Goal: Task Accomplishment & Management: Manage account settings

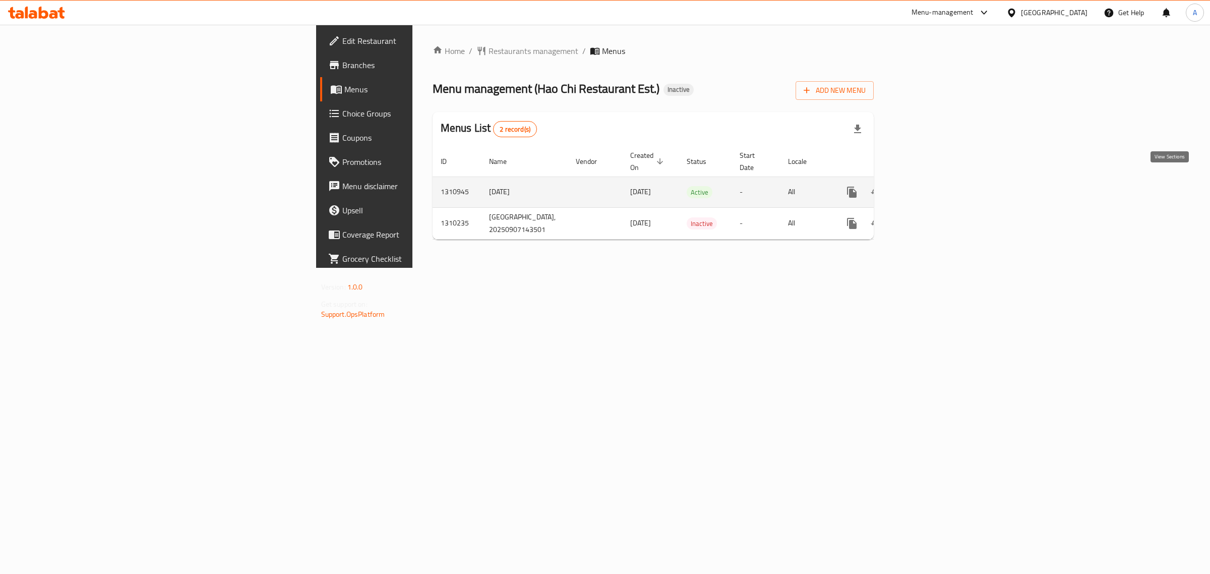
drag, startPoint x: 0, startPoint y: 0, endPoint x: 1175, endPoint y: 172, distance: 1187.8
click at [937, 180] on link "enhanced table" at bounding box center [925, 192] width 24 height 24
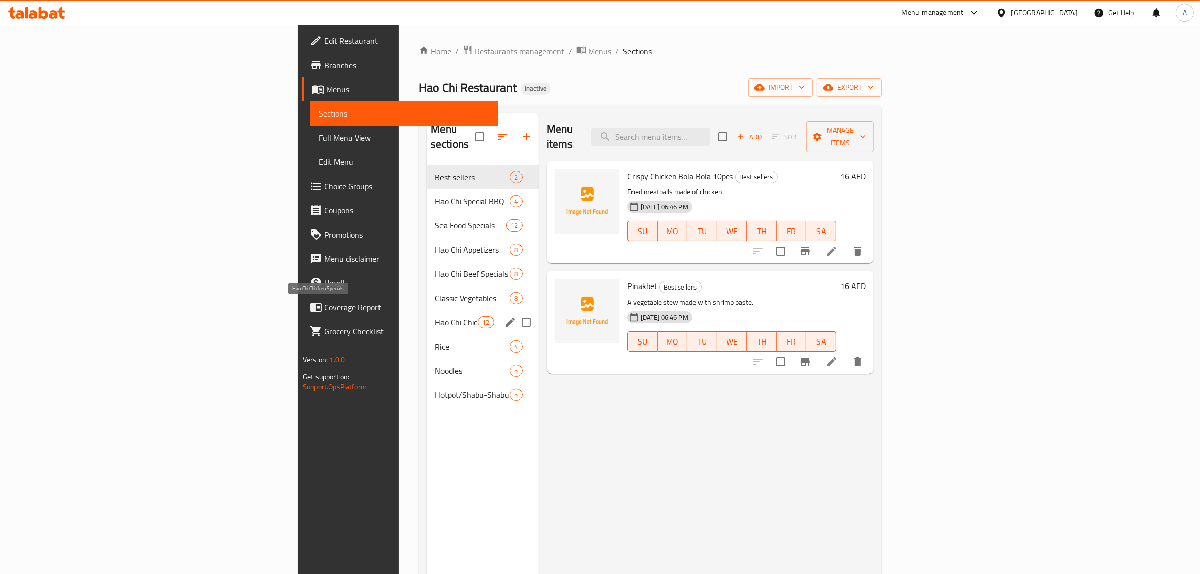
click at [435, 316] on span "Hao Chi Chicken Specials" at bounding box center [456, 322] width 43 height 12
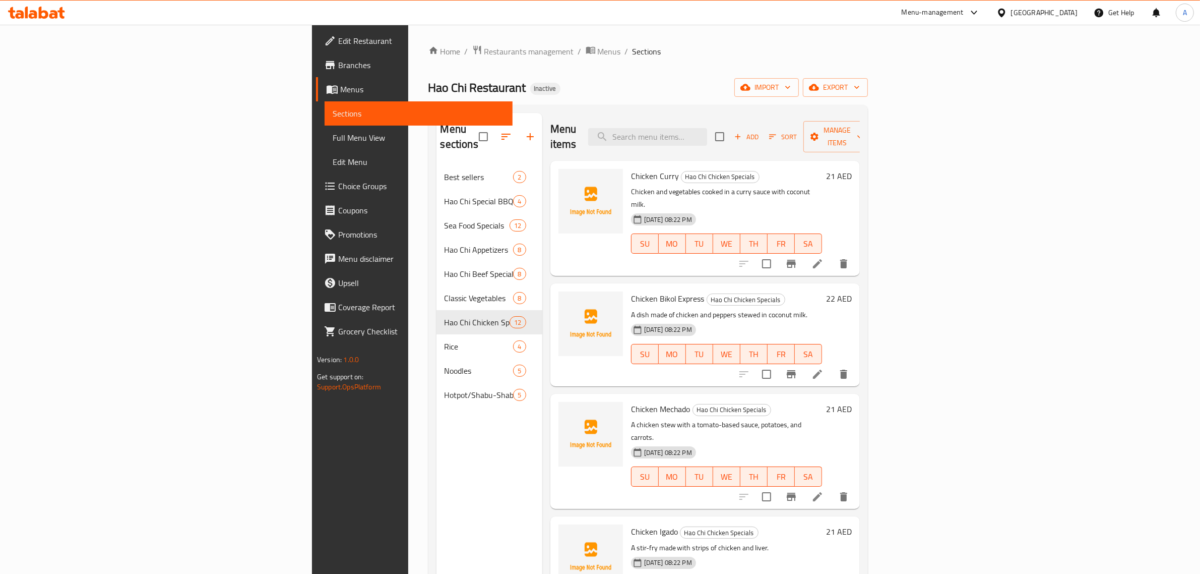
click at [723, 309] on p "A dish made of chicken and peppers stewed in coconut milk." at bounding box center [726, 315] width 191 height 13
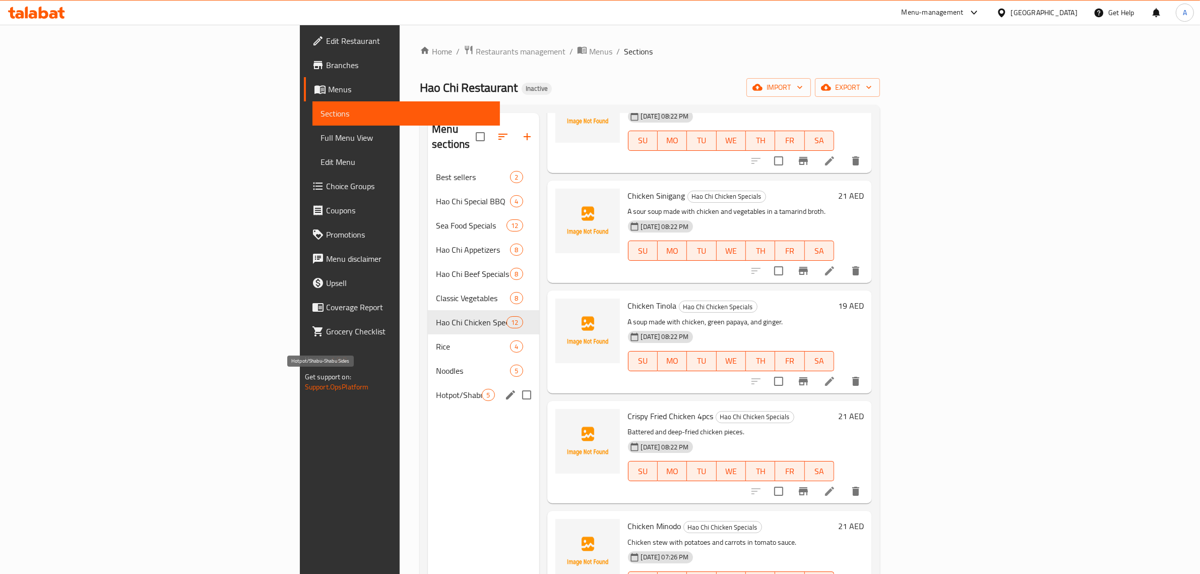
click at [436, 389] on span "Hotpot/Shabu-Shabu Sides" at bounding box center [459, 395] width 46 height 12
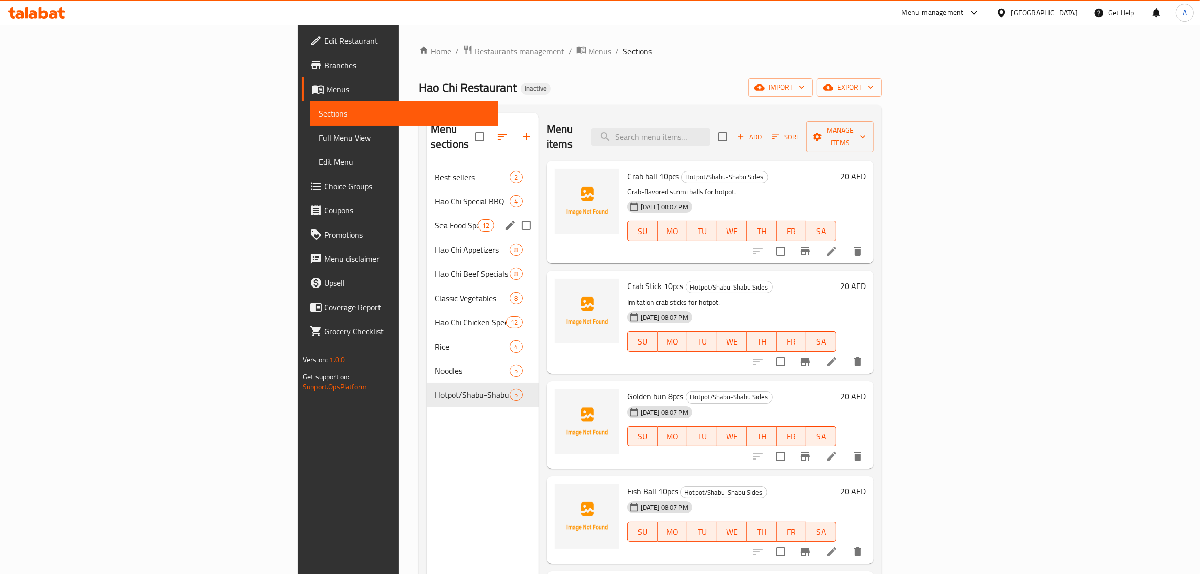
click at [427, 213] on div "Sea Food Specials 12" at bounding box center [483, 225] width 112 height 24
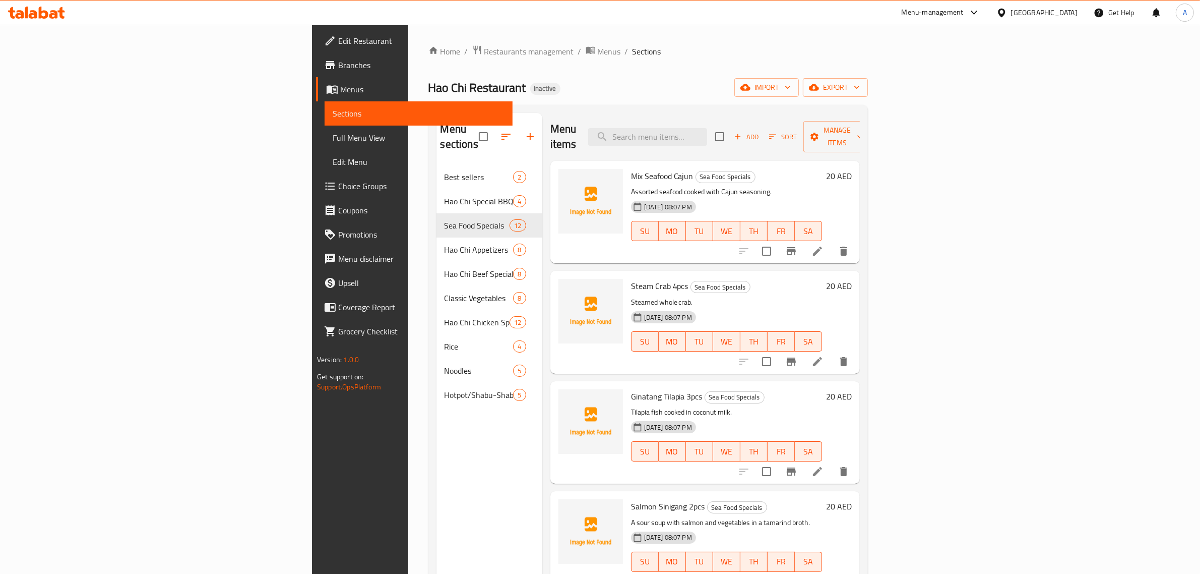
click at [551, 80] on div "Hao Chi Restaurant Inactive import export" at bounding box center [649, 87] width 440 height 19
click at [848, 139] on div "Menu items Add Sort Manage items" at bounding box center [706, 137] width 310 height 48
click at [852, 106] on div "Menu sections Best sellers 2 Hao Chi Special BBQ 4 Sea Food Specials 12 Hao Chi…" at bounding box center [649, 400] width 440 height 590
click at [830, 103] on div "Home / Restaurants management / Menus / Sections Hao Chi Restaurant Inactive im…" at bounding box center [649, 370] width 440 height 650
click at [868, 99] on div "Home / Restaurants management / Menus / Sections Hao Chi Restaurant Inactive im…" at bounding box center [649, 370] width 440 height 650
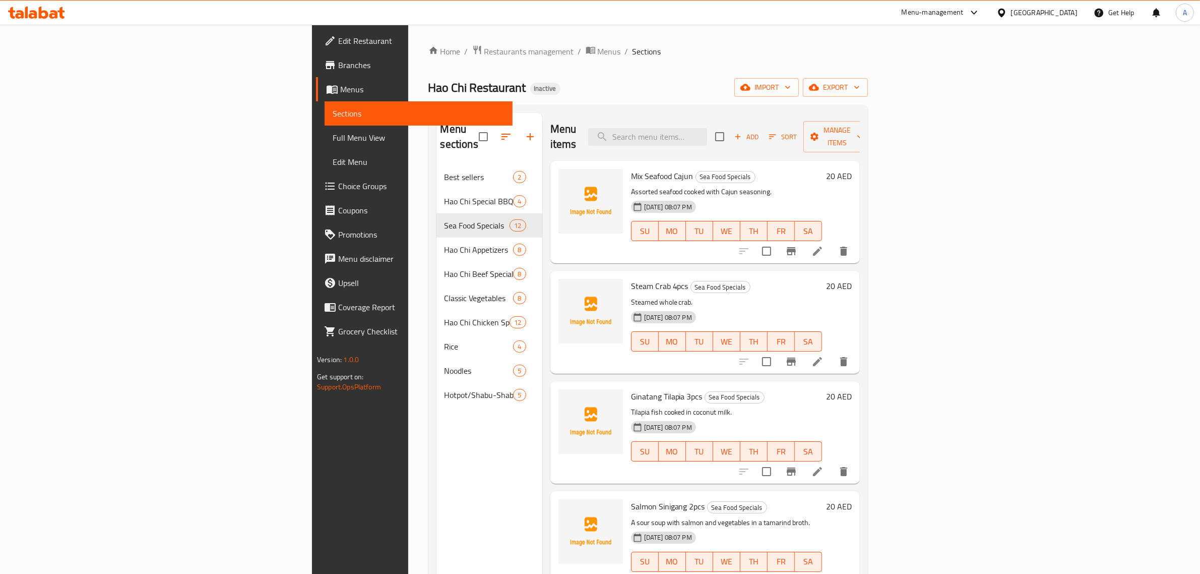
click at [860, 142] on div "Menu items Add Sort Manage items" at bounding box center [706, 137] width 310 height 48
click at [860, 129] on div "Menu items Add Sort Manage items" at bounding box center [706, 137] width 310 height 48
click at [860, 130] on div "Menu items Add Sort Manage items" at bounding box center [706, 137] width 310 height 48
click at [860, 127] on div "Menu items Add Sort Manage items" at bounding box center [706, 137] width 310 height 48
click at [833, 144] on div "Menu items Add Sort Manage items" at bounding box center [706, 137] width 310 height 48
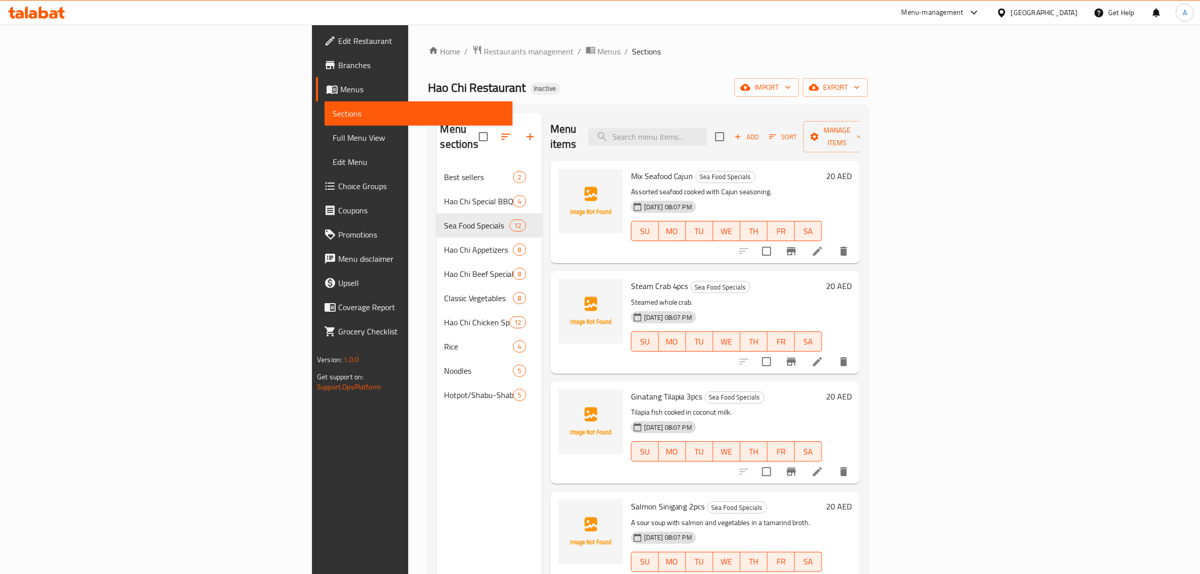
click at [826, 165] on div "Mix Seafood Cajun Sea Food Specials Assorted seafood cooked with Cajun seasonin…" at bounding box center [726, 212] width 199 height 94
click at [827, 132] on div "Menu items Add Sort Manage items" at bounding box center [706, 137] width 310 height 48
click at [798, 169] on h6 "Mix Seafood Cajun Sea Food Specials" at bounding box center [726, 176] width 191 height 14
click at [826, 197] on div "[DATE] 08:07 PM SU MO TU WE TH FR SA" at bounding box center [726, 224] width 199 height 54
click at [822, 169] on h6 "Mix Seafood Cajun Sea Food Specials" at bounding box center [726, 176] width 191 height 14
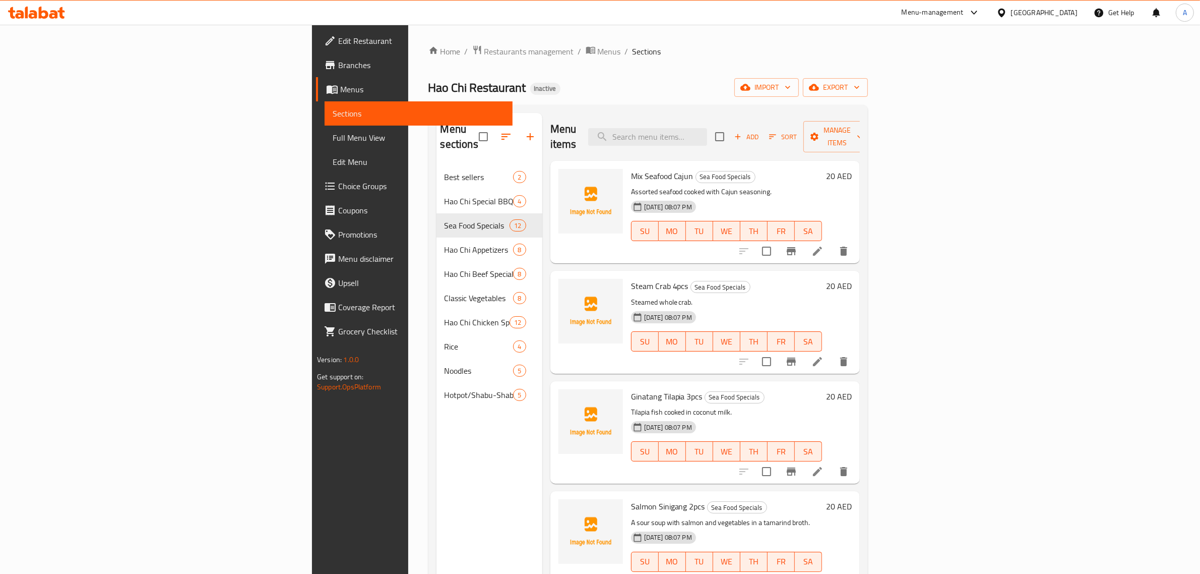
click at [847, 119] on div "Menu items Add Sort Manage items" at bounding box center [706, 137] width 310 height 48
click at [826, 197] on div "[DATE] 08:07 PM SU MO TU WE TH FR SA" at bounding box center [726, 224] width 199 height 54
click at [860, 141] on div "Menu items Add Sort Manage items" at bounding box center [706, 137] width 310 height 48
click at [822, 186] on p "Assorted seafood cooked with Cajun seasoning." at bounding box center [726, 192] width 191 height 13
drag, startPoint x: 959, startPoint y: 131, endPoint x: 954, endPoint y: 138, distance: 8.0
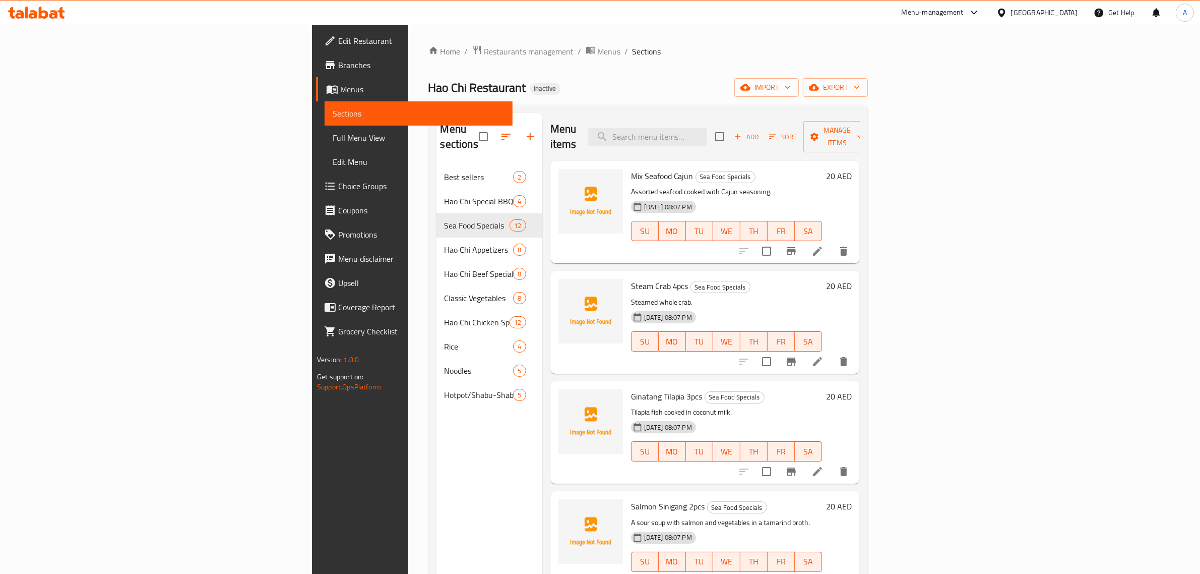
click at [860, 131] on div "Menu items Add Sort Manage items" at bounding box center [706, 137] width 310 height 48
click at [822, 169] on h6 "Mix Seafood Cajun Sea Food Specials" at bounding box center [726, 176] width 191 height 14
drag, startPoint x: 878, startPoint y: 141, endPoint x: 650, endPoint y: 173, distance: 229.6
click at [860, 141] on div "Menu items Add Sort Manage items" at bounding box center [706, 137] width 310 height 48
click at [524, 132] on icon "button" at bounding box center [530, 137] width 12 height 12
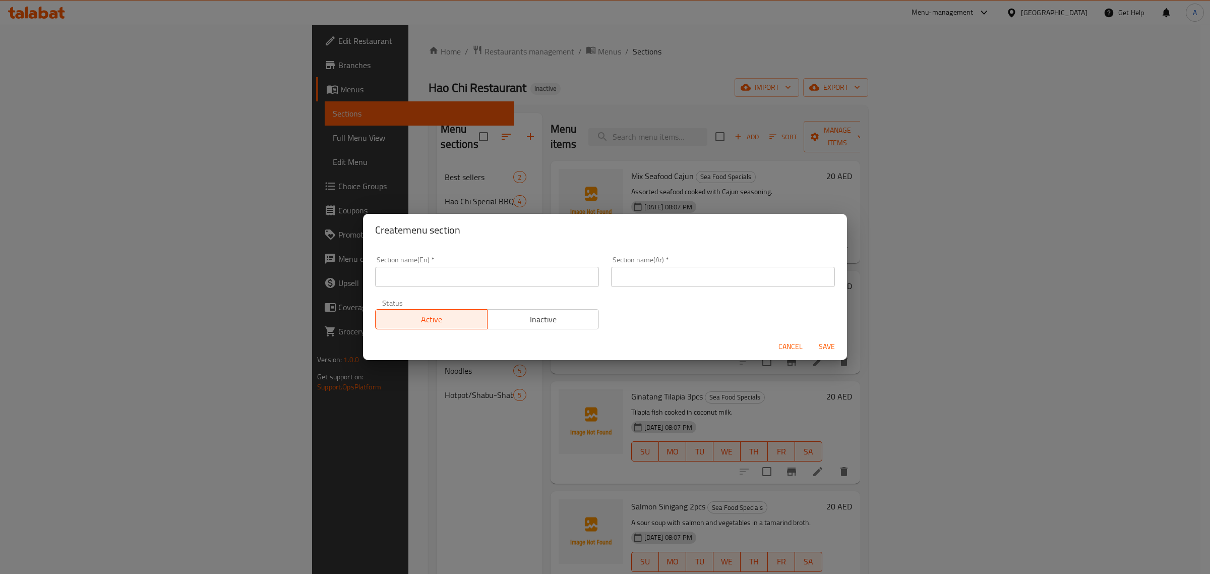
click at [498, 283] on input "text" at bounding box center [487, 277] width 224 height 20
paste input "Special Hotpot/Shabu-Shabu"
type input "Special Hotpot/Shabu-Shabu"
click at [649, 285] on input "text" at bounding box center [723, 277] width 224 height 20
paste input "هوتبوت خاص/شابو شابو"
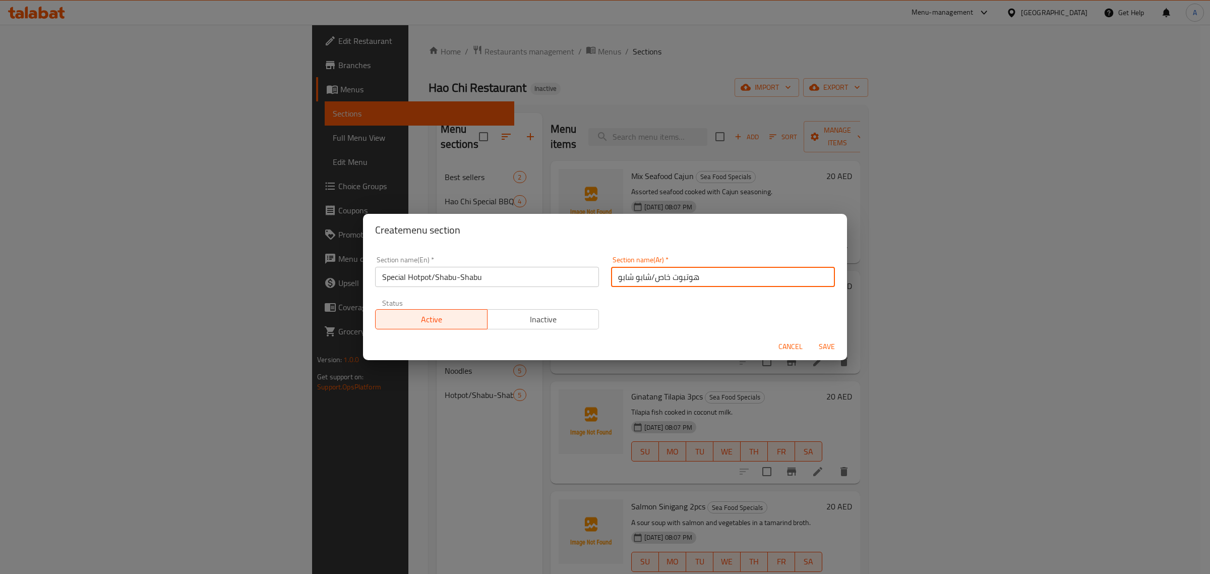
type input "هوتبوت خاص/شابو شابو"
click at [669, 321] on div "Section name(En)   * Special Hotpot/Shabu-Shabu Section name(En) * Section name…" at bounding box center [605, 292] width 472 height 85
click at [828, 345] on span "Save" at bounding box center [827, 346] width 24 height 13
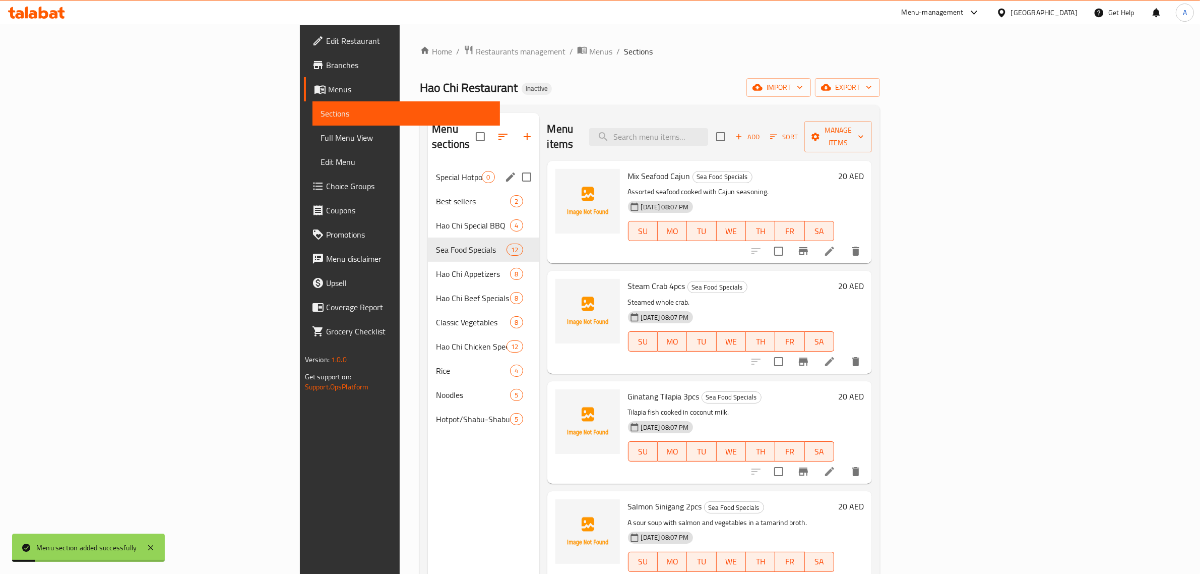
click at [428, 168] on div "Special Hotpot/Shabu-Shabu 0" at bounding box center [483, 177] width 111 height 24
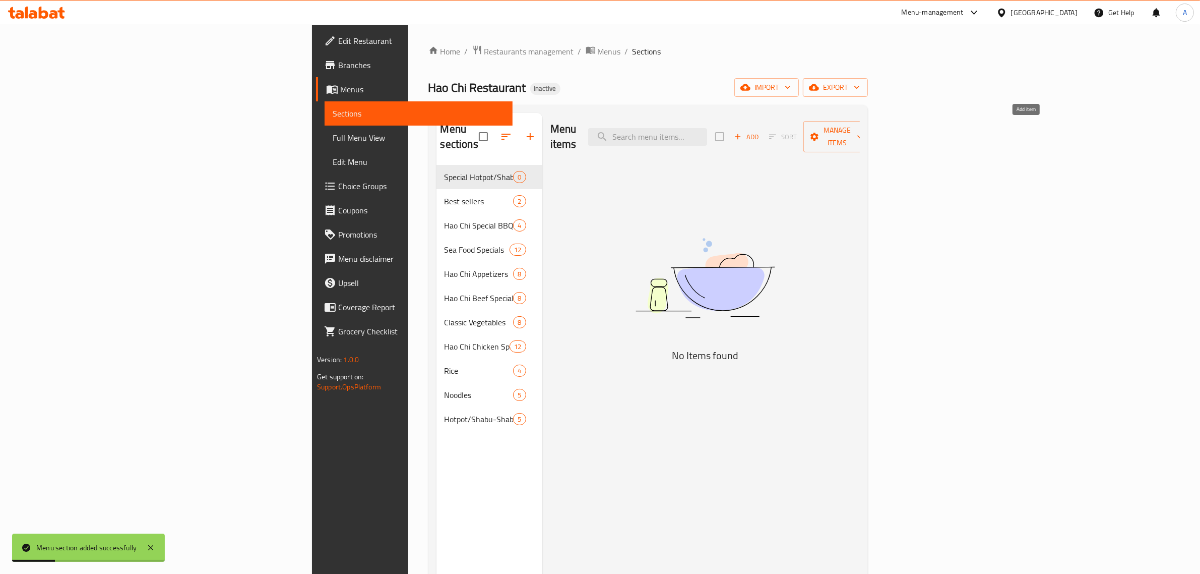
click at [760, 131] on span "Add" at bounding box center [746, 137] width 27 height 12
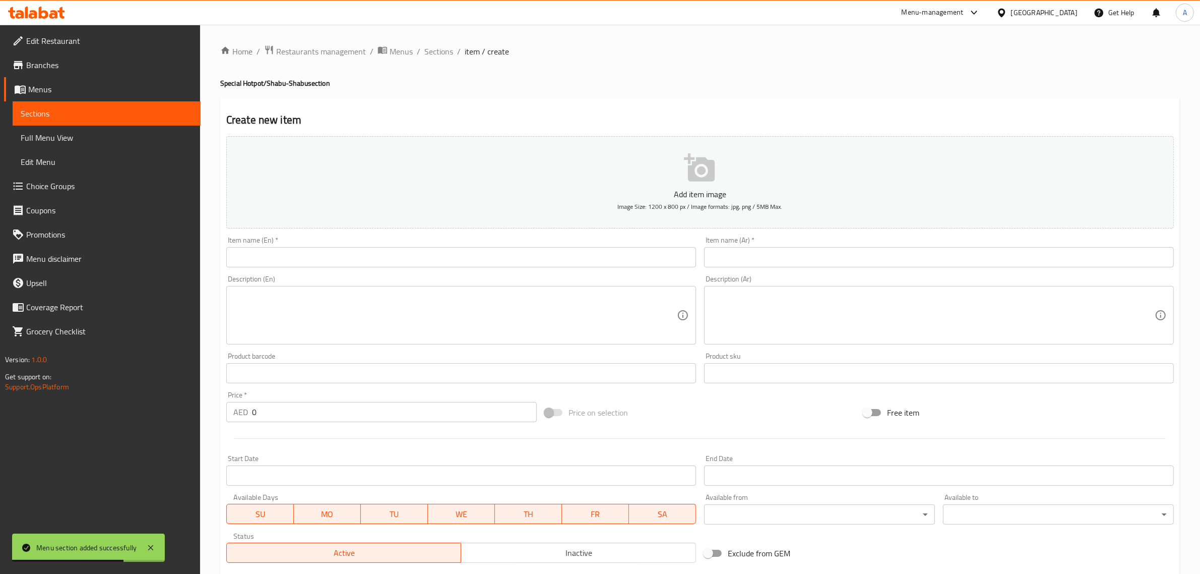
click at [836, 164] on button "Add item image Image Size: 1200 x 800 px / Image formats: jpg, png / 5MB Max." at bounding box center [700, 182] width 948 height 92
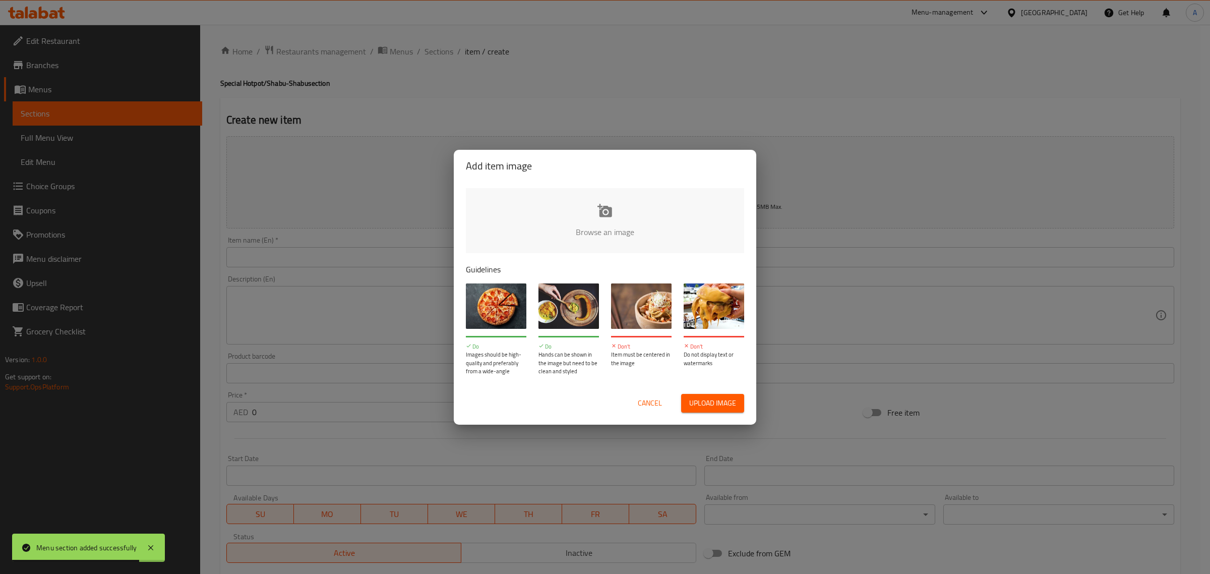
click at [652, 394] on button "Cancel" at bounding box center [650, 403] width 32 height 19
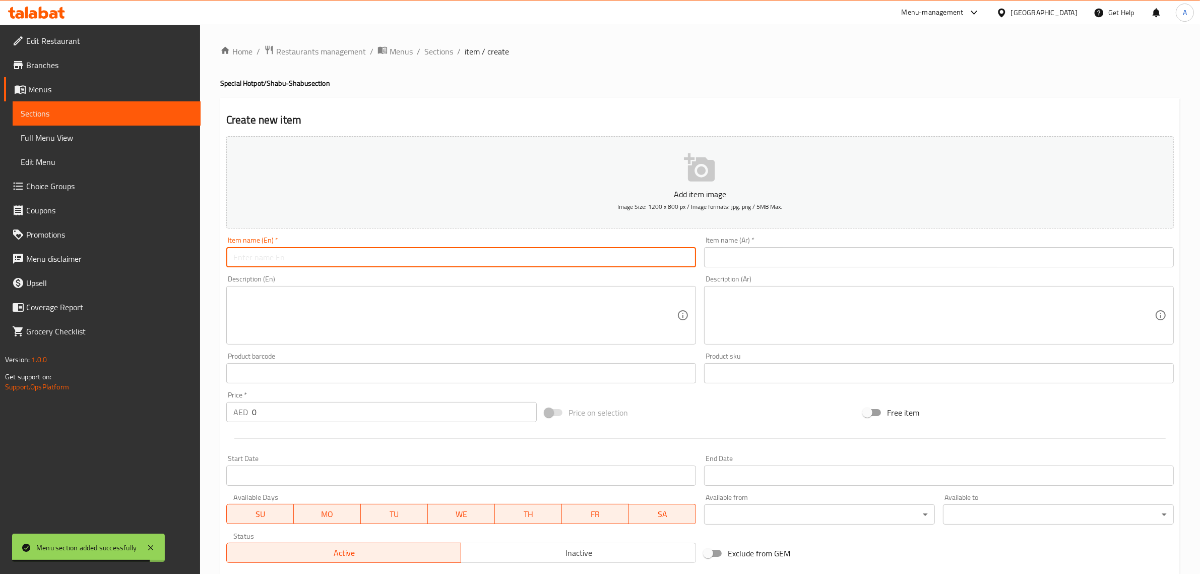
click at [392, 252] on input "text" at bounding box center [461, 257] width 470 height 20
paste input "Small Pot-Beef/Chicken/Seafood"
type input "Small Pot-Beef/Chicken/Seafood"
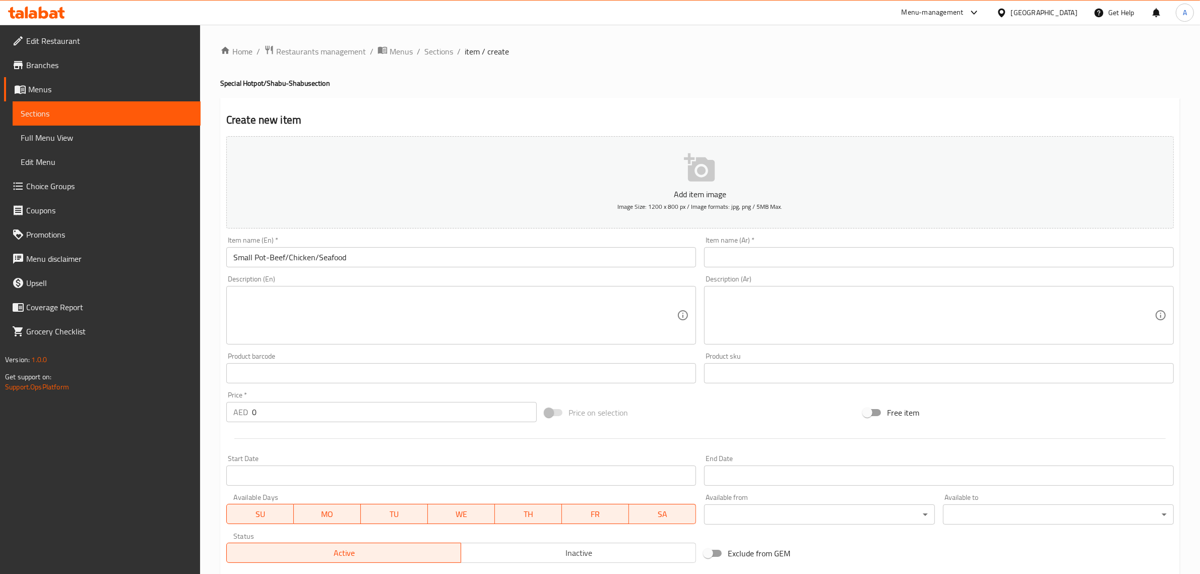
click at [790, 253] on input "text" at bounding box center [939, 257] width 470 height 20
paste input "وعاء صغير - لحم بقري/دجاج/مأكولات بحرية"
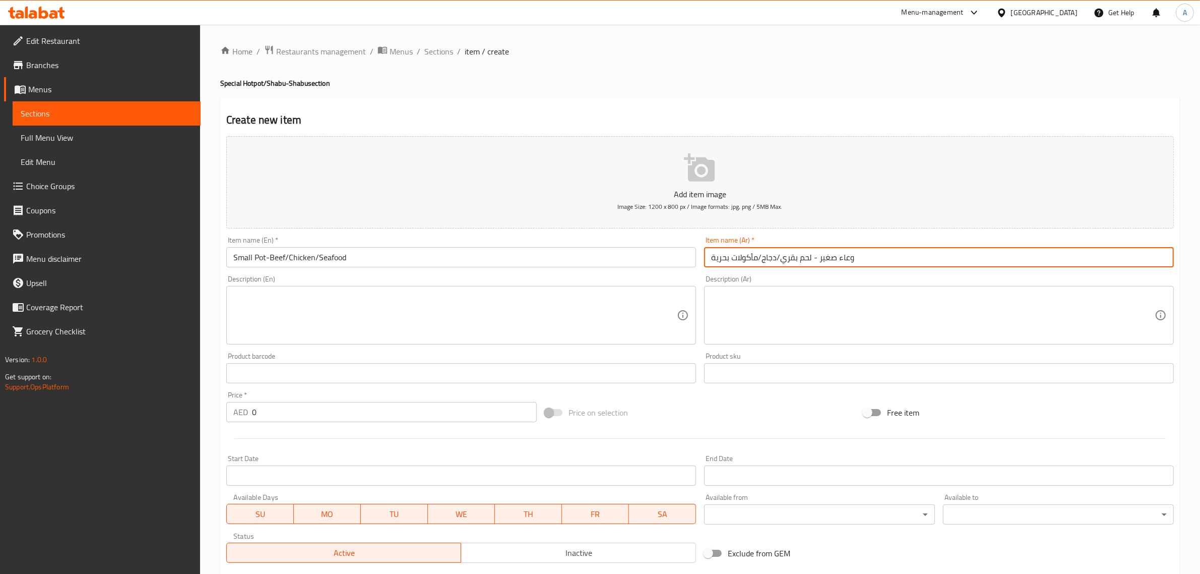
type input "وعاء صغير - لحم بقري/دجاج/مأكولات بحرية"
click at [300, 261] on input "Small Pot-Beef/Chicken/Seafood" at bounding box center [461, 257] width 470 height 20
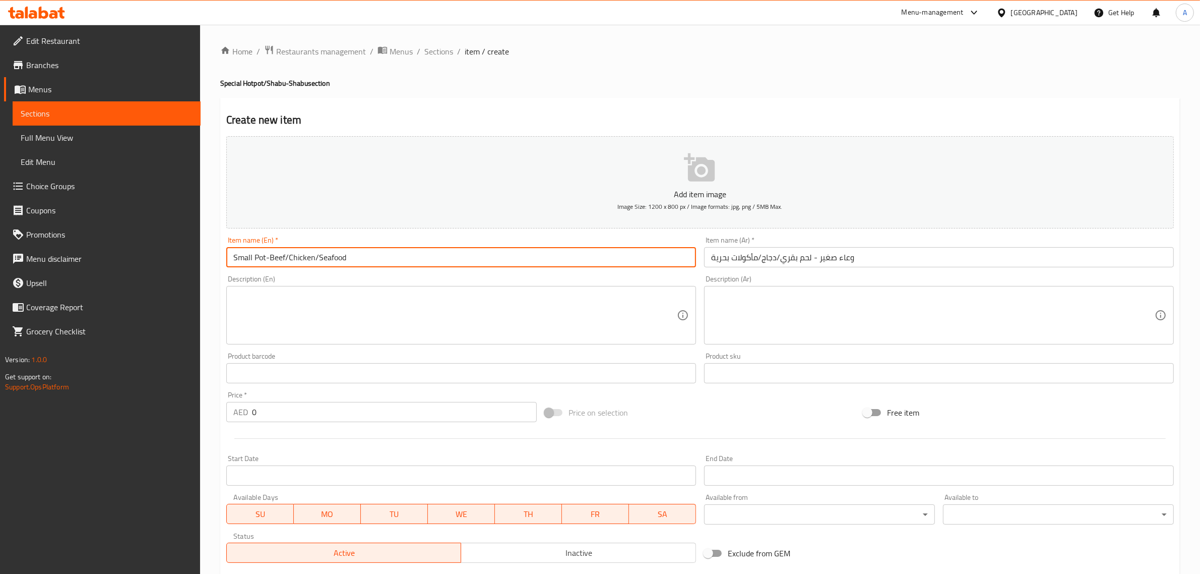
click at [300, 261] on input "Small Pot-Beef/Chicken/Seafood" at bounding box center [461, 257] width 470 height 20
click at [419, 313] on textarea at bounding box center [455, 315] width 444 height 48
paste textarea "A small hotpot set for two, with a choice of beef, chicken, or seafood. مجموعة …"
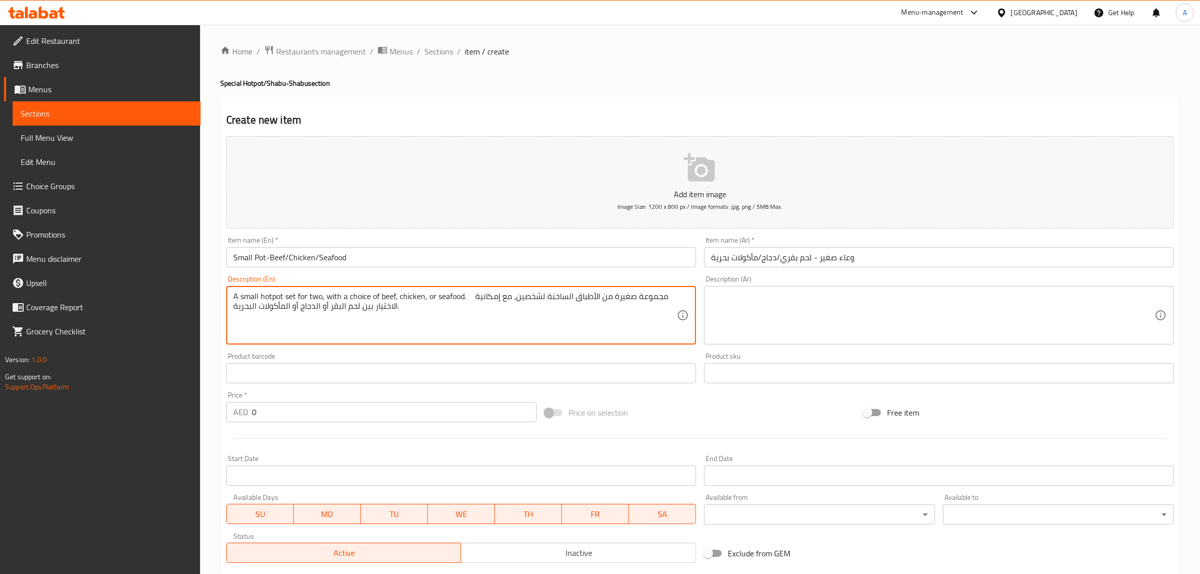
drag, startPoint x: 473, startPoint y: 306, endPoint x: 473, endPoint y: 312, distance: 5.5
click at [473, 312] on textarea "A small hotpot set for two, with a choice of beef, chicken, or seafood. مجموعة …" at bounding box center [455, 315] width 444 height 48
type textarea "A small hotpot set for two, with a choice of beef, chicken, or seafood."
click at [823, 320] on textarea at bounding box center [933, 315] width 444 height 48
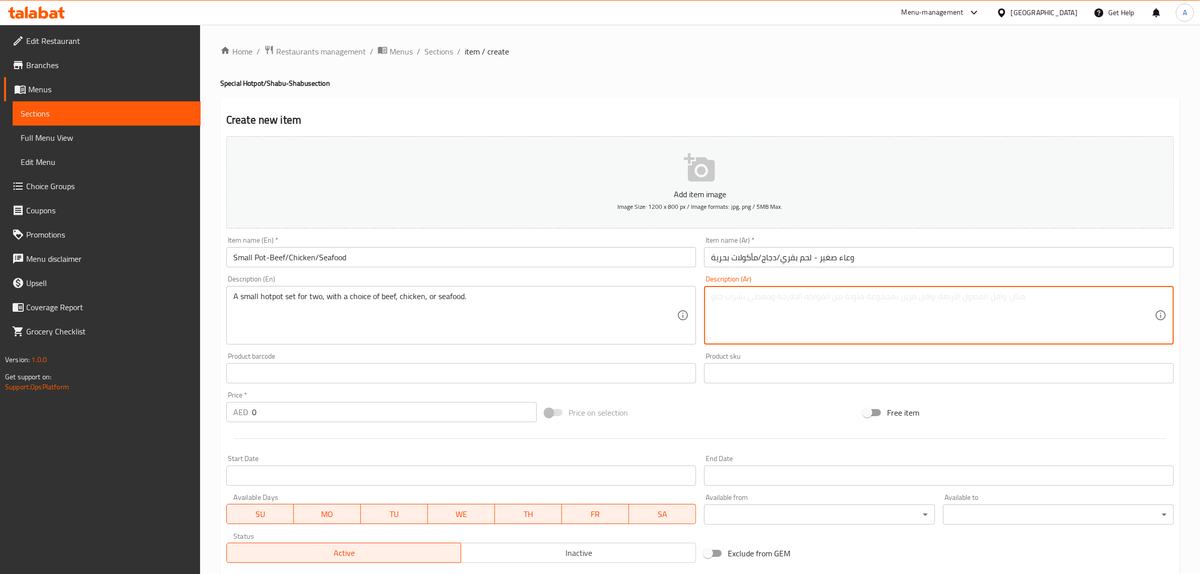
paste textarea "مجموعة صغيرة من الأطباق الساخنة لشخصين، مع إمكانية الاختيار بين لحم البقر أو ال…"
type textarea "مجموعة صغيرة من الأطباق الساخنة لشخصين، مع إمكانية الاختيار بين لحم البقر أو ال…"
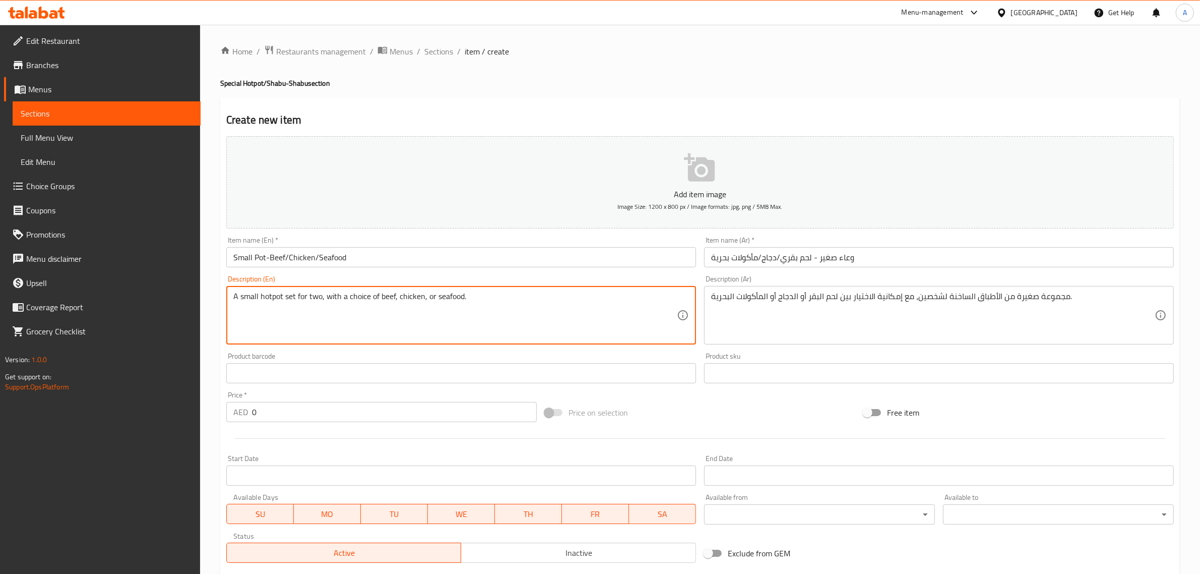
click at [491, 95] on div "Home / Restaurants management / Menus / Sections / item / create Special Hotpot…" at bounding box center [700, 368] width 960 height 647
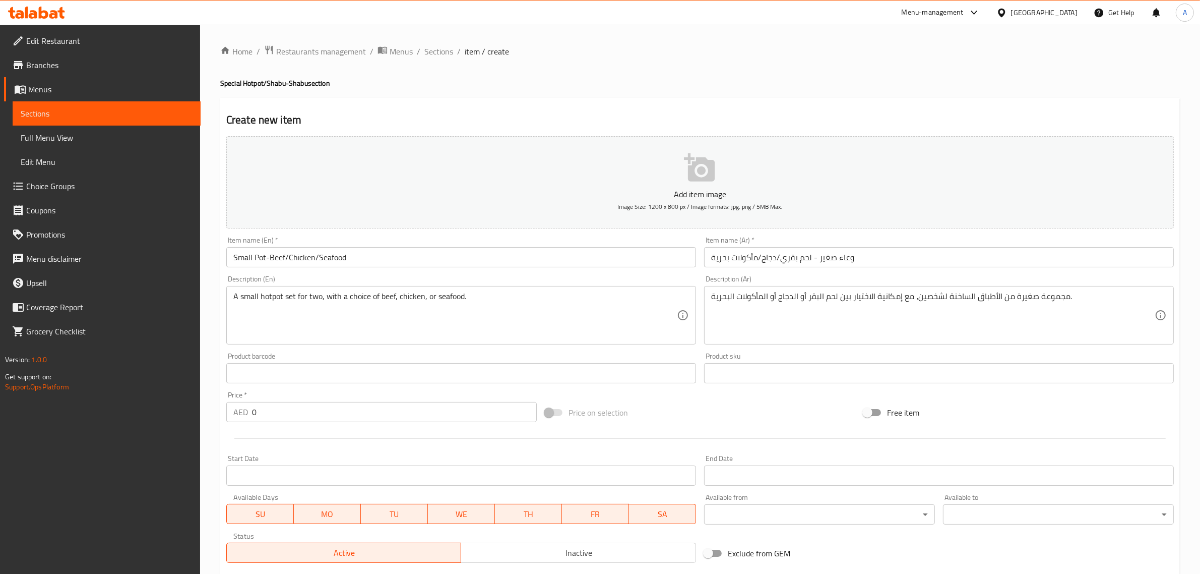
click at [291, 264] on input "Small Pot-Beef/Chicken/Seafood" at bounding box center [461, 257] width 470 height 20
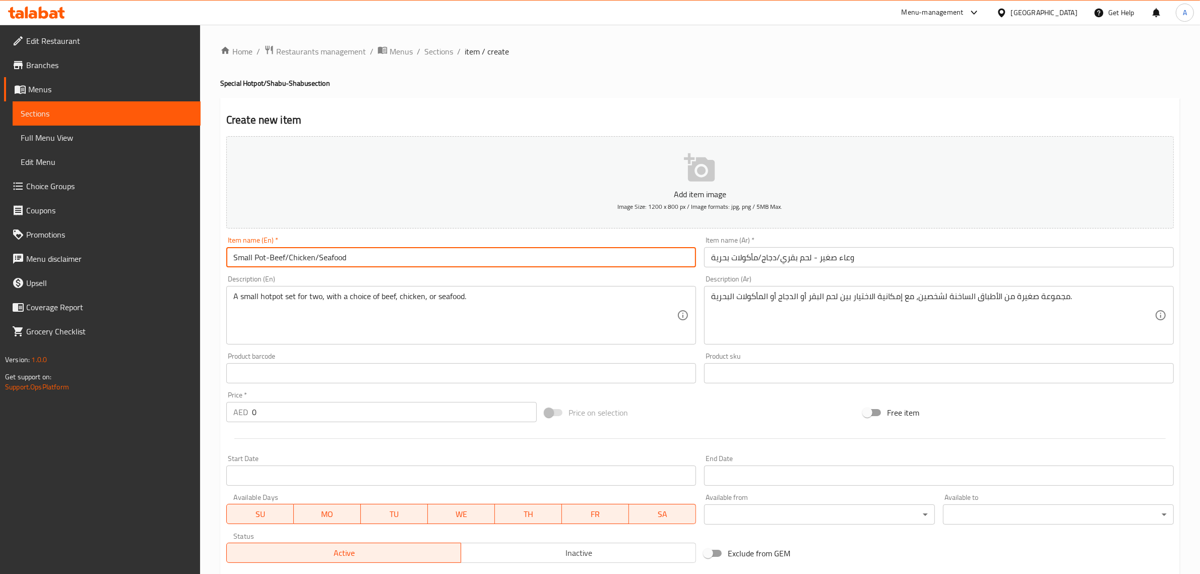
click at [291, 264] on input "Small Pot-Beef/Chicken/Seafood" at bounding box center [461, 257] width 470 height 20
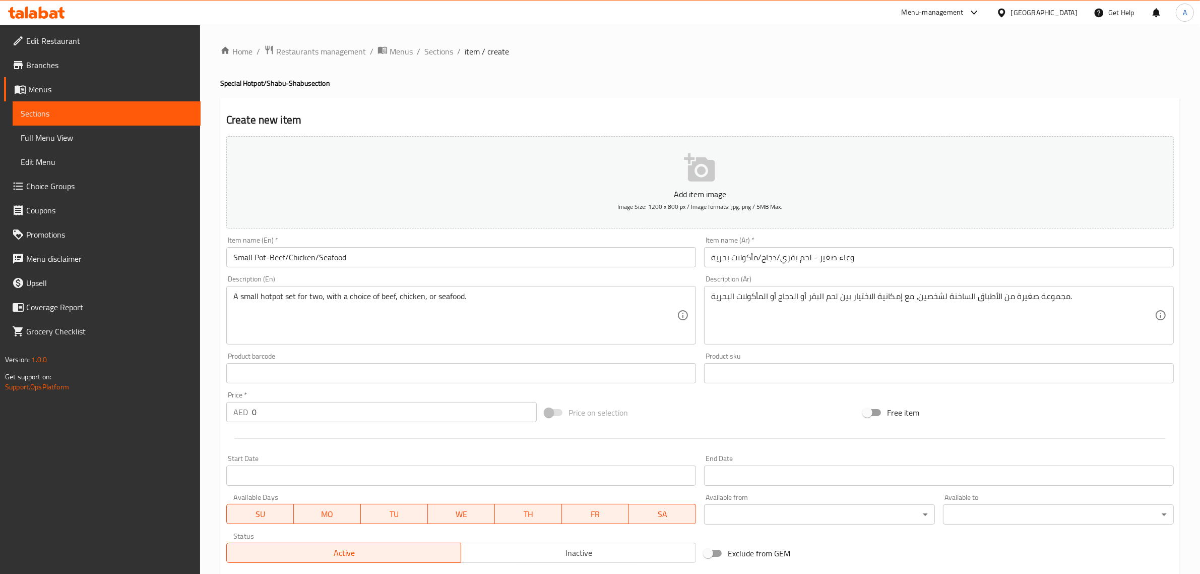
drag, startPoint x: 666, startPoint y: 87, endPoint x: 676, endPoint y: 95, distance: 12.5
click at [666, 87] on h4 "Special Hotpot/Shabu-Shabu section" at bounding box center [700, 83] width 960 height 10
drag, startPoint x: 513, startPoint y: 121, endPoint x: 506, endPoint y: 125, distance: 7.9
click at [513, 121] on h2 "Create new item" at bounding box center [700, 119] width 948 height 15
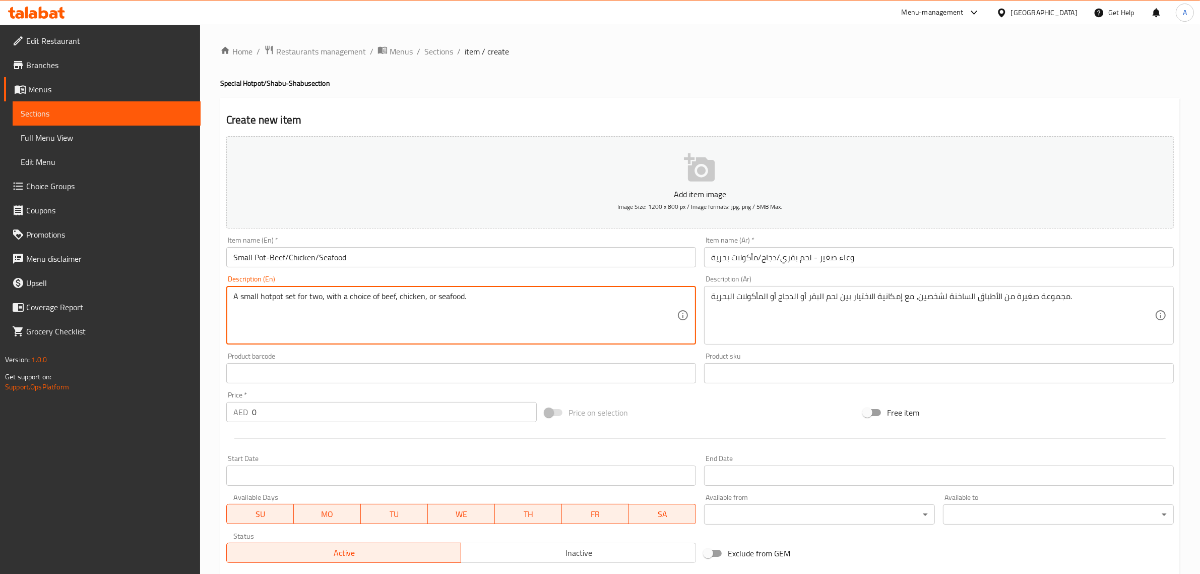
click at [299, 298] on textarea "A small hotpot set for two, with a choice of beef, chicken, or seafood." at bounding box center [455, 315] width 444 height 48
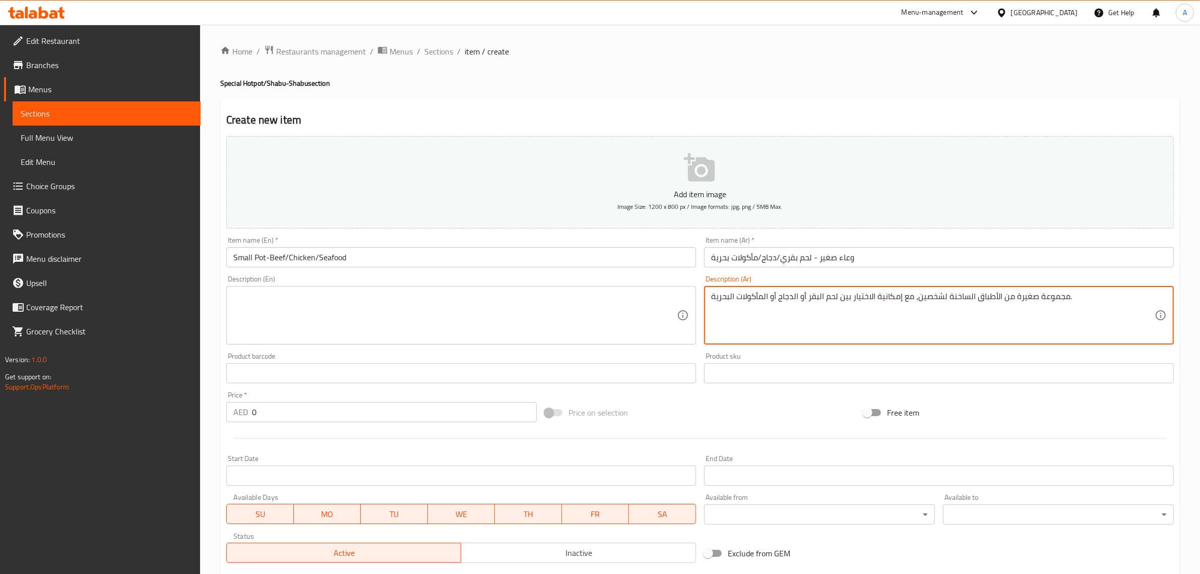
click at [806, 299] on textarea "مجموعة صغيرة من الأطباق الساخنة لشخصين، مع إمكانية الاختيار بين لحم البقر أو ال…" at bounding box center [933, 315] width 444 height 48
click at [570, 61] on div "Home / Restaurants management / Menus / Sections / item / create Special Hotpot…" at bounding box center [700, 368] width 960 height 647
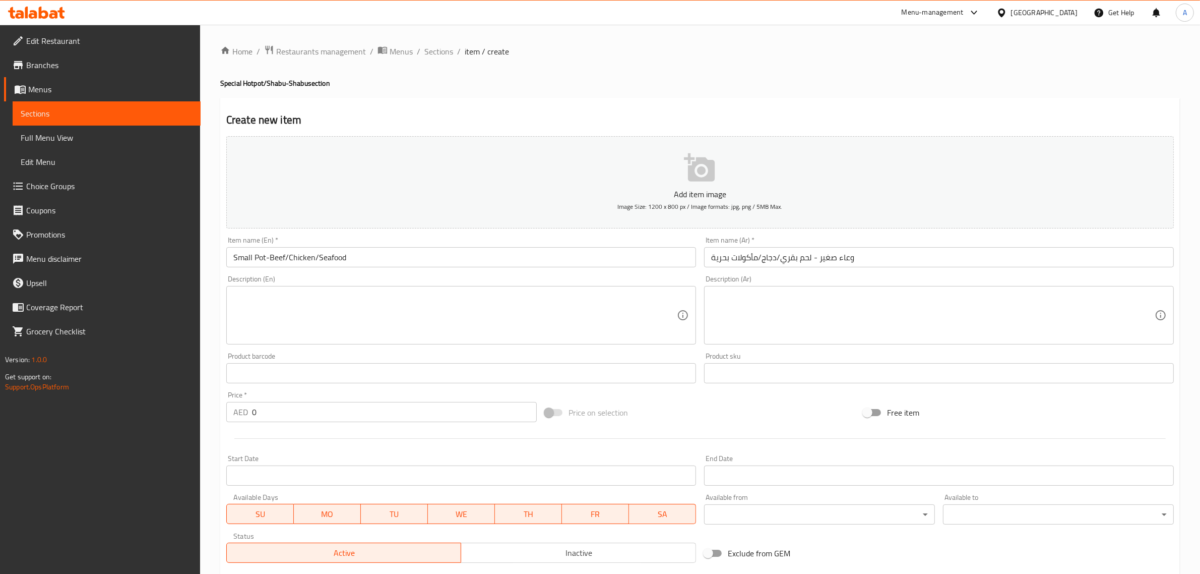
click at [793, 102] on div "Create new item Add item image Image Size: 1200 x 800 px / Image formats: jpg, …" at bounding box center [700, 391] width 960 height 587
click at [326, 396] on div "Price   * AED 0 Price *" at bounding box center [381, 406] width 311 height 31
click at [322, 412] on input "0" at bounding box center [394, 412] width 285 height 20
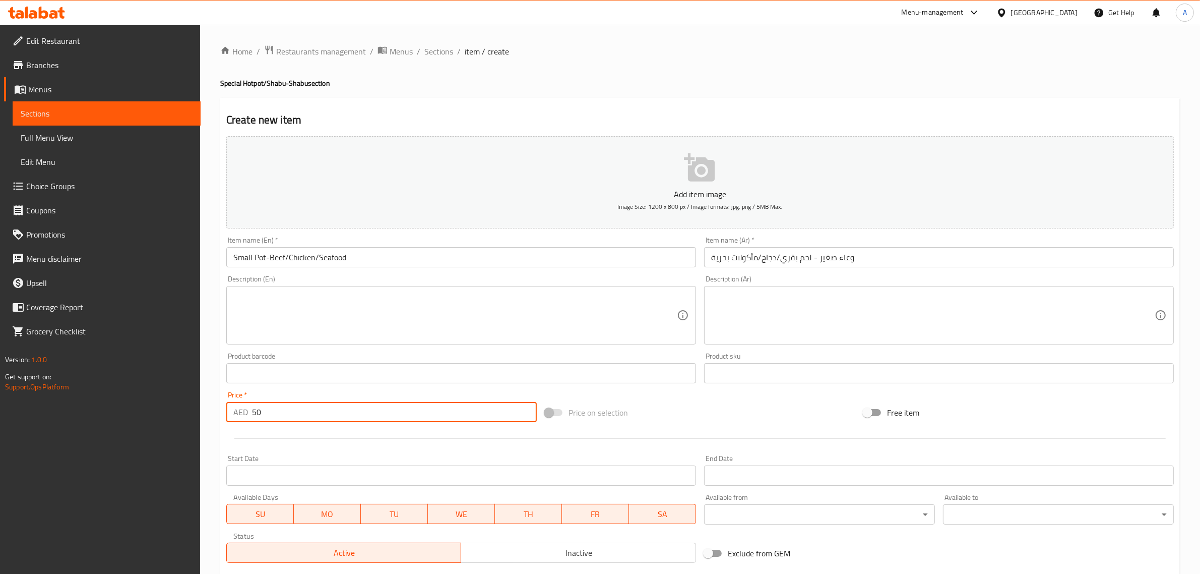
type input "50"
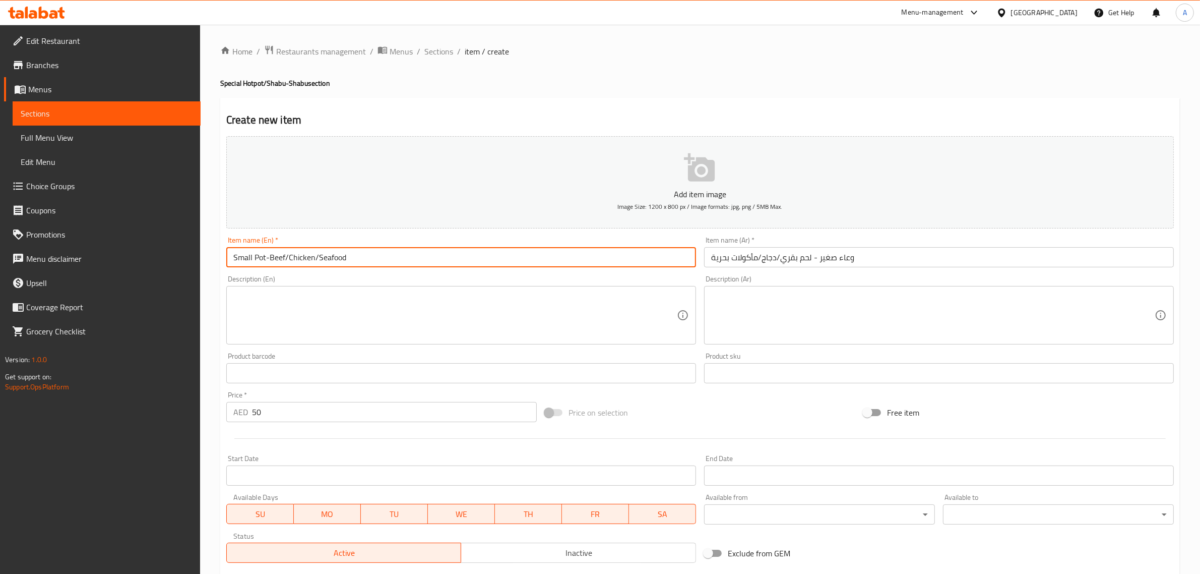
click at [320, 260] on input "Small Pot-Beef/Chicken/Seafood" at bounding box center [461, 257] width 470 height 20
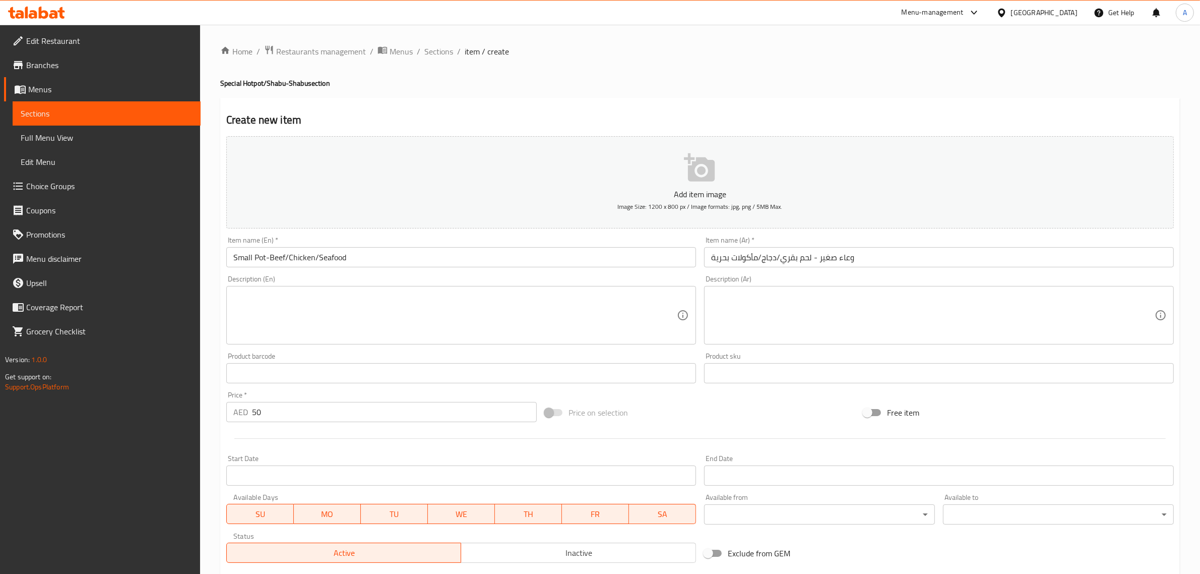
click at [855, 104] on div "Create new item Add item image Image Size: 1200 x 800 px / Image formats: jpg, …" at bounding box center [700, 391] width 960 height 587
click at [581, 82] on h4 "Special Hotpot/Shabu-Shabu section" at bounding box center [700, 83] width 960 height 10
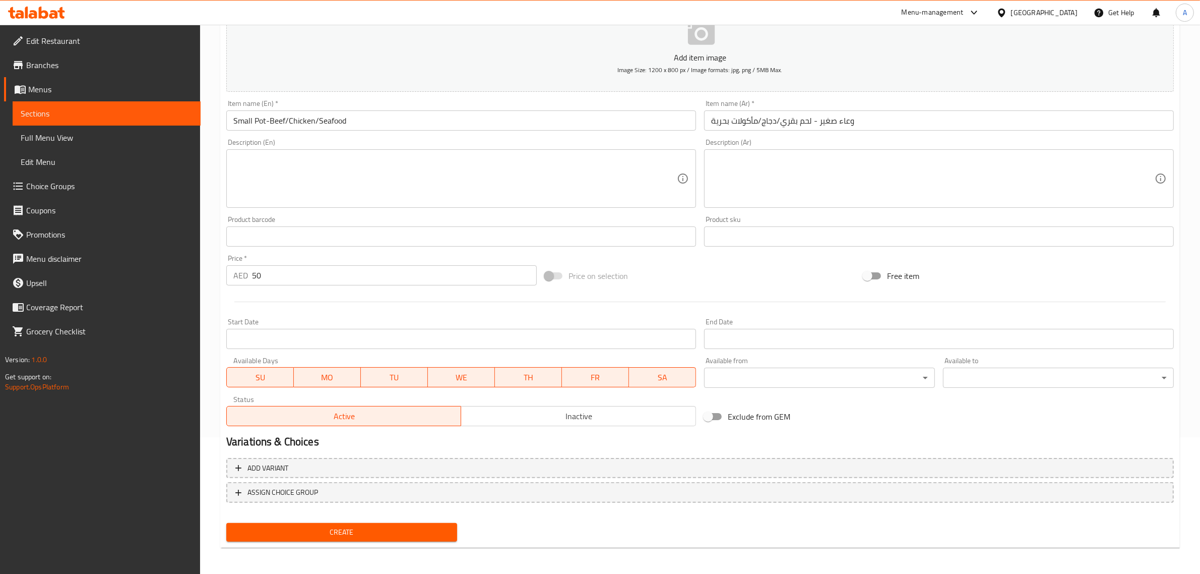
click at [373, 528] on span "Create" at bounding box center [341, 532] width 215 height 13
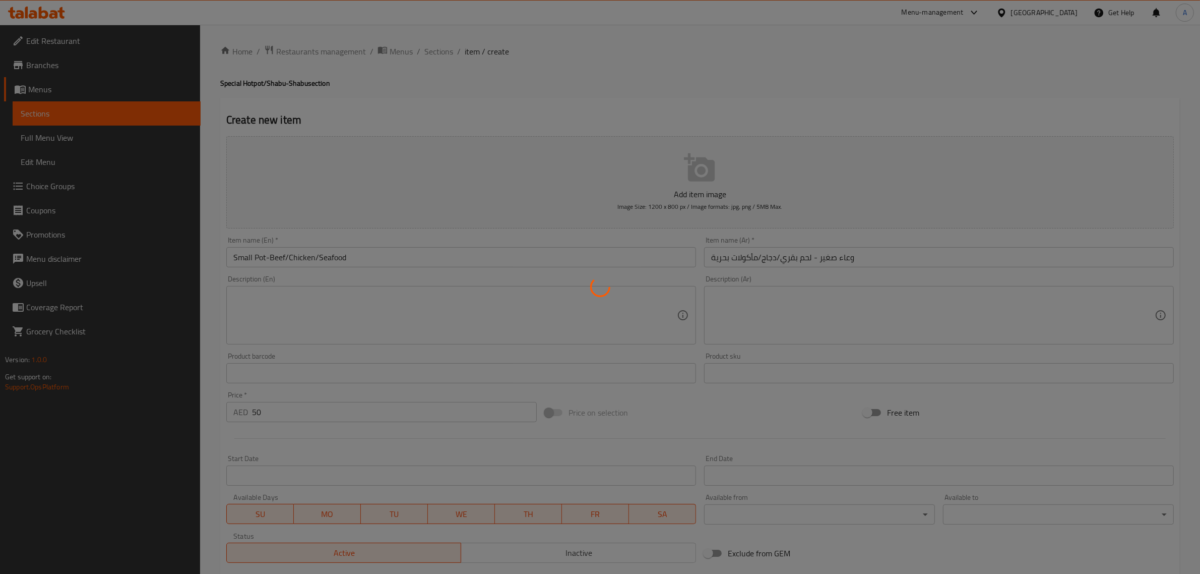
type input "0"
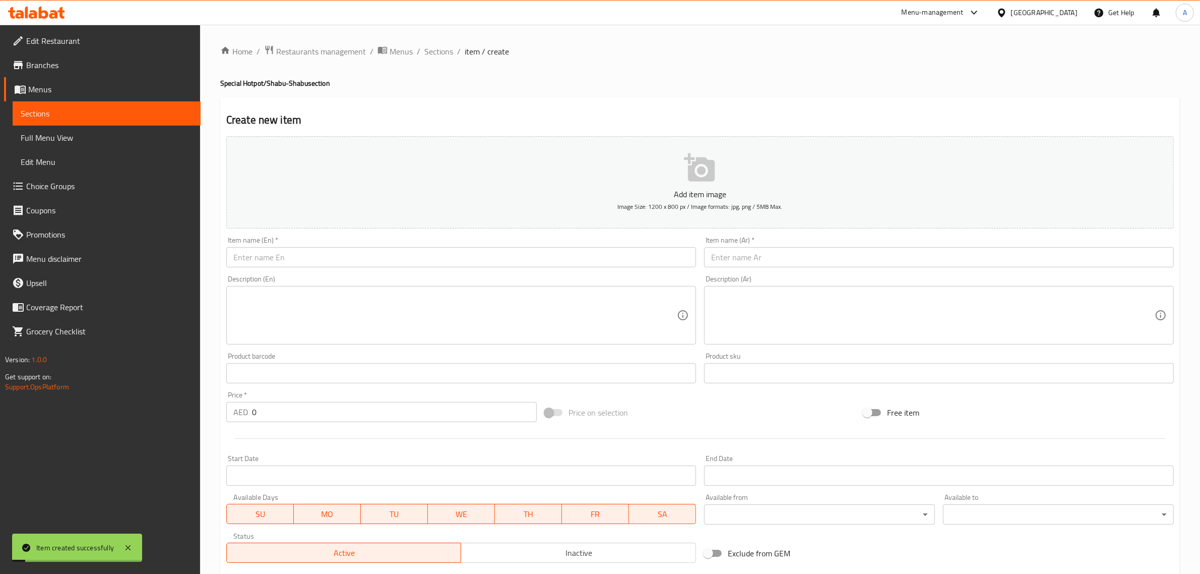
click at [826, 84] on h4 "Special Hotpot/Shabu-Shabu section" at bounding box center [700, 83] width 960 height 10
click at [876, 72] on div "Home / Restaurants management / Menus / Sections / item / create Special Hotpot…" at bounding box center [700, 368] width 960 height 647
click at [307, 264] on input "text" at bounding box center [461, 257] width 470 height 20
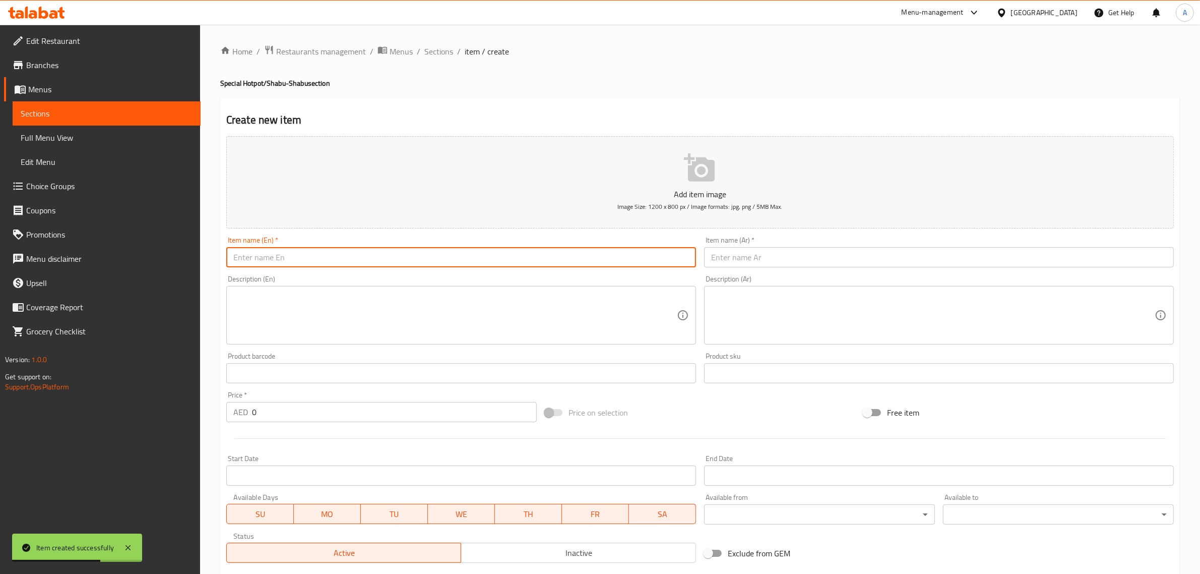
paste input "Big Pot-Beef/Chicken/Seafood"
type input "Big Pot-Beef/Chicken/Seafood"
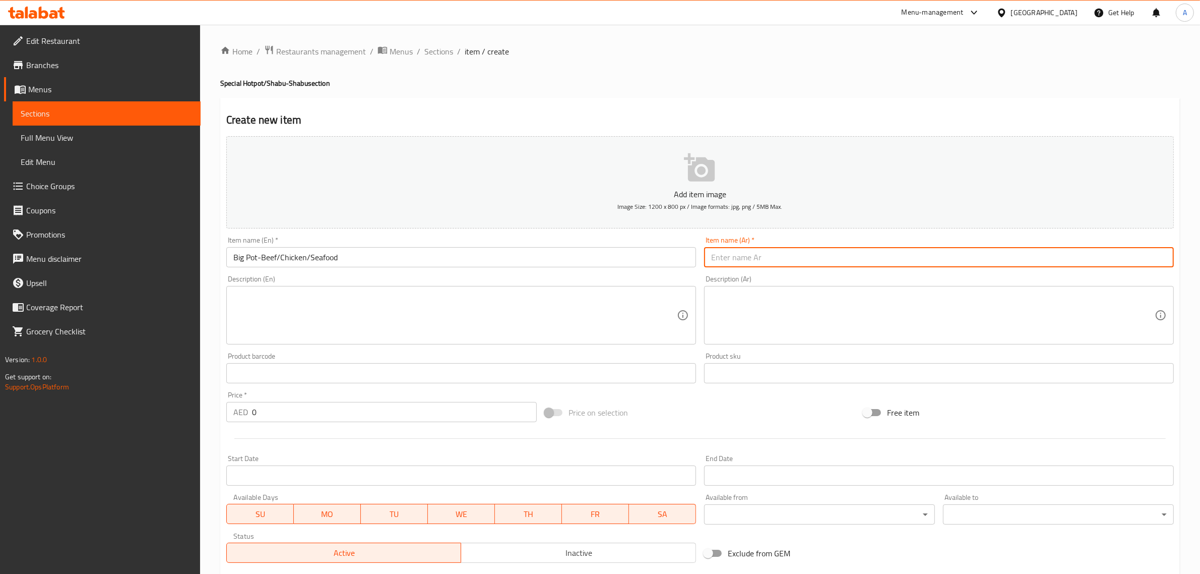
click at [779, 251] on input "text" at bounding box center [939, 257] width 470 height 20
paste input "وعاء كبير - لحم بقري/دجاج/مأكولات بحرية"
type input "وعاء كبير - لحم بقري/دجاج/مأكولات بحرية"
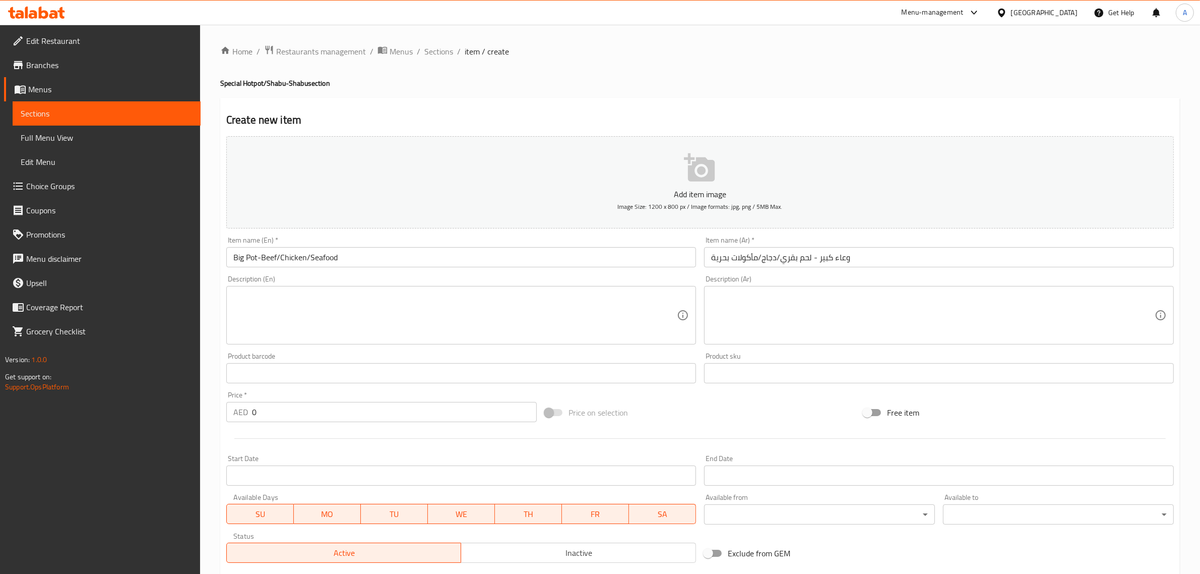
click at [859, 71] on div "Home / Restaurants management / Menus / Sections / item / create Special Hotpot…" at bounding box center [700, 368] width 960 height 647
click at [300, 408] on input "0" at bounding box center [394, 412] width 285 height 20
type input "85"
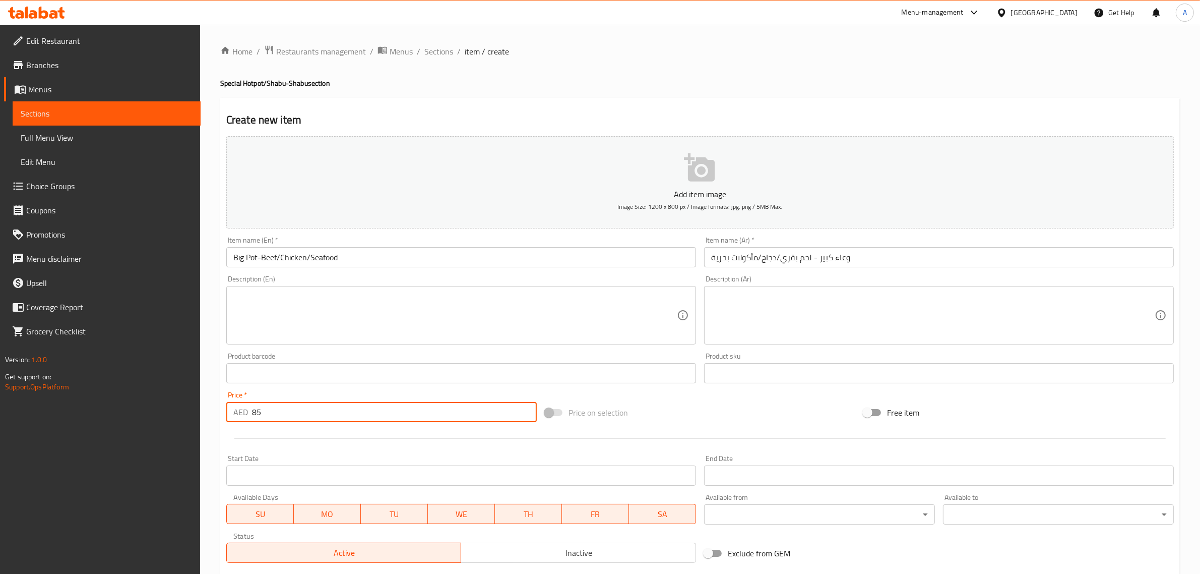
click at [525, 118] on h2 "Create new item" at bounding box center [700, 119] width 948 height 15
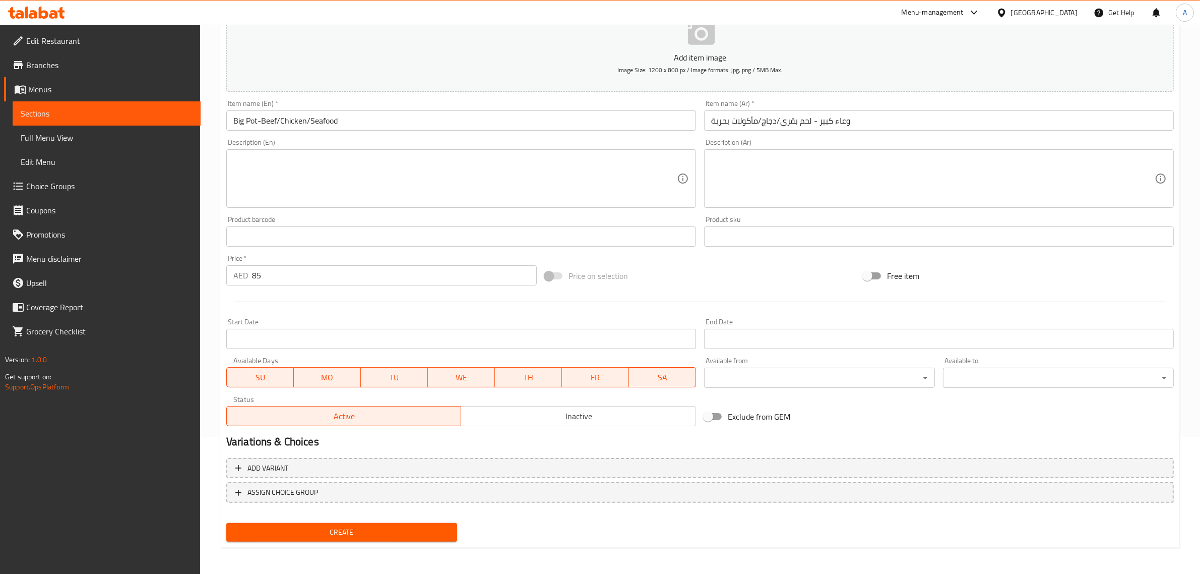
click at [386, 535] on span "Create" at bounding box center [341, 532] width 215 height 13
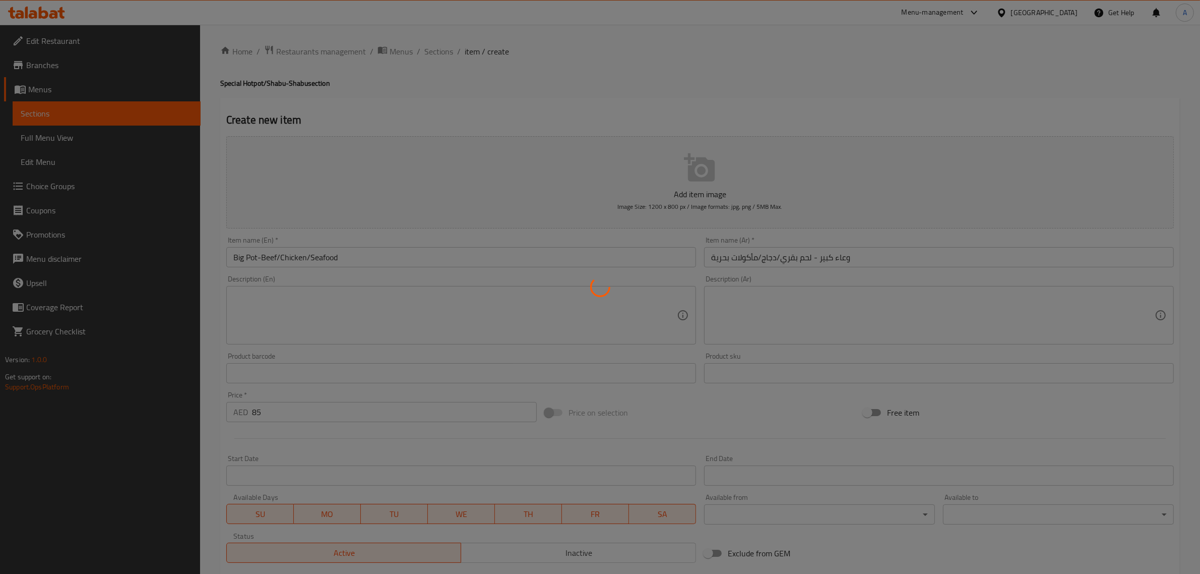
type input "0"
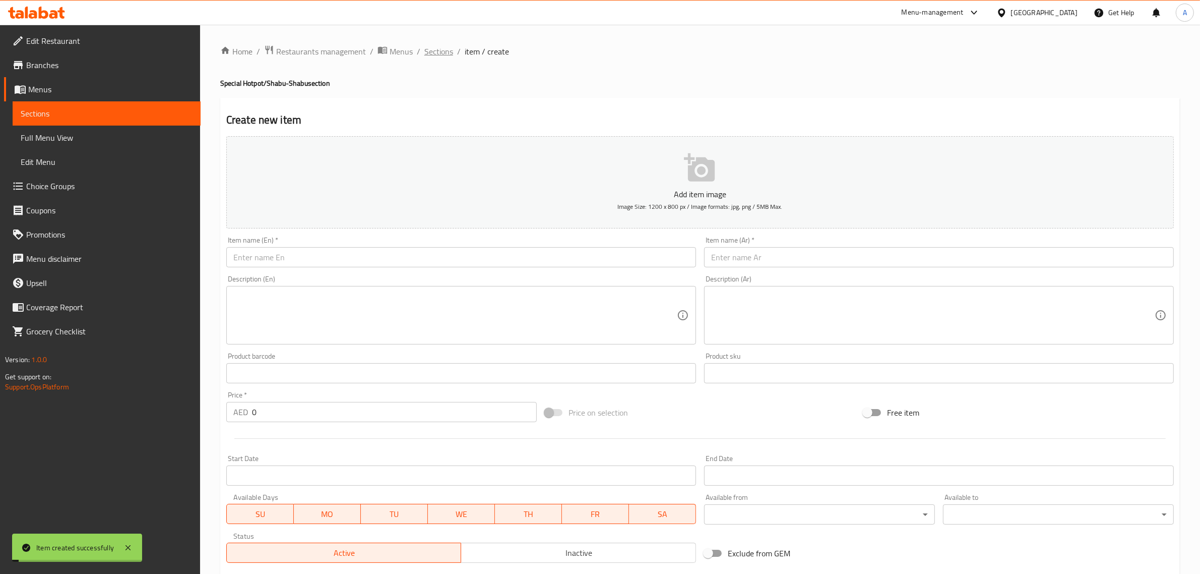
click at [447, 47] on span "Sections" at bounding box center [439, 51] width 29 height 12
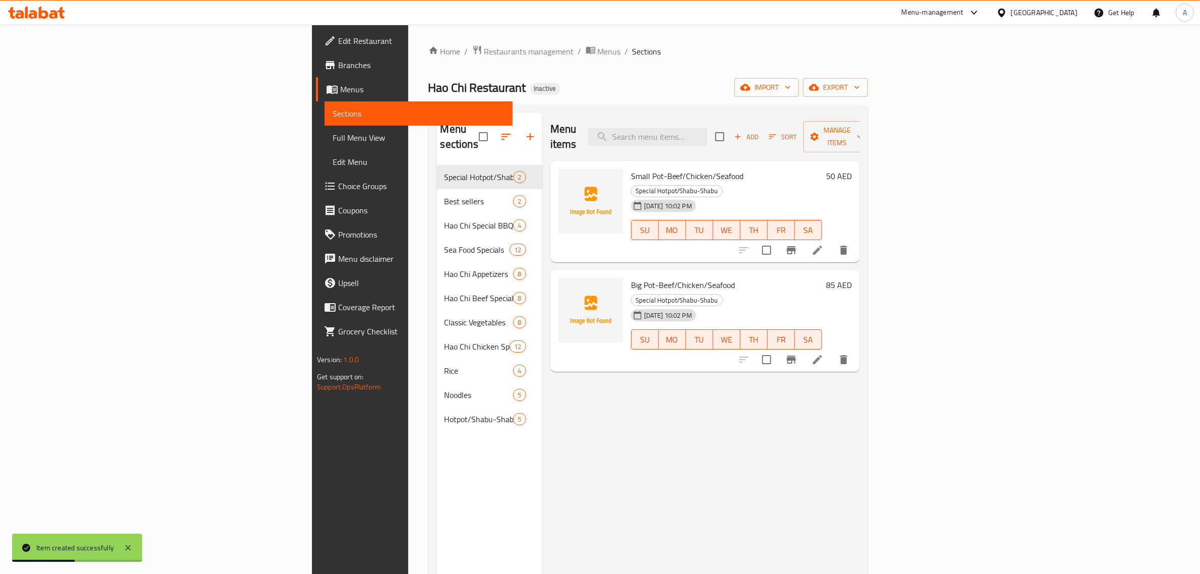
click at [860, 375] on div "Menu items Add Sort Manage items Small Pot-Beef/Chicken/Seafood Special Hotpot/…" at bounding box center [701, 400] width 318 height 574
click at [808, 360] on div "Menu items Add Sort Manage items Small Pot-Beef/Chicken/Seafood Special Hotpot/…" at bounding box center [701, 400] width 318 height 574
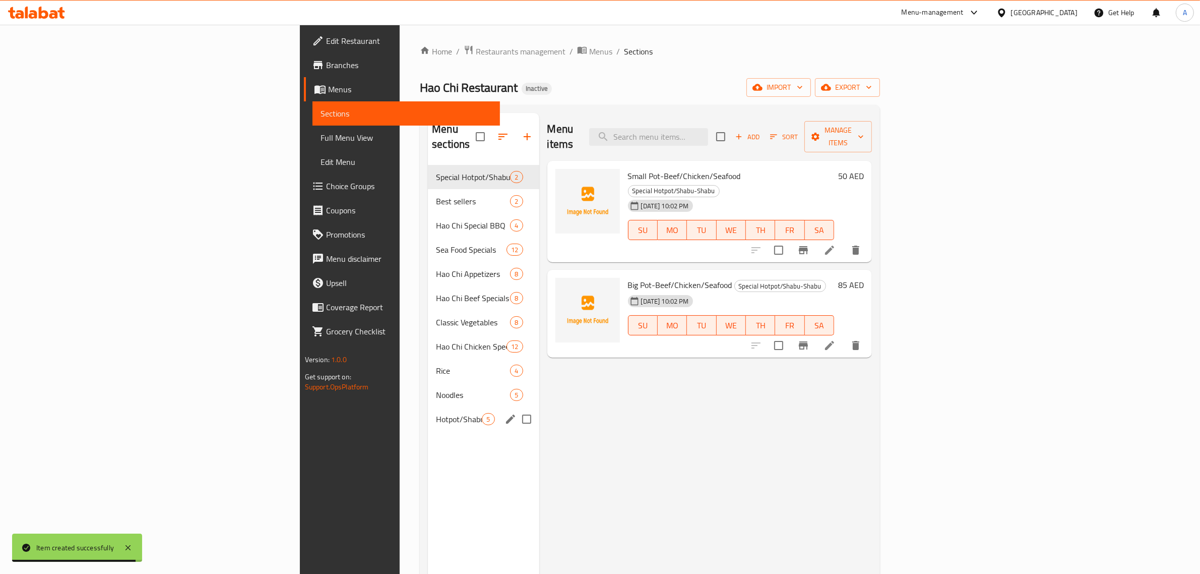
click at [436, 413] on span "Hotpot/Shabu-Shabu Sides" at bounding box center [459, 419] width 46 height 12
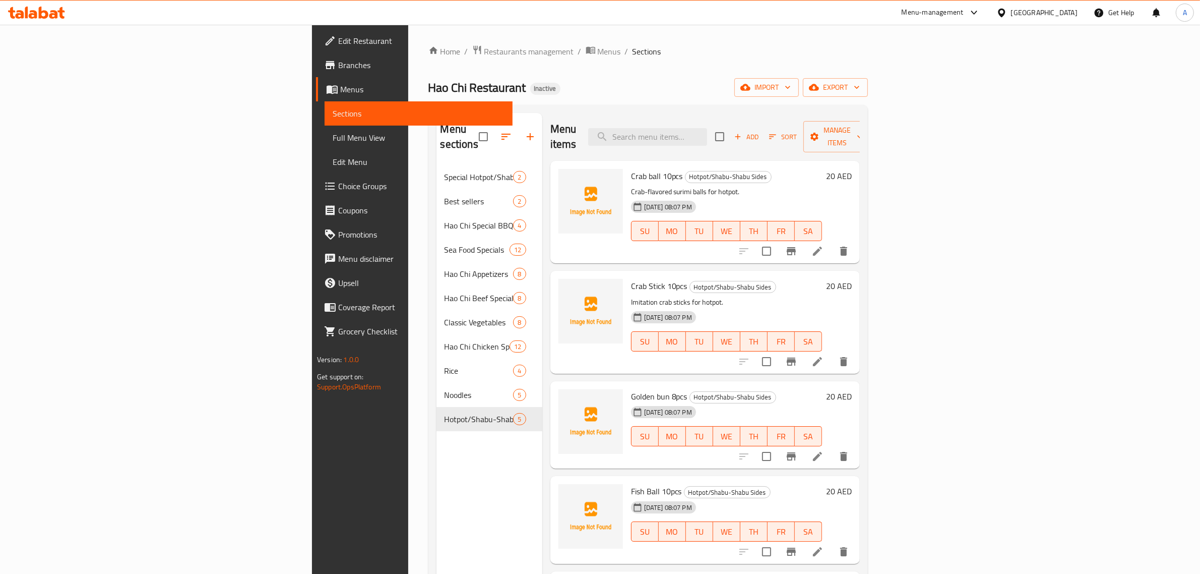
click at [794, 141] on div "Menu items Add Sort Manage items" at bounding box center [706, 137] width 310 height 48
click at [524, 131] on icon "button" at bounding box center [530, 137] width 12 height 12
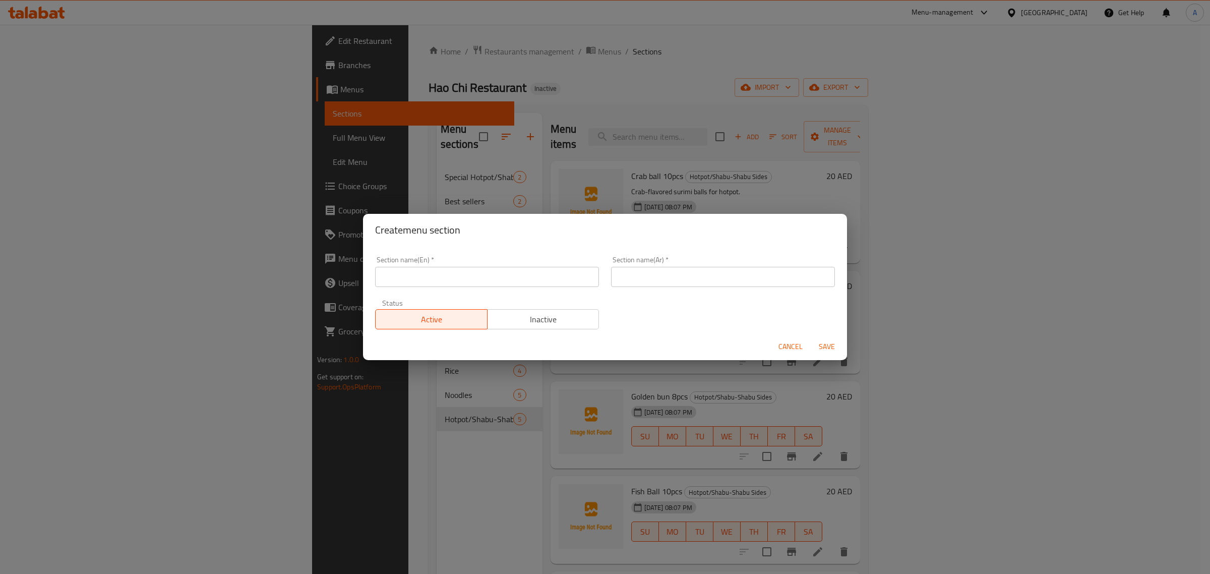
click at [452, 275] on input "text" at bounding box center [487, 277] width 224 height 20
paste input "Dessert"
type input "Dessert"
click at [657, 275] on input "text" at bounding box center [723, 277] width 224 height 20
paste input "حلويات"
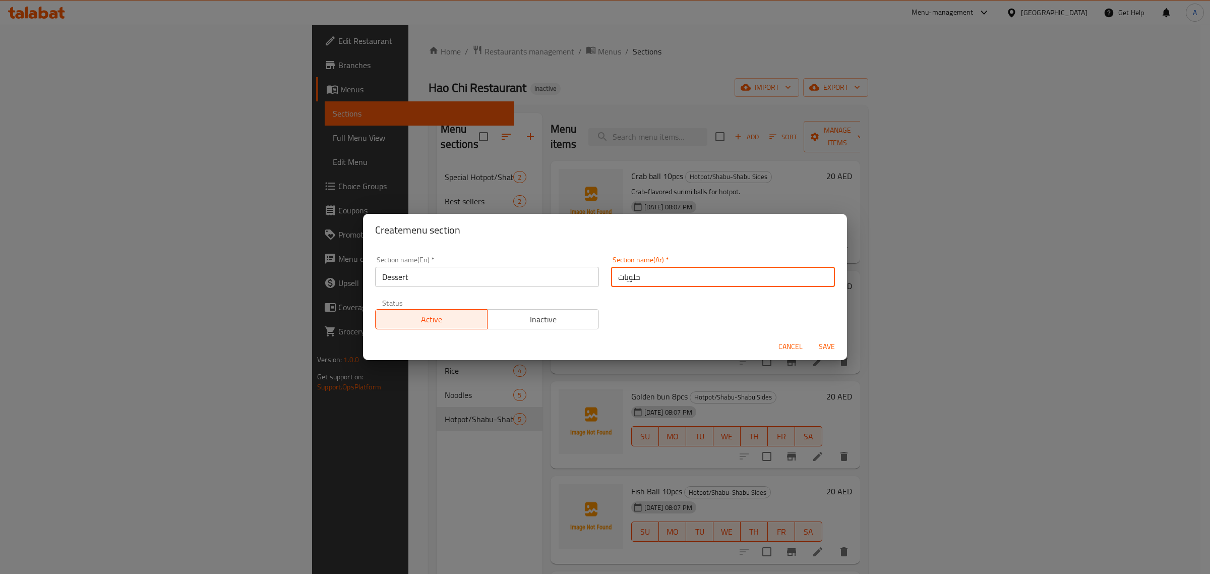
type input "حلويات"
click at [830, 350] on span "Save" at bounding box center [827, 346] width 24 height 13
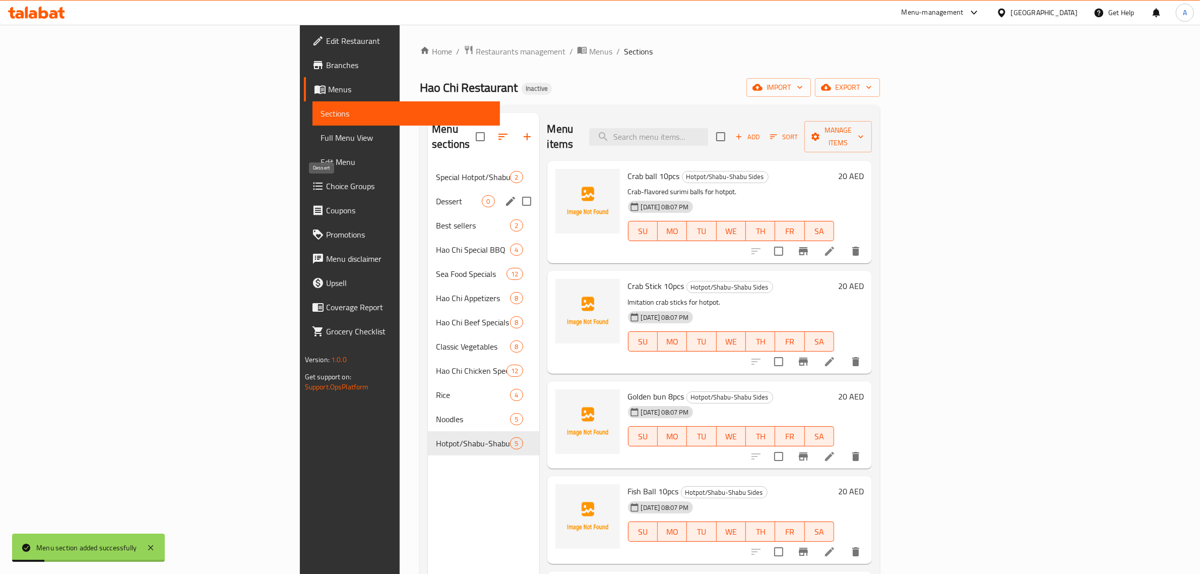
click at [428, 193] on div "Dessert 0" at bounding box center [483, 201] width 111 height 24
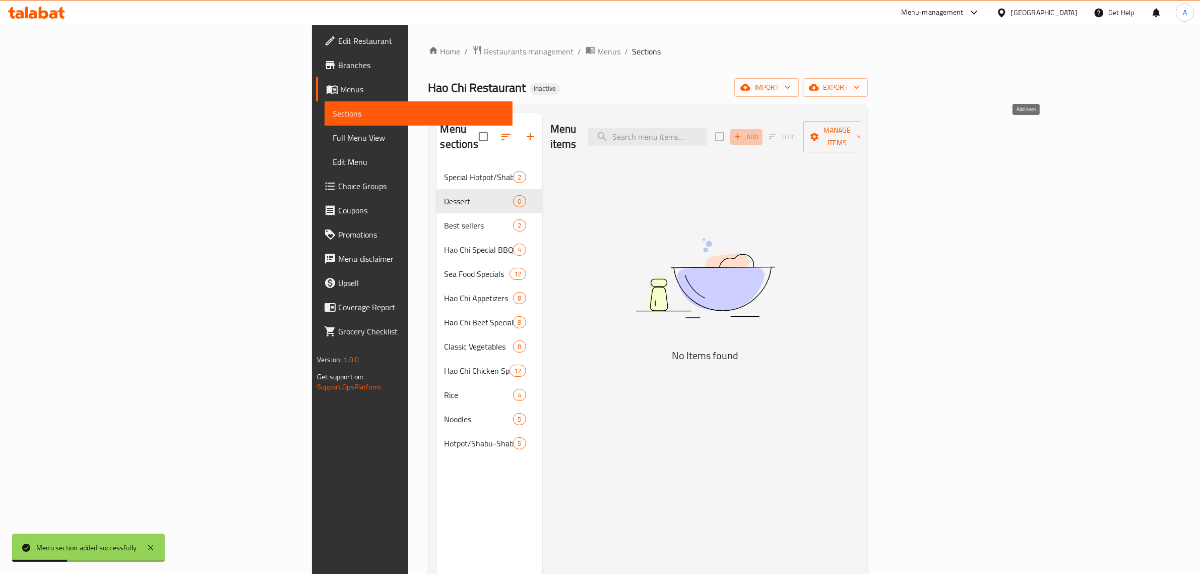
click at [760, 131] on span "Add" at bounding box center [746, 137] width 27 height 12
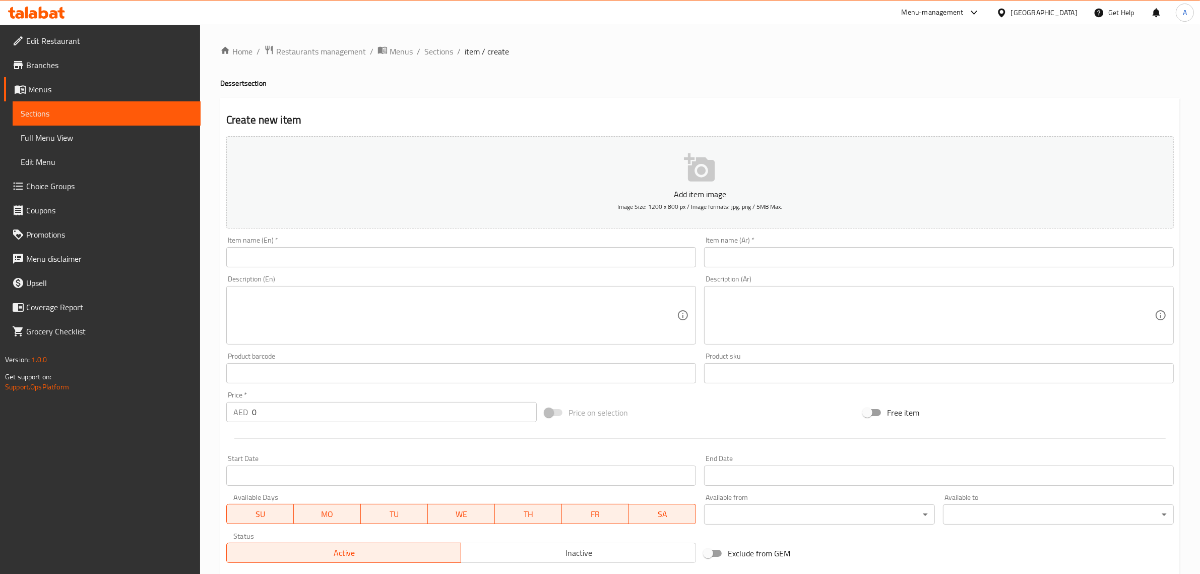
drag, startPoint x: 837, startPoint y: 96, endPoint x: 818, endPoint y: 108, distance: 22.7
click at [837, 96] on div "Home / Restaurants management / Menus / Sections / item / create Dessert sectio…" at bounding box center [700, 368] width 960 height 647
click at [380, 263] on input "text" at bounding box center [461, 257] width 470 height 20
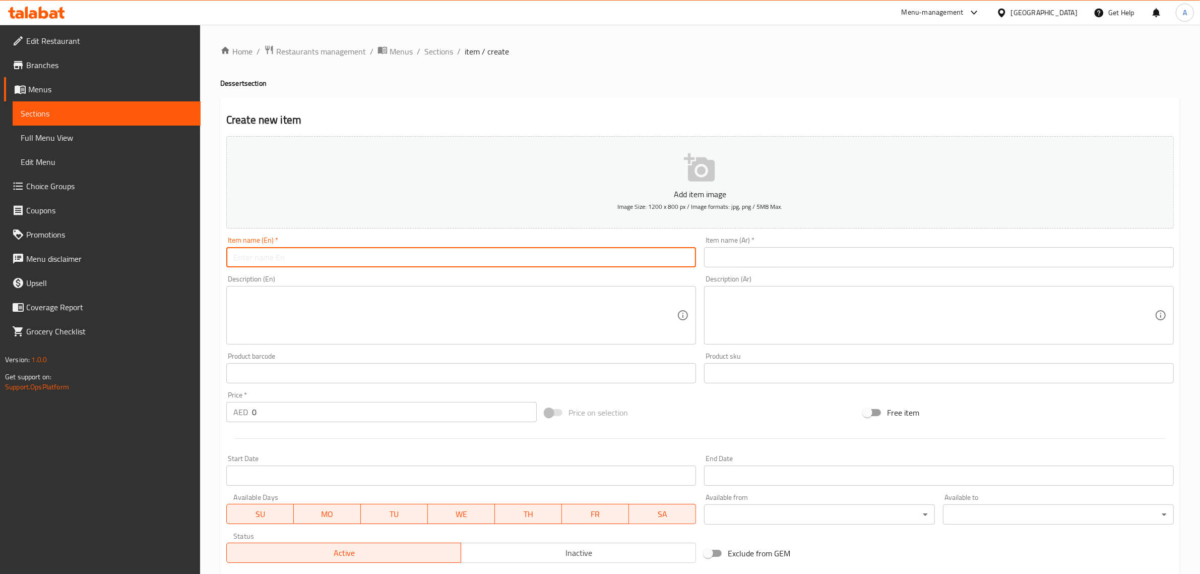
paste input "Halo Halo"
type input "Halo Halo"
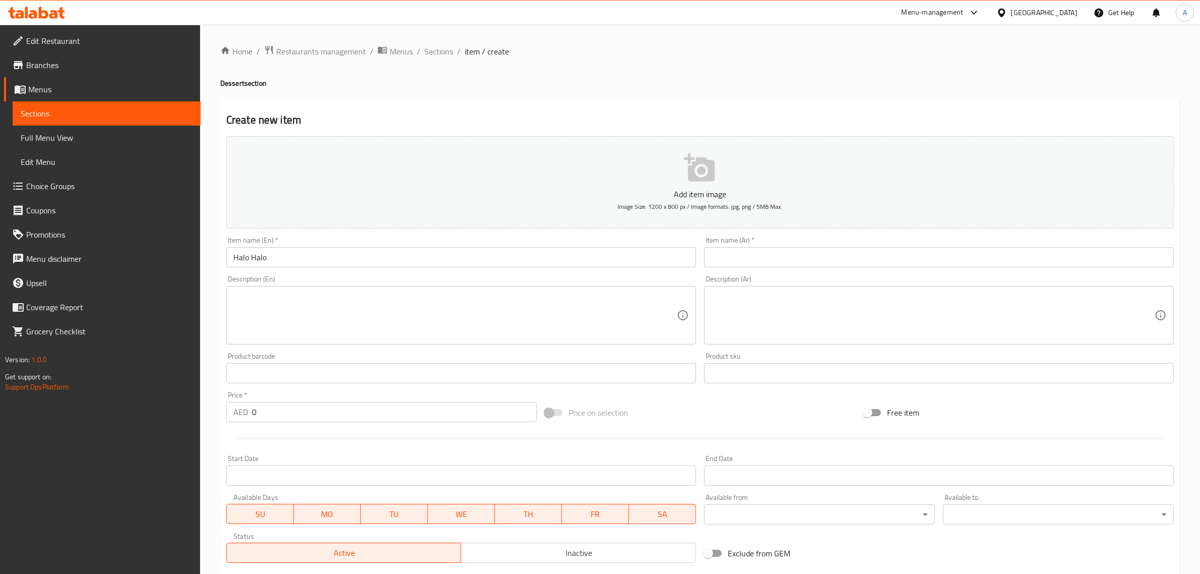
click at [777, 253] on input "text" at bounding box center [939, 257] width 470 height 20
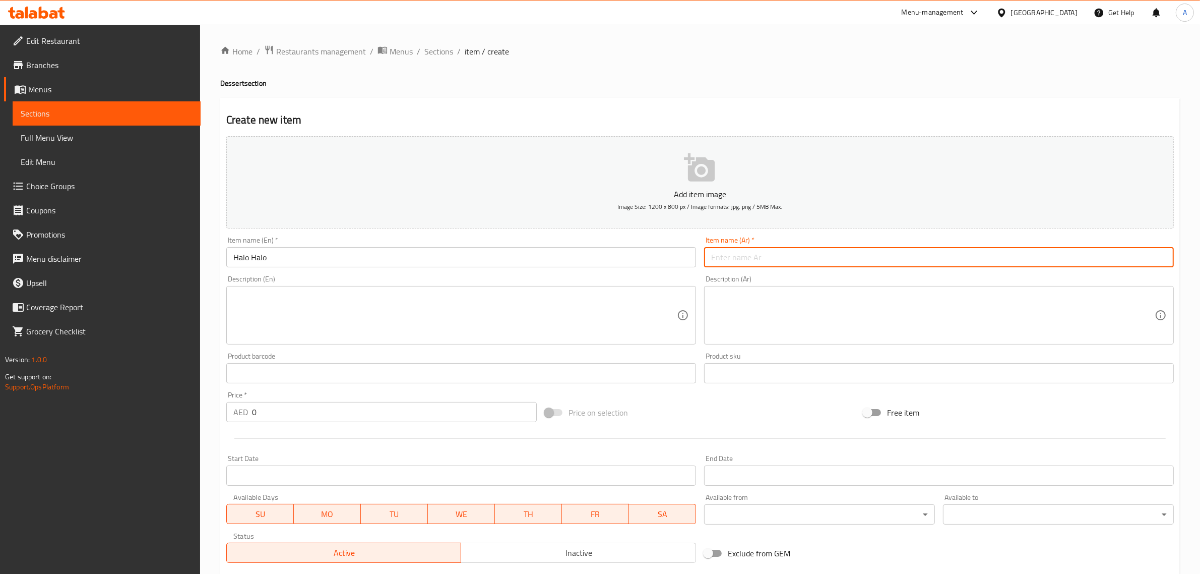
paste input "هالو هالو"
type input "هالو هالو"
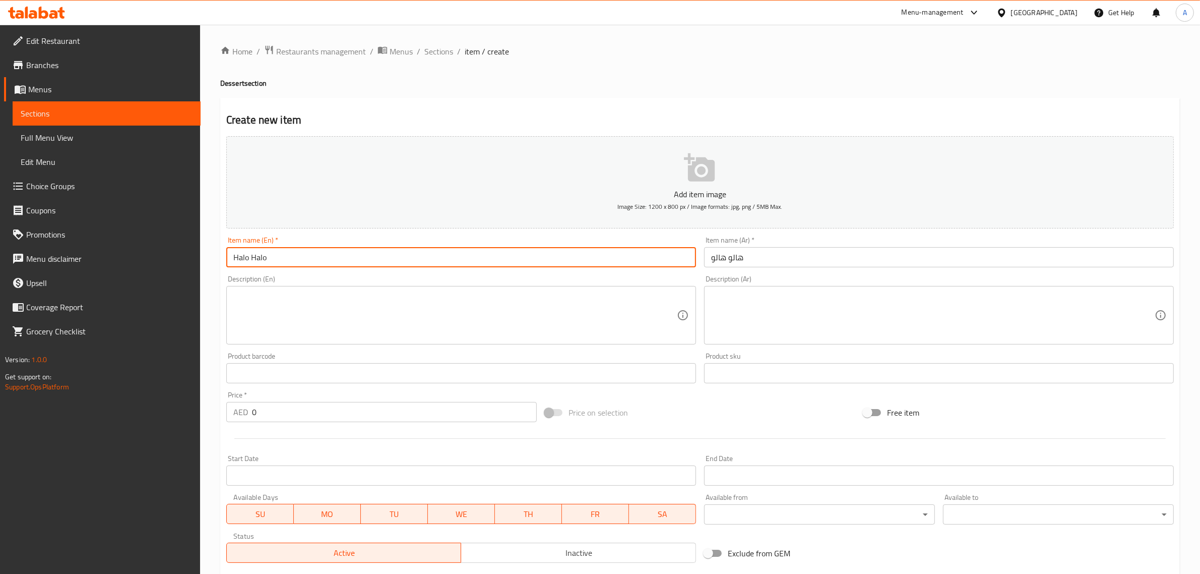
click at [307, 251] on input "Halo Halo" at bounding box center [461, 257] width 470 height 20
click at [445, 328] on textarea at bounding box center [455, 315] width 444 height 48
paste textarea "A dessert of shaved ice with mixed sweet beans, jellies, and fruits. حلوى من ال…"
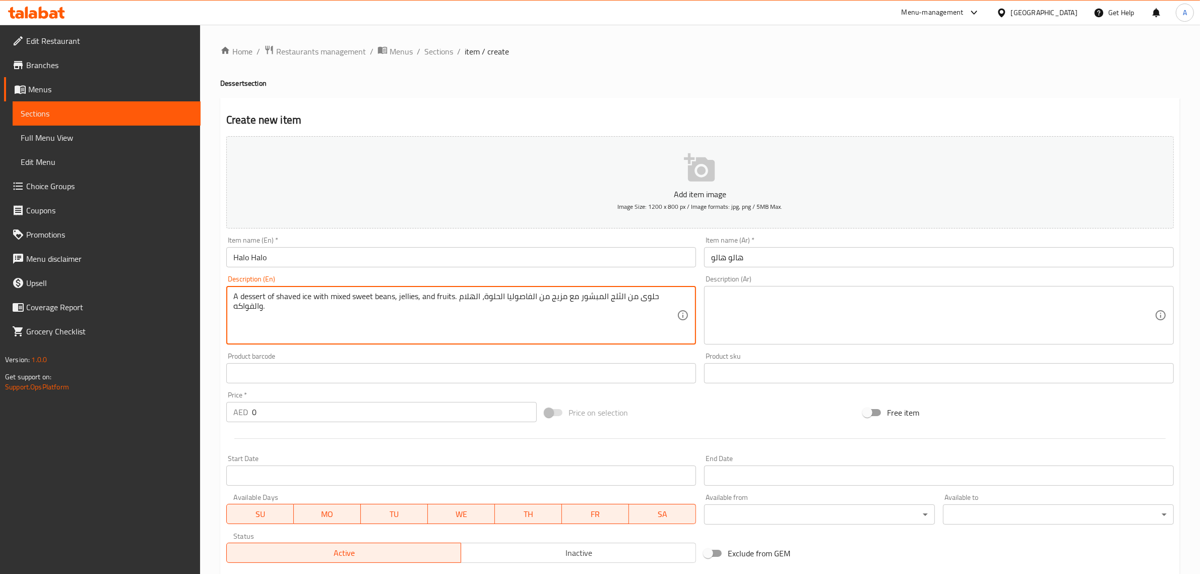
drag, startPoint x: 459, startPoint y: 297, endPoint x: 674, endPoint y: 303, distance: 215.4
click at [674, 303] on textarea "A dessert of shaved ice with mixed sweet beans, jellies, and fruits. حلوى من ال…" at bounding box center [455, 315] width 444 height 48
type textarea "A dessert of shaved ice with mixed sweet beans, jellies, and fruits."
click at [754, 306] on textarea at bounding box center [933, 315] width 444 height 48
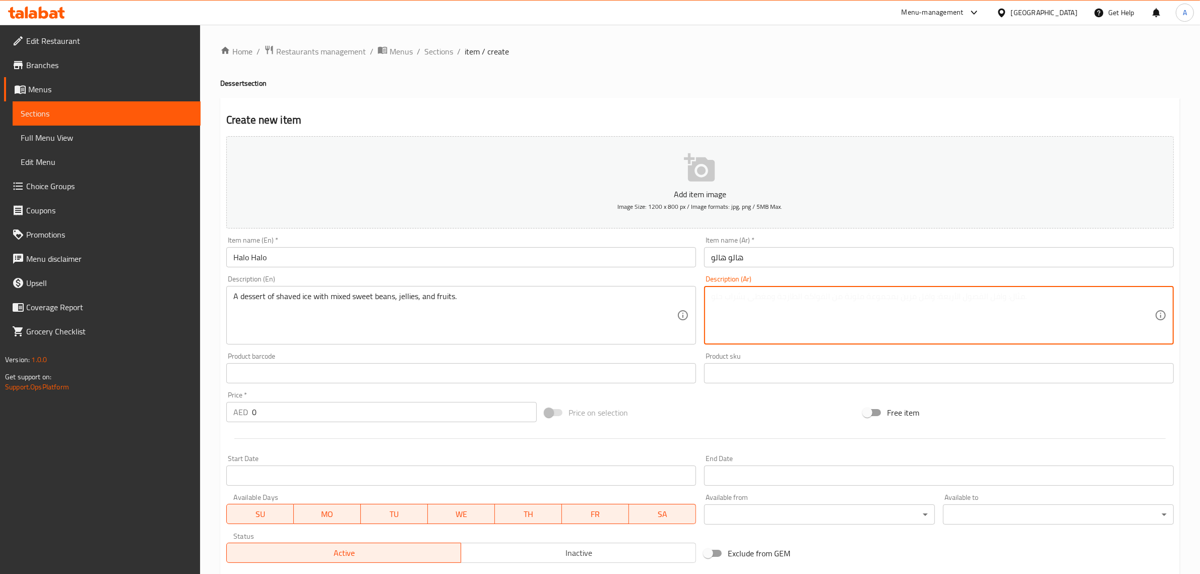
paste textarea "حلوى من الثلج المبشور مع مزيج من الفاصوليا الحلوة، الهلام والفواكه."
type textarea "حلوى من الثلج المبشور مع مزيج من الفاصوليا الحلوة، الهلام والفواكه."
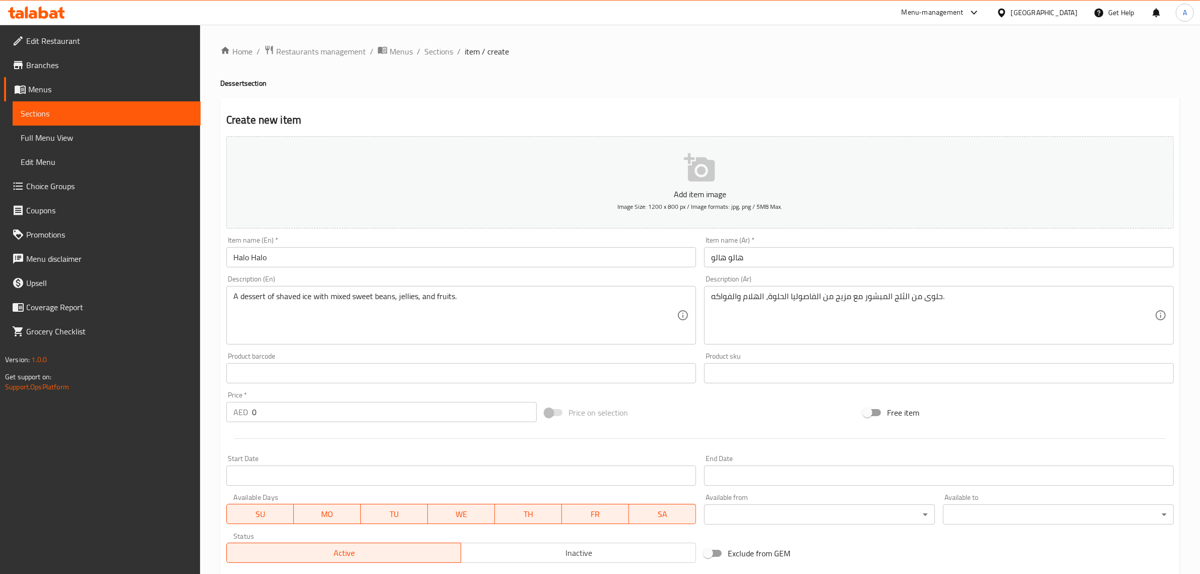
click at [548, 62] on div "Home / Restaurants management / Menus / Sections / item / create Dessert sectio…" at bounding box center [700, 368] width 960 height 647
click at [288, 416] on input "0" at bounding box center [394, 412] width 285 height 20
type input "15"
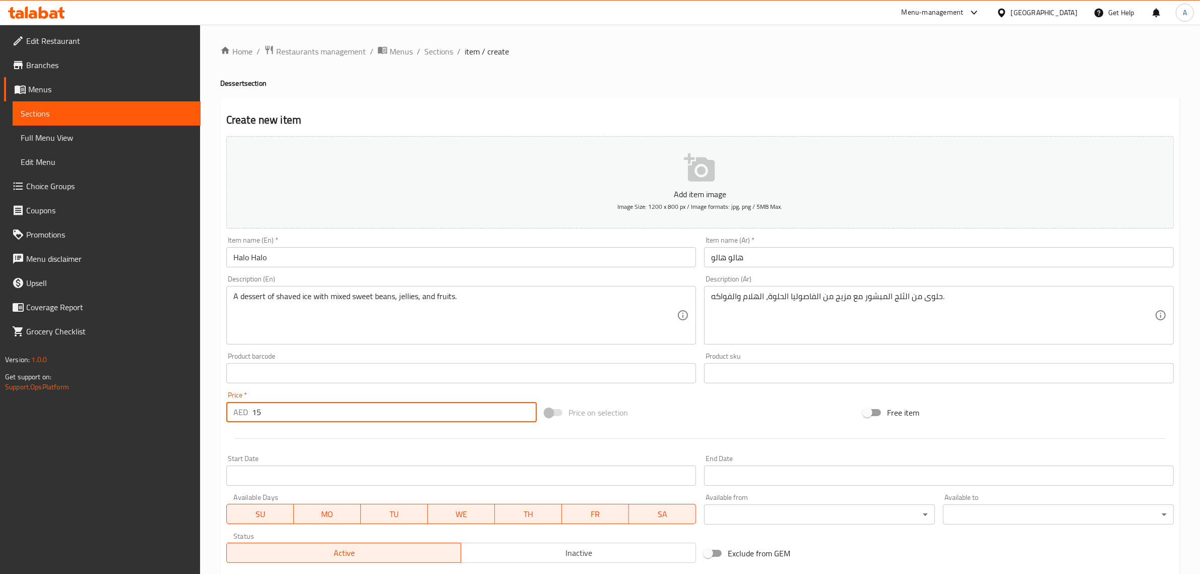
click at [598, 72] on div "Home / Restaurants management / Menus / Sections / item / create Dessert sectio…" at bounding box center [700, 368] width 960 height 647
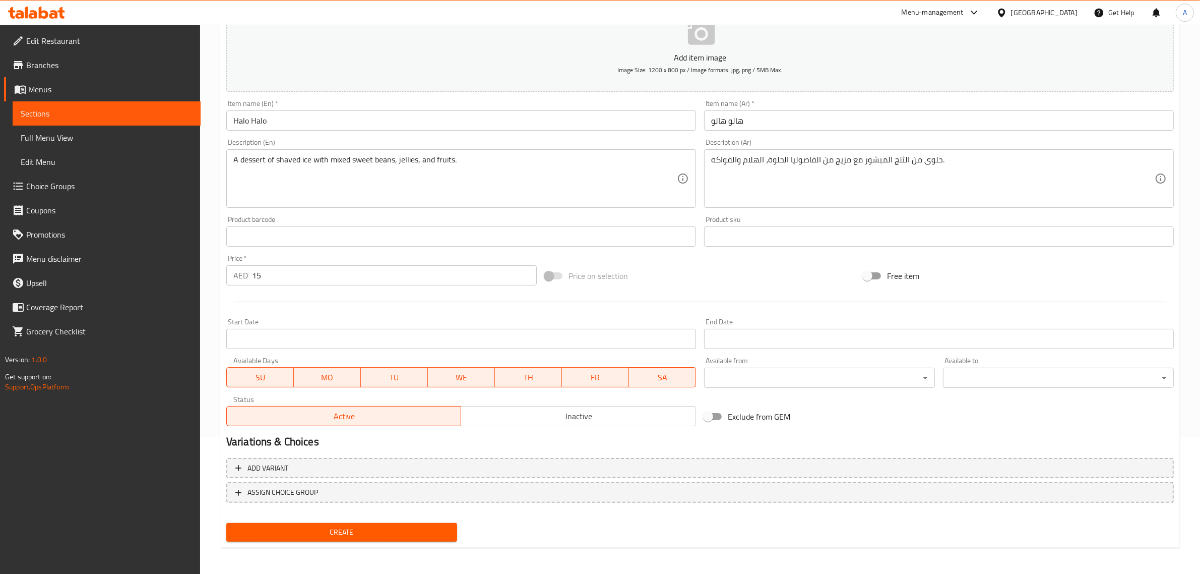
click at [358, 529] on span "Create" at bounding box center [341, 532] width 215 height 13
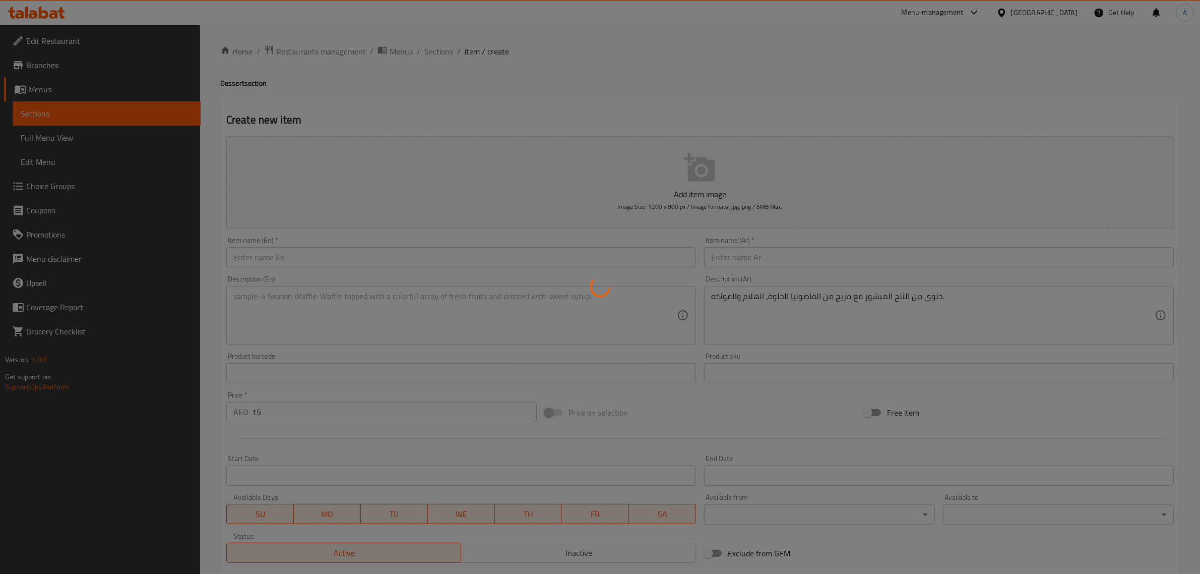
type input "0"
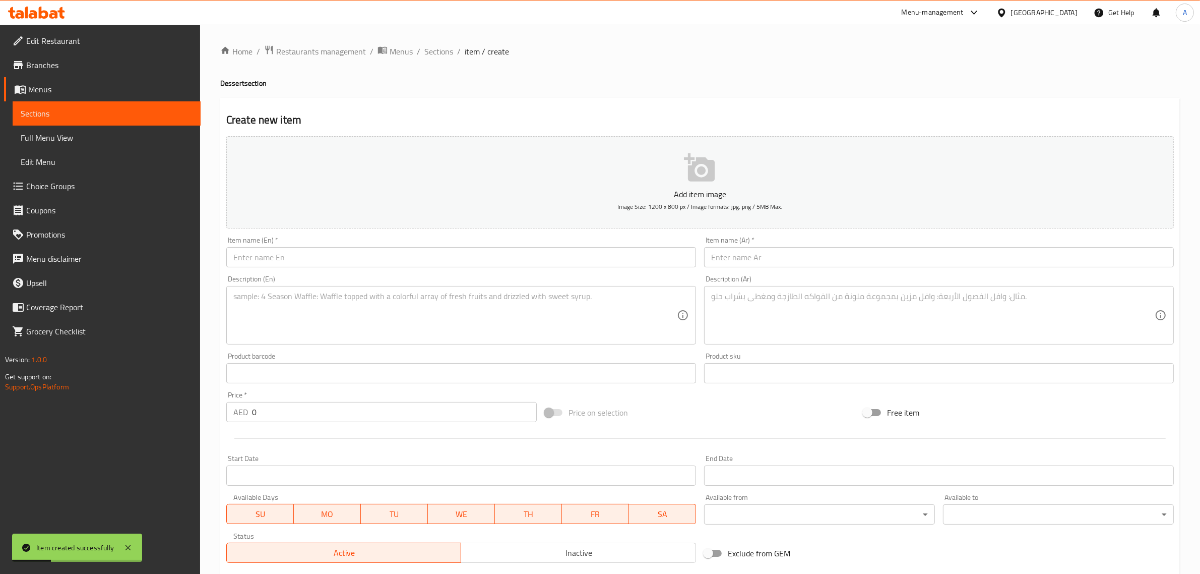
click at [825, 129] on div "Create new item Add item image Image Size: 1200 x 800 px / Image formats: jpg, …" at bounding box center [700, 391] width 960 height 587
click at [369, 258] on input "text" at bounding box center [461, 257] width 470 height 20
paste input "Boko Pandan"
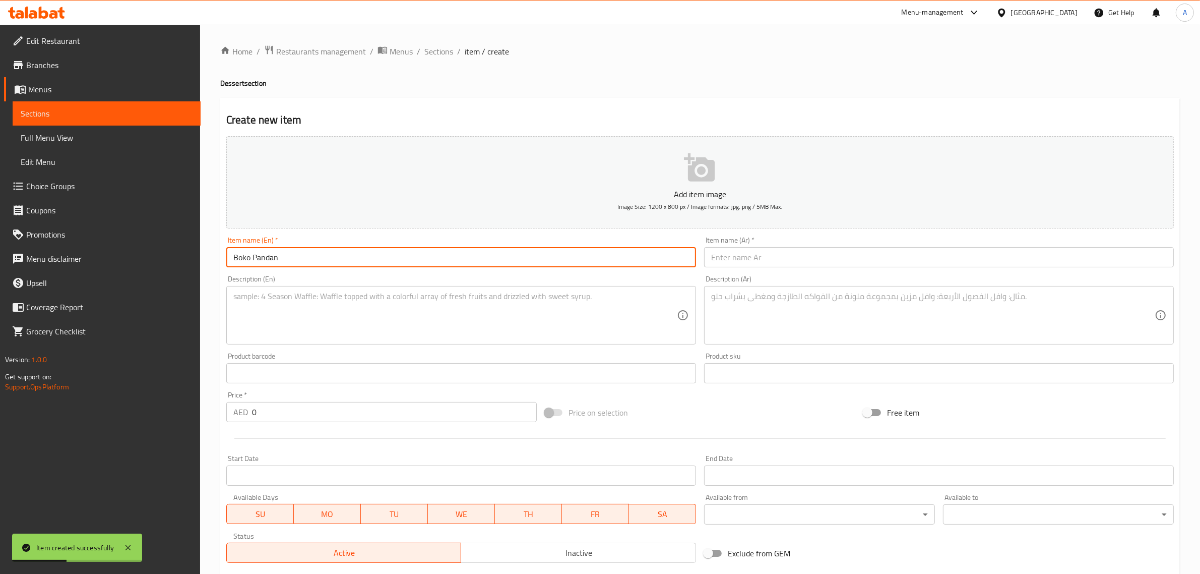
type input "Boko Pandan"
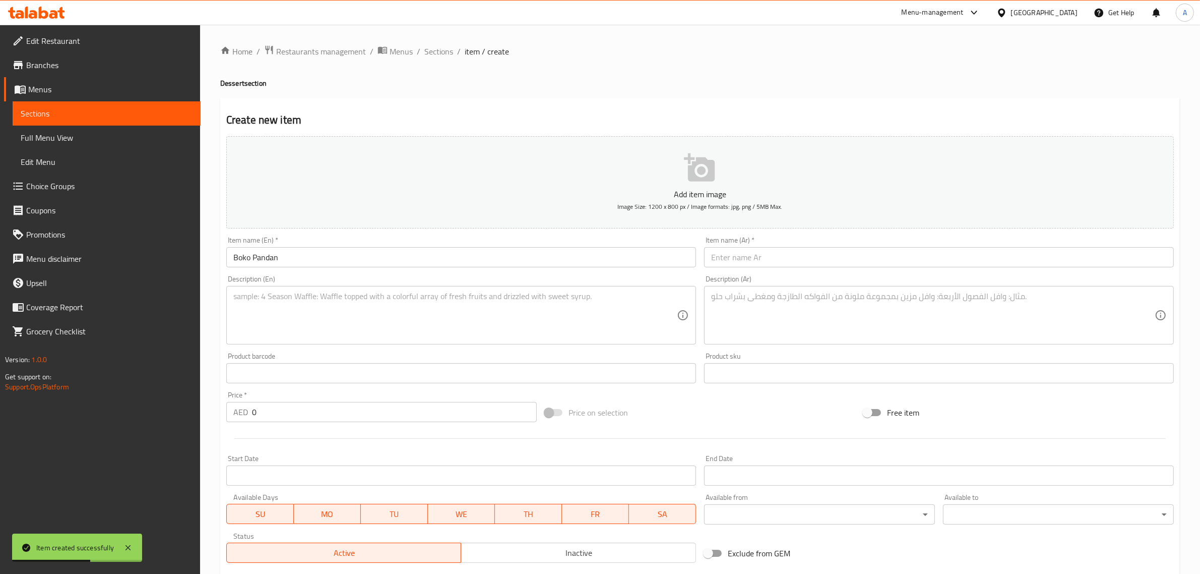
click at [767, 250] on input "text" at bounding box center [939, 257] width 470 height 20
paste input "بوكو باندان"
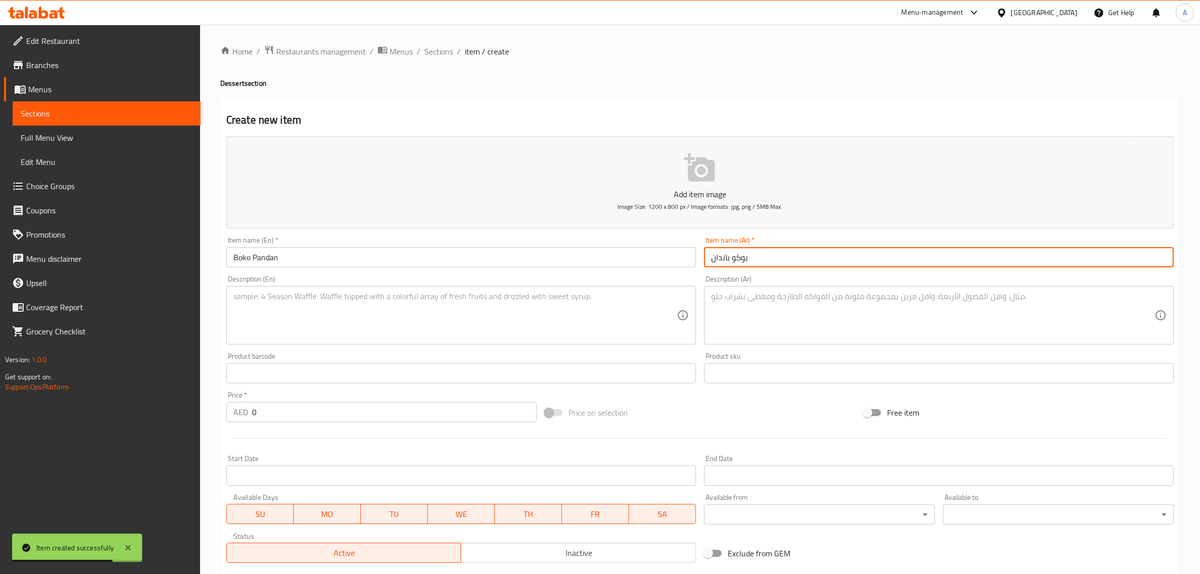
type input "بوكو باندان"
click at [276, 264] on input "Boko Pandan" at bounding box center [461, 257] width 470 height 20
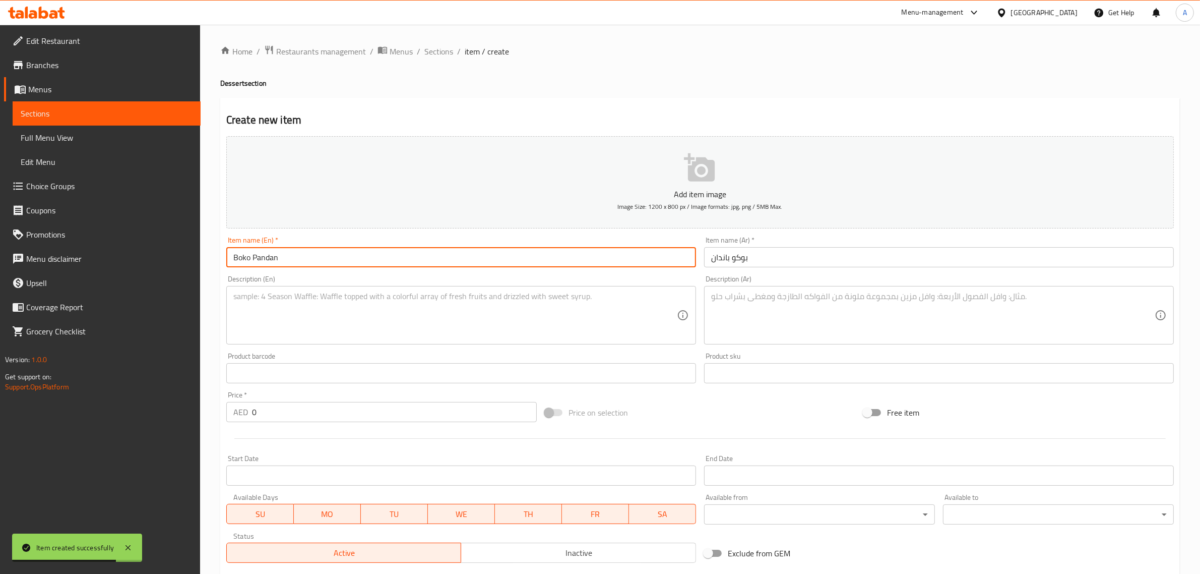
click at [276, 264] on input "Boko Pandan" at bounding box center [461, 257] width 470 height 20
click at [362, 343] on div "Description (En)" at bounding box center [461, 315] width 470 height 58
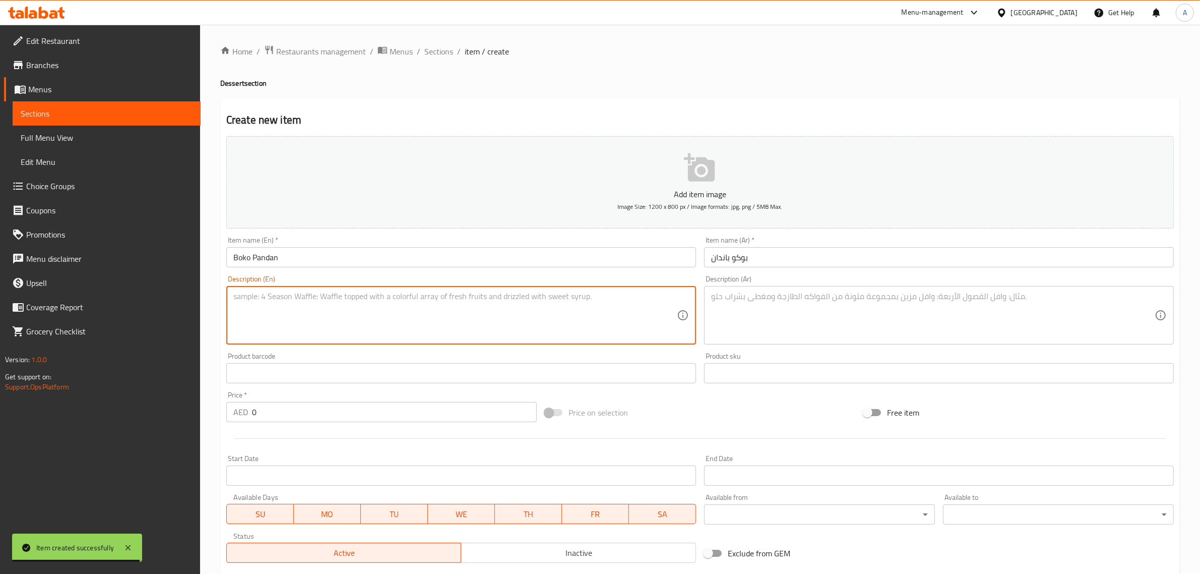
paste textarea "A dessert made with young coconut, pandan gelatin, and cream. حلوى مصنوعة من جو…"
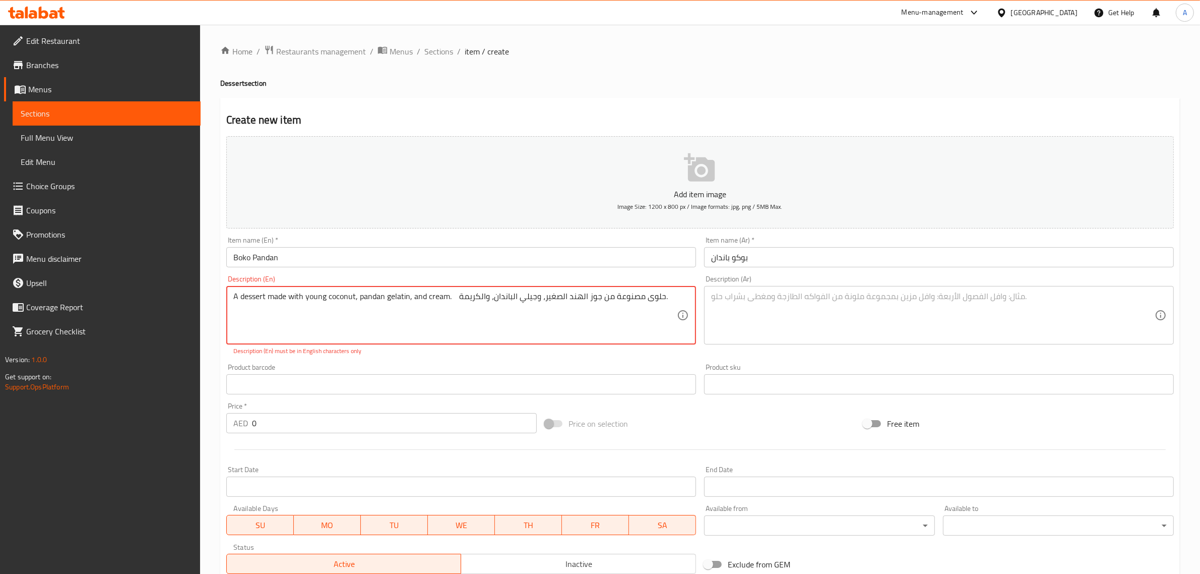
drag, startPoint x: 458, startPoint y: 294, endPoint x: 679, endPoint y: 288, distance: 221.4
click at [679, 288] on div "A dessert made with young coconut, pandan gelatin, and cream. حلوى مصنوعة من جو…" at bounding box center [461, 315] width 470 height 58
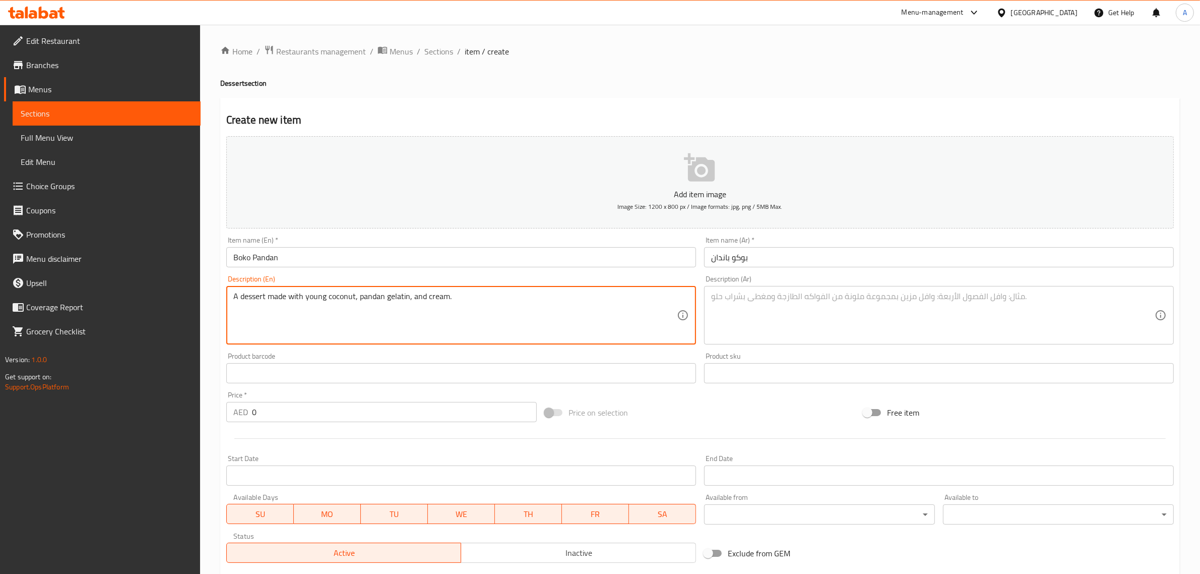
type textarea "A dessert made with young coconut, pandan gelatin, and cream."
click at [771, 304] on textarea at bounding box center [933, 315] width 444 height 48
paste textarea "حلوى مصنوعة من جوز الهند الصغير، و[PERSON_NAME]، والكريمة."
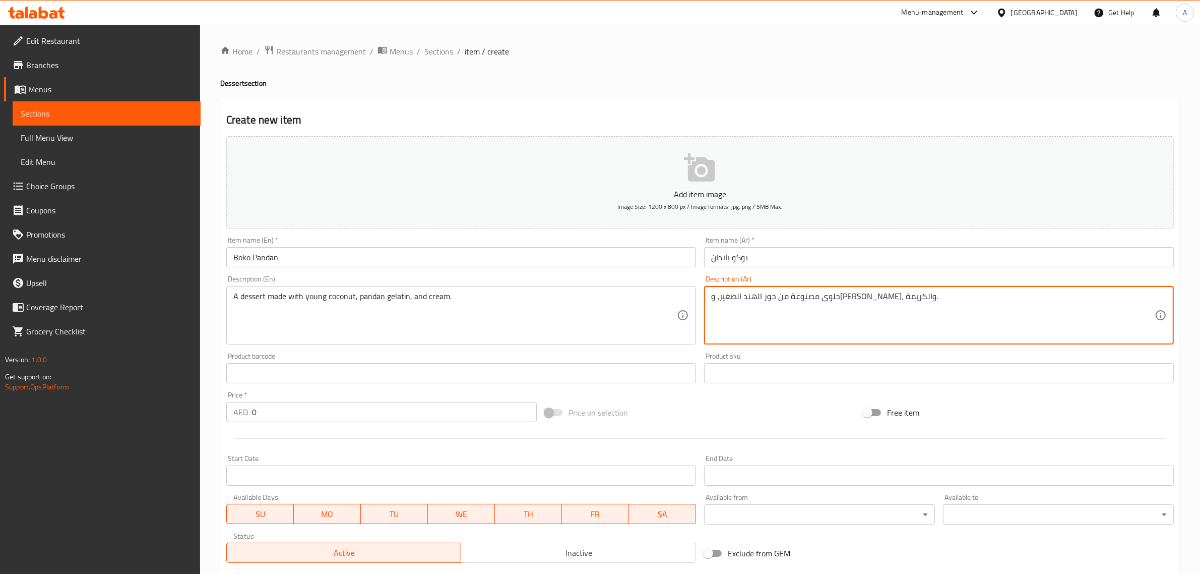
type textarea "حلوى مصنوعة من جوز الهند الصغير، و[PERSON_NAME]، والكريمة."
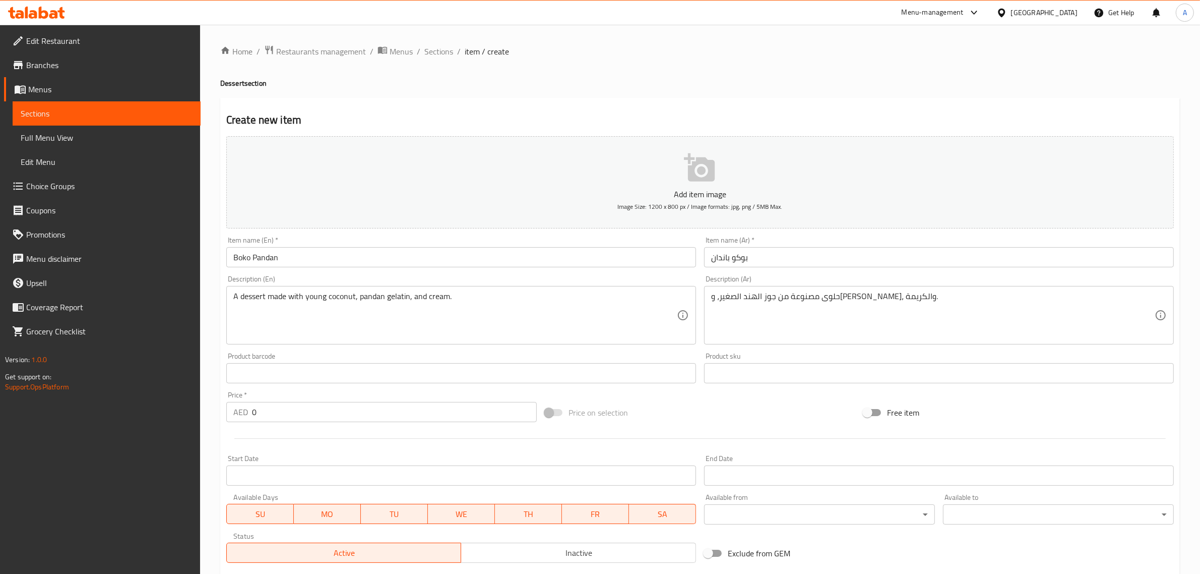
click at [560, 91] on div "Home / Restaurants management / Menus / Sections / item / create Dessert sectio…" at bounding box center [700, 368] width 960 height 647
click at [330, 416] on input "0" at bounding box center [394, 412] width 285 height 20
type input "12"
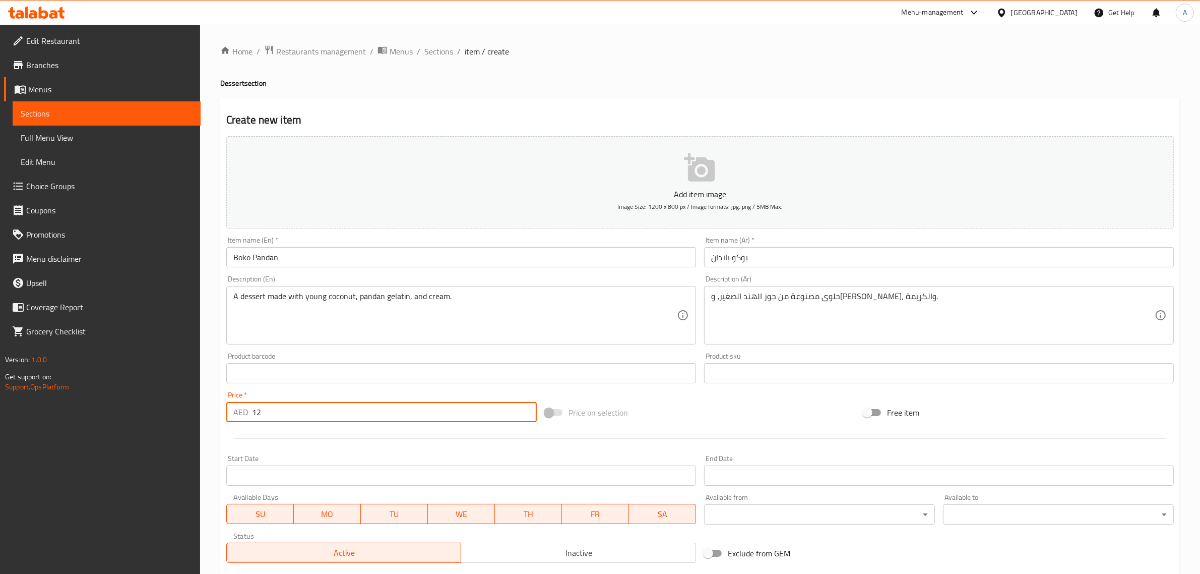
click at [575, 66] on div "Home / Restaurants management / Menus / Sections / item / create Dessert sectio…" at bounding box center [700, 368] width 960 height 647
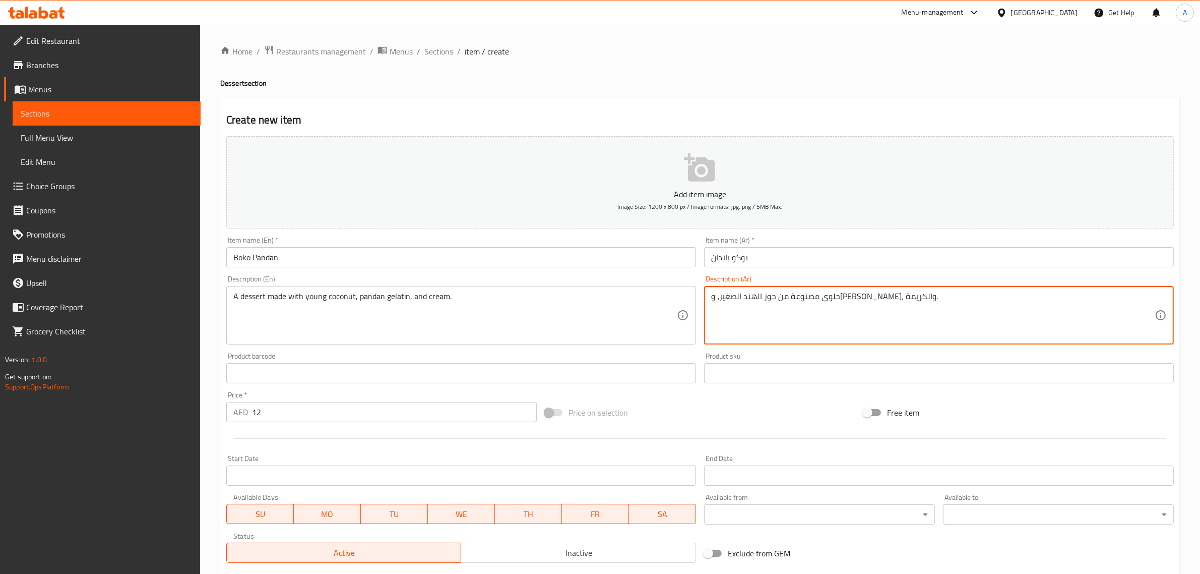
drag, startPoint x: 788, startPoint y: 300, endPoint x: 778, endPoint y: 301, distance: 10.2
click at [774, 301] on textarea "حلوى مصنوعة من جوز الهند الصغير، و[PERSON_NAME]، والكريمة." at bounding box center [933, 315] width 444 height 48
click at [770, 299] on textarea "حلوى مصنوعة من جوز الهند الصغير، و[PERSON_NAME]، والكريمة." at bounding box center [933, 315] width 444 height 48
type textarea "حلوى مصنوعة من جوز الهند الصغير، و[PERSON_NAME]، والكريمة."
click at [699, 98] on div "Create new item Add item image Image Size: 1200 x 800 px / Image formats: jpg, …" at bounding box center [700, 391] width 960 height 587
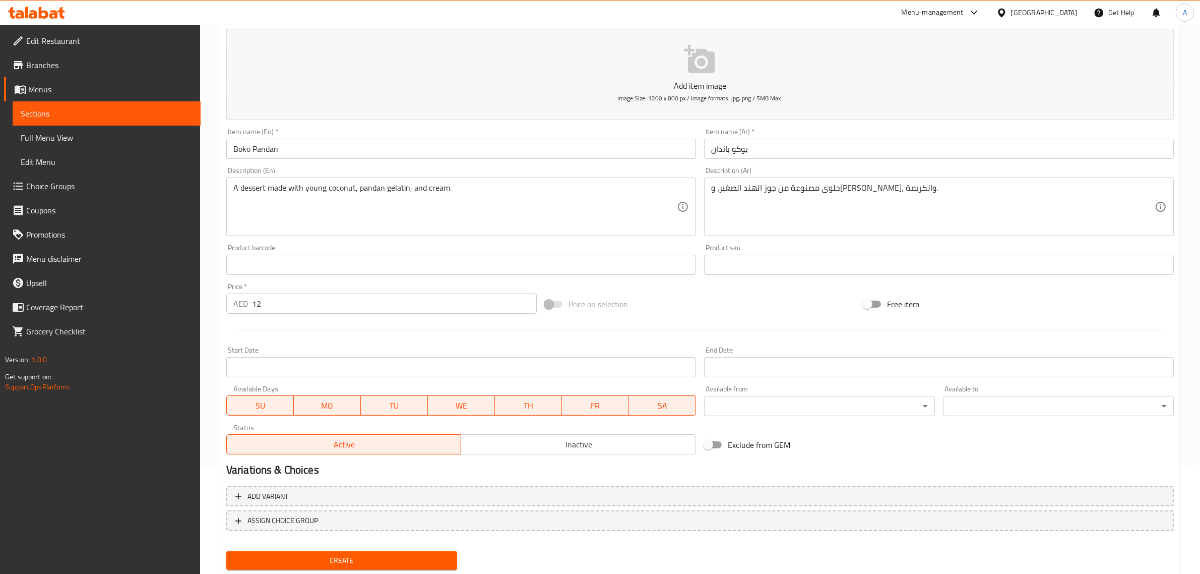
scroll to position [137, 0]
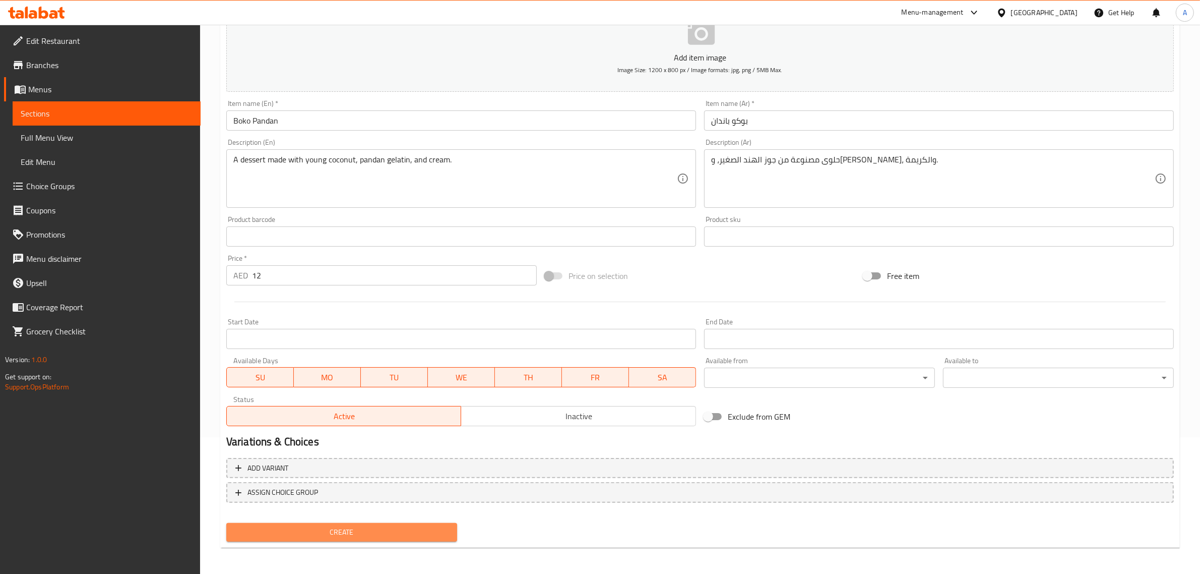
click at [382, 523] on button "Create" at bounding box center [341, 532] width 231 height 19
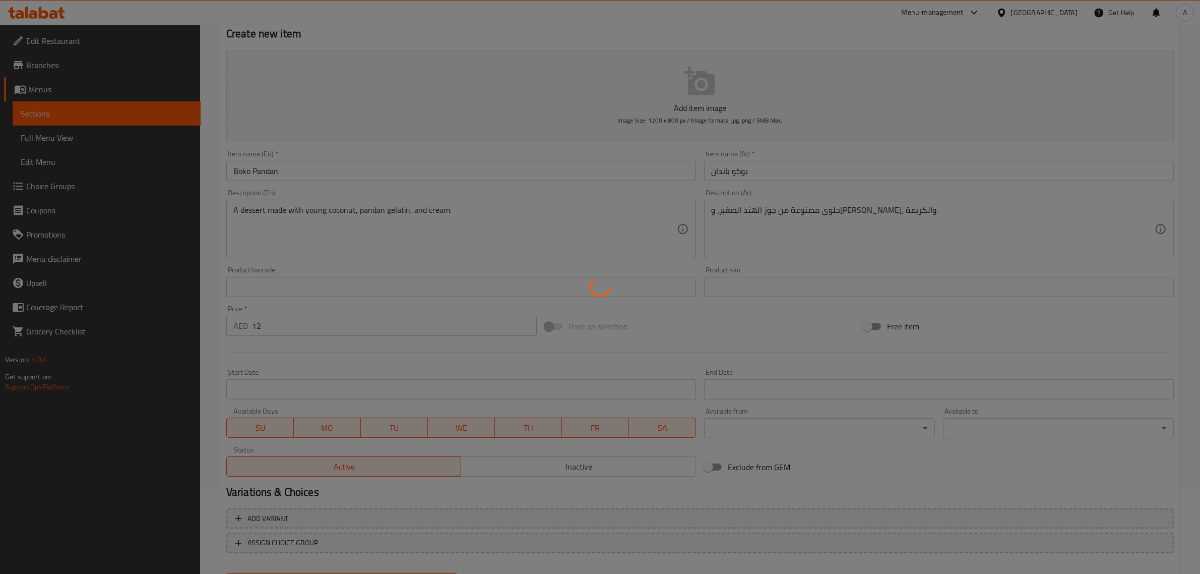
scroll to position [0, 0]
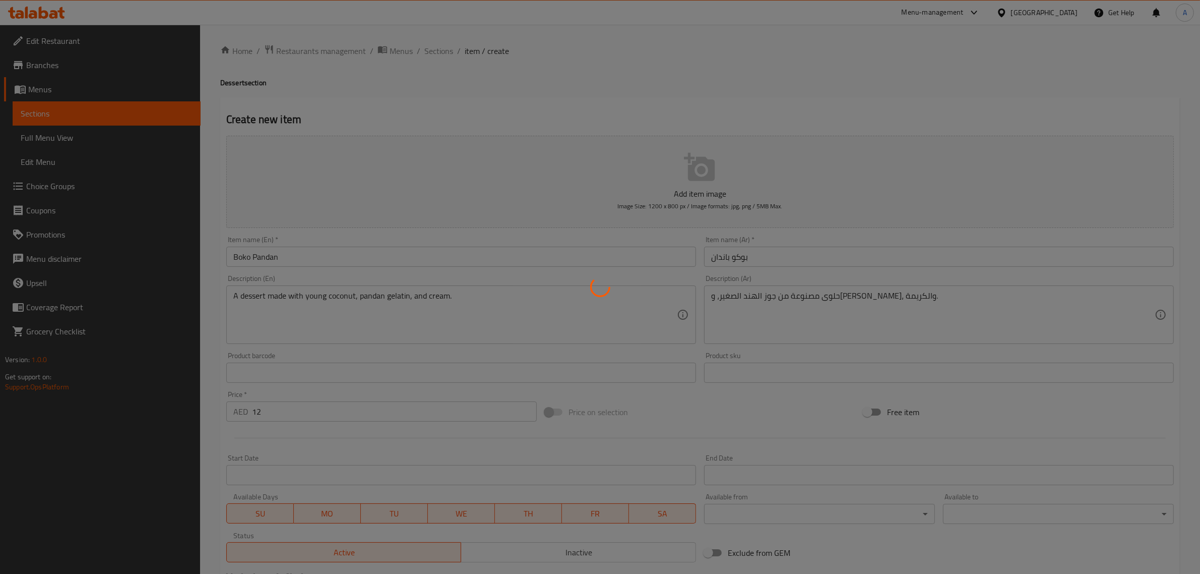
type input "0"
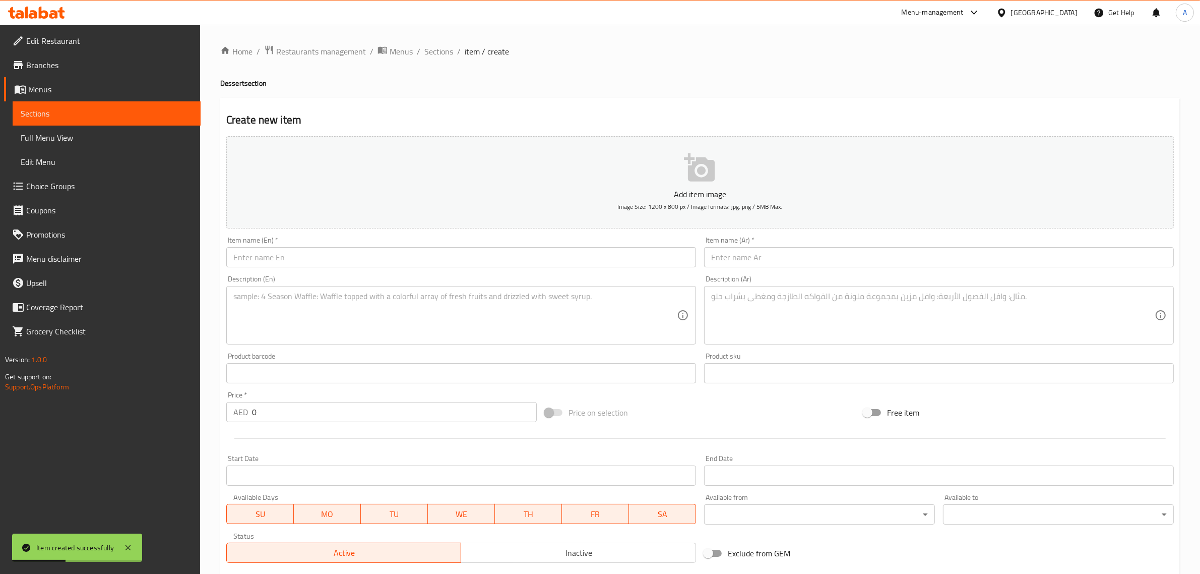
click at [872, 74] on div "Home / Restaurants management / Menus / Sections / item / create Dessert sectio…" at bounding box center [700, 368] width 960 height 647
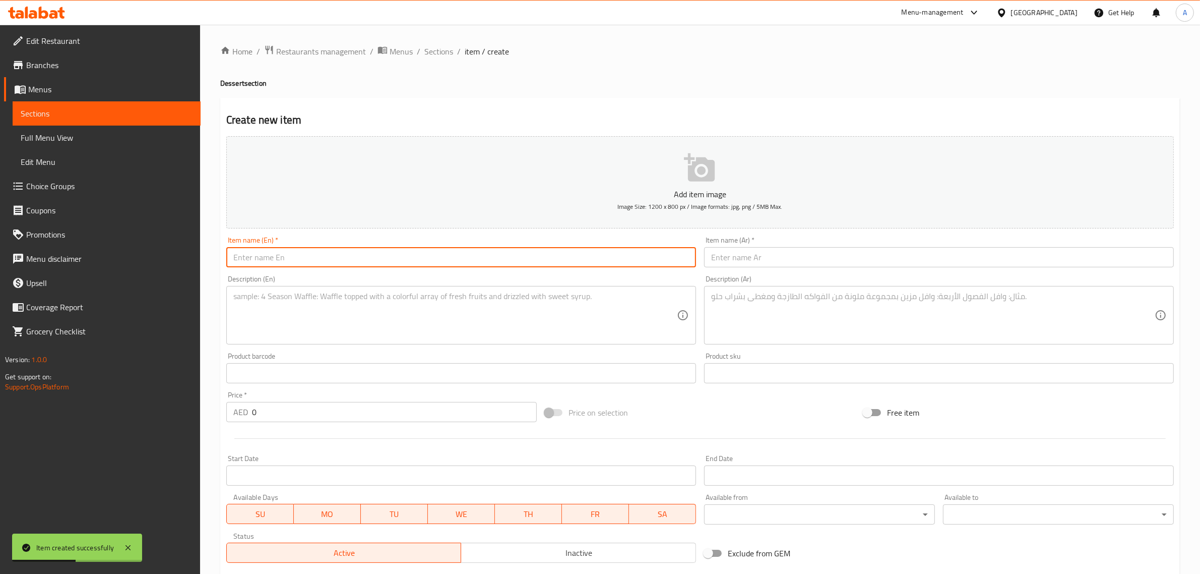
click at [358, 258] on input "text" at bounding box center [461, 257] width 470 height 20
paste input "[PERSON_NAME]"
type input "[PERSON_NAME]"
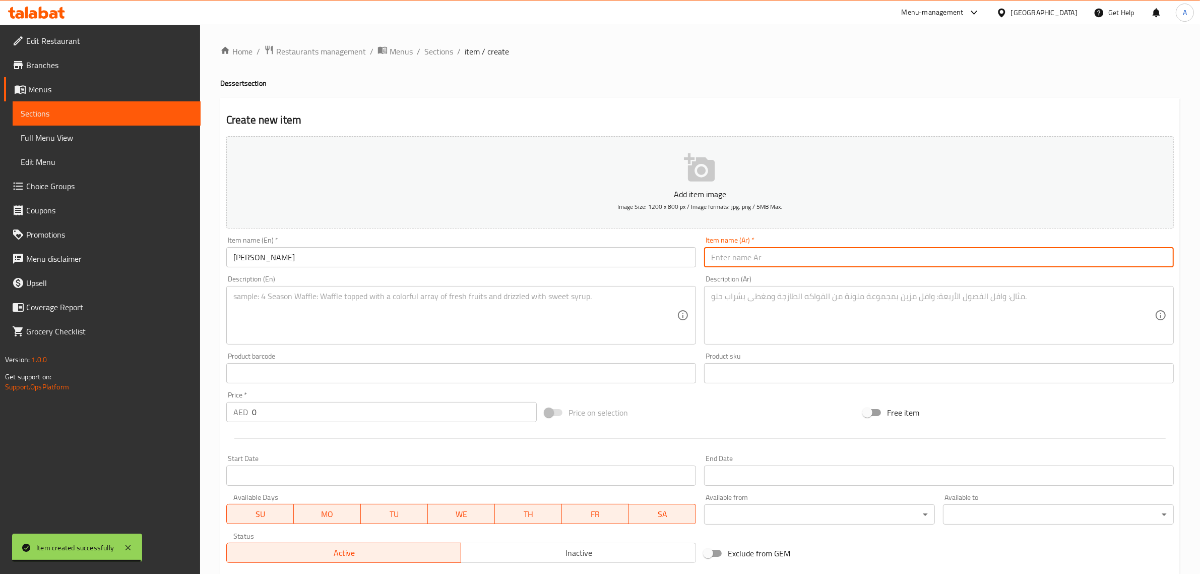
drag, startPoint x: 757, startPoint y: 256, endPoint x: 675, endPoint y: 281, distance: 86.4
click at [757, 256] on input "text" at bounding box center [939, 257] width 470 height 20
paste input "أوبي هالايا"
type input "أوبي هالايا"
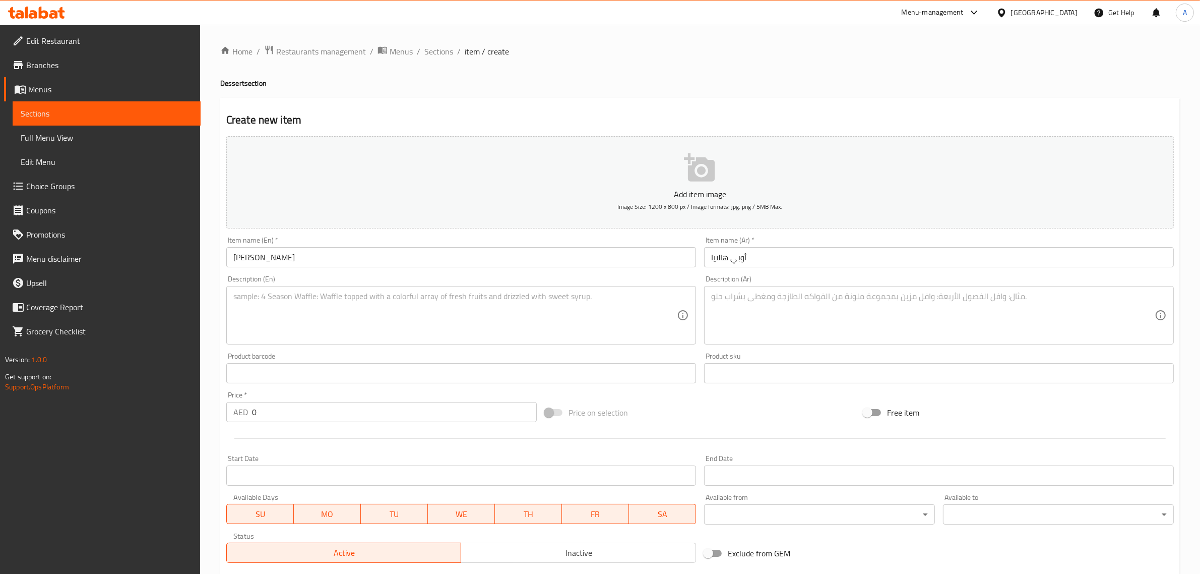
click at [398, 276] on div "Description (En) Description (En)" at bounding box center [461, 309] width 470 height 69
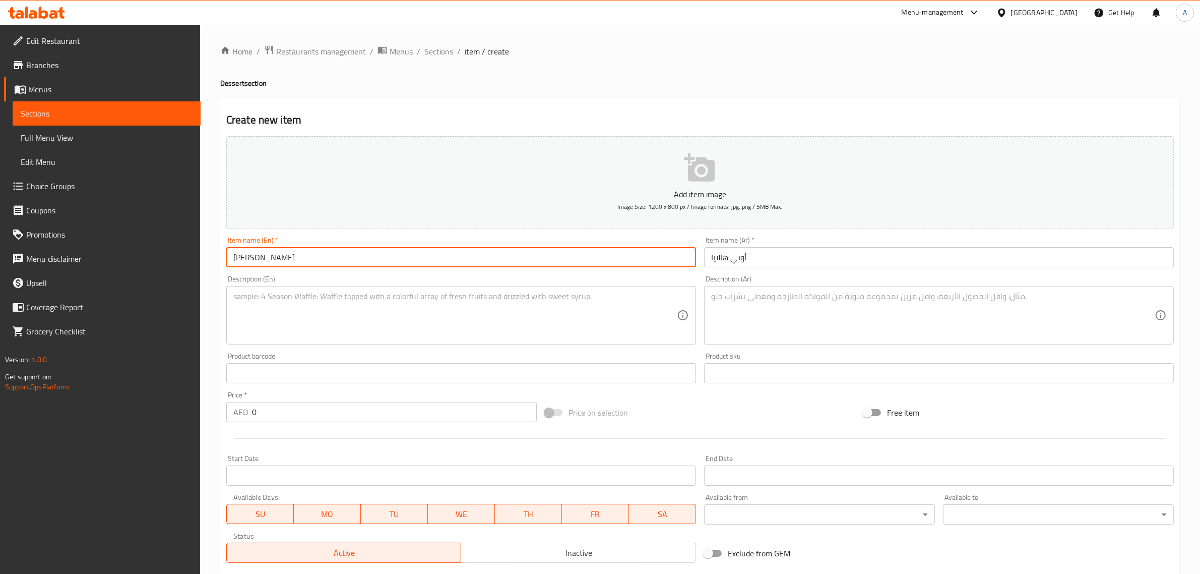
click at [372, 260] on input "[PERSON_NAME]" at bounding box center [461, 257] width 470 height 20
click at [416, 325] on textarea at bounding box center [455, 315] width 444 height 48
paste textarea "A dessert made of mashed purple yam. حلوى مصنوعة من اليام الأرجواني المهروس."
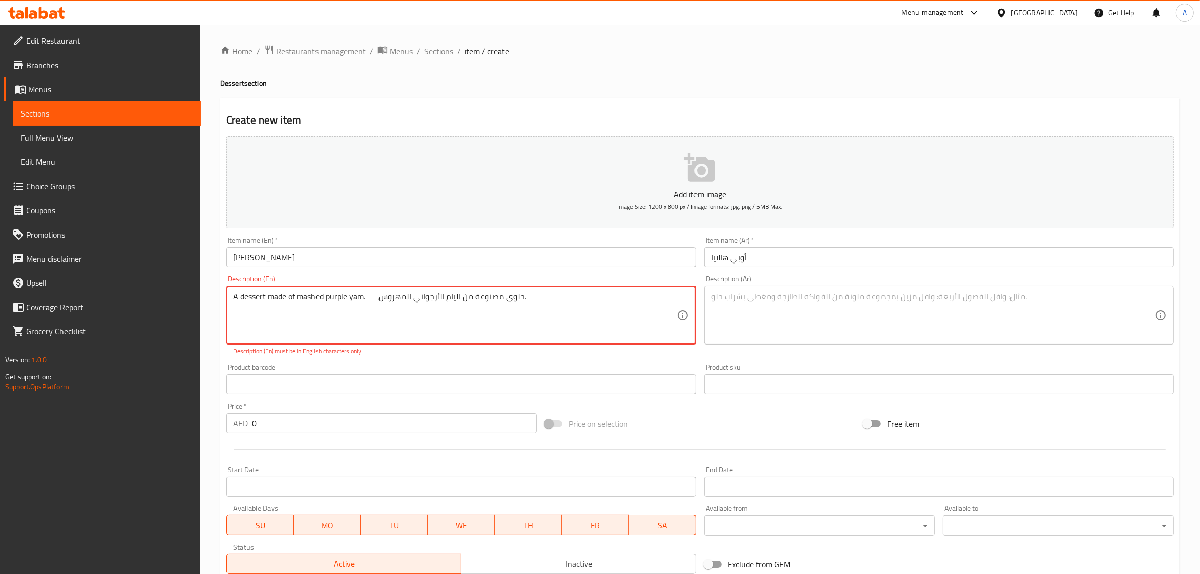
drag, startPoint x: 376, startPoint y: 297, endPoint x: 528, endPoint y: 301, distance: 152.3
click at [528, 301] on textarea "A dessert made of mashed purple yam. حلوى مصنوعة من اليام الأرجواني المهروس." at bounding box center [455, 315] width 444 height 48
type textarea "A dessert made of mashed purple yam."
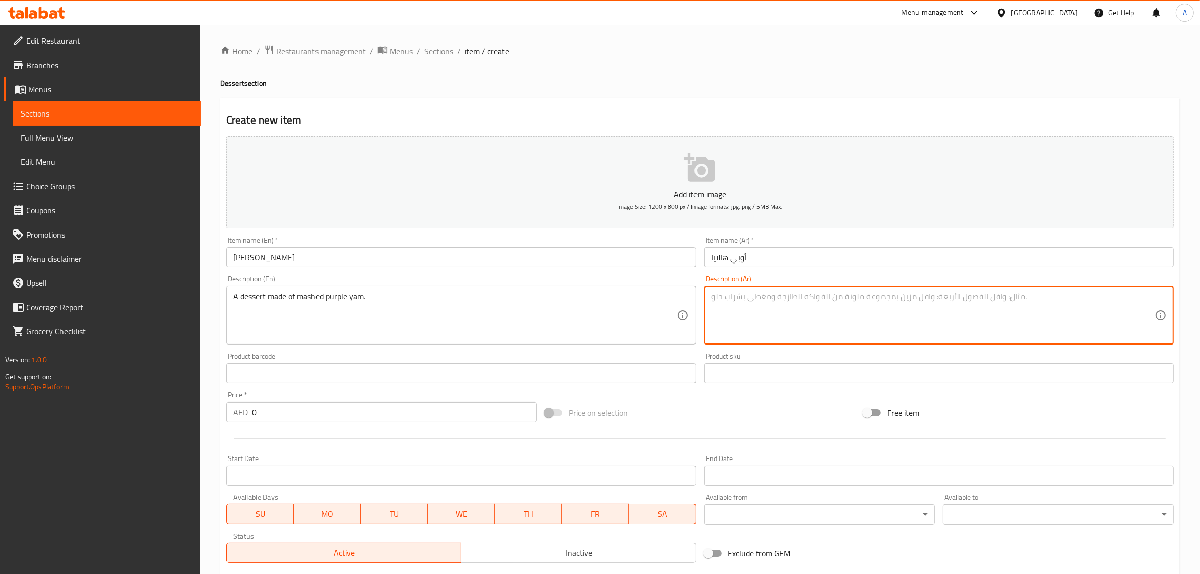
click at [778, 305] on textarea at bounding box center [933, 315] width 444 height 48
paste textarea "حلوى مصنوعة من اليام الأرجواني المهروس."
type textarea "حلوى مصنوعة من اليام الأرجواني المهروس."
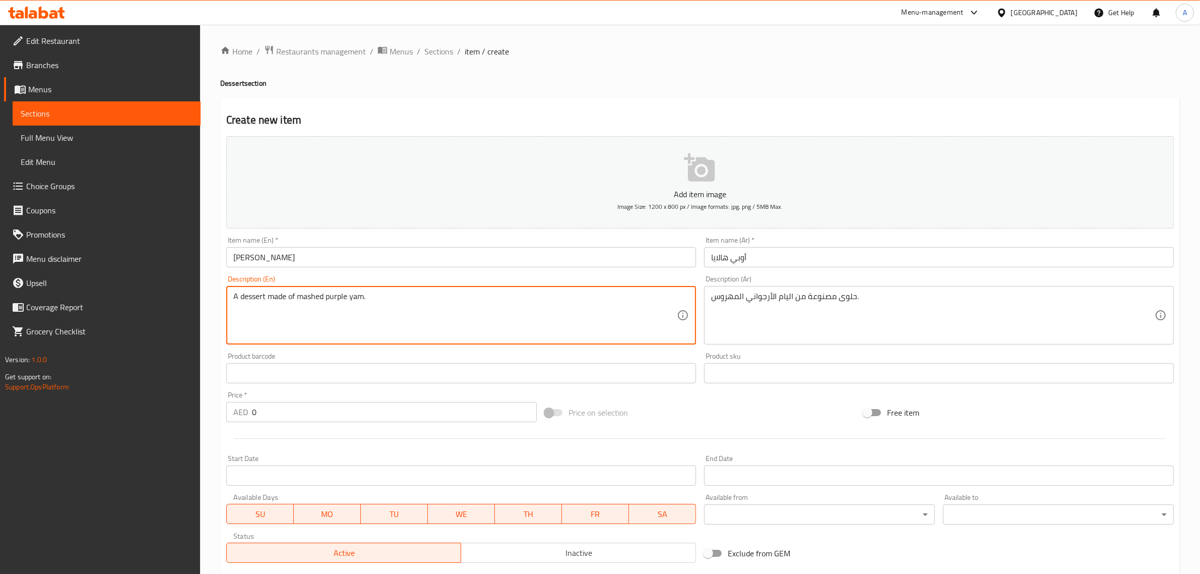
click at [425, 308] on textarea "A dessert made of mashed purple yam." at bounding box center [455, 315] width 444 height 48
type textarea "A dessert made of mashed purple yam."
click at [575, 77] on div "Home / Restaurants management / Menus / Sections / item / create Dessert sectio…" at bounding box center [700, 368] width 960 height 647
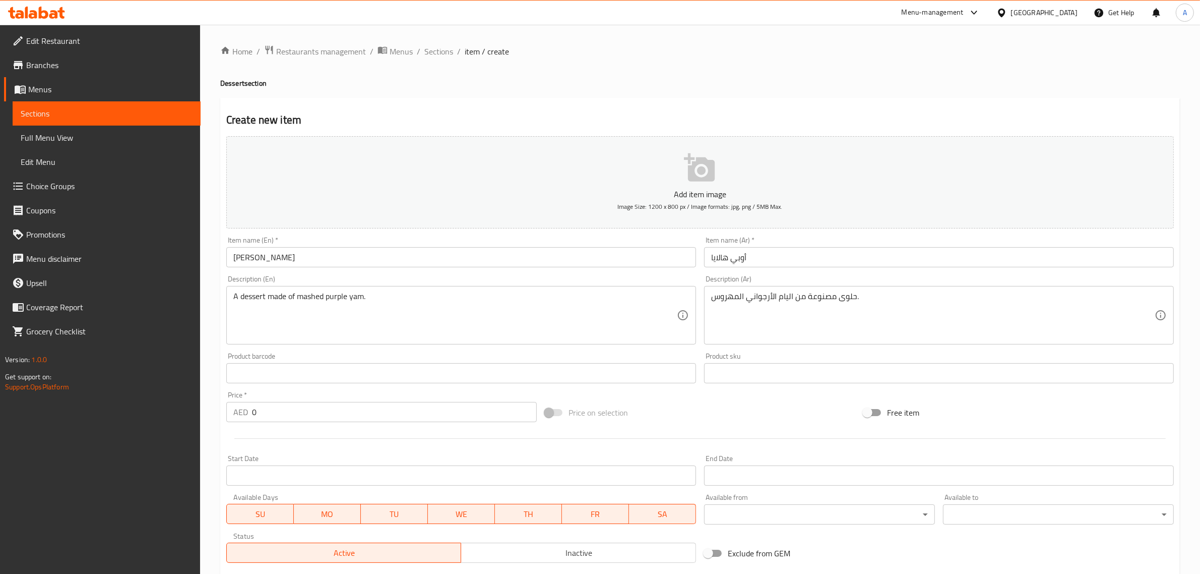
click at [279, 418] on input "0" at bounding box center [394, 412] width 285 height 20
type input "10"
click at [612, 95] on div "Home / Restaurants management / Menus / Sections / item / create Dessert sectio…" at bounding box center [700, 368] width 960 height 647
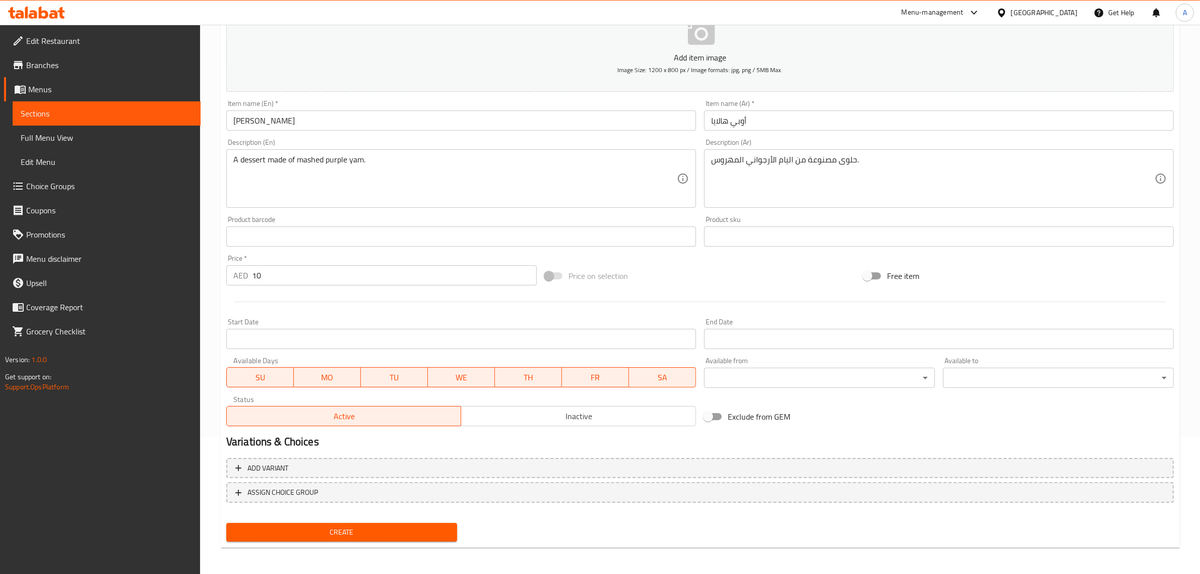
click at [343, 519] on div "Create" at bounding box center [341, 532] width 239 height 27
click at [352, 526] on span "Create" at bounding box center [341, 532] width 215 height 13
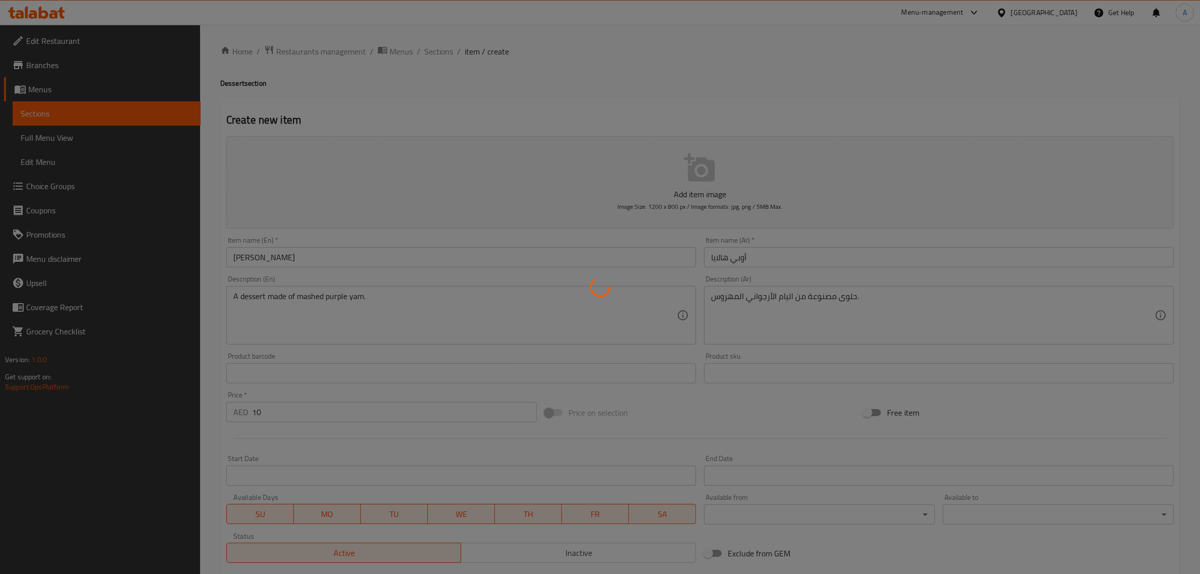
type input "0"
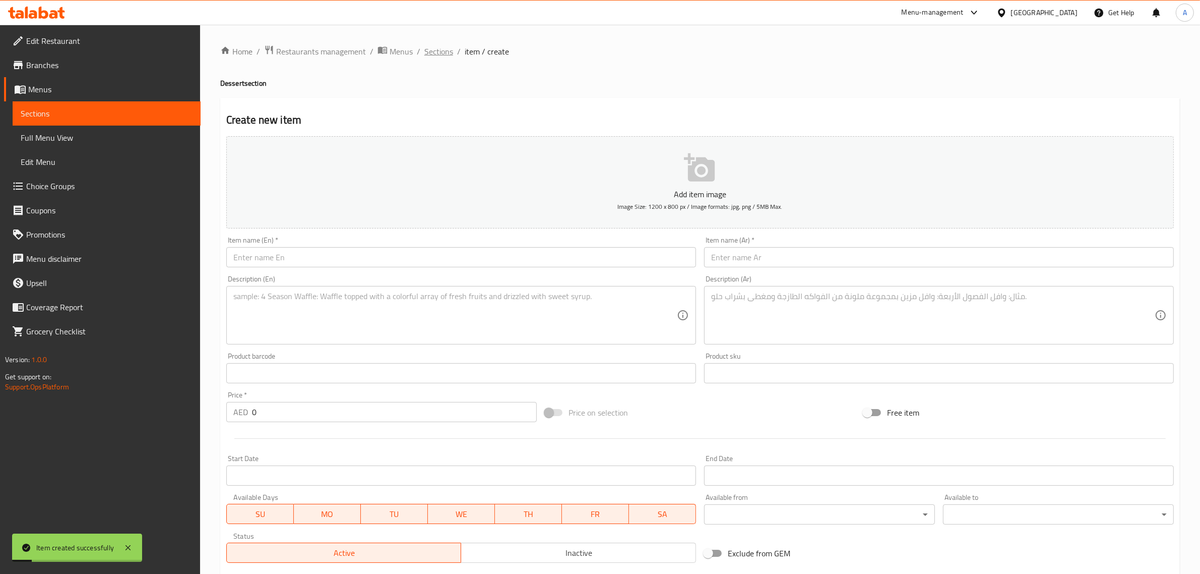
click at [445, 56] on span "Sections" at bounding box center [439, 51] width 29 height 12
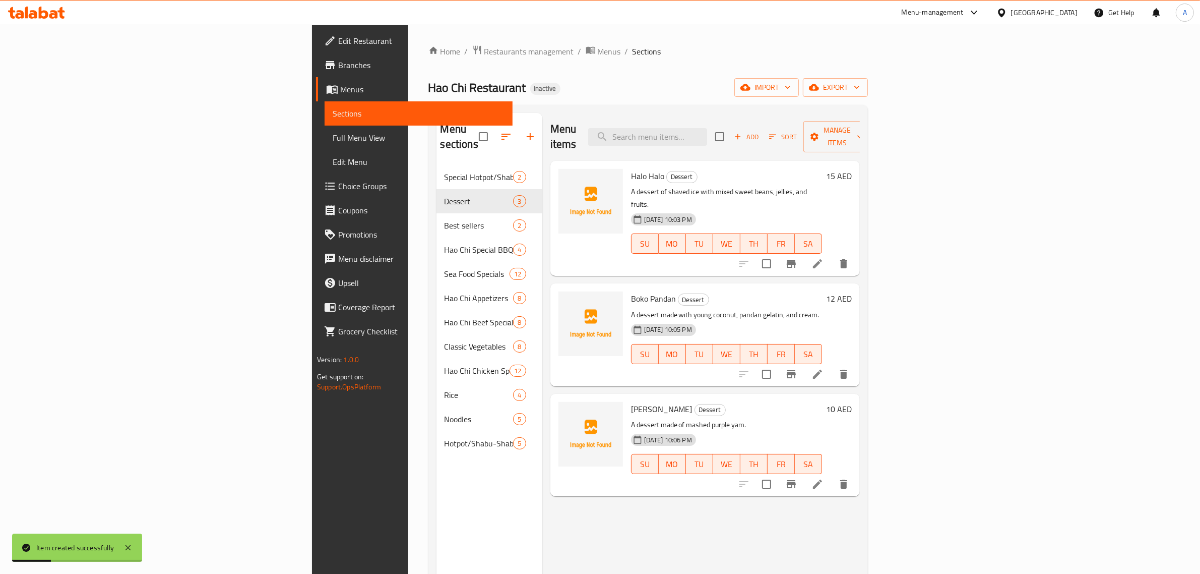
click at [533, 96] on div "Hao Chi Restaurant Inactive import export" at bounding box center [649, 87] width 440 height 19
click at [807, 169] on h6 "Halo Halo Dessert" at bounding box center [726, 176] width 191 height 14
click at [524, 131] on icon "button" at bounding box center [530, 137] width 12 height 12
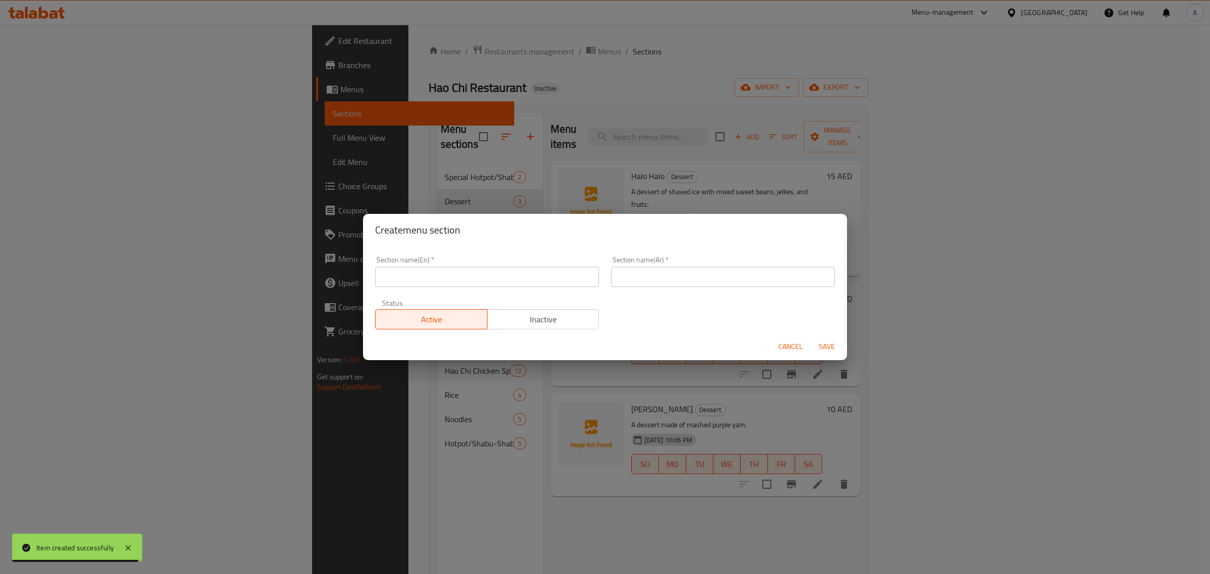
click at [462, 283] on input "text" at bounding box center [487, 277] width 224 height 20
paste input "Hao Chi Beverages"
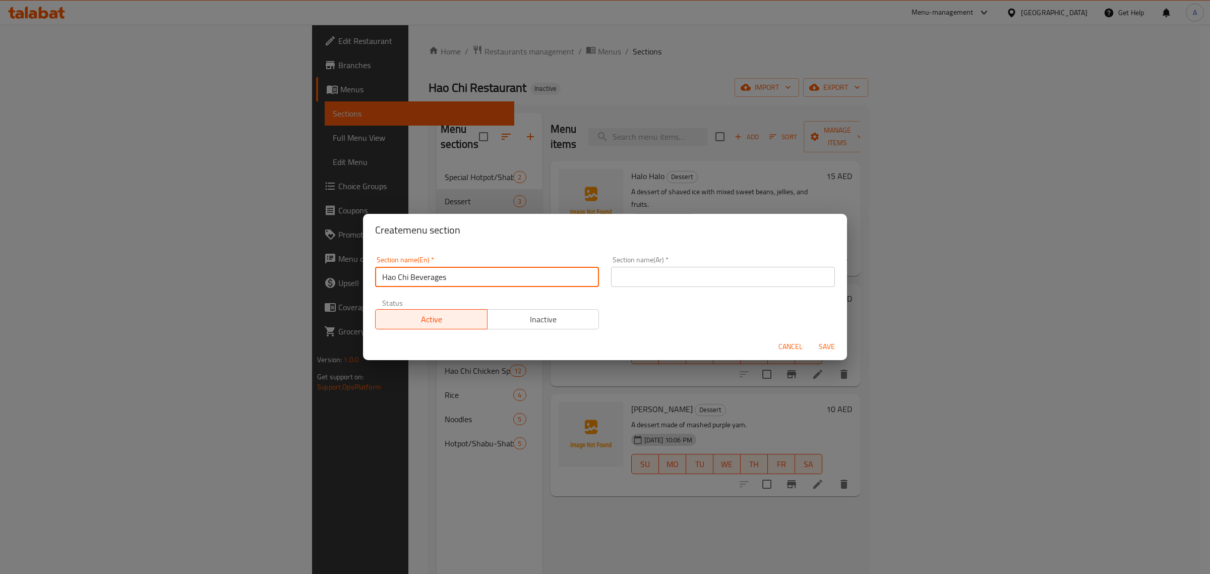
type input "Hao Chi Beverages"
click at [647, 276] on input "text" at bounding box center [723, 277] width 224 height 20
paste input "مشروبات هاو تشي"
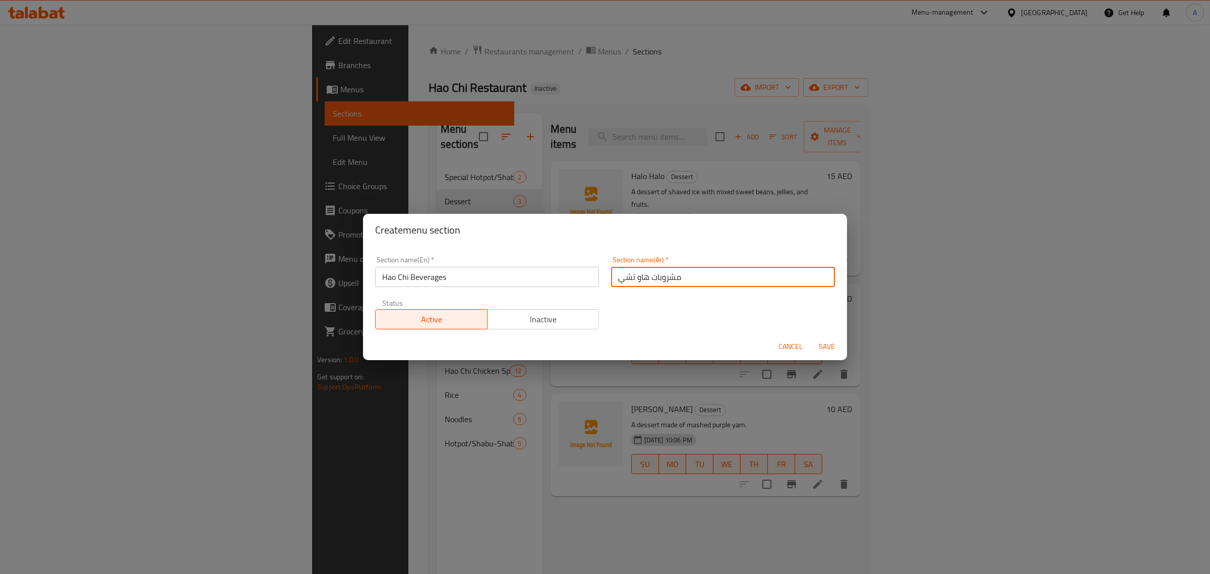
type input "مشروبات هاو تشي"
click at [830, 341] on span "Save" at bounding box center [827, 346] width 24 height 13
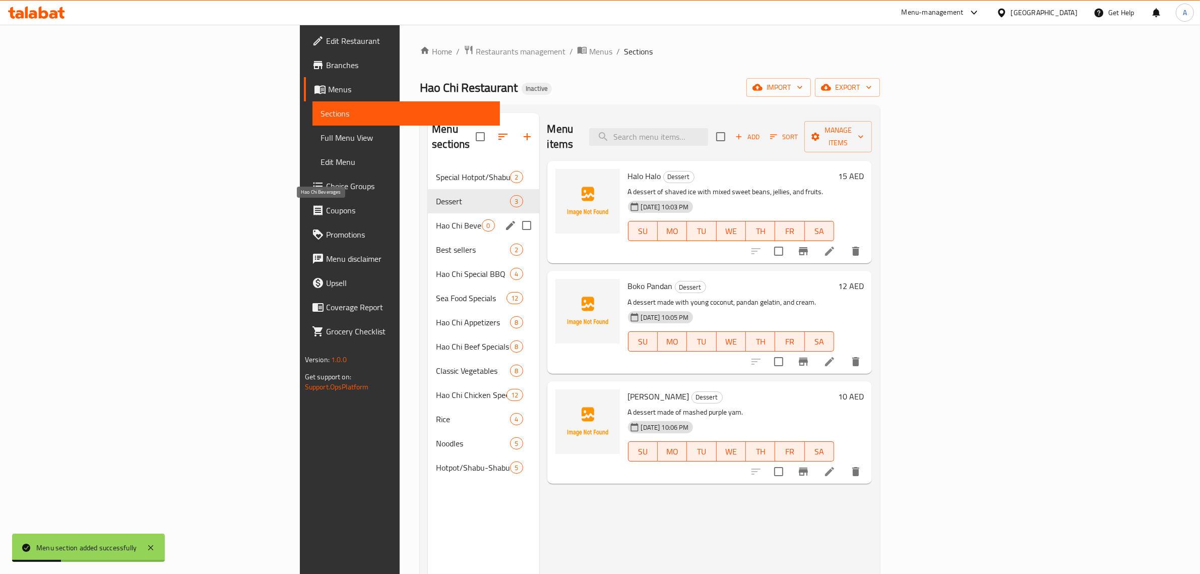
click at [436, 219] on span "Hao Chi Beverages" at bounding box center [459, 225] width 46 height 12
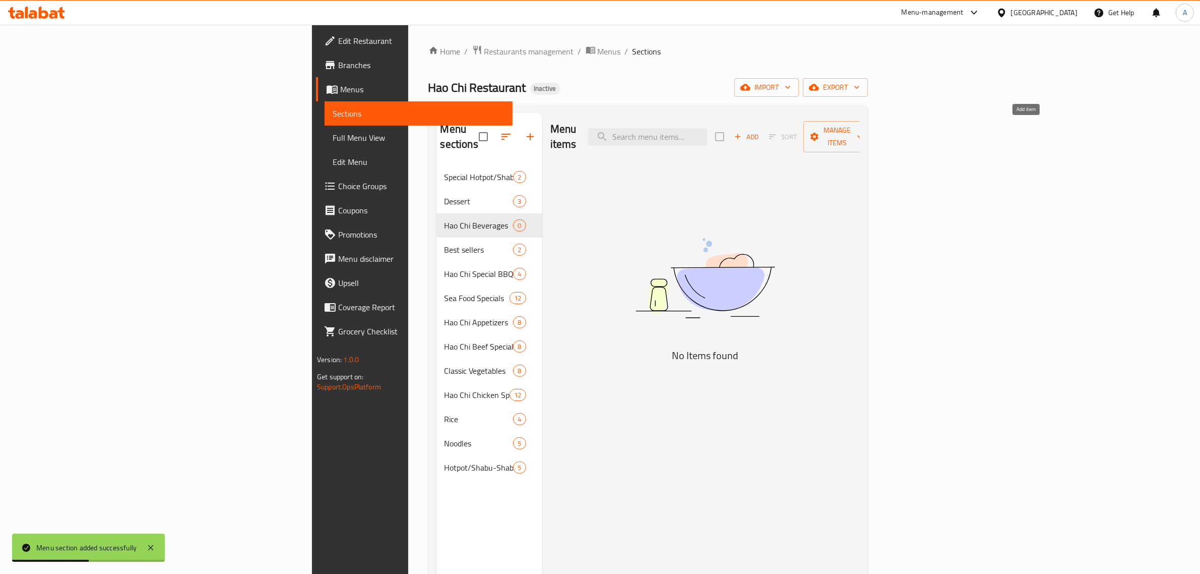
click at [743, 132] on icon "button" at bounding box center [738, 136] width 9 height 9
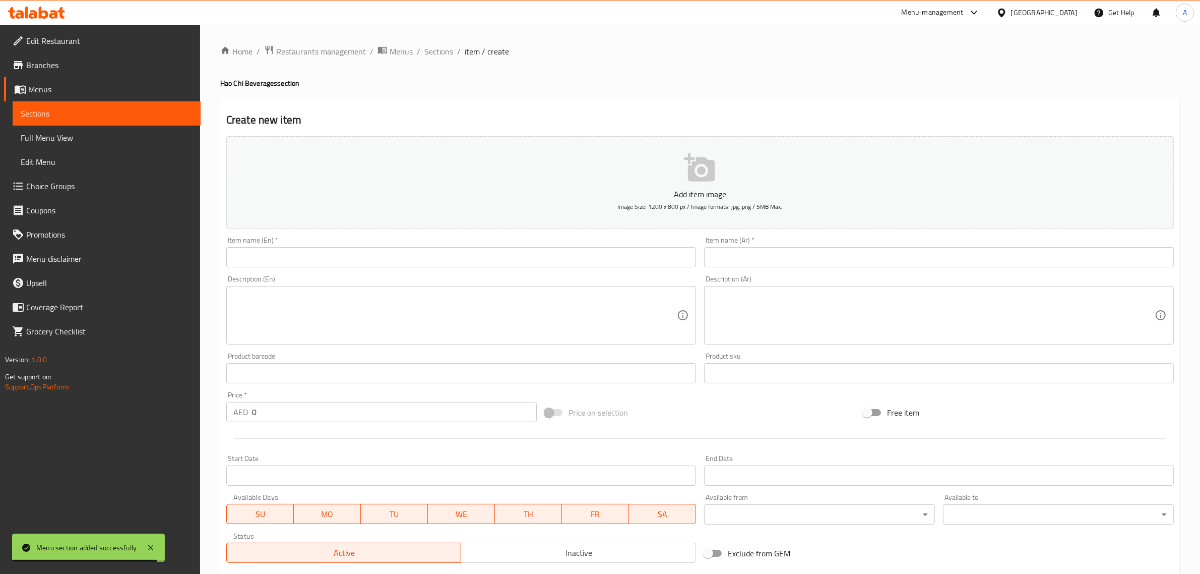
click at [881, 97] on div "Home / Restaurants management / Menus / Sections / item / create Hao Chi Bevera…" at bounding box center [700, 368] width 960 height 647
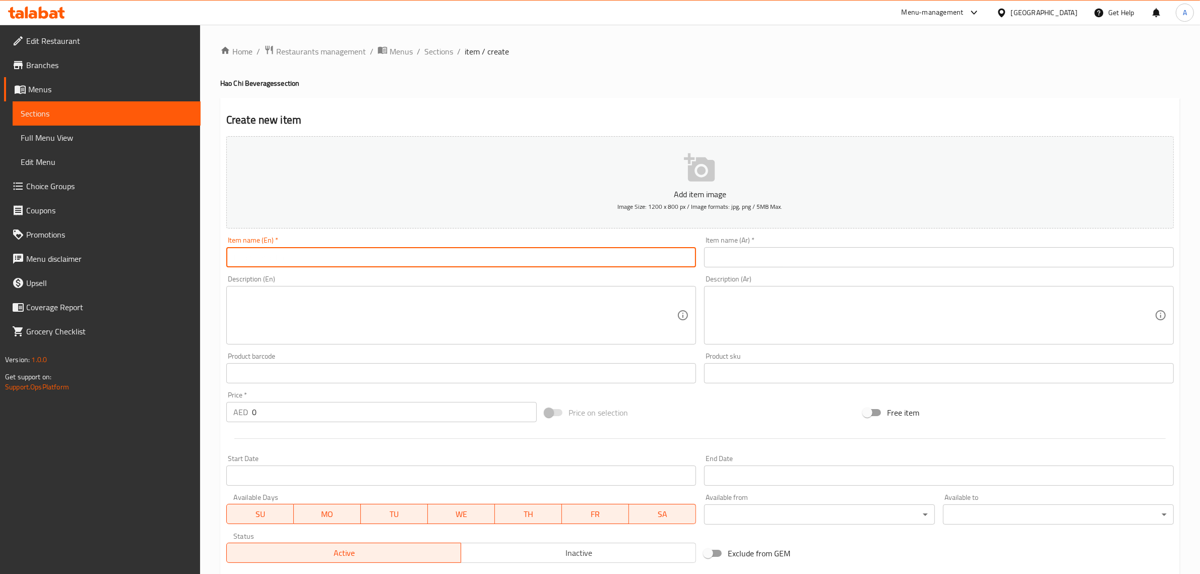
click at [394, 250] on input "text" at bounding box center [461, 257] width 470 height 20
paste input "Green Iced Tea"
type input "Green Iced Tea"
click at [424, 115] on h2 "Create new item" at bounding box center [700, 119] width 948 height 15
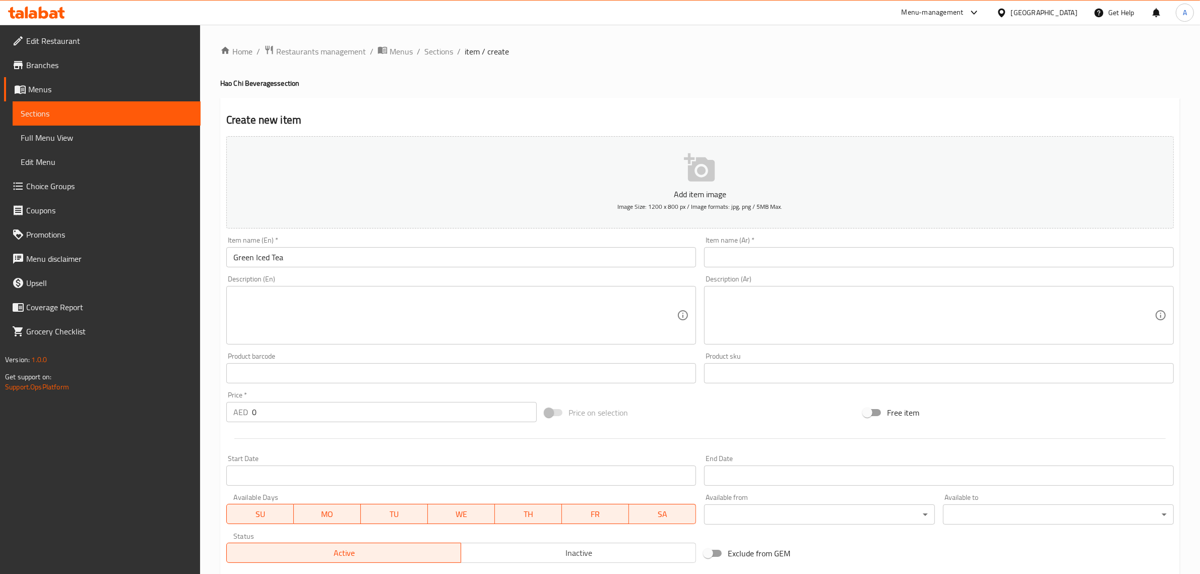
click at [264, 79] on h4 "Hao Chi Beverages section" at bounding box center [700, 83] width 960 height 10
drag, startPoint x: 264, startPoint y: 79, endPoint x: 213, endPoint y: 82, distance: 50.5
click at [213, 82] on div "Home / Restaurants management / Menus / Sections / item / create Hao Chi Bevera…" at bounding box center [700, 369] width 1000 height 688
copy h4 "Hao Chi Beverages"
click at [706, 75] on div "Home / Restaurants management / Menus / Sections / item / create Hao Chi Bevera…" at bounding box center [700, 368] width 960 height 647
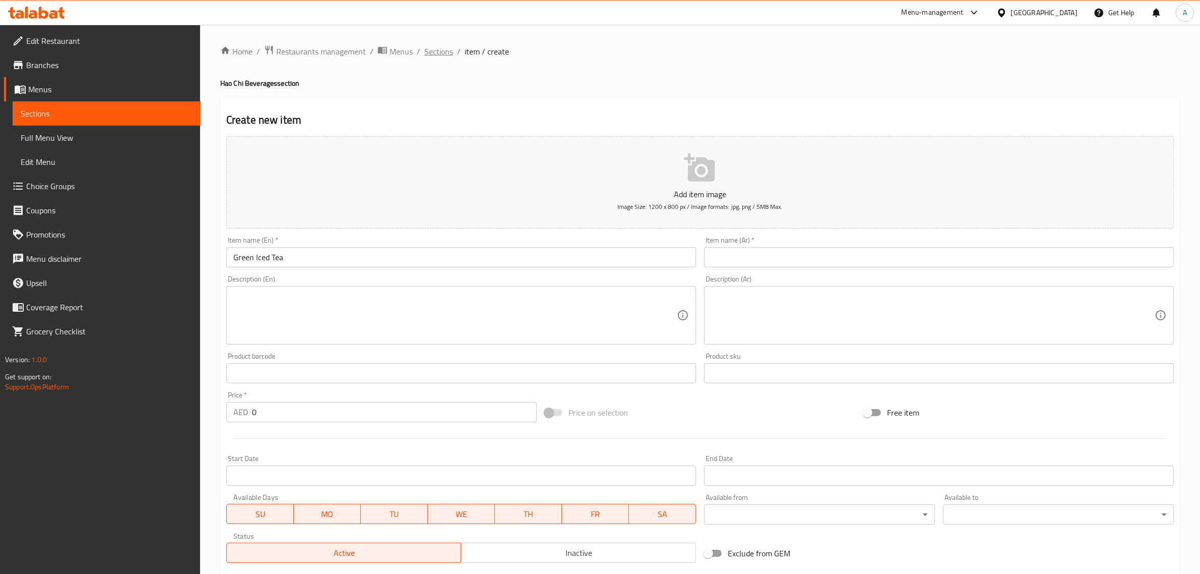
click at [445, 53] on span "Sections" at bounding box center [439, 51] width 29 height 12
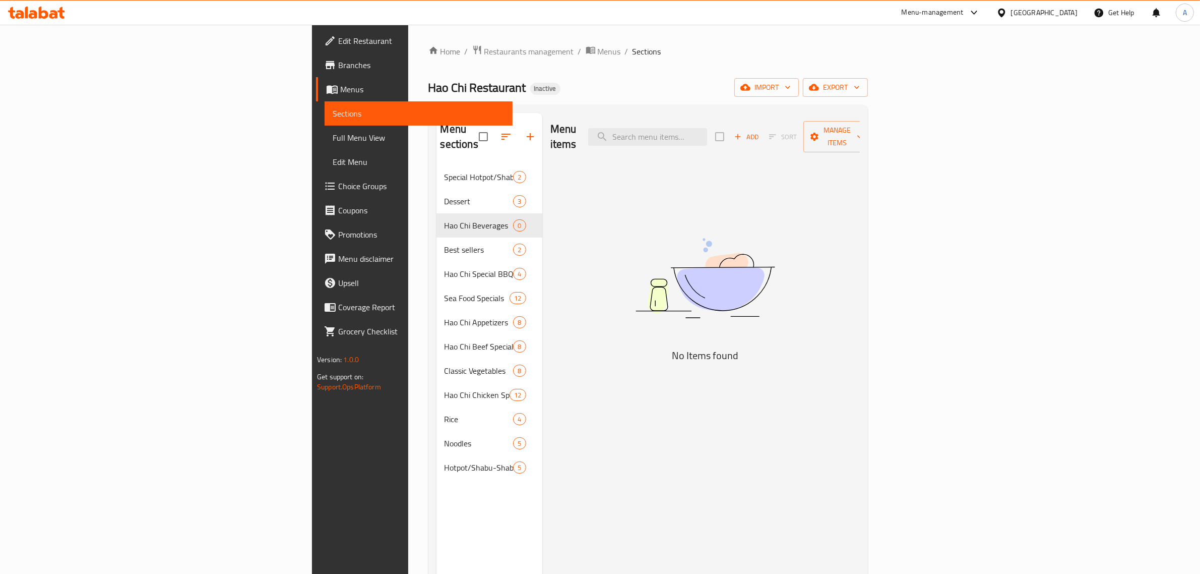
click at [866, 62] on div "Home / Restaurants management / Menus / Sections Hao Chi Restaurant Inactive im…" at bounding box center [649, 370] width 440 height 650
click at [791, 81] on span "import" at bounding box center [767, 87] width 48 height 13
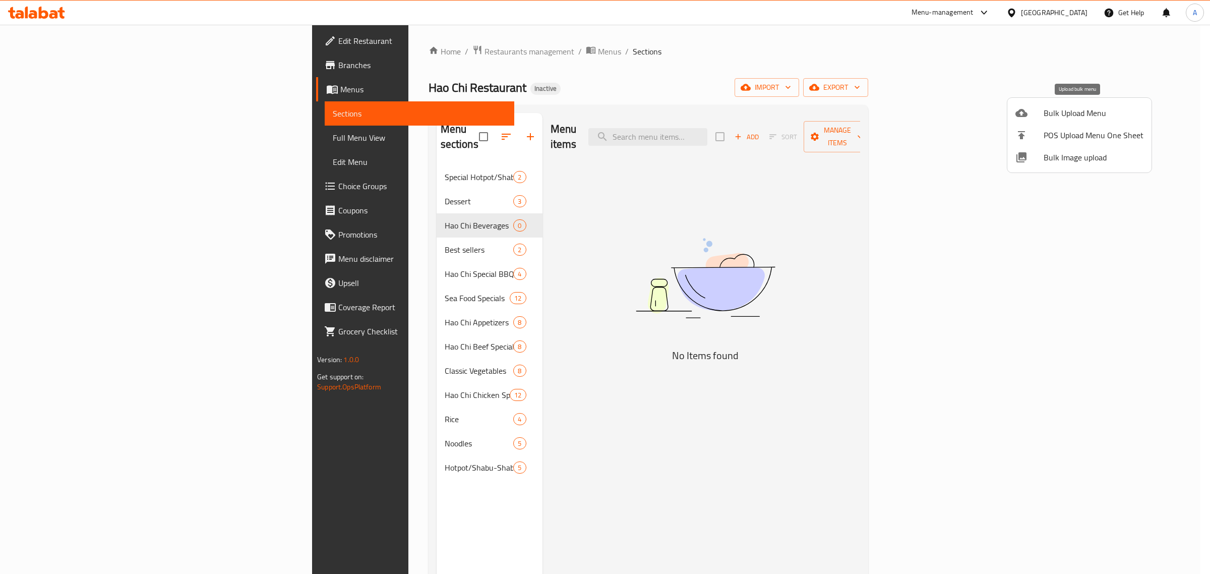
click at [1047, 107] on span "Bulk Upload Menu" at bounding box center [1094, 113] width 100 height 12
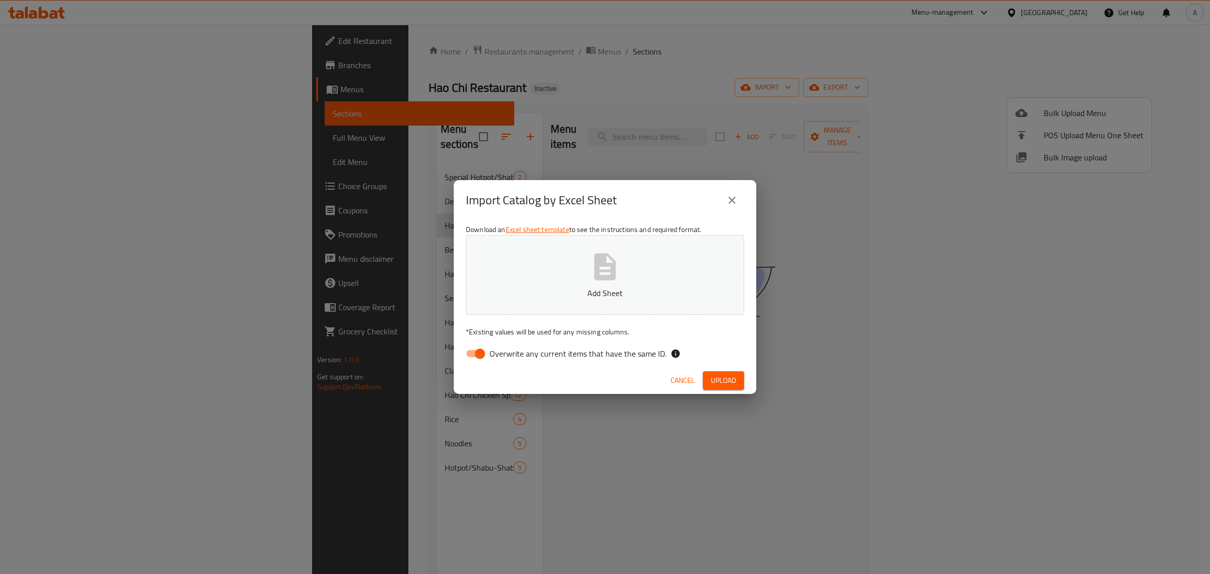
click at [480, 363] on div "Download an Excel sheet template to see the instructions and required format. A…" at bounding box center [605, 293] width 303 height 146
click at [482, 351] on input "Overwrite any current items that have the same ID." at bounding box center [479, 353] width 57 height 19
checkbox input "false"
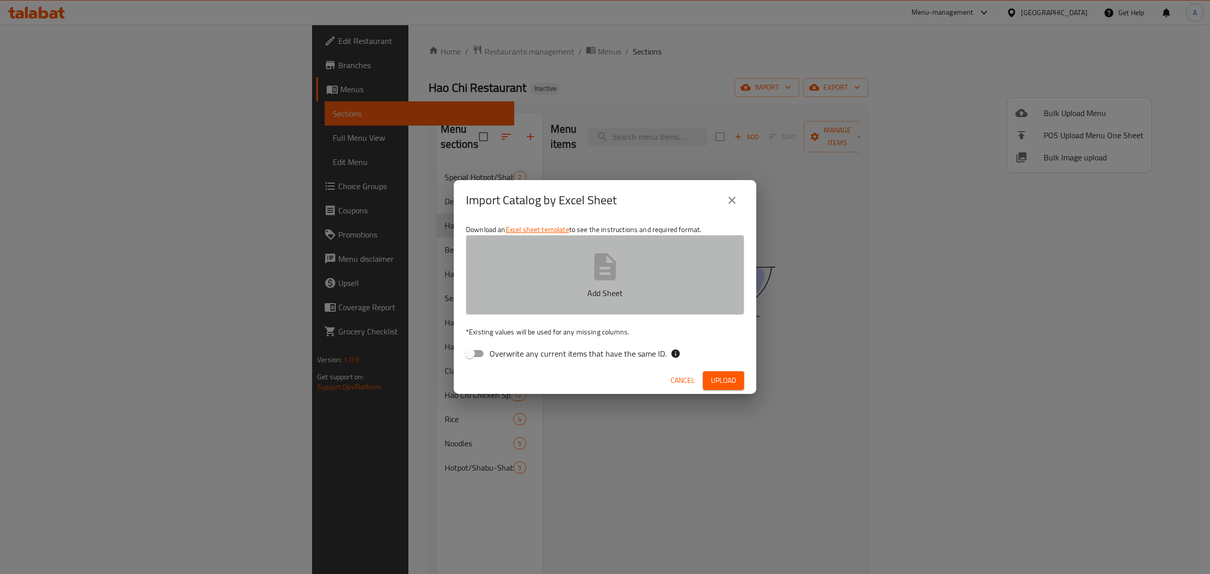
click at [542, 273] on button "Add Sheet" at bounding box center [605, 275] width 278 height 80
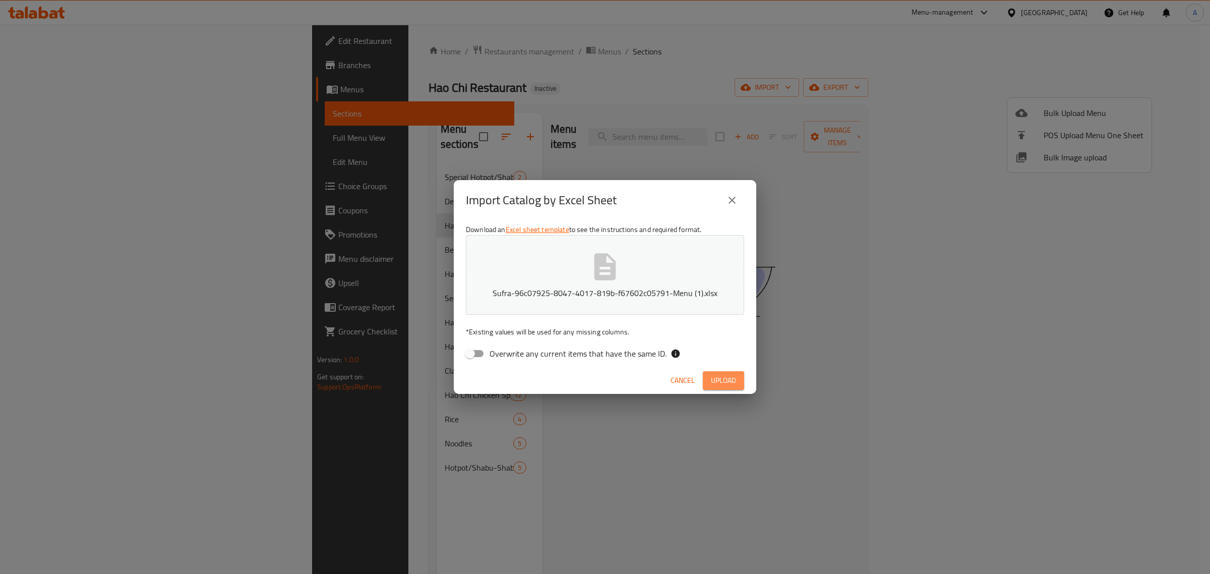
click at [738, 373] on button "Upload" at bounding box center [723, 380] width 41 height 19
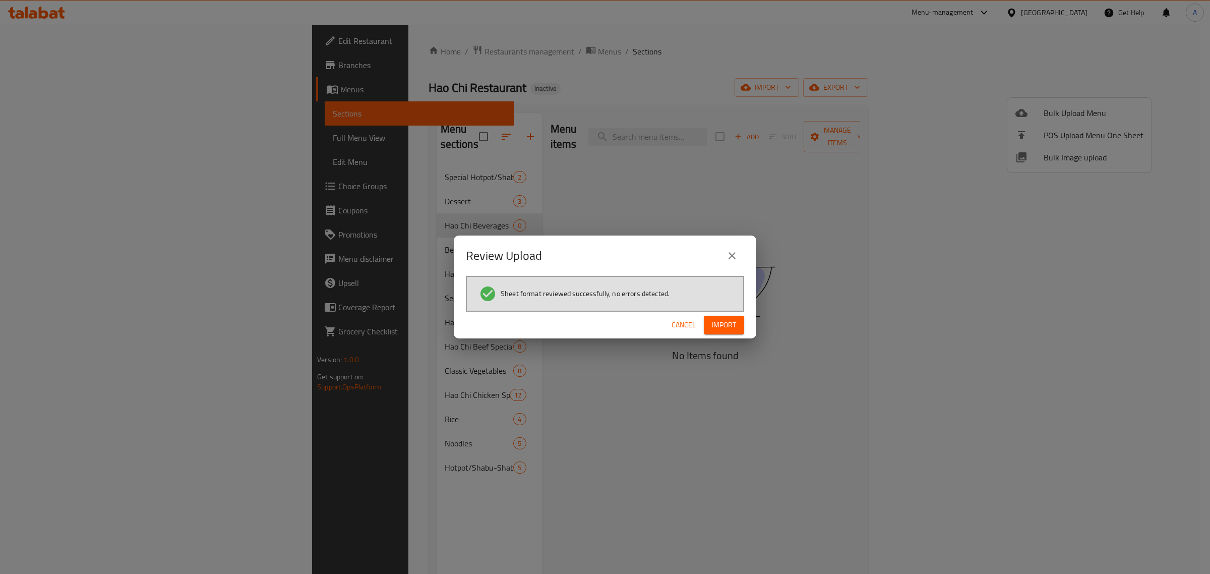
click at [732, 326] on span "Import" at bounding box center [724, 325] width 24 height 13
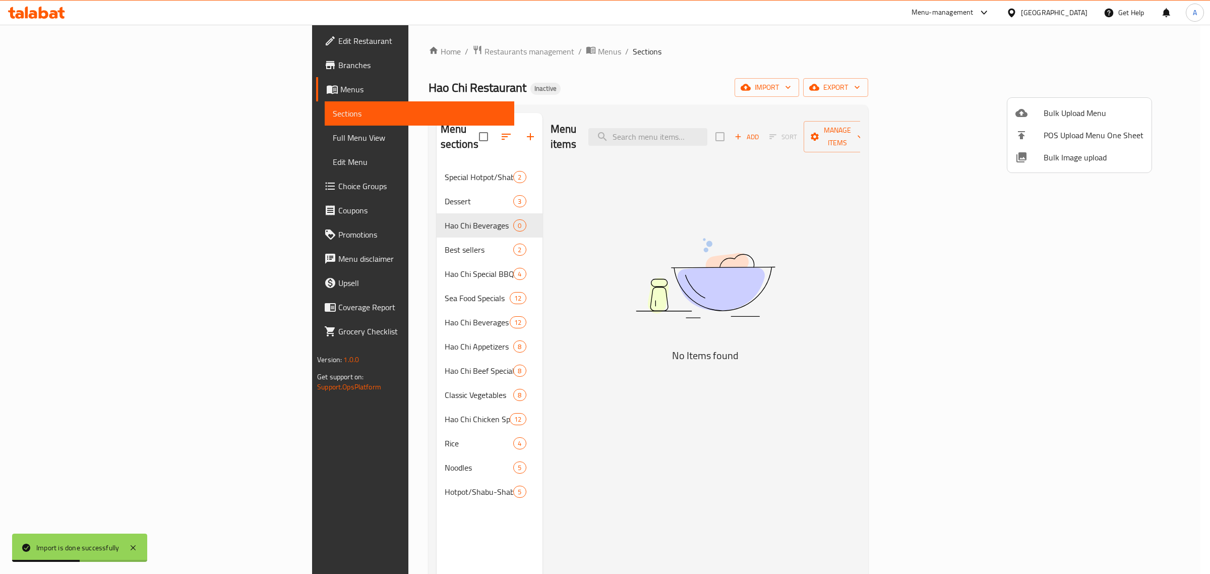
click at [281, 207] on div at bounding box center [605, 287] width 1210 height 574
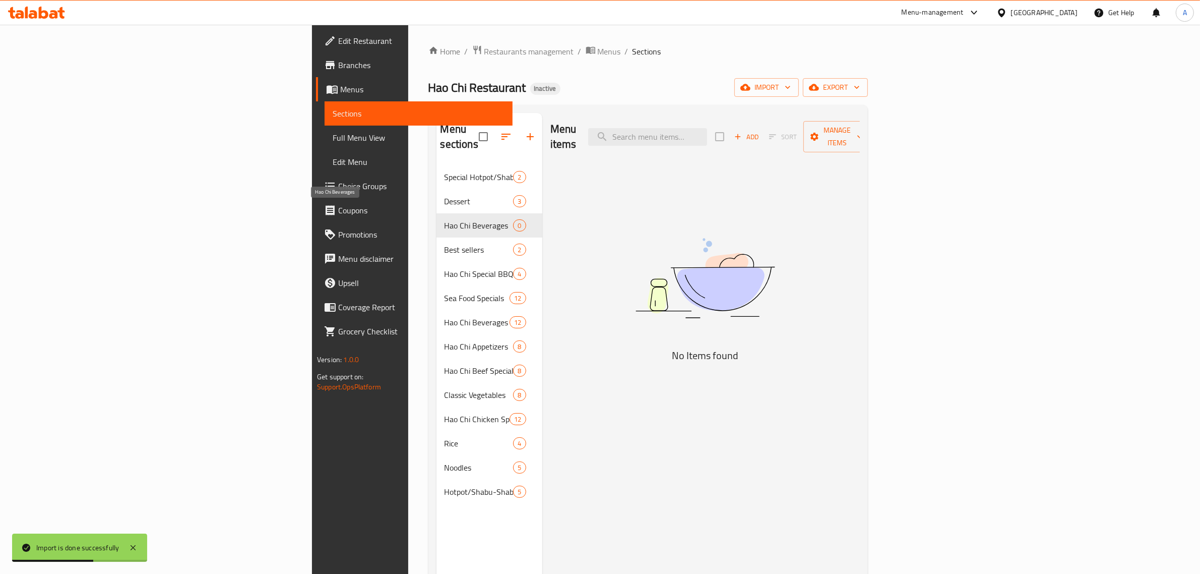
click at [445, 219] on span "Hao Chi Beverages" at bounding box center [479, 225] width 69 height 12
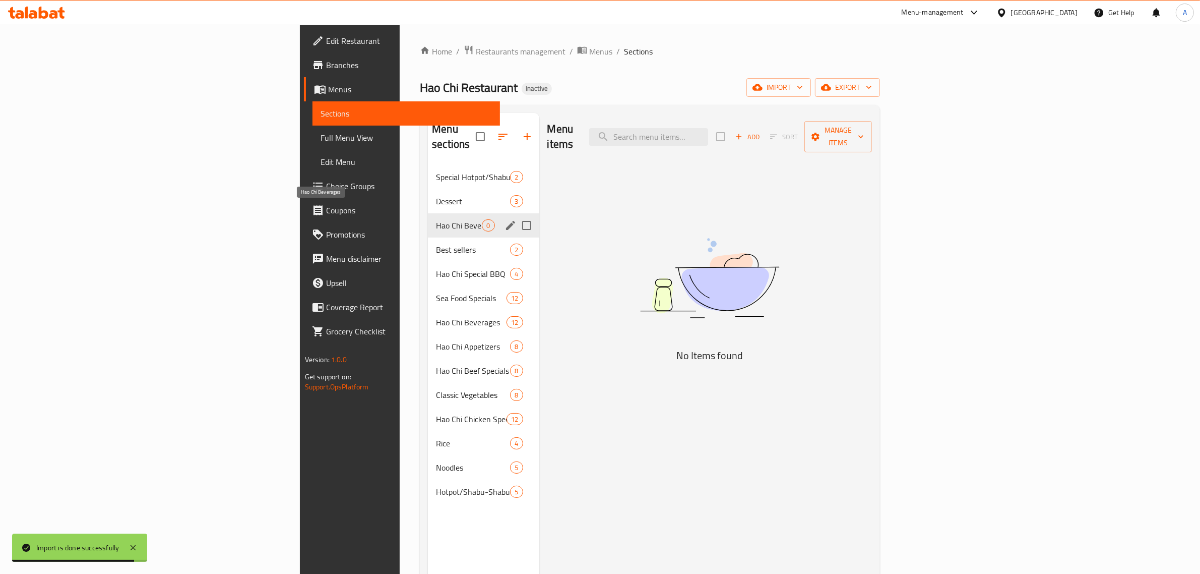
click at [436, 219] on span "Hao Chi Beverages" at bounding box center [459, 225] width 46 height 12
click at [516, 215] on input "Menu sections" at bounding box center [526, 225] width 21 height 21
checkbox input "true"
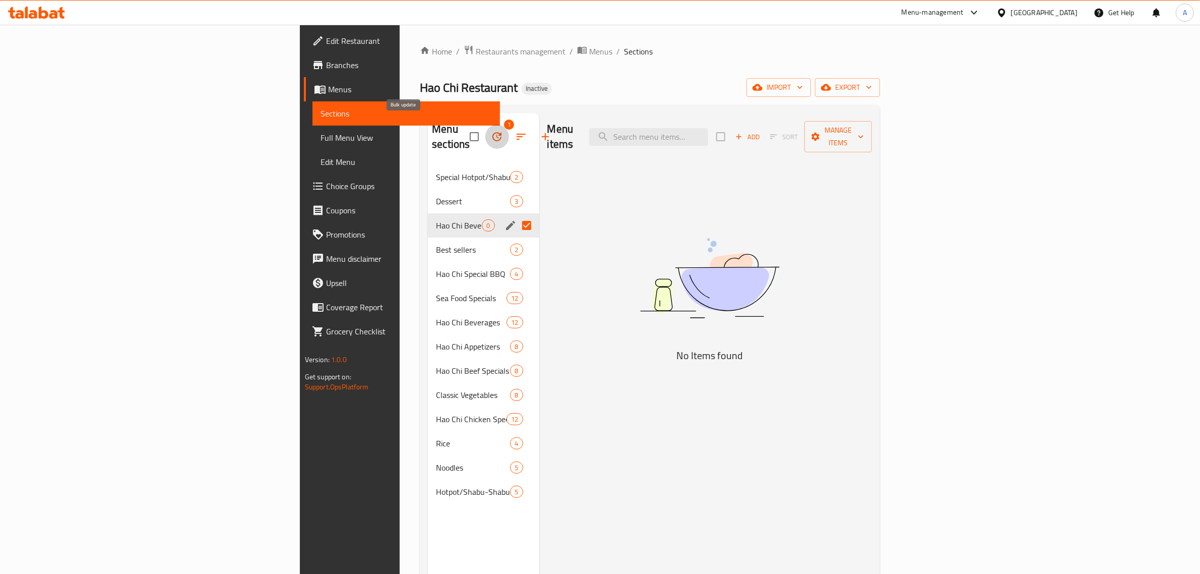
click at [493, 134] on icon "button" at bounding box center [497, 136] width 9 height 9
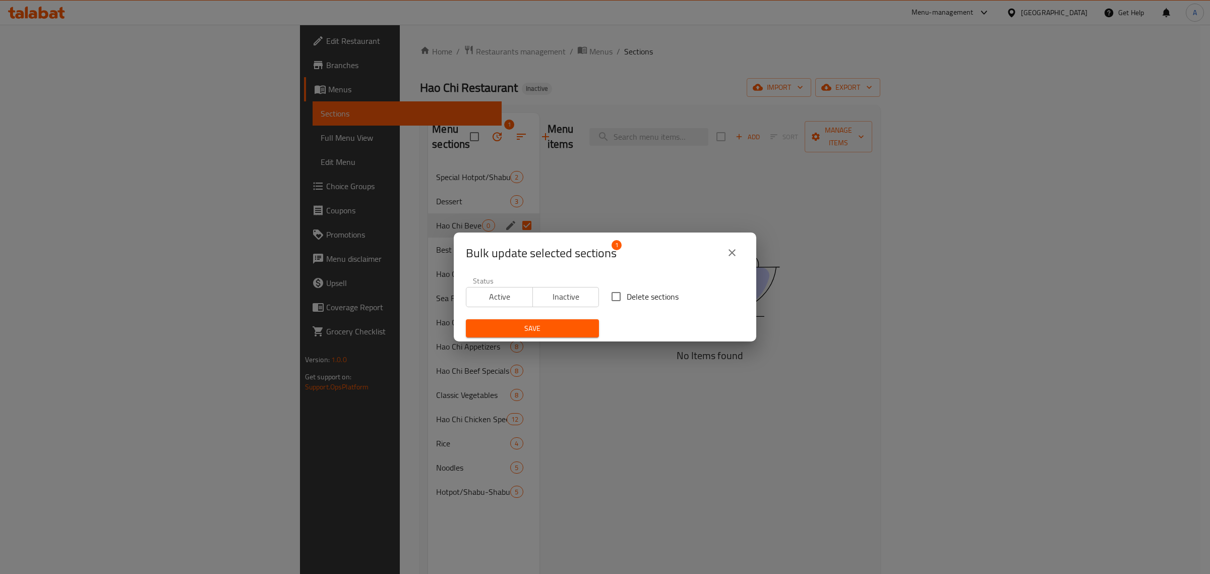
click at [617, 304] on input "Delete sections" at bounding box center [616, 296] width 21 height 21
checkbox input "true"
click at [563, 333] on span "Save" at bounding box center [532, 328] width 117 height 13
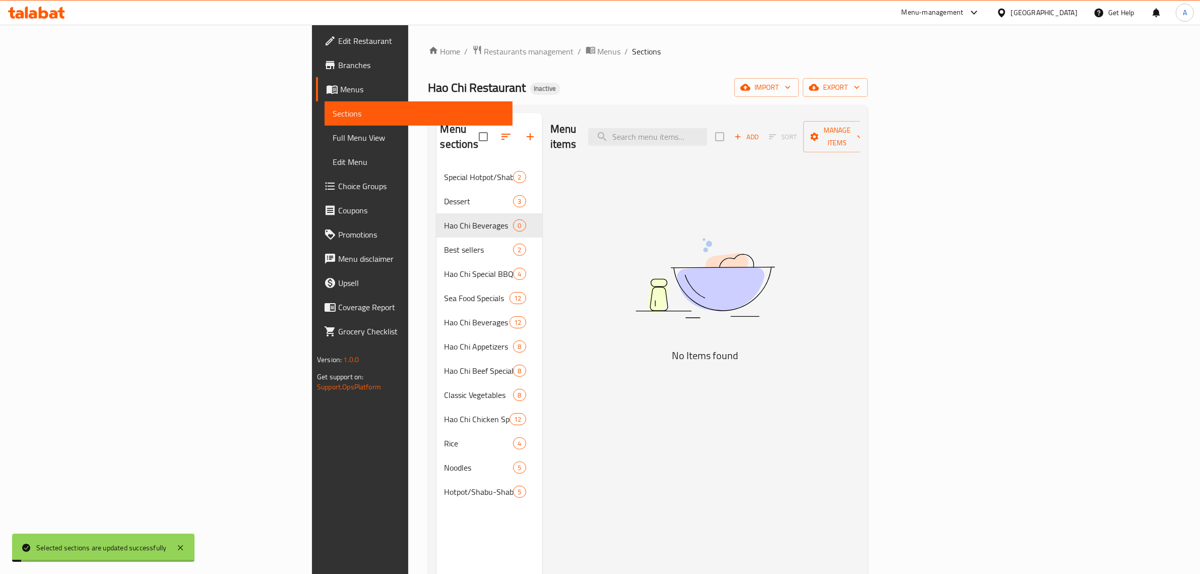
click at [551, 265] on div "Menu items Add Sort Manage items No Items found" at bounding box center [701, 400] width 318 height 574
drag, startPoint x: 836, startPoint y: 177, endPoint x: 785, endPoint y: 183, distance: 51.7
click at [836, 177] on div "Menu items Add Sort Manage items No Items found" at bounding box center [701, 400] width 318 height 574
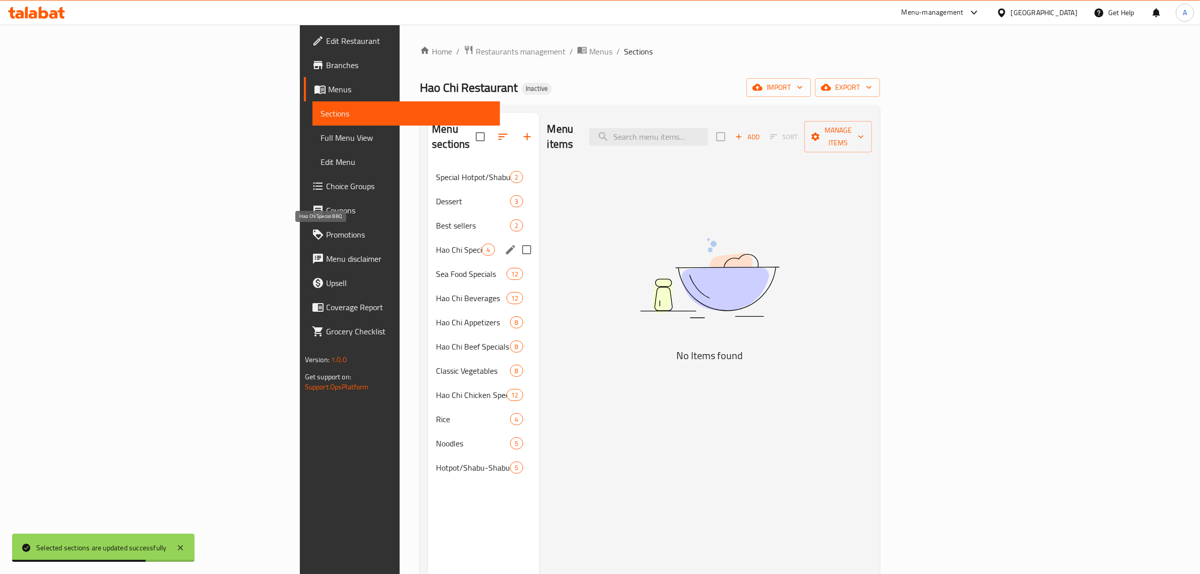
click at [436, 244] on span "Hao Chi Special BBQ" at bounding box center [459, 250] width 46 height 12
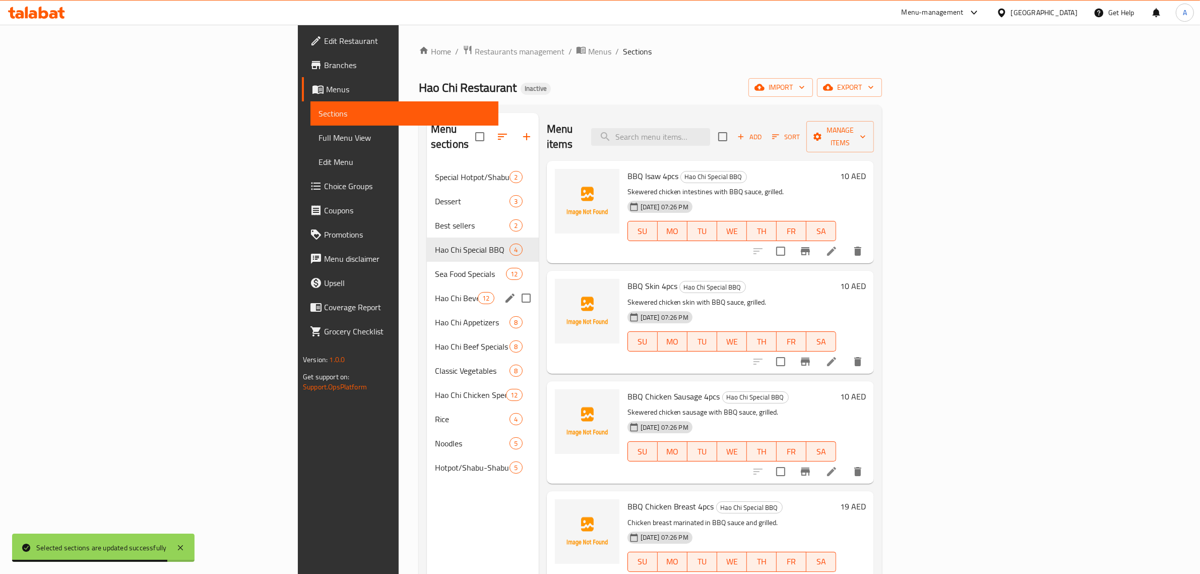
click at [427, 293] on div "Hao Chi Beverages 12" at bounding box center [483, 298] width 112 height 24
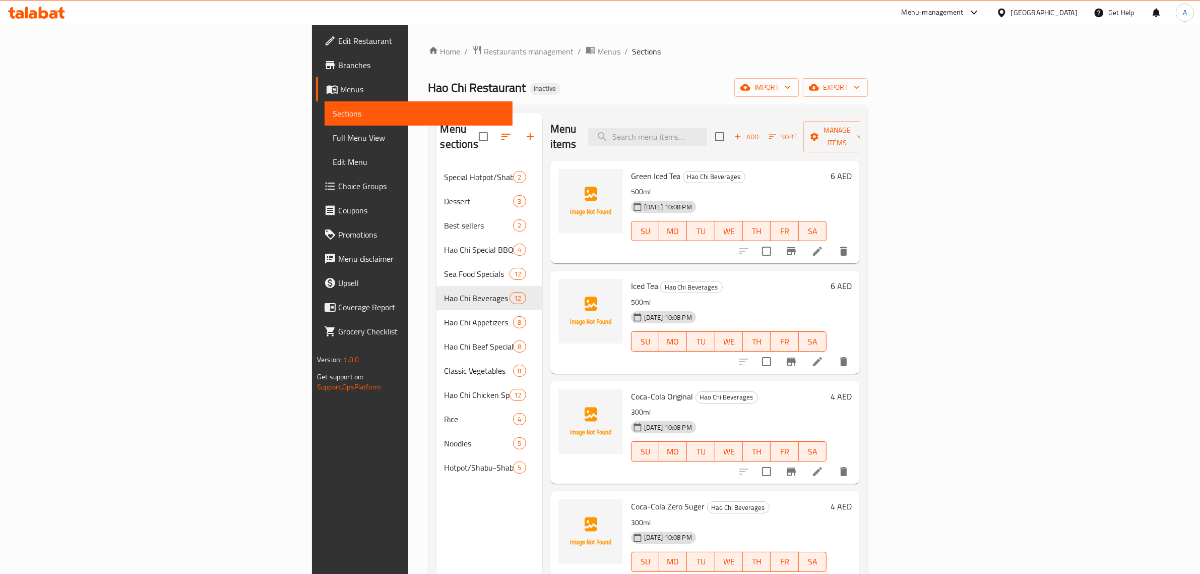
click at [868, 51] on ol "Home / Restaurants management / Menus / Sections" at bounding box center [649, 51] width 440 height 13
click at [534, 48] on ol "Home / Restaurants management / Menus / Sections" at bounding box center [649, 51] width 440 height 13
click at [555, 72] on div "Home / Restaurants management / Menus / Sections Hao Chi Restaurant Inactive im…" at bounding box center [649, 370] width 440 height 650
click at [826, 92] on div "Hao Chi Restaurant Inactive import export" at bounding box center [649, 87] width 440 height 19
click at [842, 161] on div "Green Iced Tea Hao Chi Beverages 500ml [DATE] 10:08 PM SU MO TU WE TH FR SA 6 A…" at bounding box center [706, 212] width 310 height 102
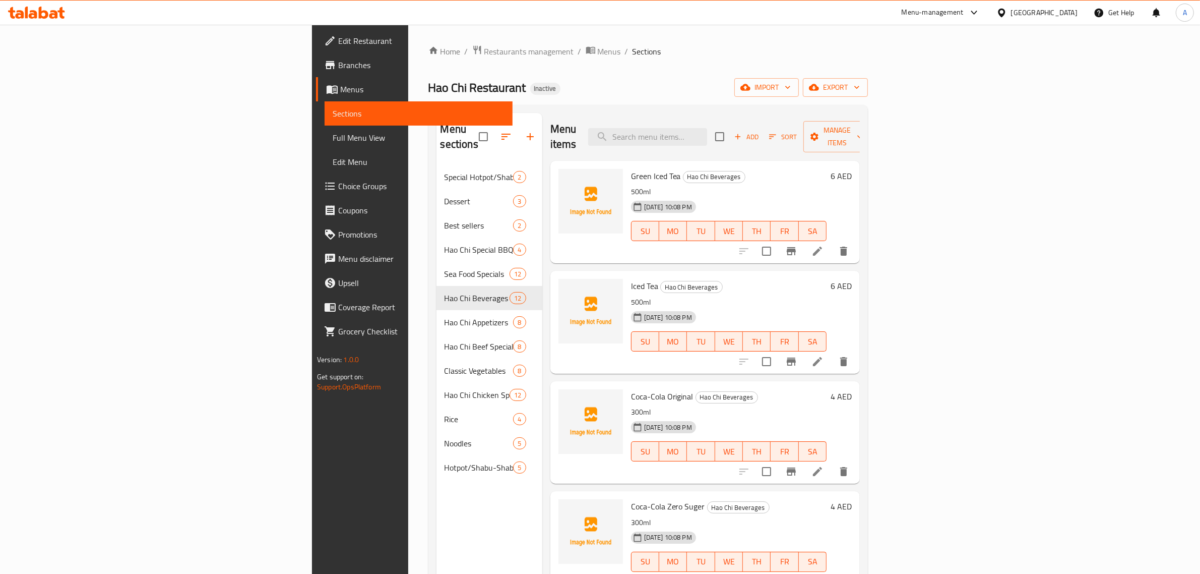
click at [645, 77] on div "Home / Restaurants management / Menus / Sections Hao Chi Restaurant Inactive im…" at bounding box center [649, 370] width 440 height 650
click at [840, 101] on div "Home / Restaurants management / Menus / Sections Hao Chi Restaurant Inactive im…" at bounding box center [649, 370] width 440 height 650
click at [707, 128] on input "search" at bounding box center [647, 137] width 119 height 18
paste input "Small Pot-Beef/Chicken/Seafood"
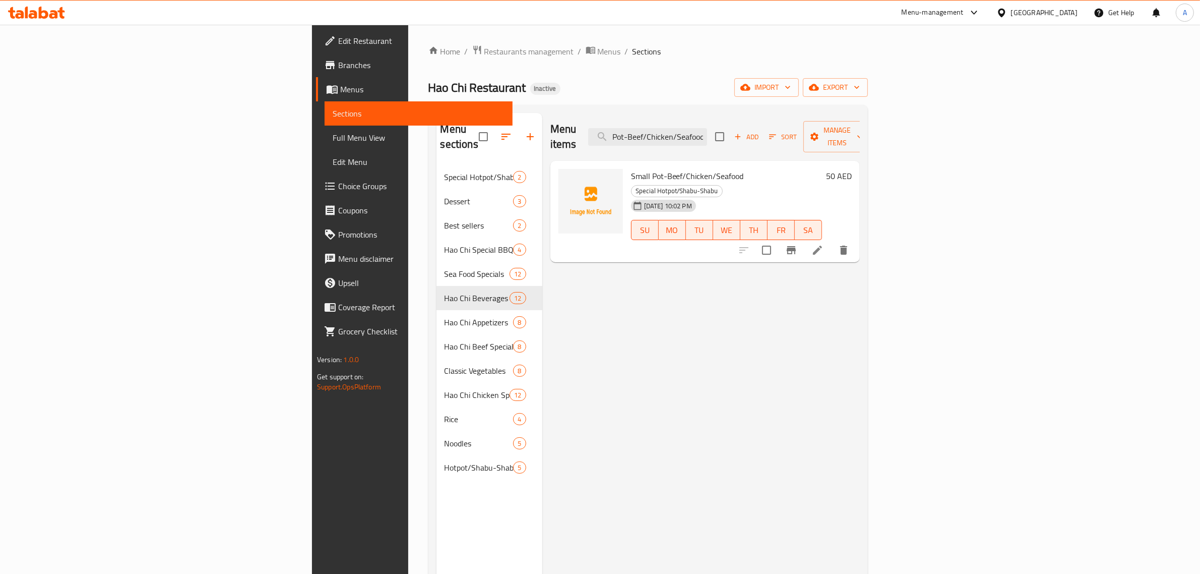
type input "Small Pot-Beef/Chicken/Seafood"
click at [641, 354] on div "Menu items Small Pot-Beef/Chicken/Seafood Add Sort Manage items Small Pot-Beef/…" at bounding box center [701, 400] width 318 height 574
click at [598, 53] on span "Menus" at bounding box center [609, 51] width 23 height 12
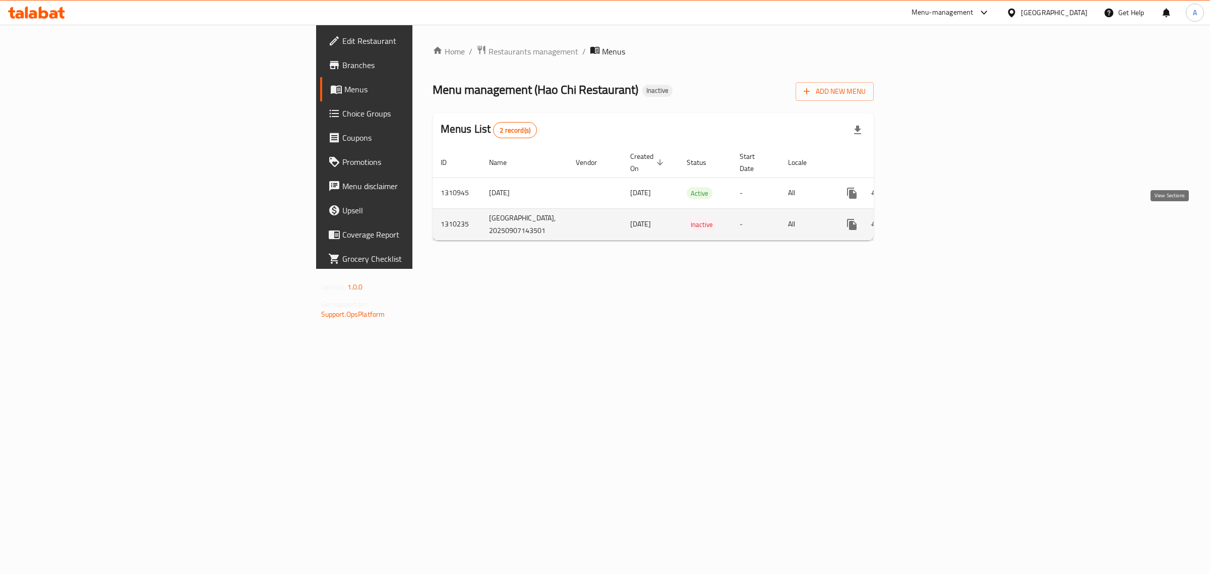
click at [931, 220] on icon "enhanced table" at bounding box center [925, 224] width 12 height 12
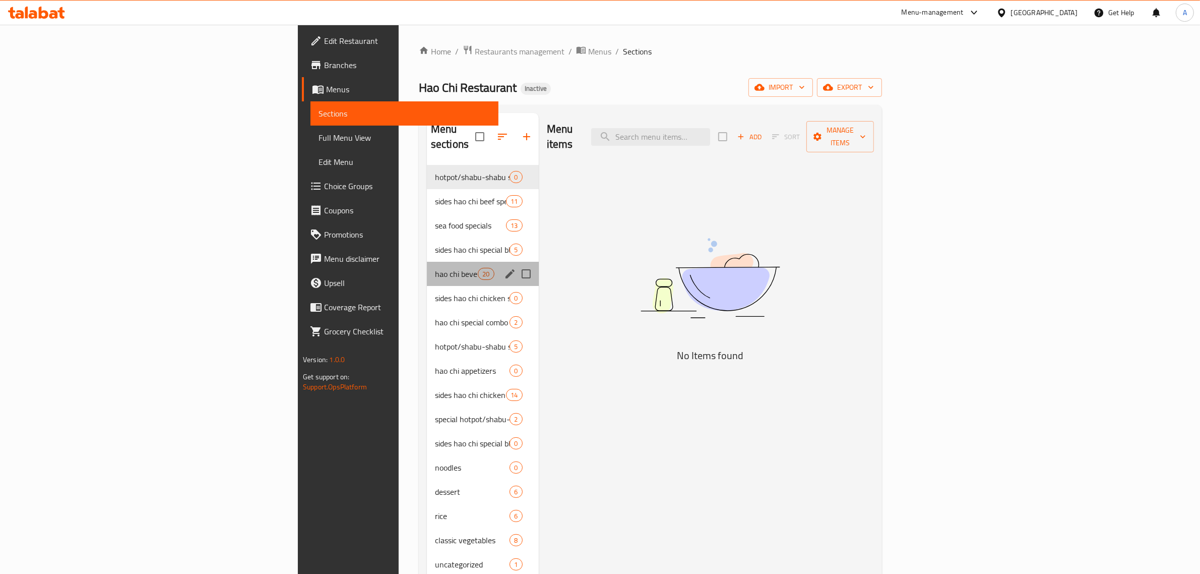
click at [427, 262] on div "hao chi beverages 20" at bounding box center [483, 274] width 112 height 24
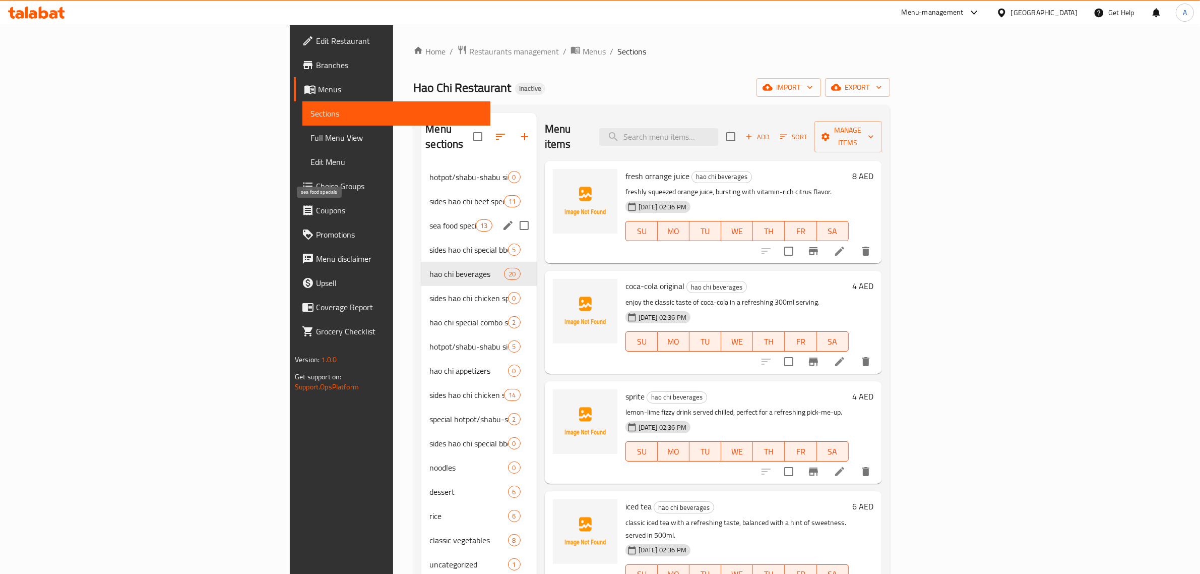
click at [430, 219] on span "sea food specials" at bounding box center [453, 225] width 46 height 12
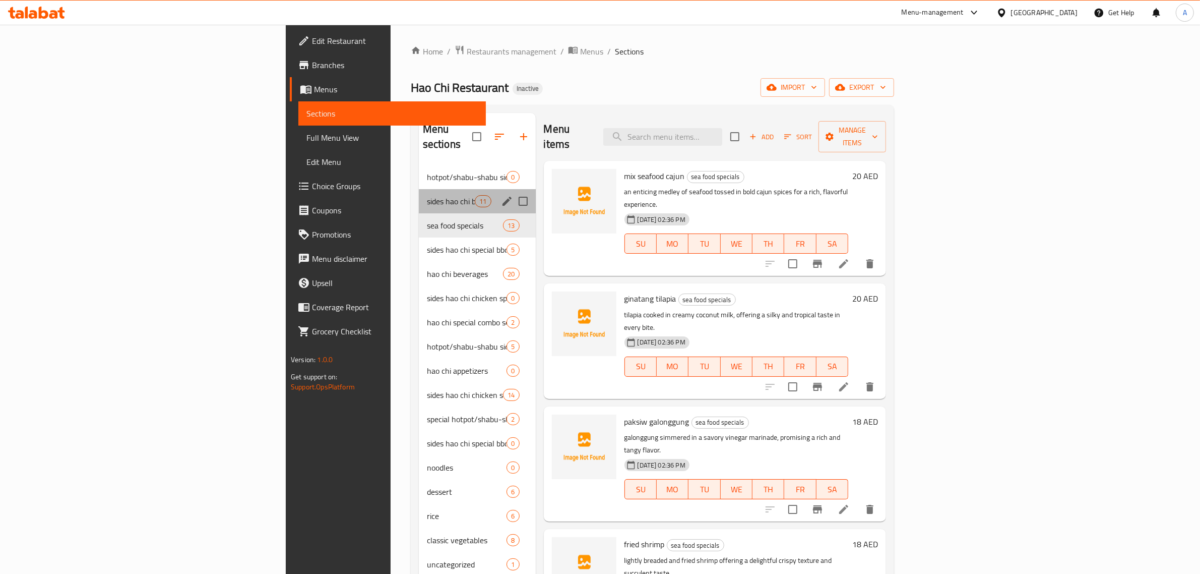
click at [419, 189] on div "sides hao chi beef specials 11" at bounding box center [477, 201] width 117 height 24
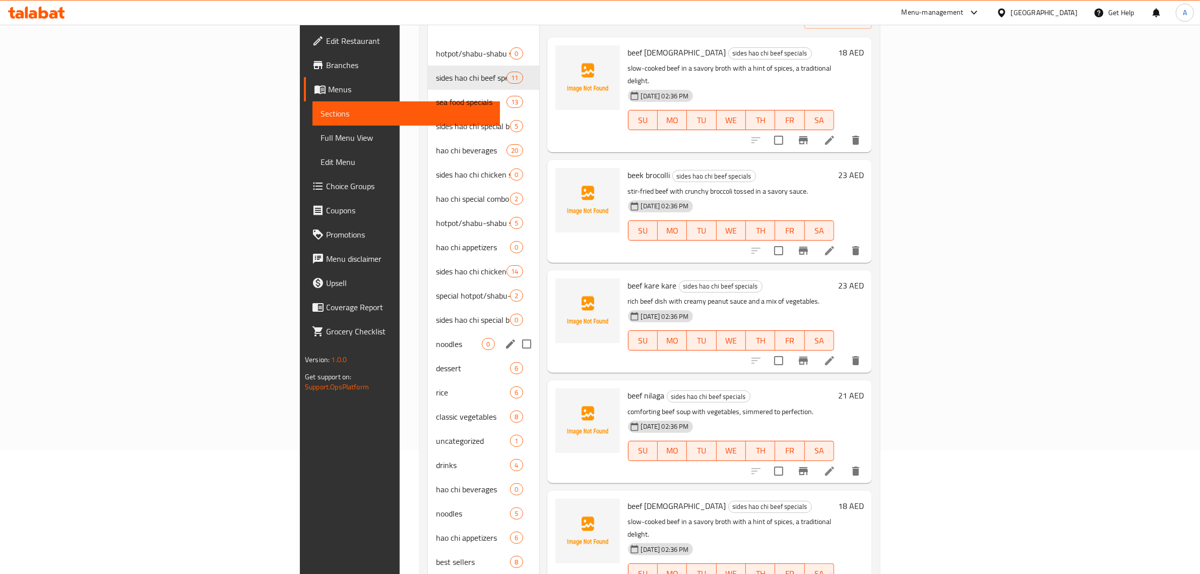
scroll to position [142, 0]
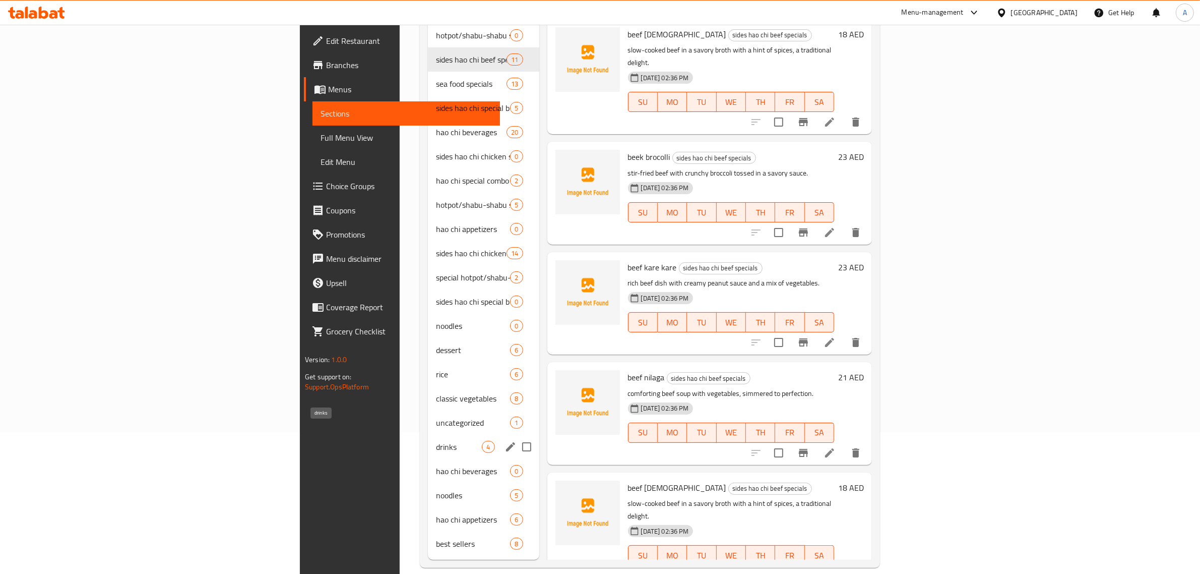
click at [428, 459] on div "hao chi beverages 0" at bounding box center [483, 471] width 111 height 24
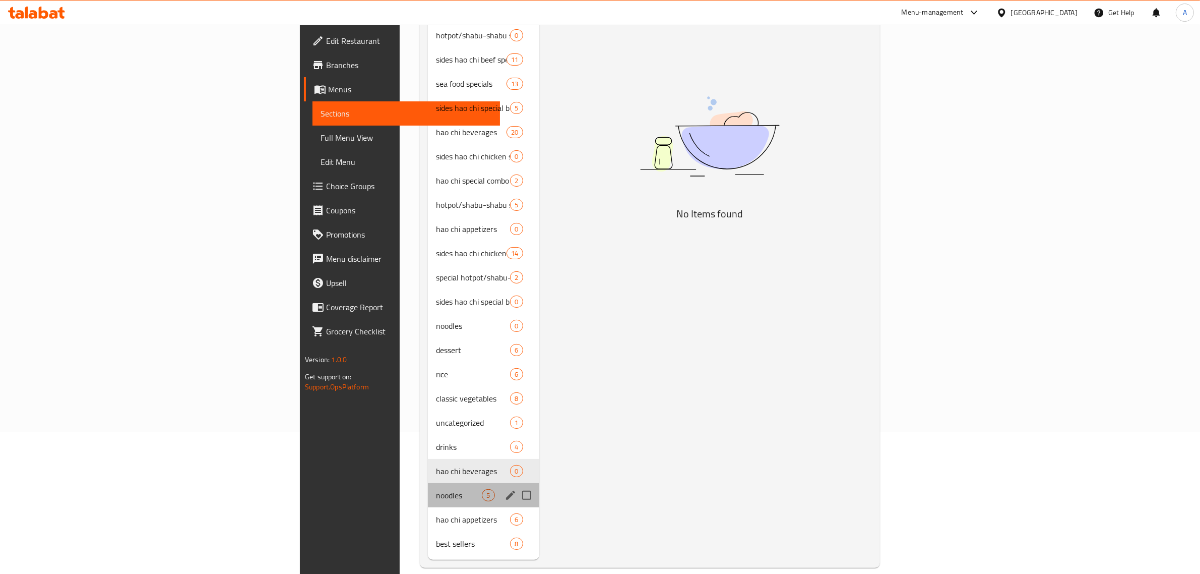
click at [436, 489] on span "noodles" at bounding box center [459, 495] width 46 height 12
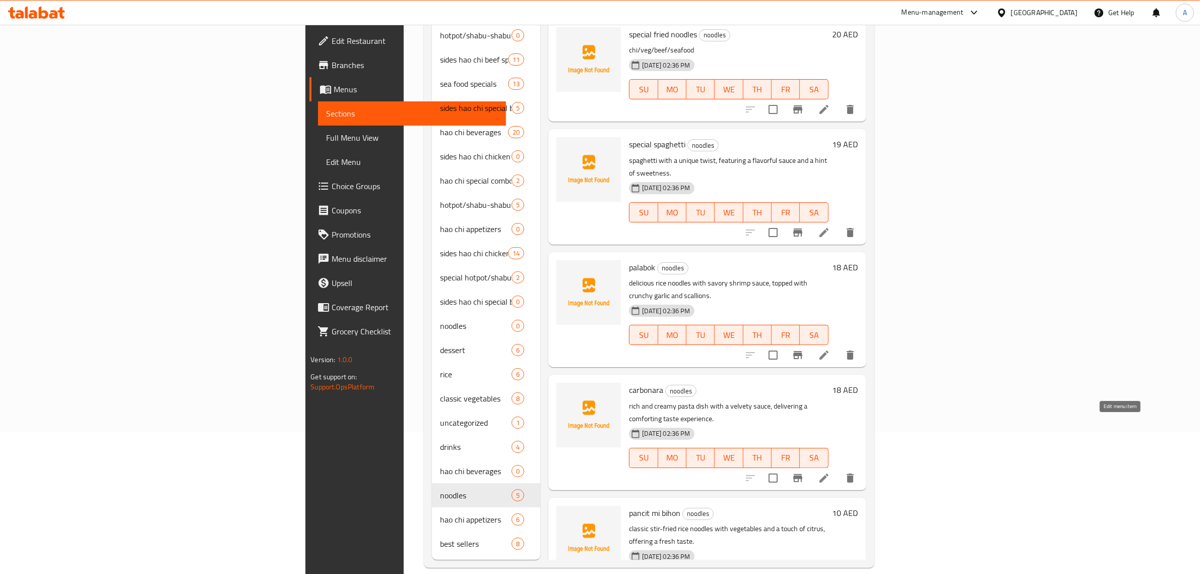
click at [830, 472] on icon at bounding box center [824, 478] width 12 height 12
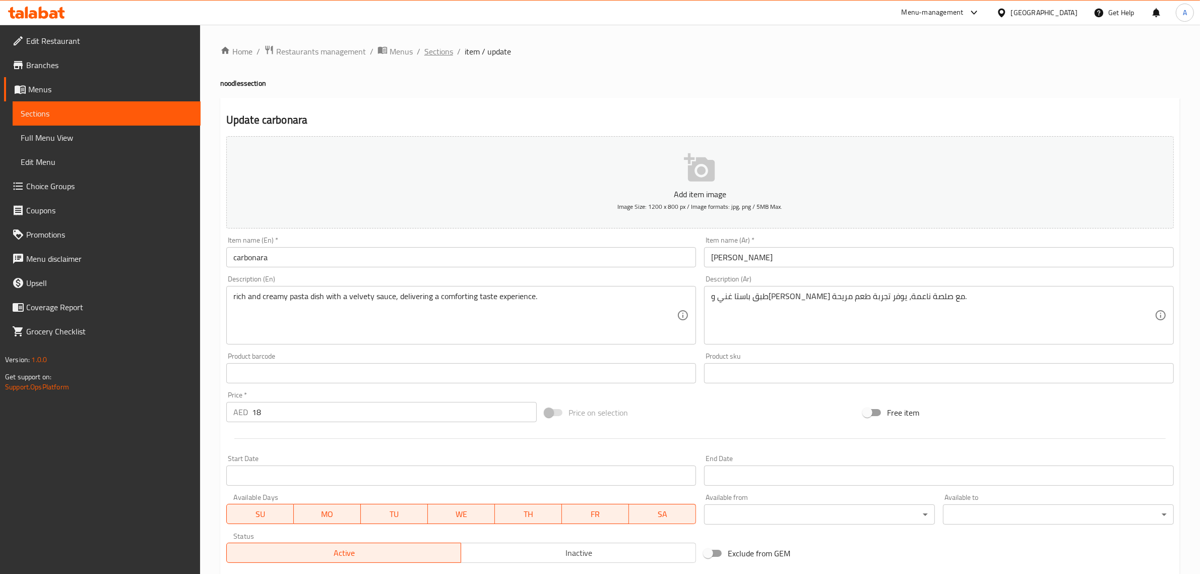
click at [440, 45] on span "Sections" at bounding box center [439, 51] width 29 height 12
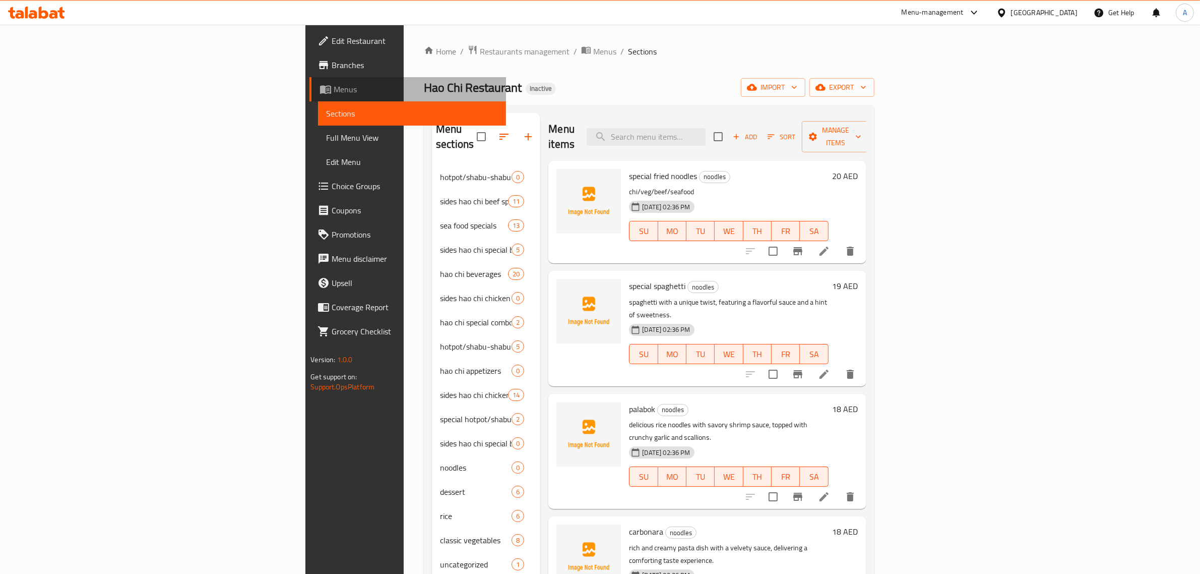
click at [310, 79] on link "Menus" at bounding box center [408, 89] width 197 height 24
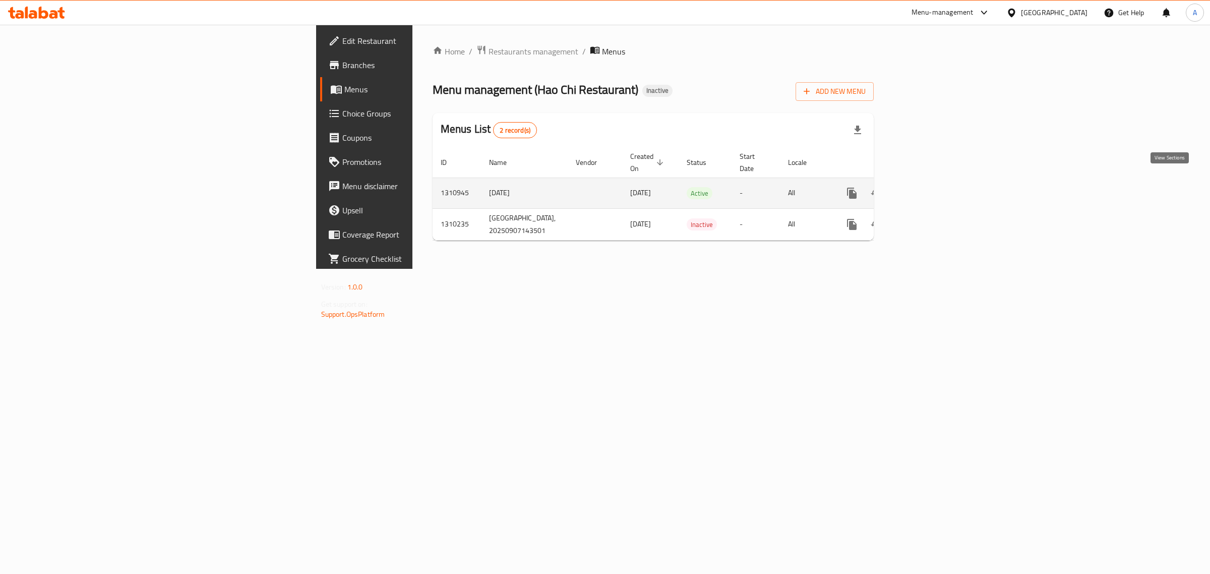
click at [929, 189] on icon "enhanced table" at bounding box center [924, 193] width 9 height 9
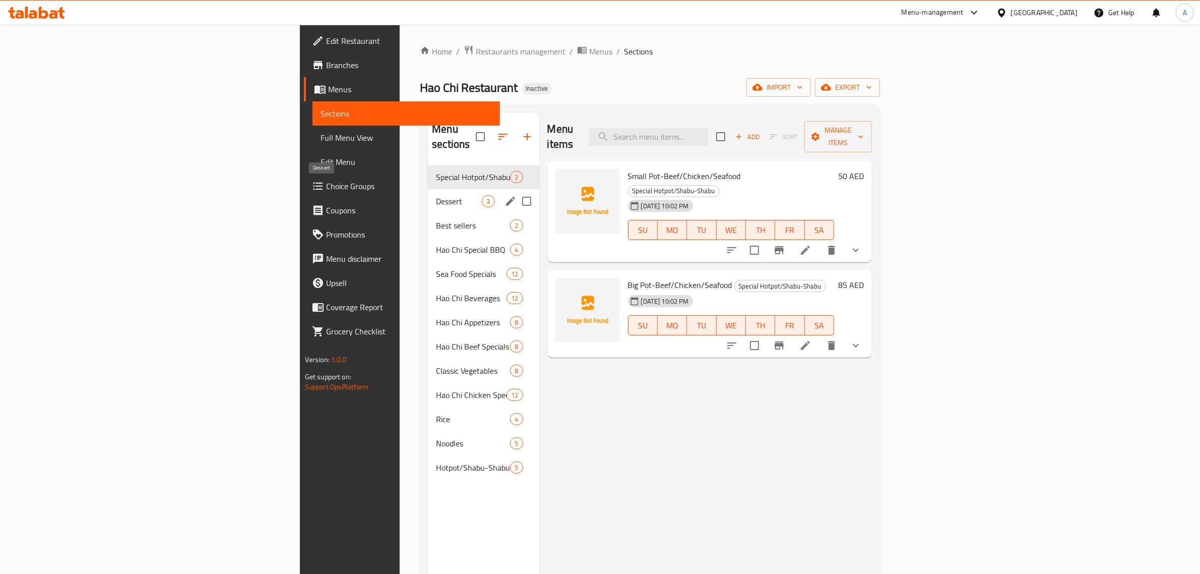
click at [436, 195] on span "Dessert" at bounding box center [459, 201] width 46 height 12
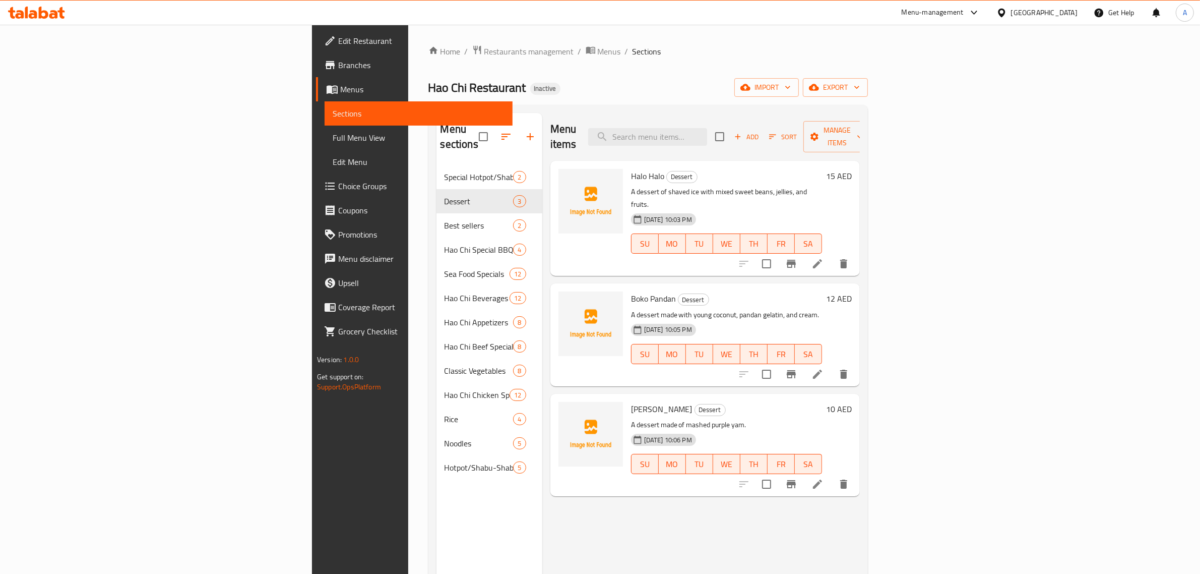
click at [490, 48] on ol "Home / Restaurants management / Menus / Sections" at bounding box center [649, 51] width 440 height 13
click at [502, 36] on div "Home / Restaurants management / Menus / Sections Hao Chi Restaurant Inactive im…" at bounding box center [648, 370] width 480 height 690
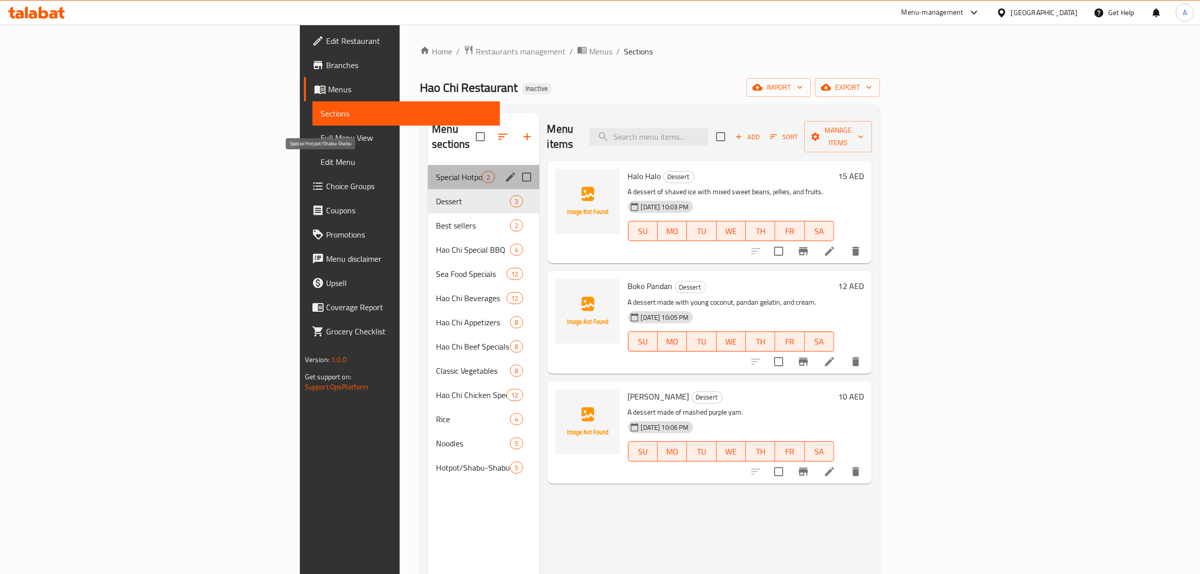
click at [436, 171] on span "Special Hotpot/Shabu-Shabu" at bounding box center [459, 177] width 46 height 12
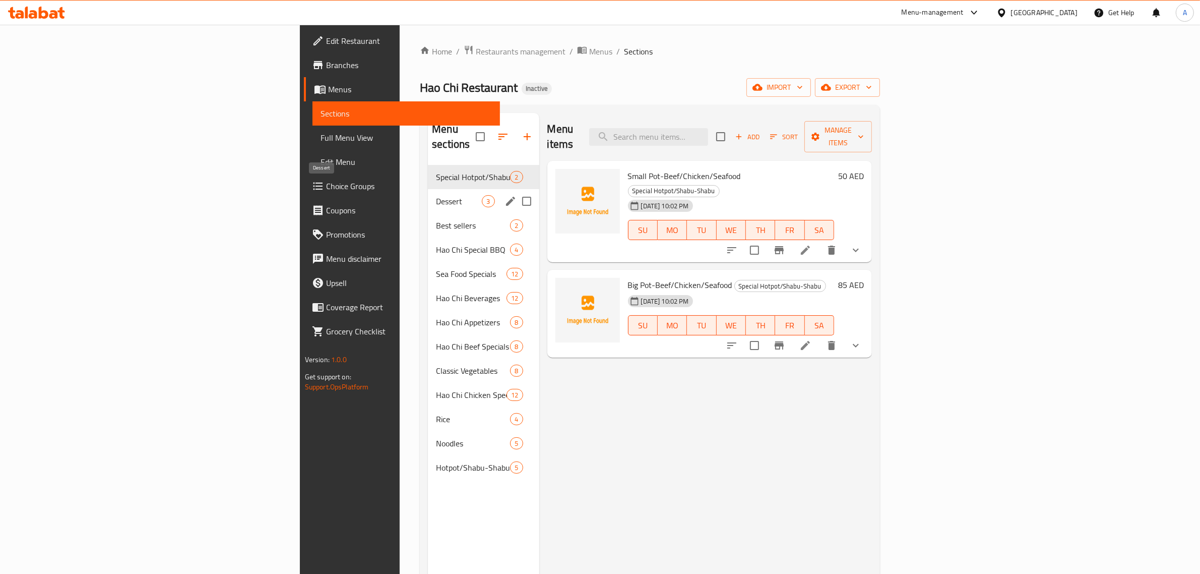
click at [428, 193] on div "Dessert 3" at bounding box center [483, 201] width 111 height 24
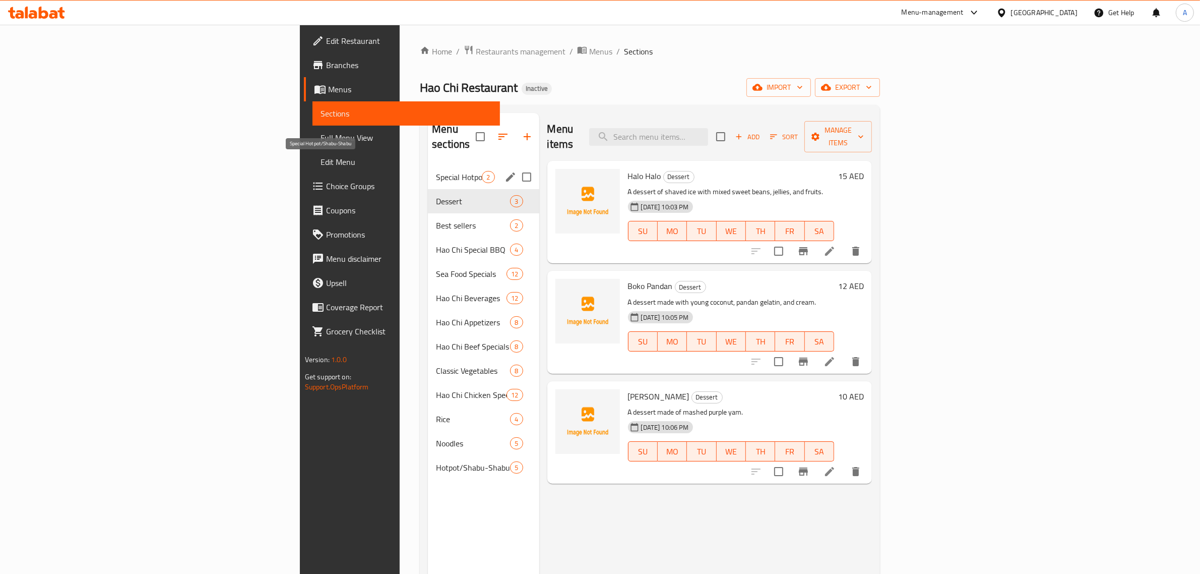
click at [436, 171] on span "Special Hotpot/Shabu-Shabu" at bounding box center [459, 177] width 46 height 12
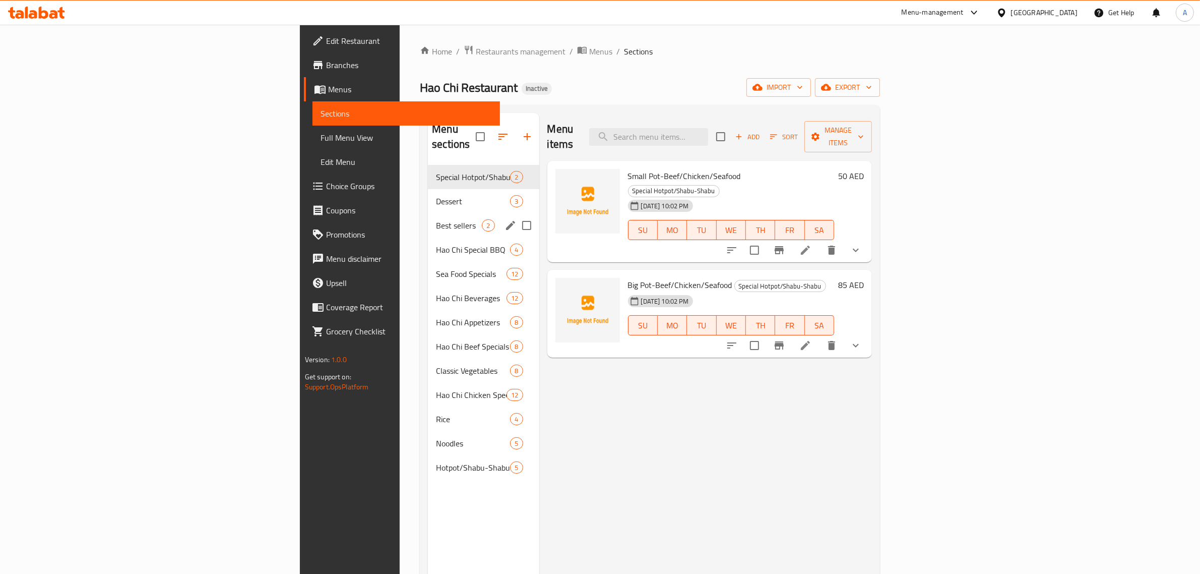
click at [428, 213] on div "Best sellers 2" at bounding box center [483, 225] width 111 height 24
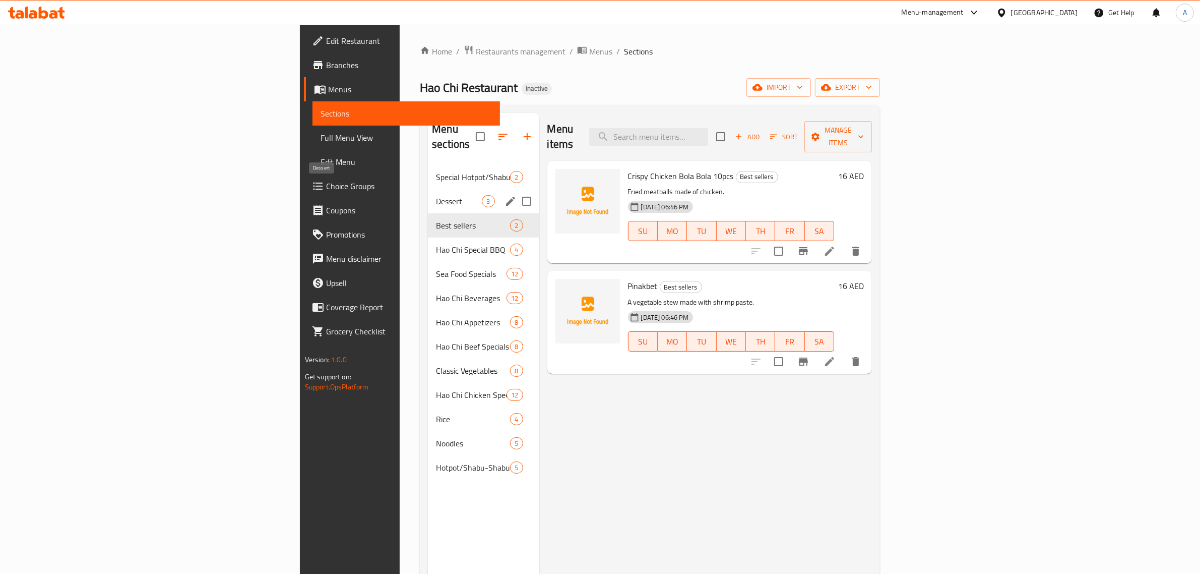
click at [436, 195] on span "Dessert" at bounding box center [459, 201] width 46 height 12
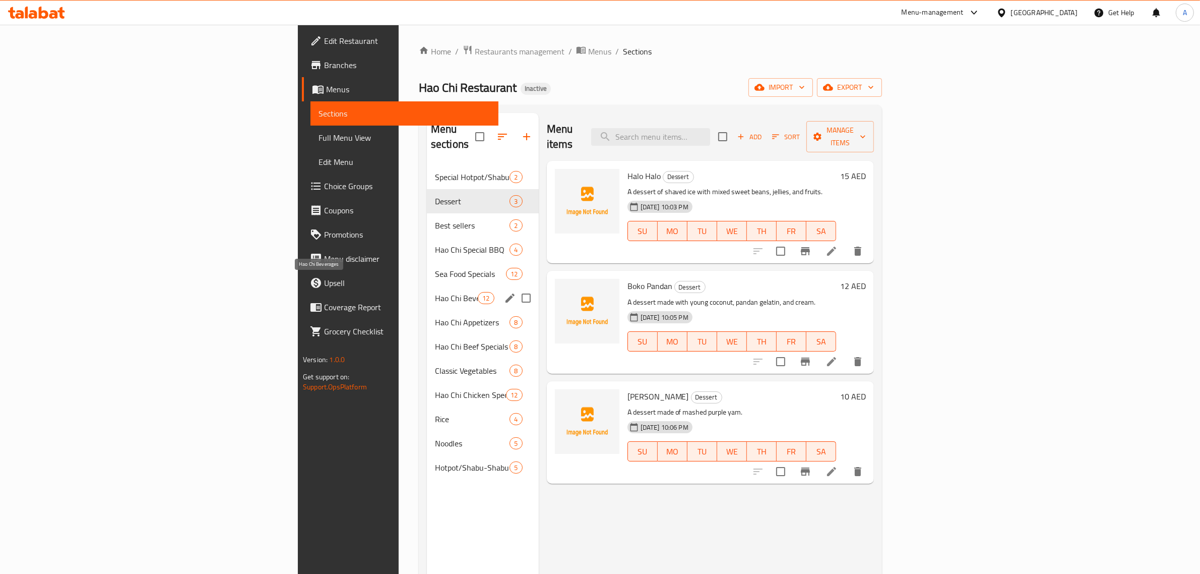
click at [435, 292] on span "Hao Chi Beverages" at bounding box center [456, 298] width 43 height 12
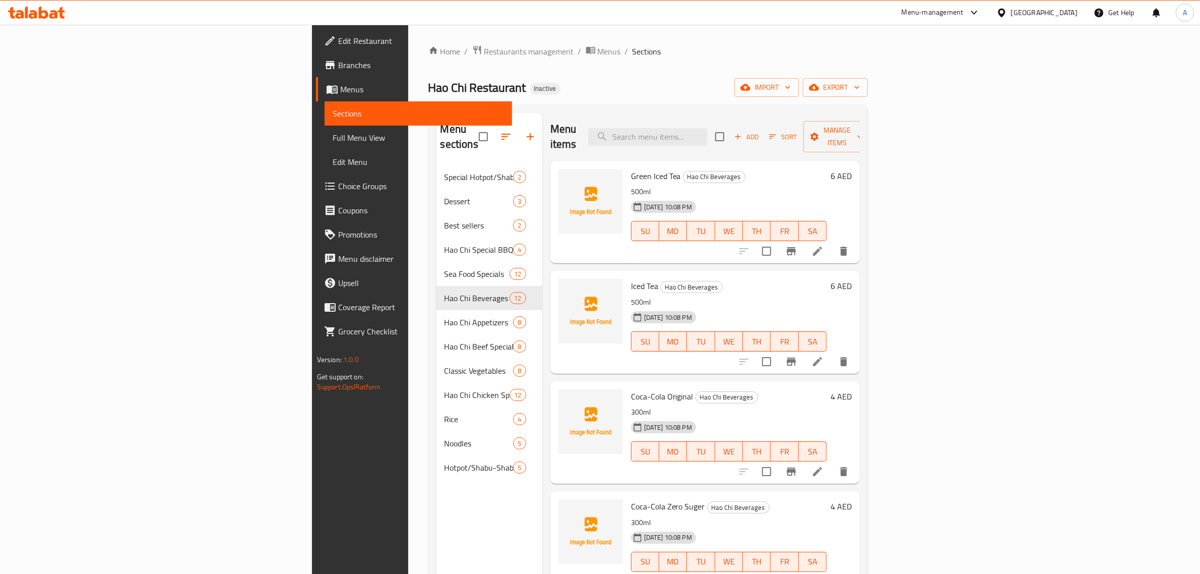
click at [437, 502] on div "Menu sections Special Hotpot/Shabu-Shabu 2 Dessert 3 Best sellers 2 Hao Chi Spe…" at bounding box center [490, 400] width 106 height 574
drag, startPoint x: 318, startPoint y: 528, endPoint x: 300, endPoint y: 482, distance: 48.9
click at [437, 523] on div "Menu sections Special Hotpot/Shabu-Shabu 2 Dessert 3 Best sellers 2 Hao Chi Spe…" at bounding box center [490, 400] width 106 height 574
click at [333, 135] on span "Full Menu View" at bounding box center [419, 138] width 172 height 12
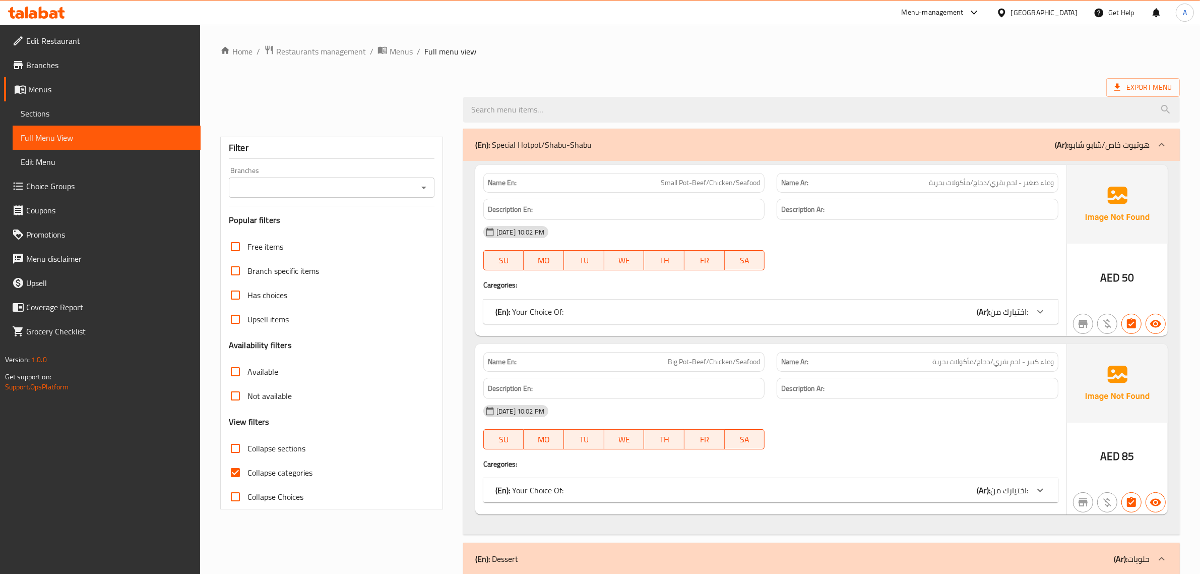
click at [274, 476] on span "Collapse categories" at bounding box center [280, 472] width 65 height 12
click at [248, 476] on input "Collapse categories" at bounding box center [235, 472] width 24 height 24
checkbox input "false"
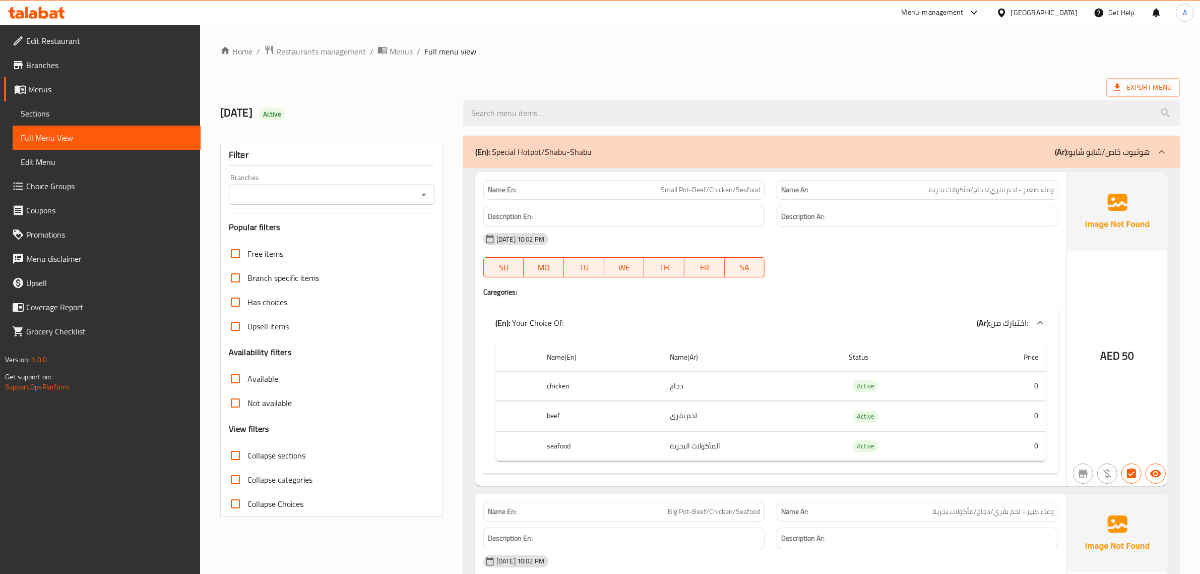
click at [595, 57] on ol "Home / Restaurants management / Menus / Full menu view" at bounding box center [700, 51] width 960 height 13
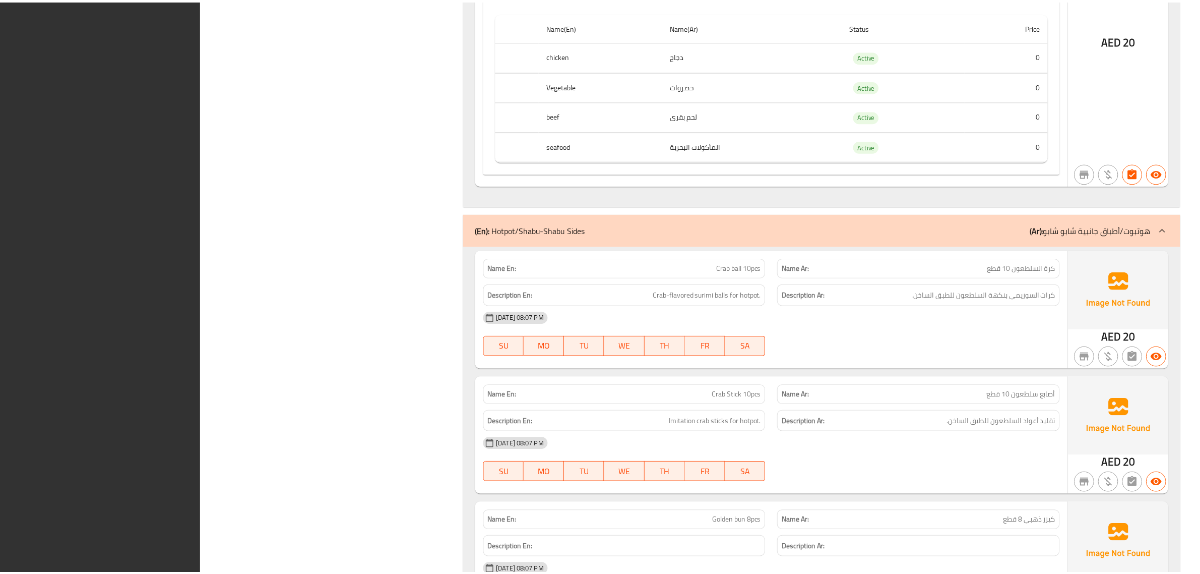
scroll to position [11673, 0]
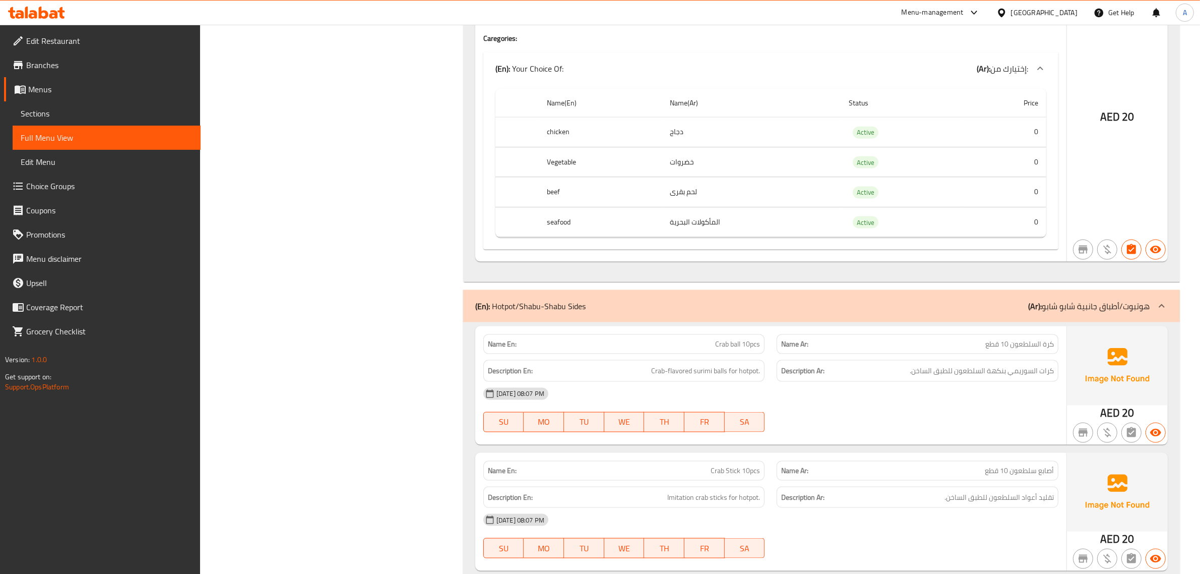
scroll to position [11043, 0]
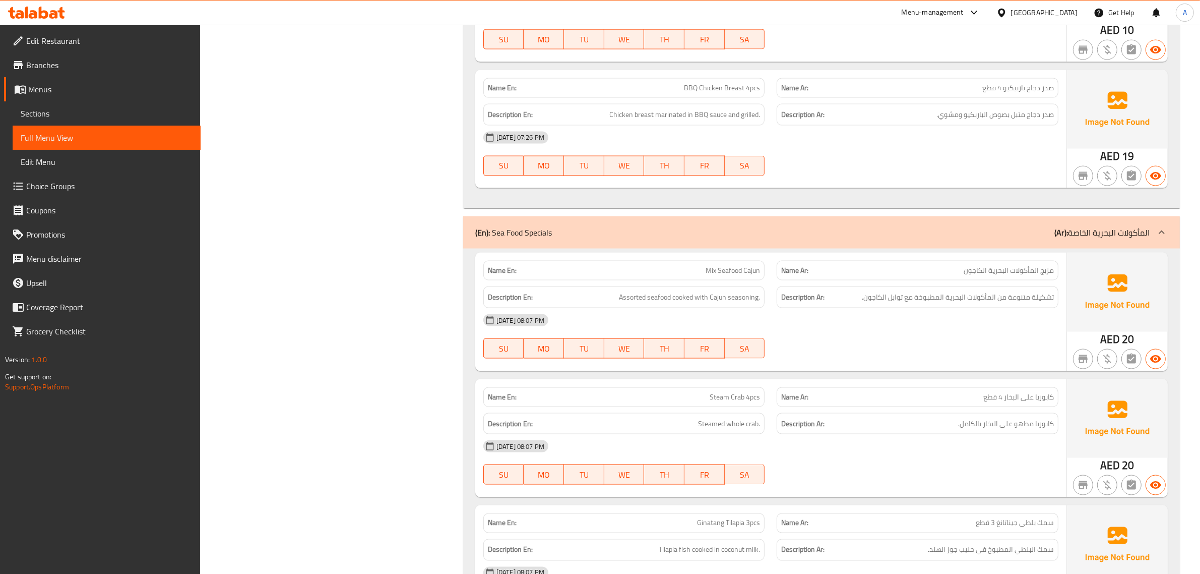
scroll to position [2017, 0]
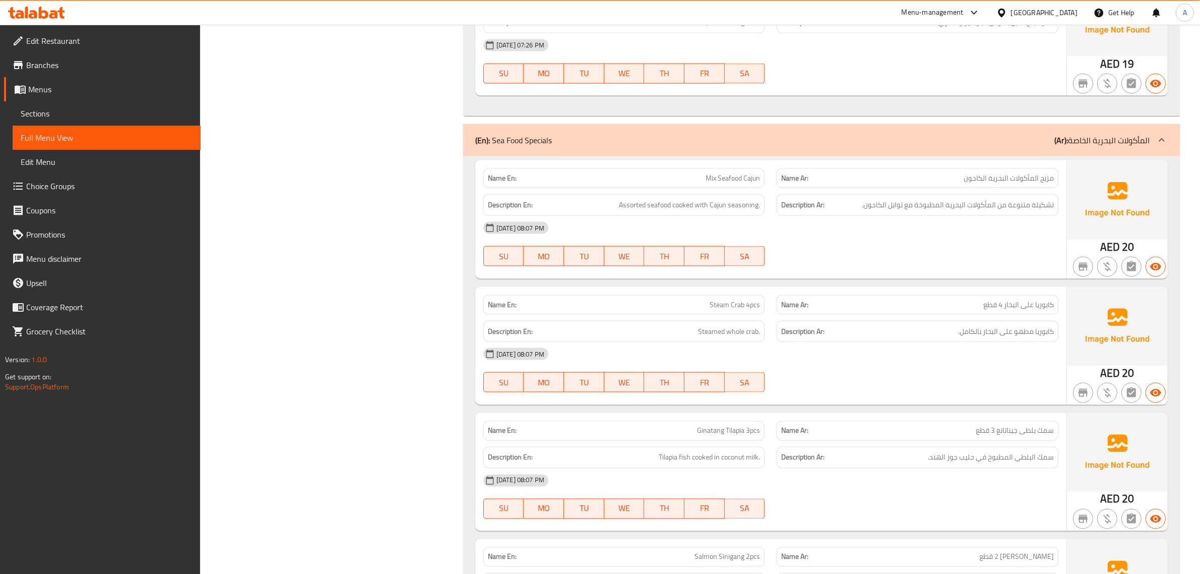
drag, startPoint x: 61, startPoint y: 108, endPoint x: 99, endPoint y: 116, distance: 39.6
click at [61, 108] on span "Sections" at bounding box center [107, 113] width 172 height 12
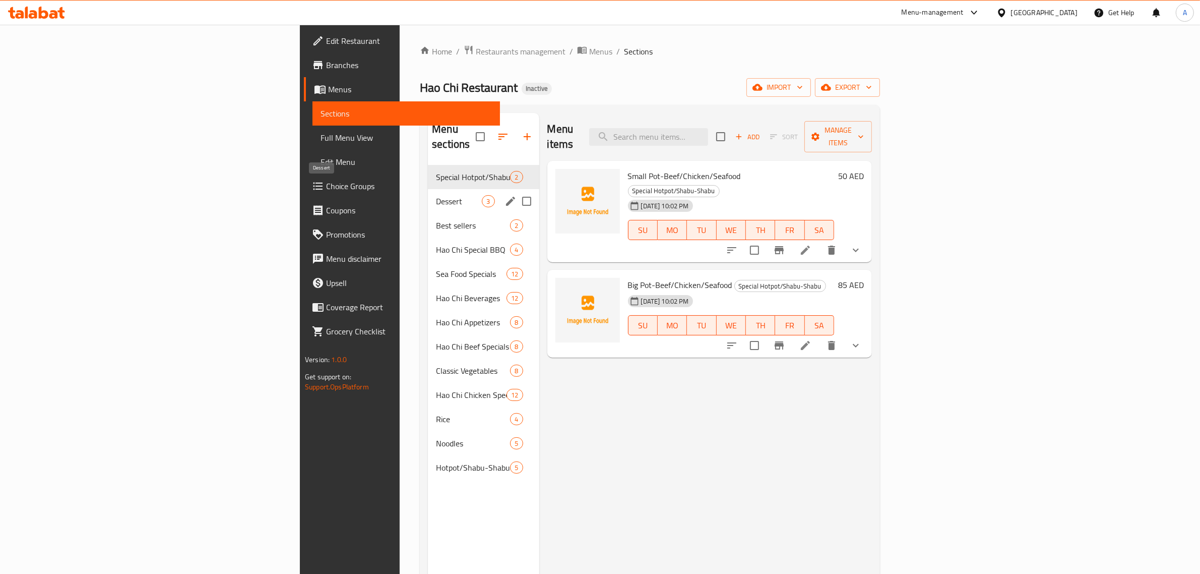
click at [436, 195] on span "Dessert" at bounding box center [459, 201] width 46 height 12
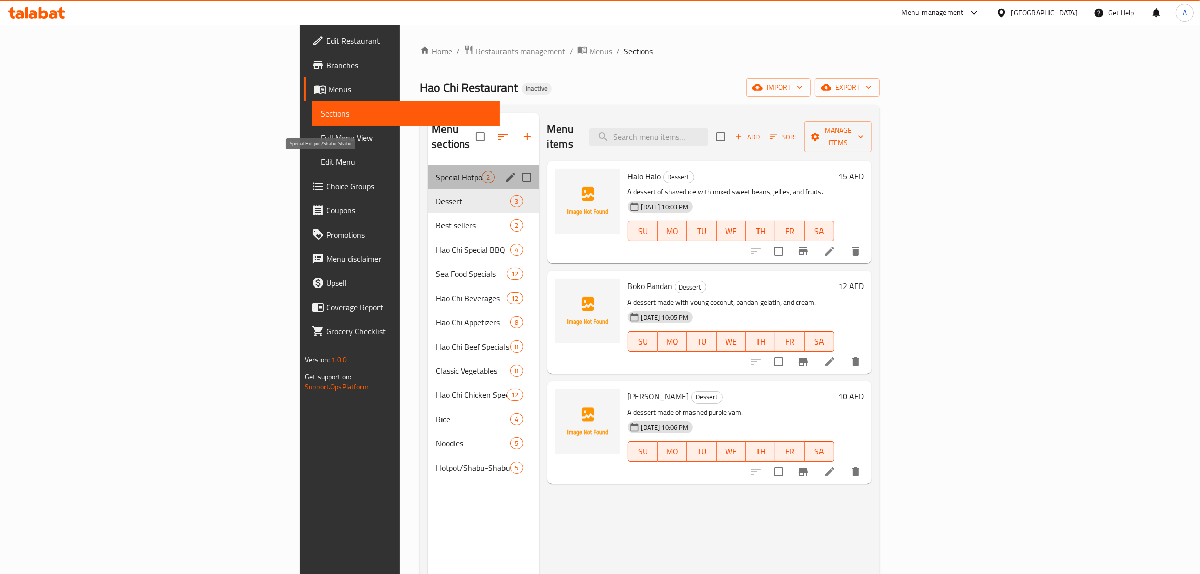
click at [436, 171] on span "Special Hotpot/Shabu-Shabu" at bounding box center [459, 177] width 46 height 12
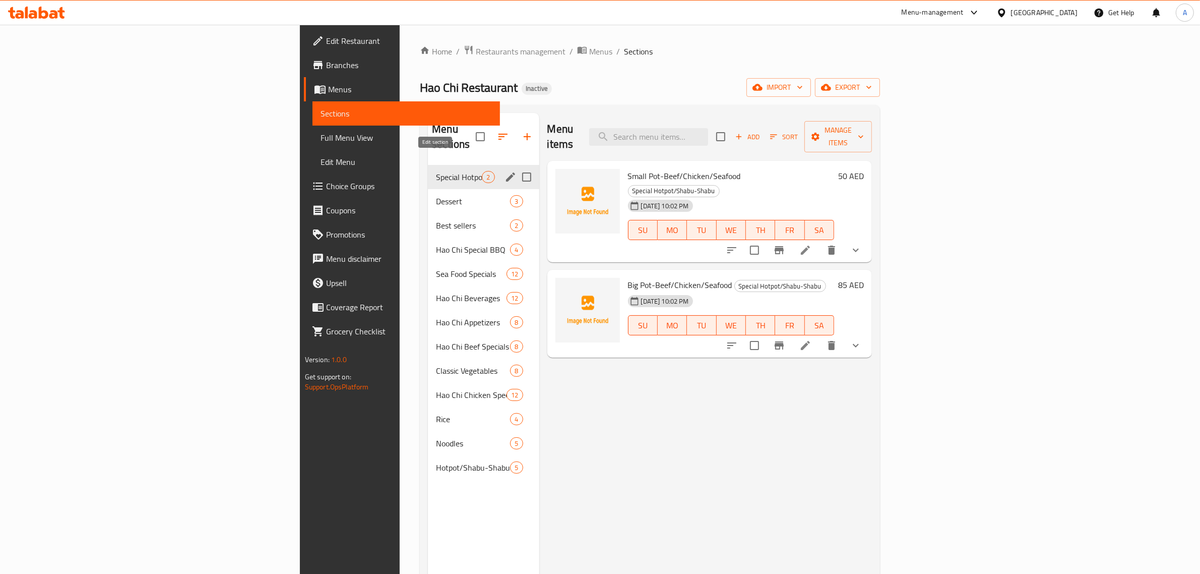
click at [505, 171] on icon "edit" at bounding box center [511, 177] width 12 height 12
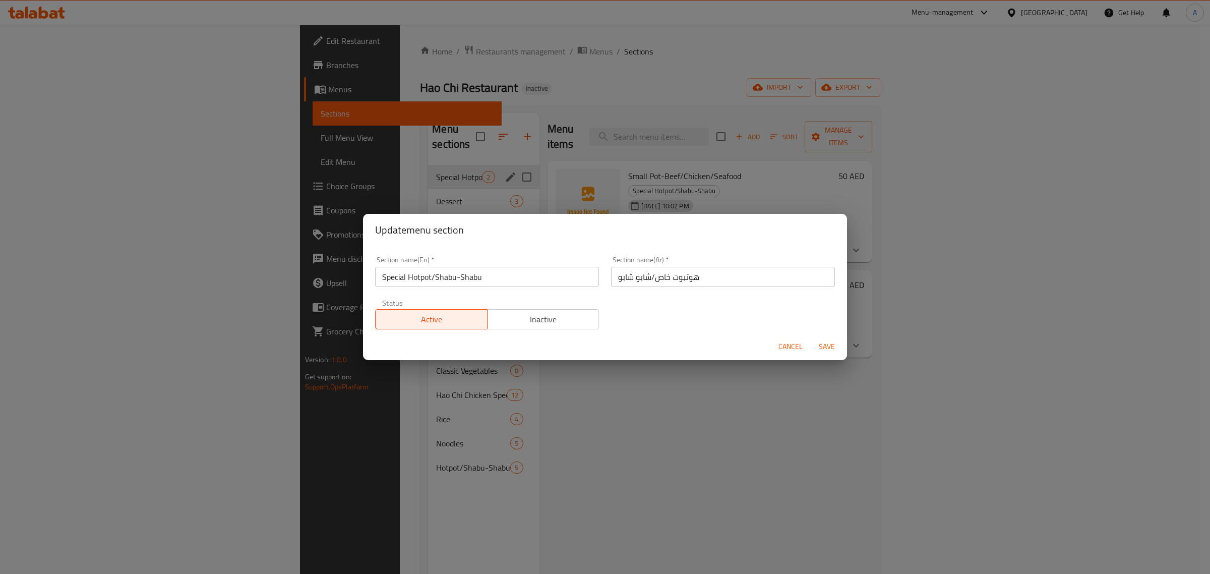
click at [467, 282] on input "Special Hotpot/Shabu-Shabu" at bounding box center [487, 277] width 224 height 20
click at [662, 477] on div "Update menu section Section name(En)   * Special Hotpot/Shabu-Shabu Section nam…" at bounding box center [605, 287] width 1210 height 574
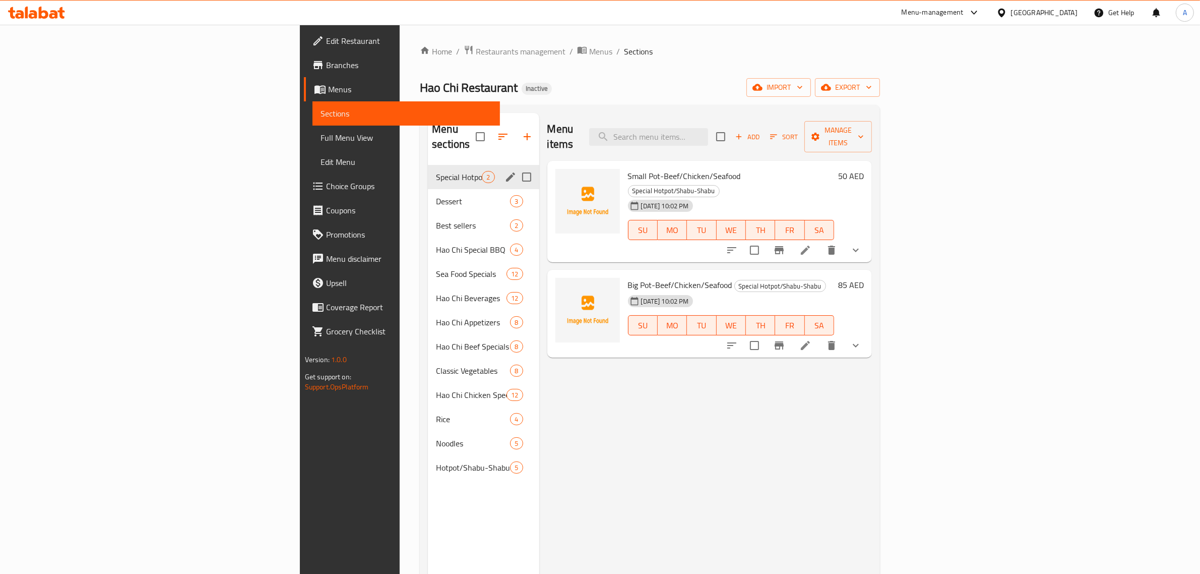
drag, startPoint x: 747, startPoint y: 474, endPoint x: 705, endPoint y: 465, distance: 43.3
click at [747, 474] on div "Menu items Add Sort Manage items Small Pot-Beef/Chicken/Seafood Special Hotpot/…" at bounding box center [705, 400] width 333 height 574
click at [428, 193] on div "Dessert 3" at bounding box center [483, 201] width 111 height 24
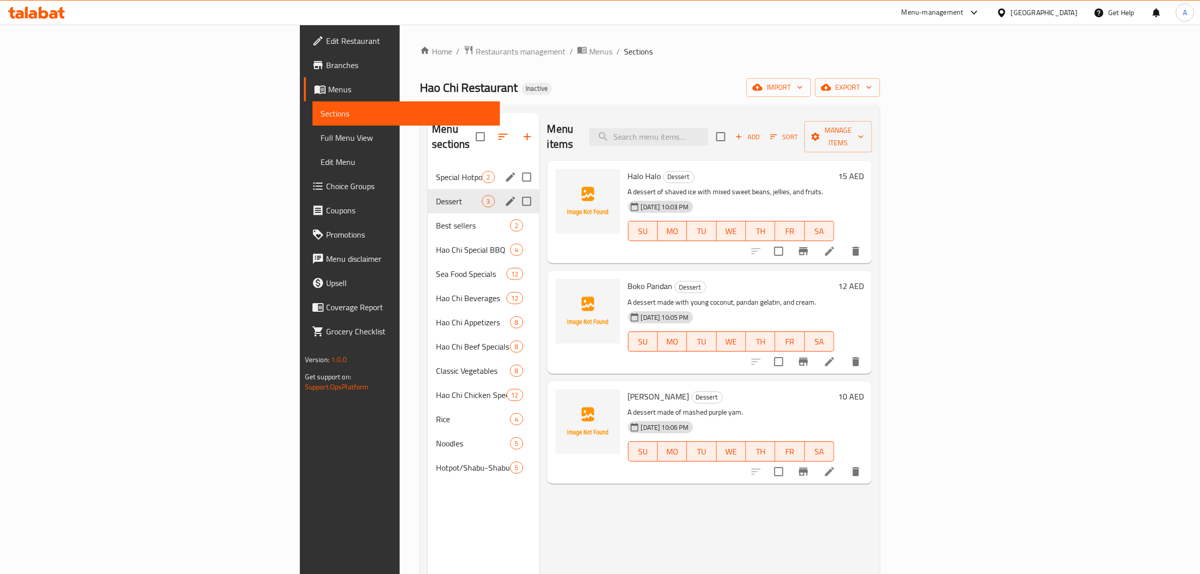
click at [505, 195] on icon "edit" at bounding box center [511, 201] width 12 height 12
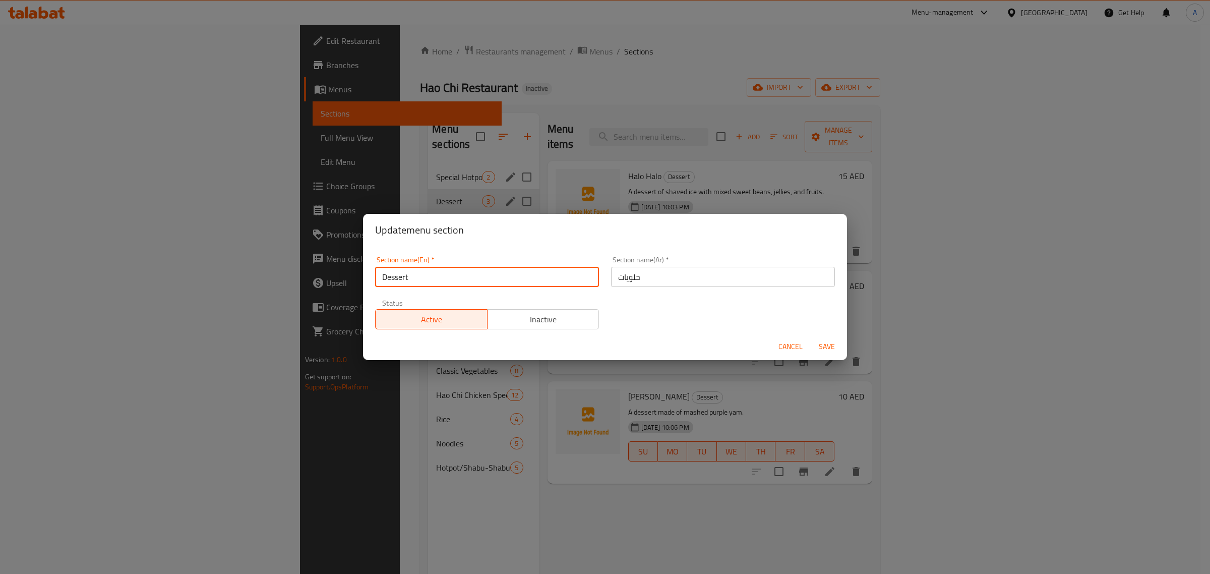
click at [503, 275] on input "Dessert" at bounding box center [487, 277] width 224 height 20
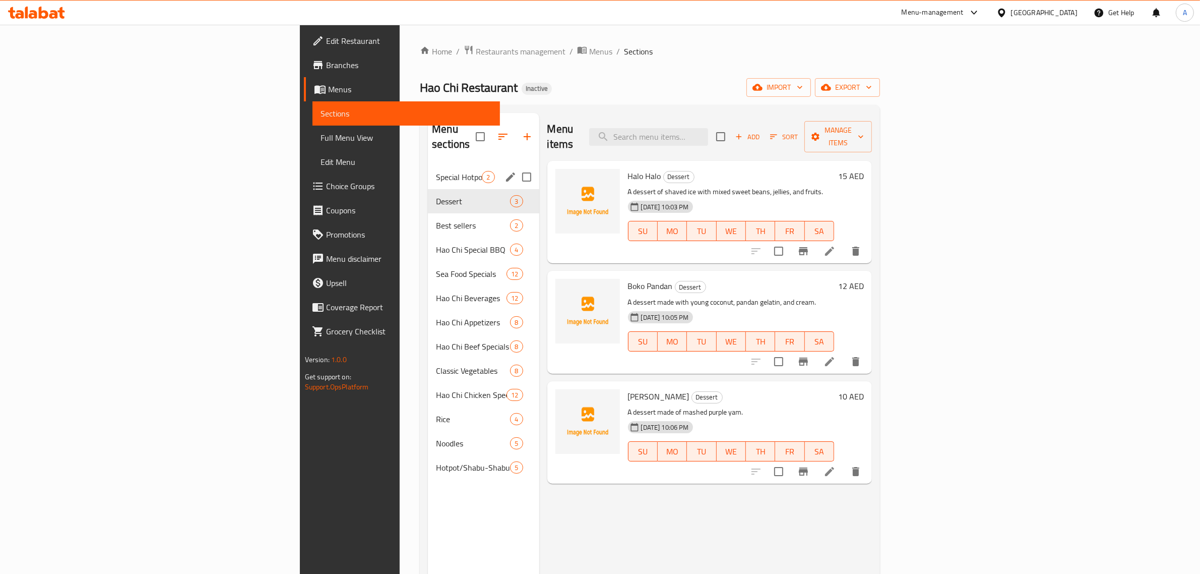
click at [714, 526] on div "Menu items Add Sort Manage items Halo Halo Dessert A dessert of shaved ice with…" at bounding box center [705, 400] width 333 height 574
click at [436, 461] on span "Hotpot/Shabu-Shabu Sides" at bounding box center [459, 467] width 46 height 12
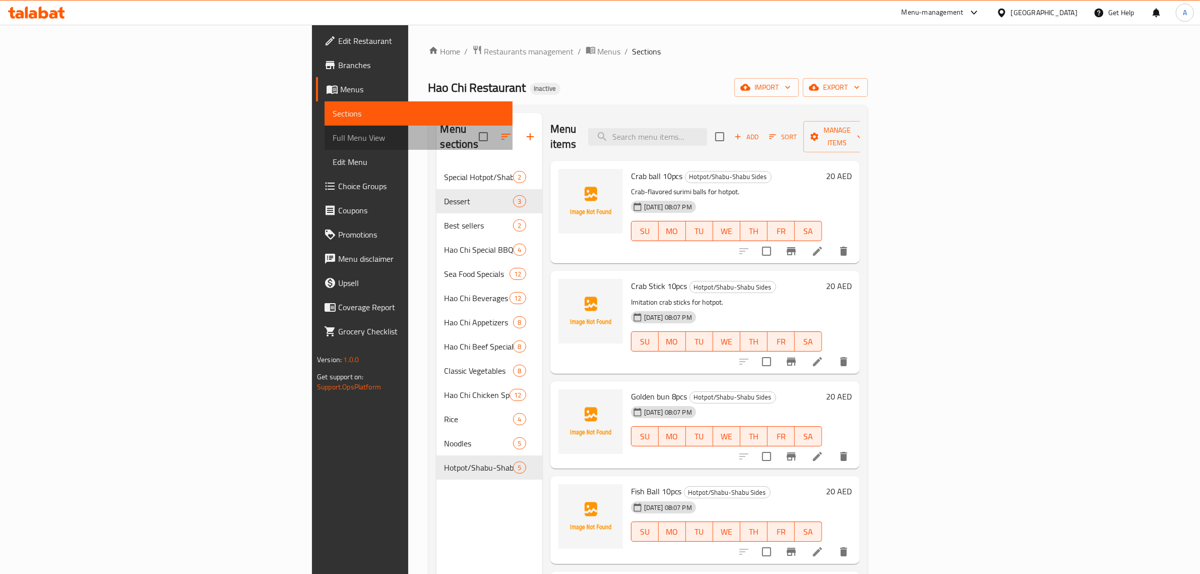
click at [333, 142] on span "Full Menu View" at bounding box center [419, 138] width 172 height 12
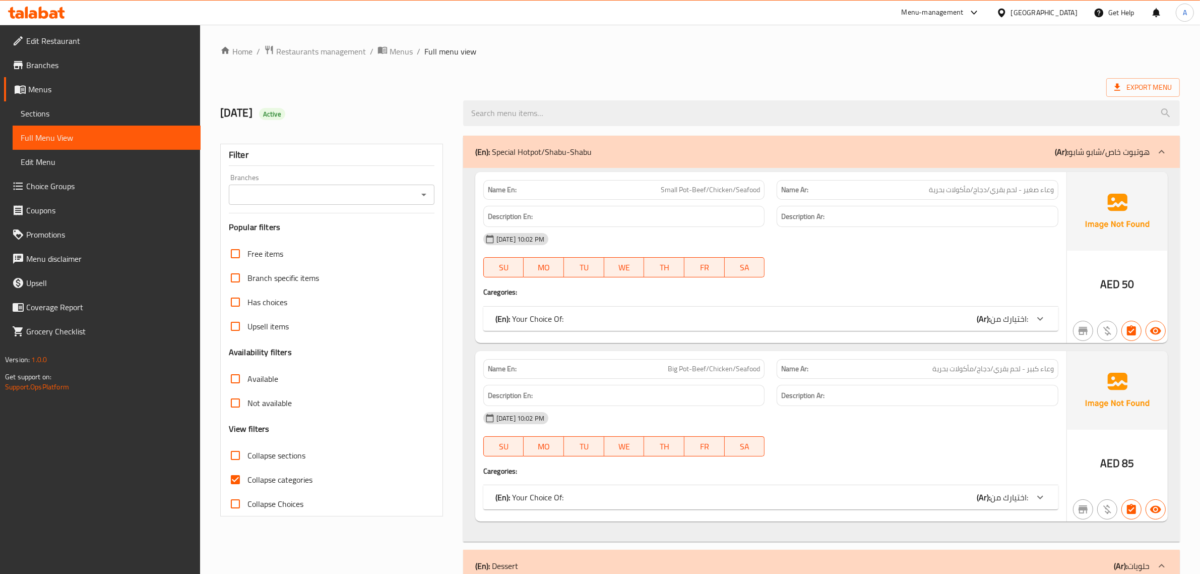
click at [272, 475] on span "Collapse categories" at bounding box center [280, 479] width 65 height 12
click at [248, 475] on input "Collapse categories" at bounding box center [235, 479] width 24 height 24
checkbox input "false"
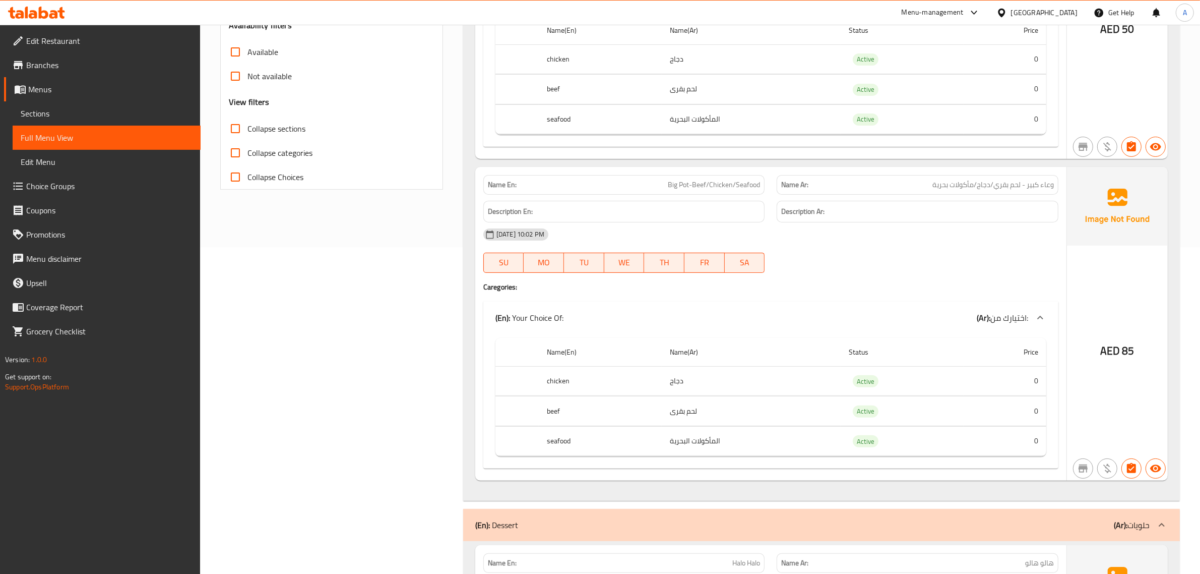
scroll to position [315, 0]
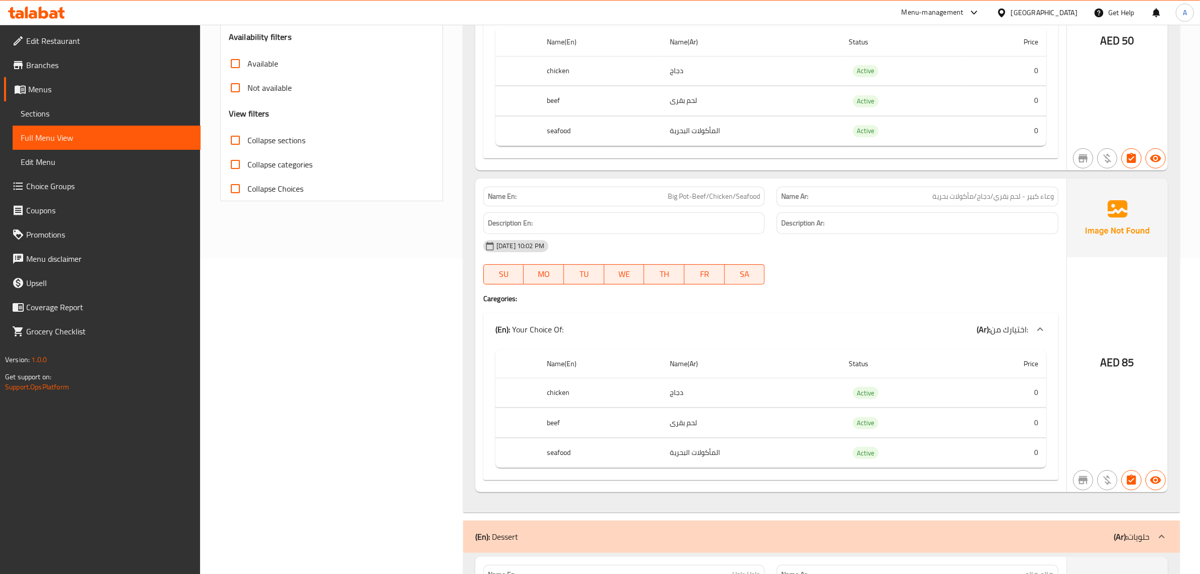
click at [77, 46] on span "Edit Restaurant" at bounding box center [109, 41] width 166 height 12
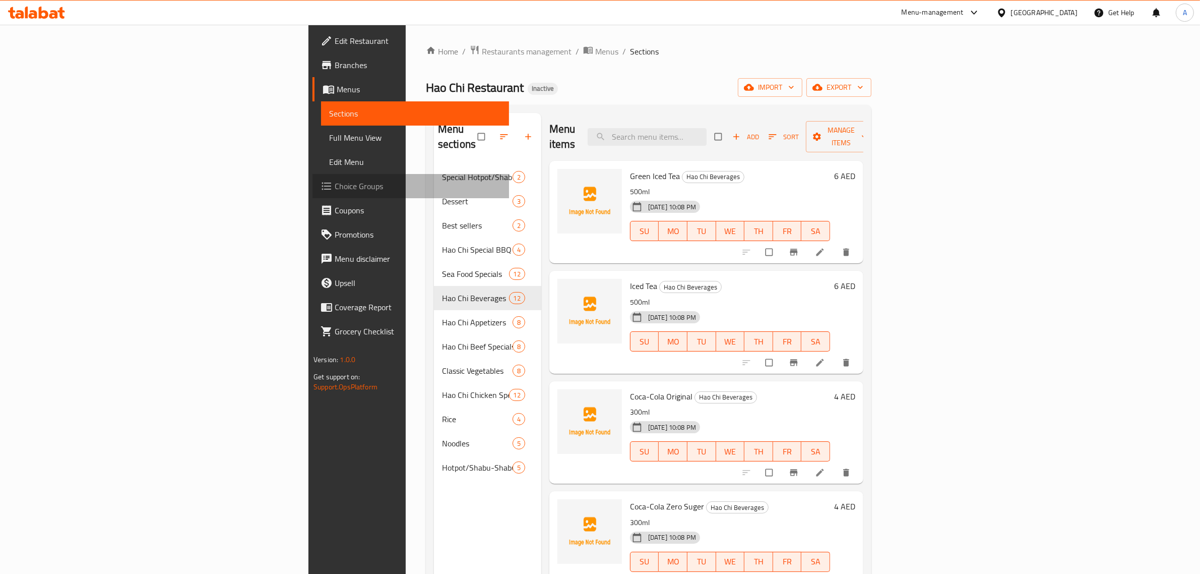
click at [335, 187] on span "Choice Groups" at bounding box center [418, 186] width 166 height 12
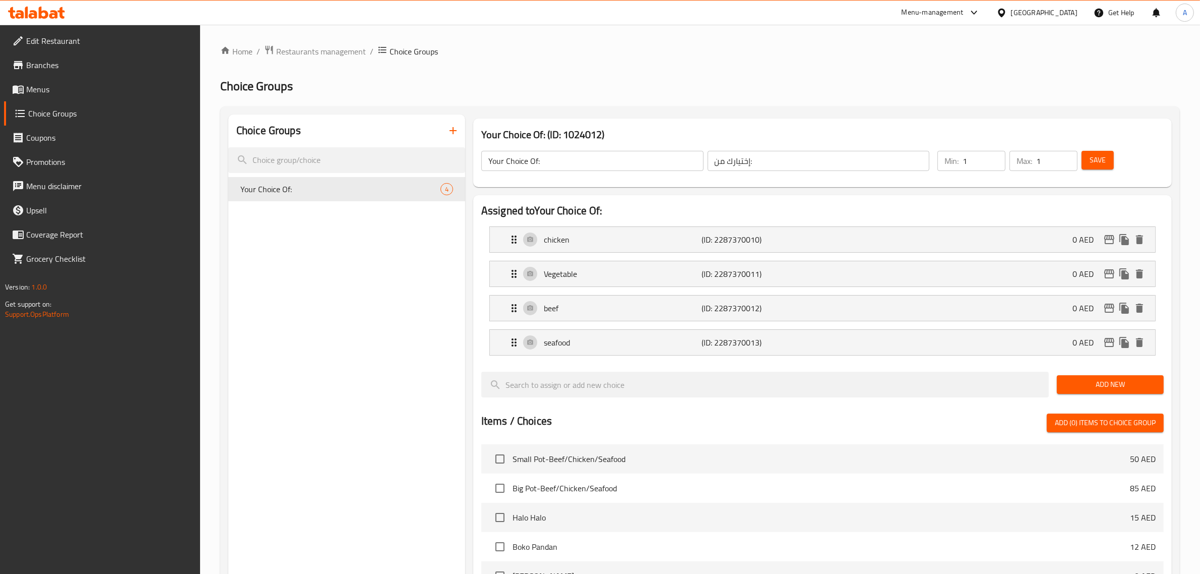
click at [314, 248] on div "Choice Groups Your Choice Of: 4" at bounding box center [346, 490] width 237 height 753
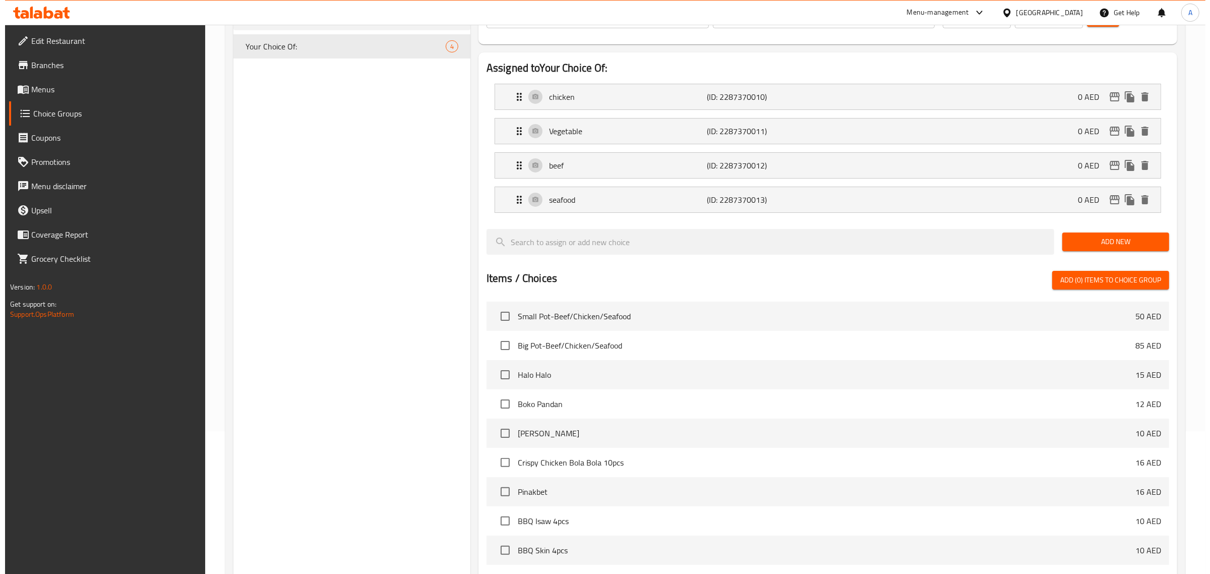
scroll to position [323, 0]
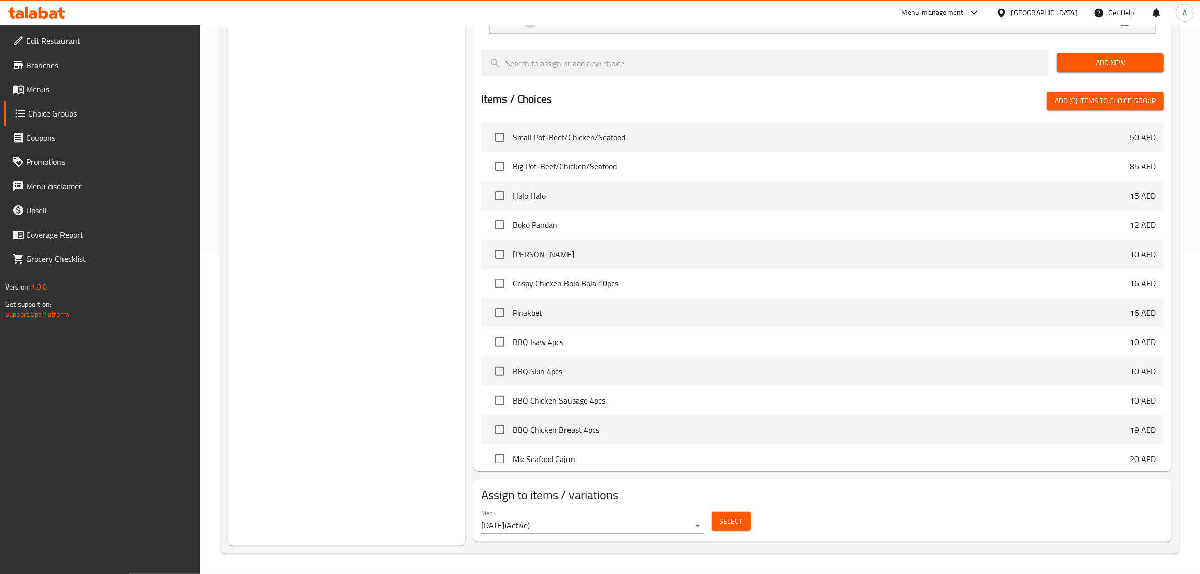
click at [729, 519] on span "Select" at bounding box center [731, 521] width 23 height 13
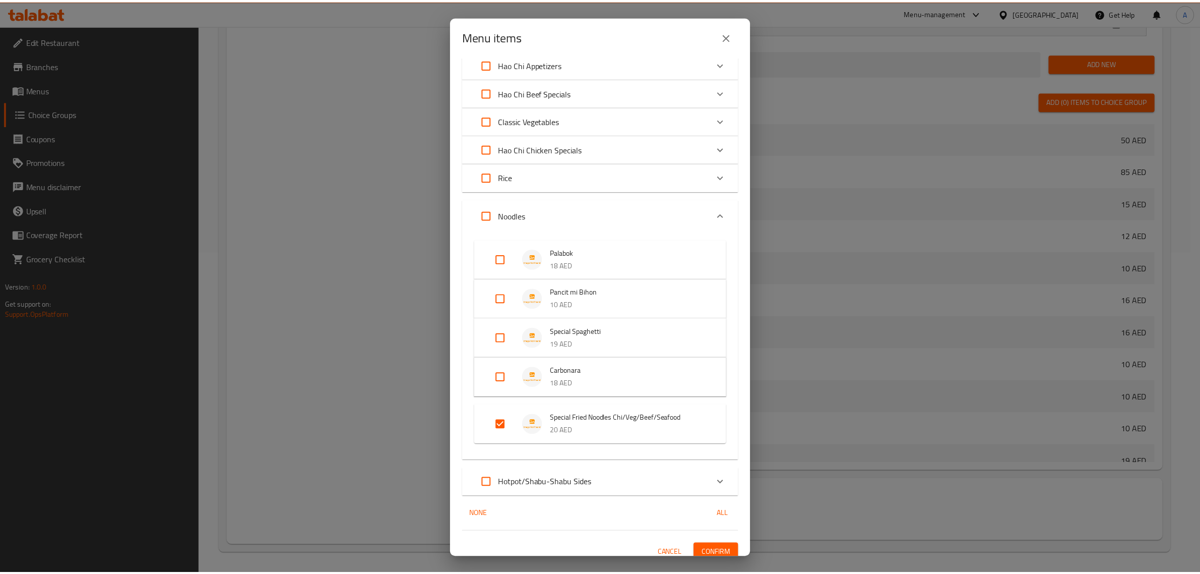
scroll to position [215, 0]
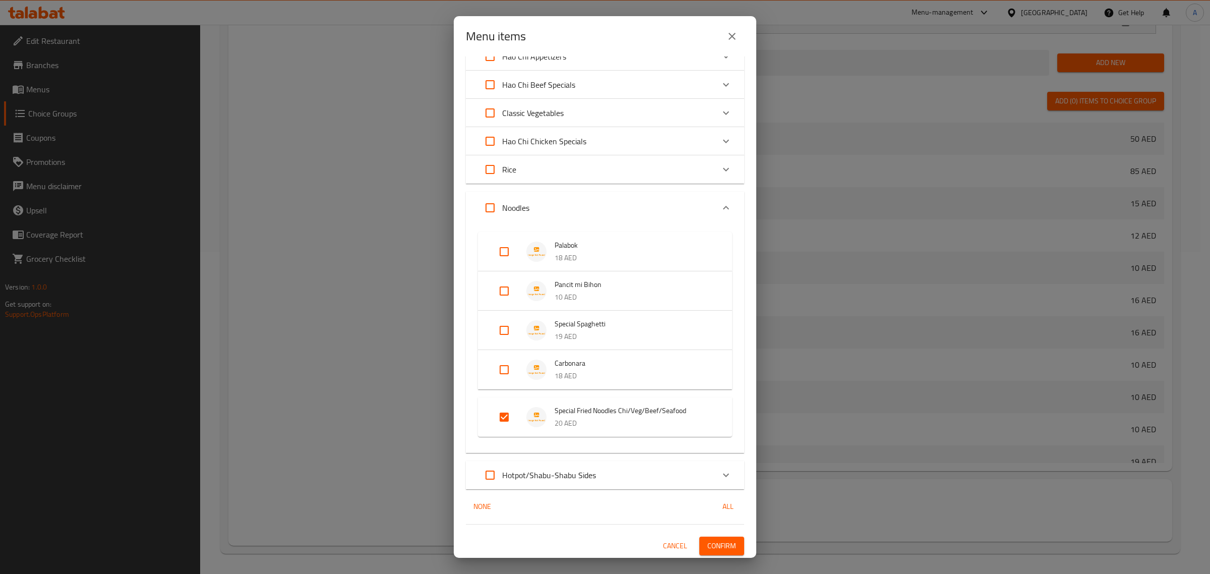
click at [393, 193] on div "Menu items 1 / 85 items selected ​ Special Hotpot/Shabu-Shabu Small Pot-Beef/Ch…" at bounding box center [605, 287] width 1210 height 574
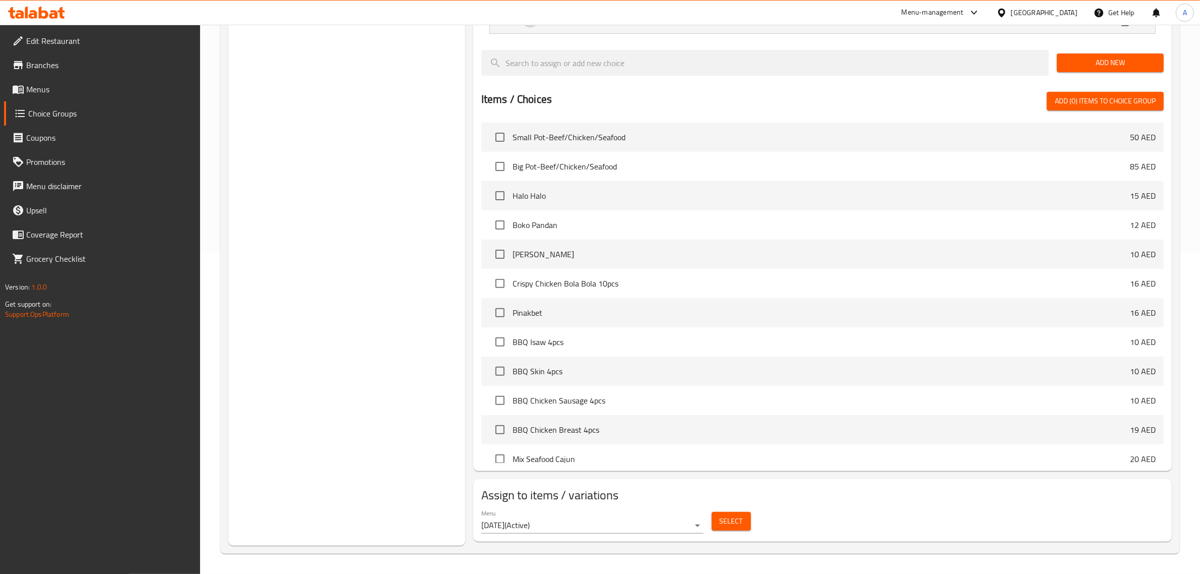
click at [325, 275] on div "Choice Groups Your Choice Of: 4" at bounding box center [346, 169] width 237 height 753
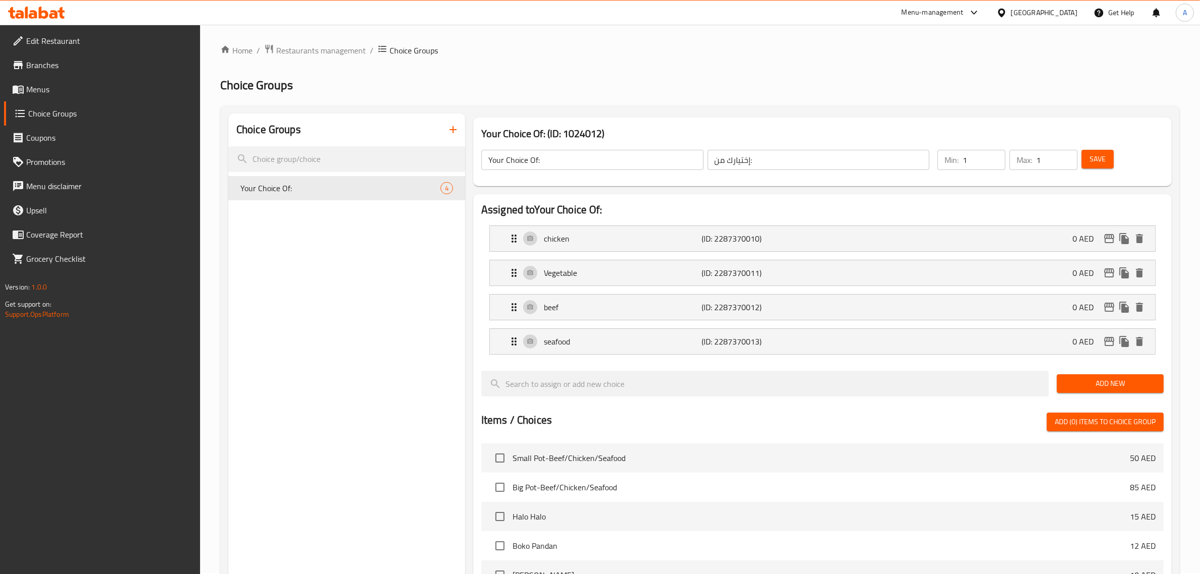
scroll to position [0, 0]
click at [723, 68] on div "Home / Restaurants management / Choice Groups Choice Groups Choice Groups Your …" at bounding box center [700, 460] width 960 height 830
click at [449, 189] on icon "duplicate" at bounding box center [450, 189] width 10 height 11
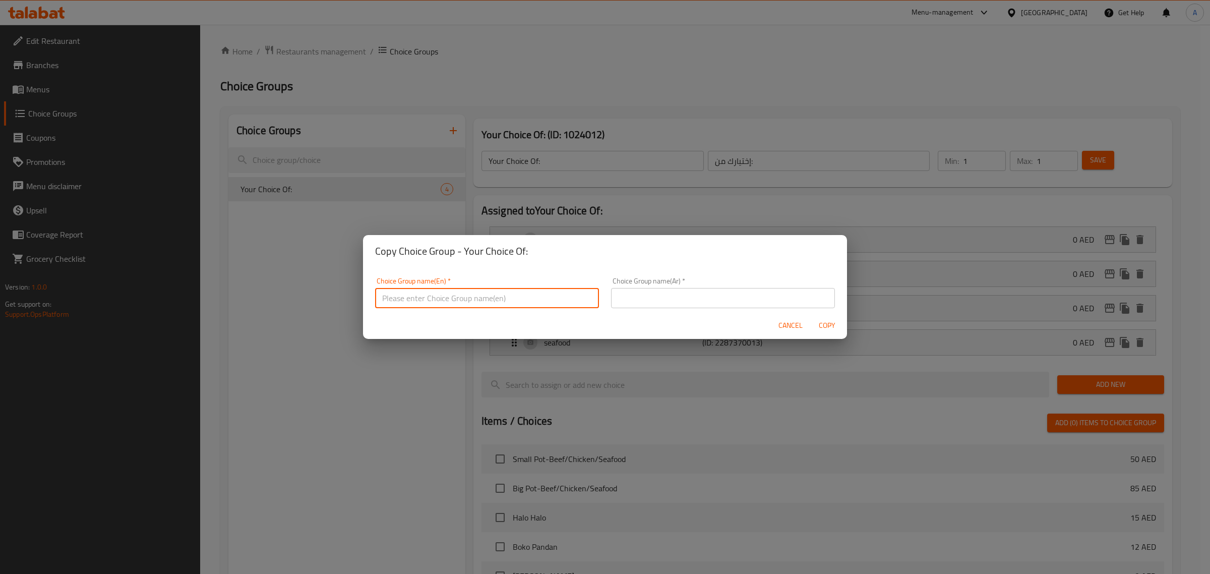
click at [446, 301] on input "text" at bounding box center [487, 298] width 224 height 20
click at [485, 299] on input "Your Choice Of:" at bounding box center [487, 298] width 224 height 20
type input "Your Choice Of:"
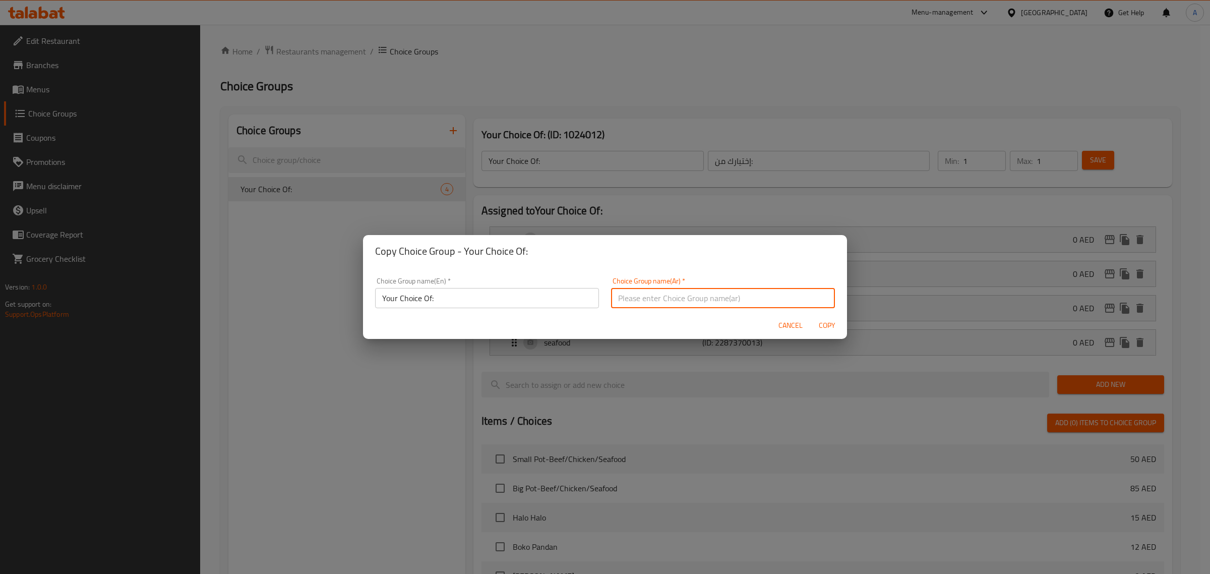
click at [636, 301] on input "text" at bounding box center [723, 298] width 224 height 20
click at [711, 306] on input "اختيارك من:" at bounding box center [723, 298] width 224 height 20
type input "اختيارك من:"
click at [830, 328] on span "Copy" at bounding box center [827, 325] width 24 height 13
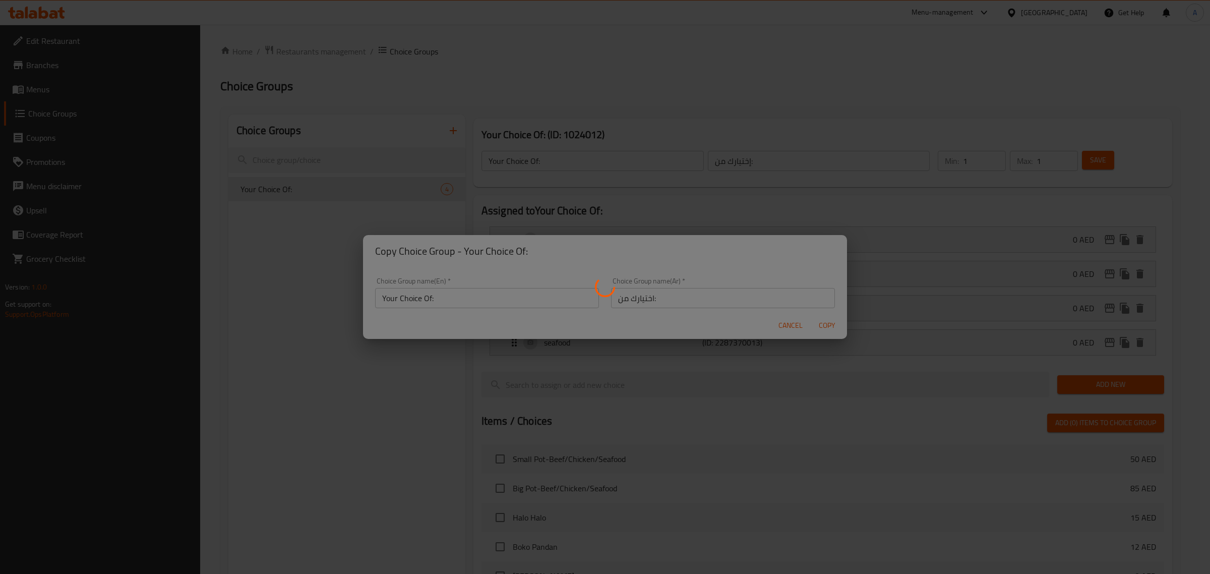
type input "Your Choice Of:"
type input "اختيارك من:"
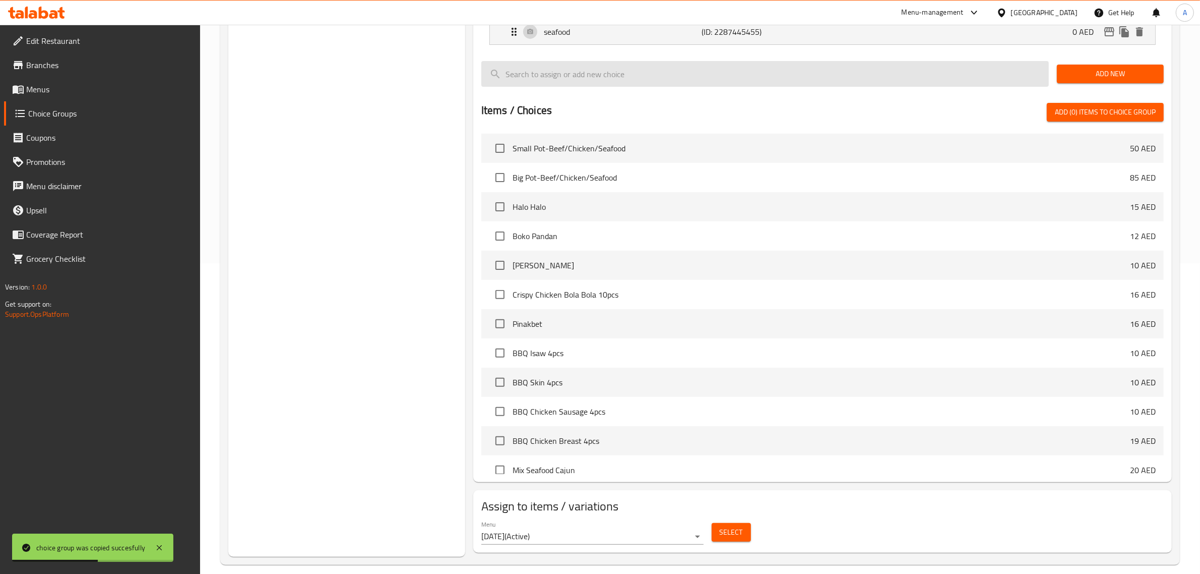
scroll to position [323, 0]
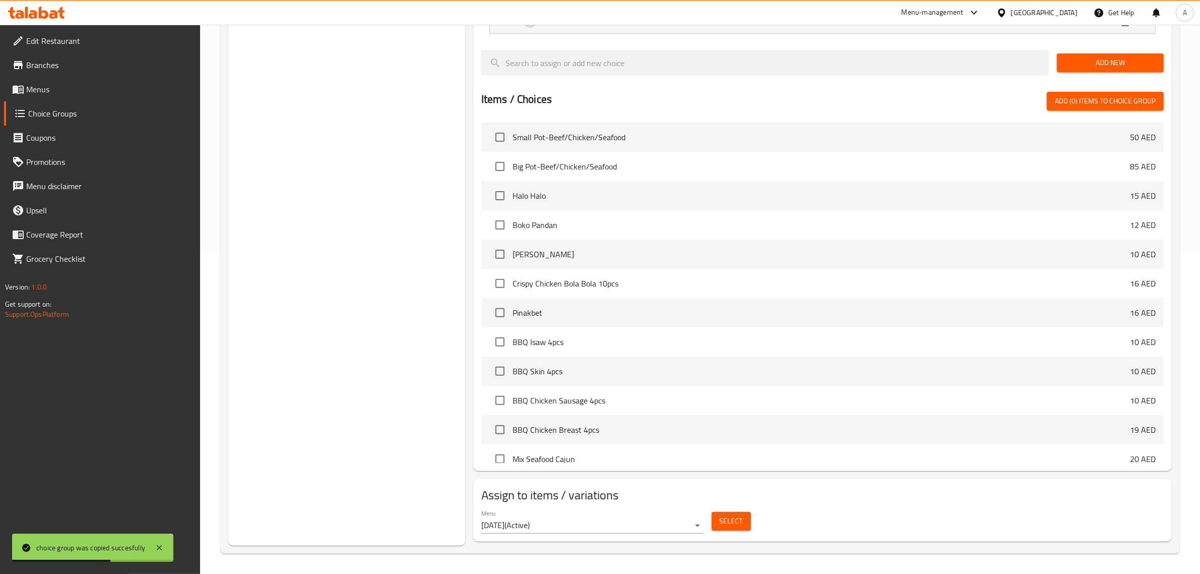
click at [735, 517] on span "Select" at bounding box center [731, 521] width 23 height 13
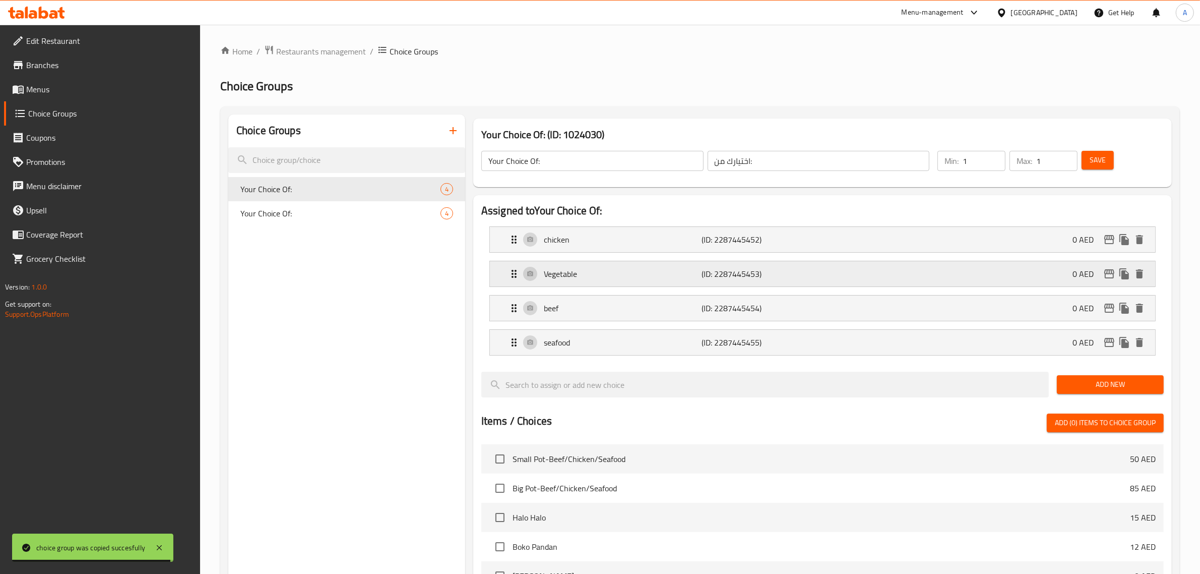
scroll to position [0, 97]
click at [1140, 275] on icon "delete" at bounding box center [1139, 273] width 7 height 9
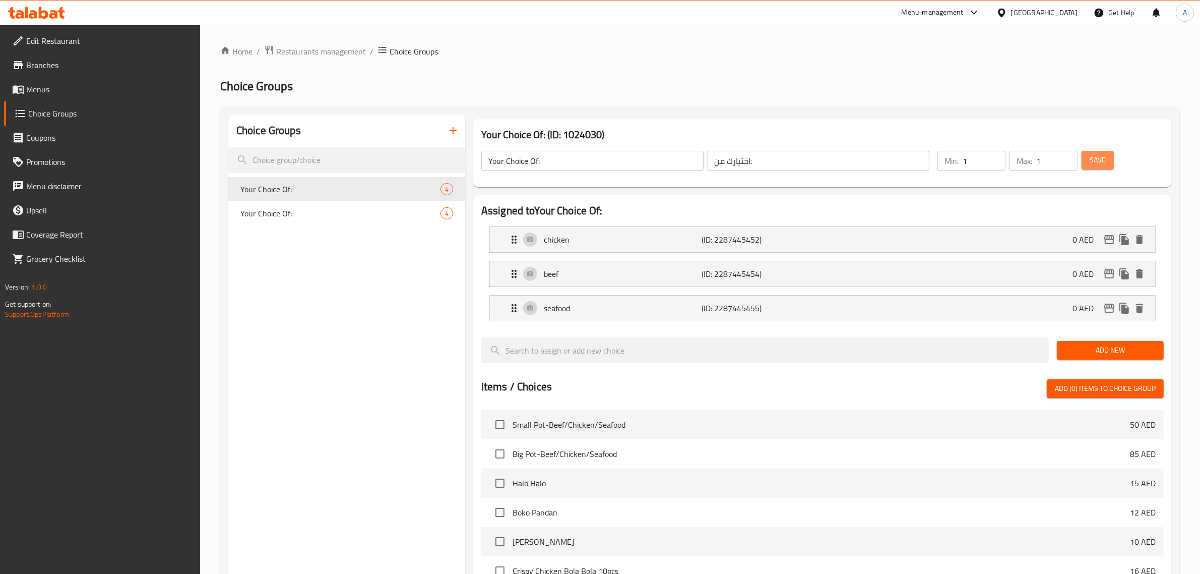
click at [1093, 164] on span "Save" at bounding box center [1098, 160] width 16 height 13
click at [807, 91] on h2 "Choice Groups" at bounding box center [700, 86] width 960 height 16
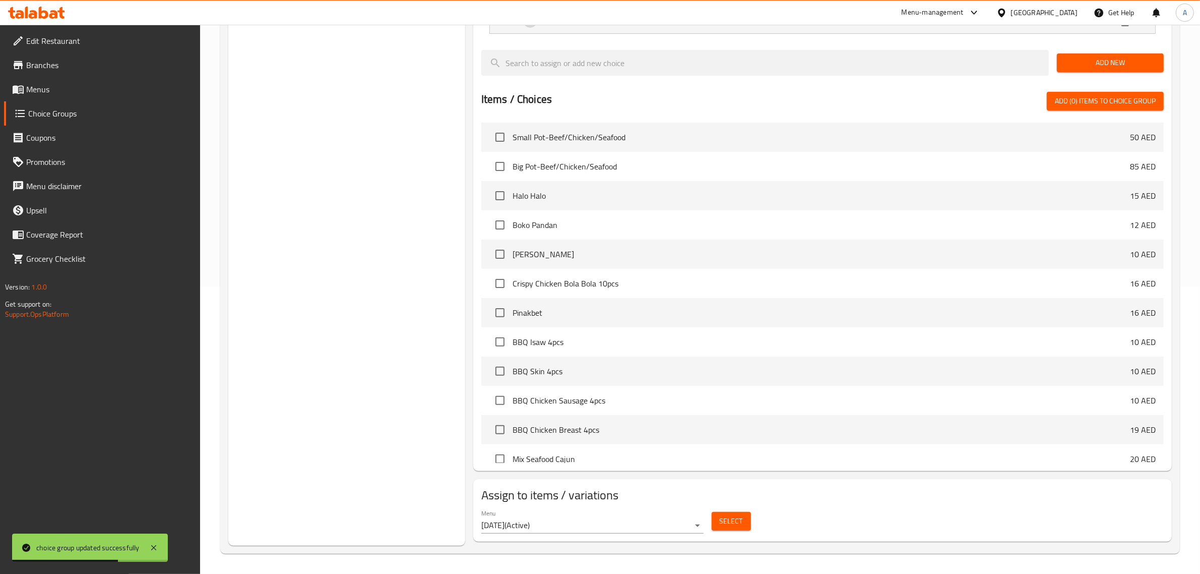
scroll to position [0, 0]
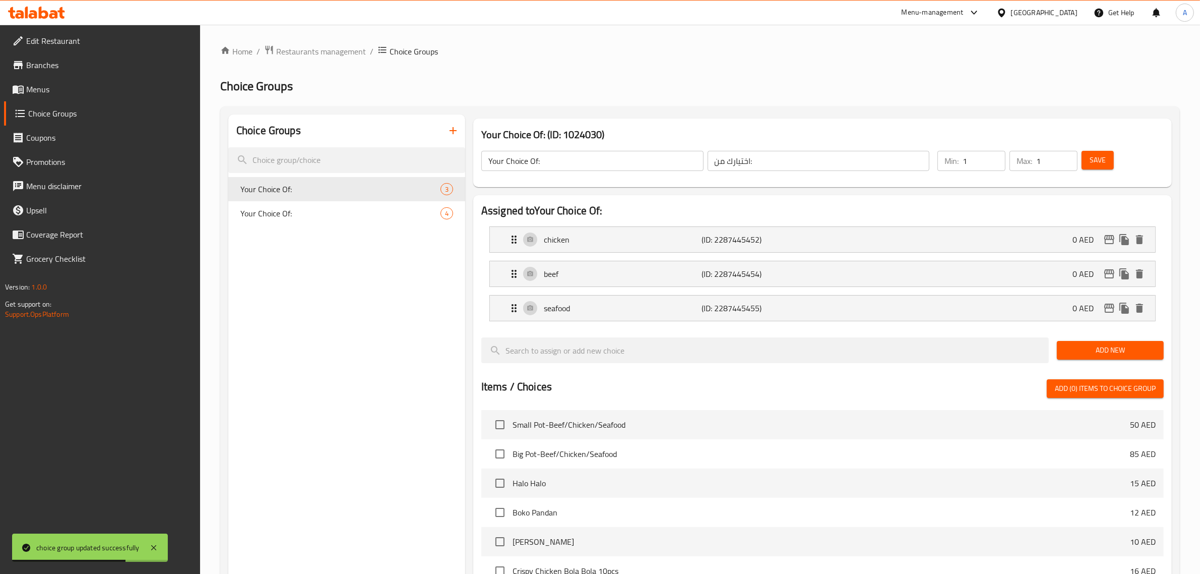
click at [591, 288] on li "beef (ID: 2287445454) 0 AED Name (En) beef Name (En) Name (Ar) لحم بقرى Name (A…" at bounding box center [822, 274] width 683 height 34
click at [582, 312] on p "seafood" at bounding box center [623, 308] width 158 height 12
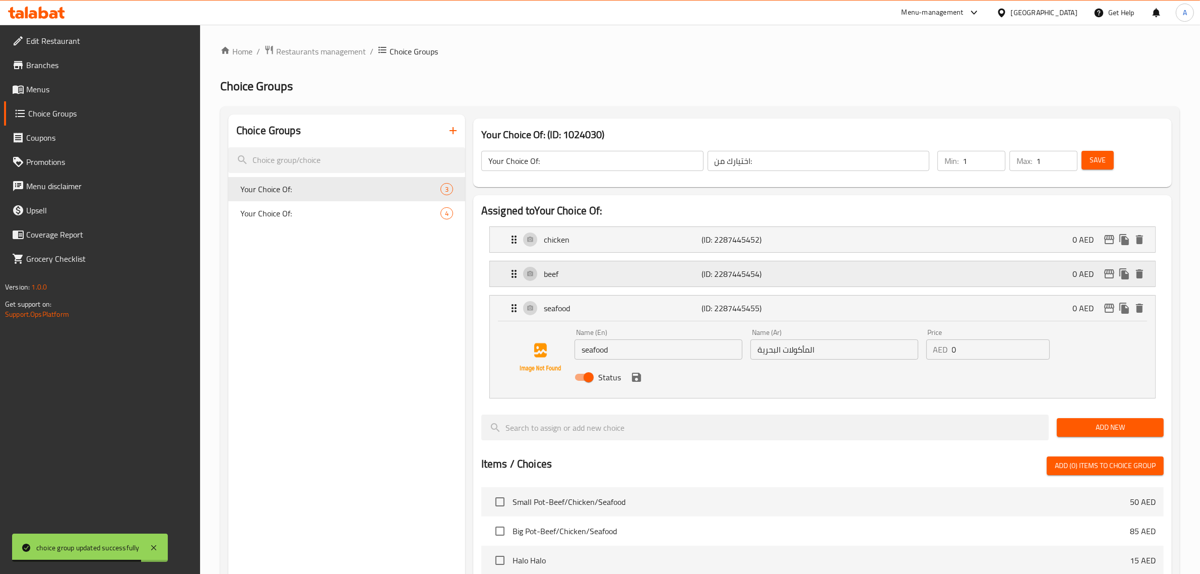
click at [576, 284] on div "beef (ID: 2287445454) 0 AED" at bounding box center [825, 273] width 635 height 25
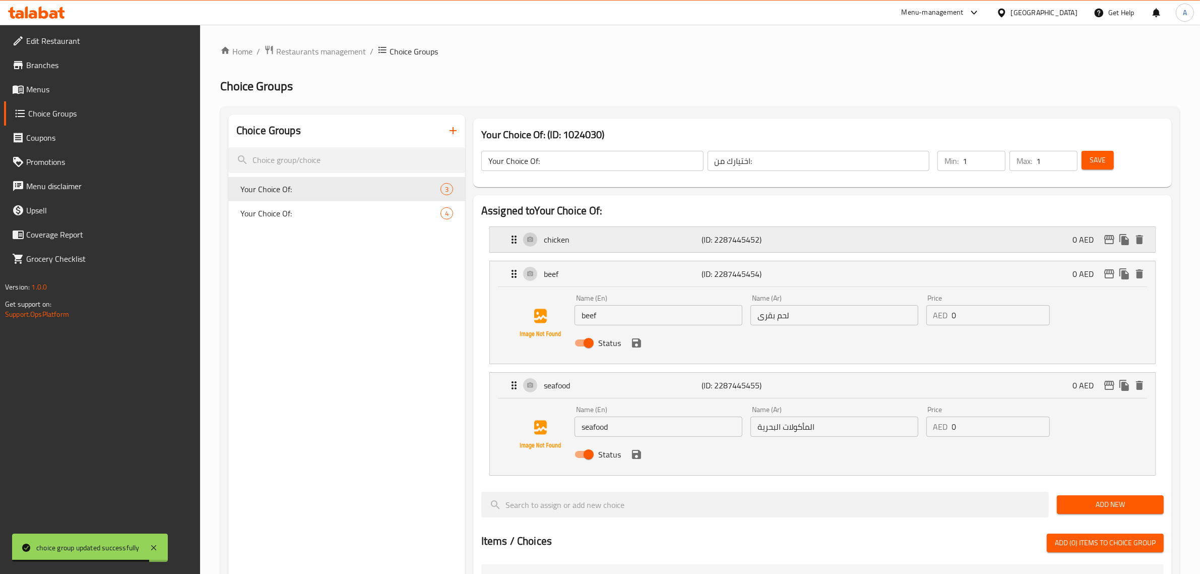
click at [570, 230] on div "chicken (ID: 2287445452) 0 AED" at bounding box center [825, 239] width 635 height 25
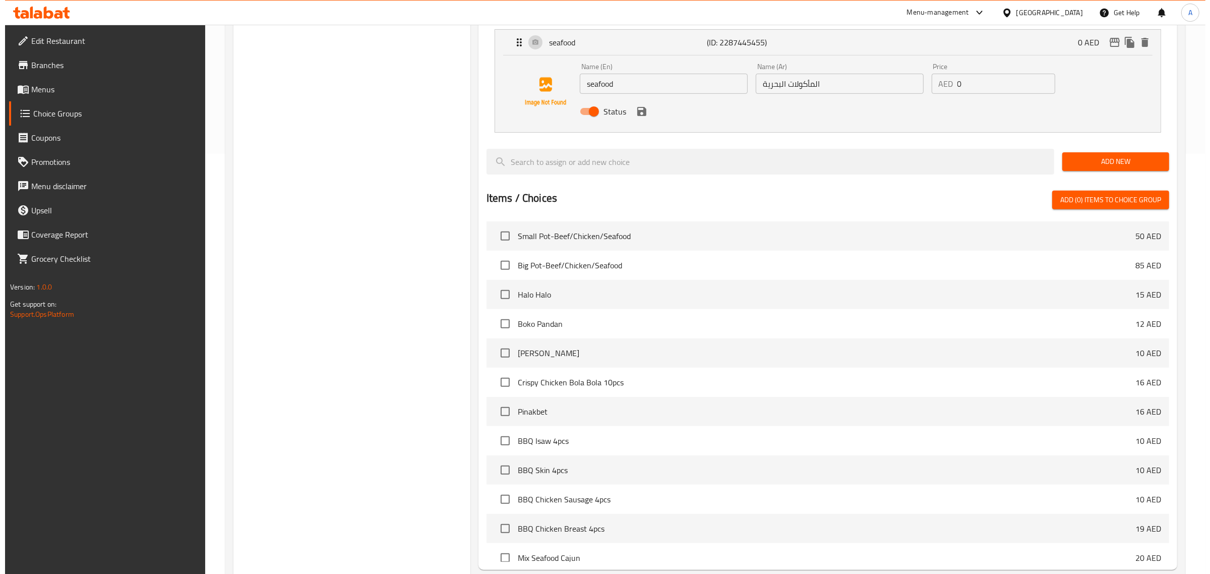
scroll to position [519, 0]
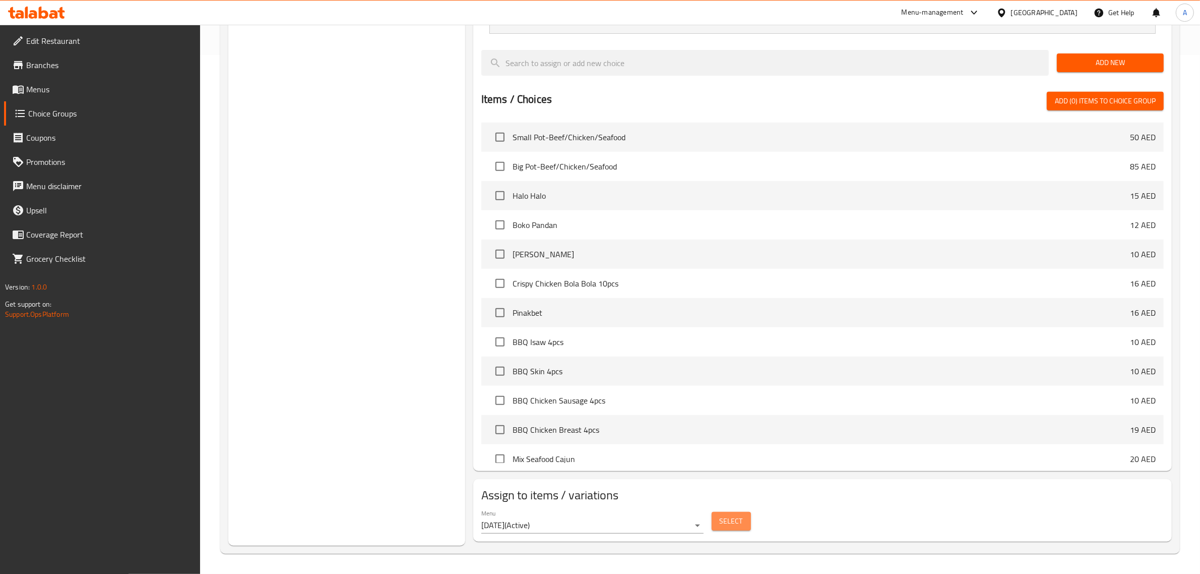
click at [735, 520] on span "Select" at bounding box center [731, 521] width 23 height 13
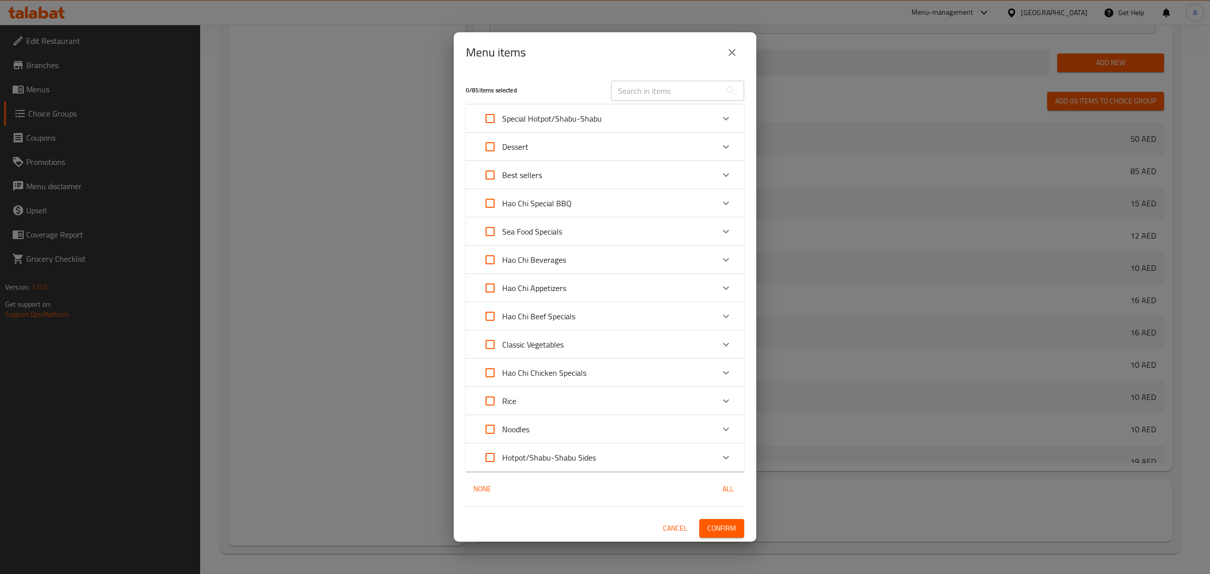
click at [661, 87] on input "text" at bounding box center [666, 91] width 110 height 20
paste input "Small Pot-Beef/Chicken/Seafood"
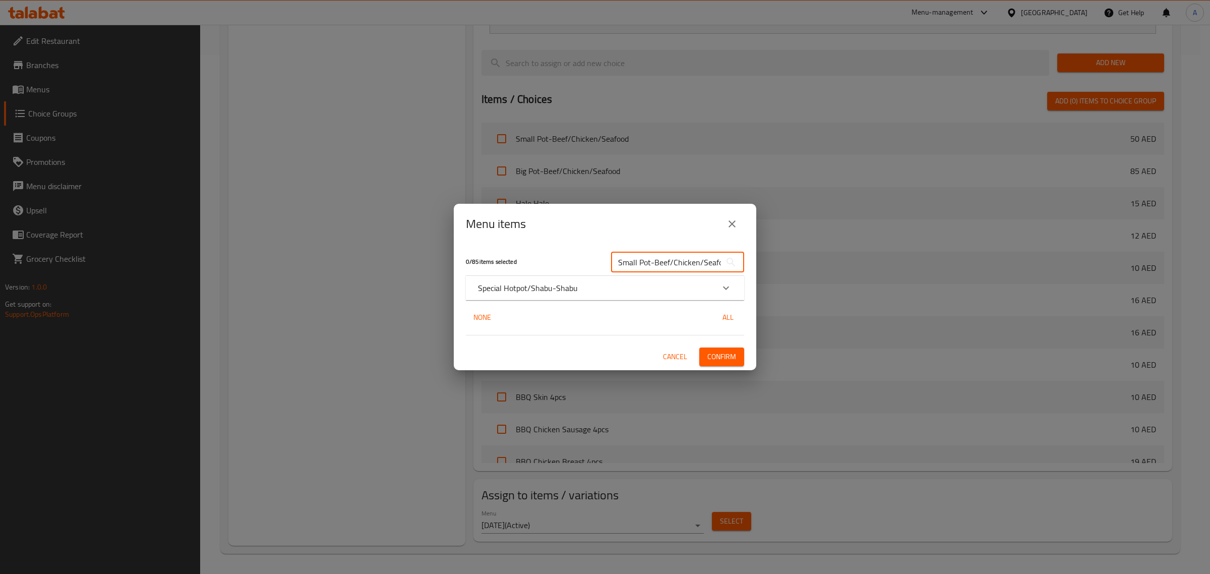
scroll to position [0, 9]
type input "Small Pot-Beef/Chicken/Seafood"
click at [540, 282] on p "Special Hotpot/Shabu-Shabu" at bounding box center [528, 288] width 100 height 12
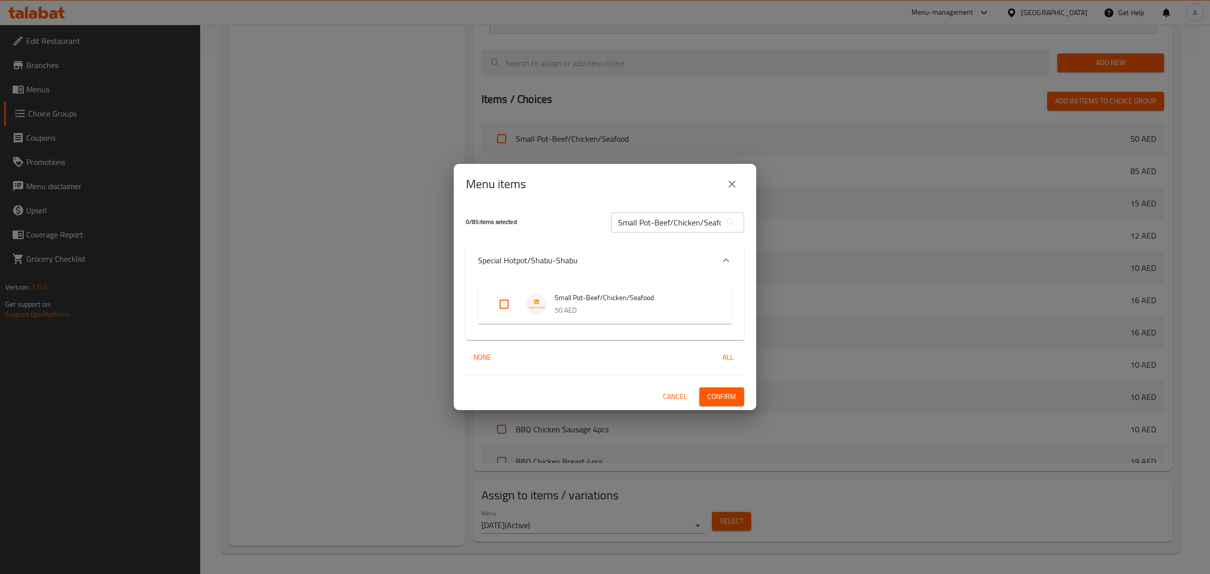
click at [507, 298] on input "Expand" at bounding box center [504, 304] width 24 height 24
checkbox input "true"
click at [779, 179] on div "Menu items 1 / 85 items selected Small Pot-Beef/Chicken/Seafood ​ Special Hotpo…" at bounding box center [605, 287] width 1210 height 574
click at [685, 218] on input "Small Pot-Beef/Chicken/Seafood" at bounding box center [666, 222] width 110 height 20
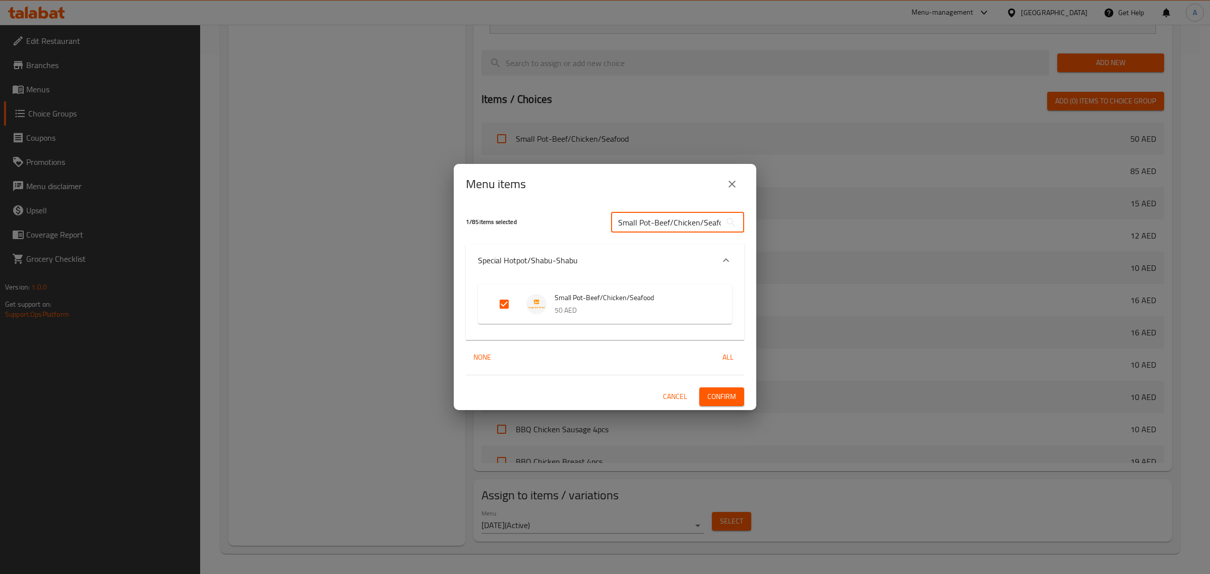
click at [685, 218] on input "Small Pot-Beef/Chicken/Seafood" at bounding box center [666, 222] width 110 height 20
paste input "Big Pot-Beef/Chicken/Seafood"
type input "Big Pot-Beef/Chicken/Seafood"
click at [502, 306] on input "Expand" at bounding box center [504, 304] width 24 height 24
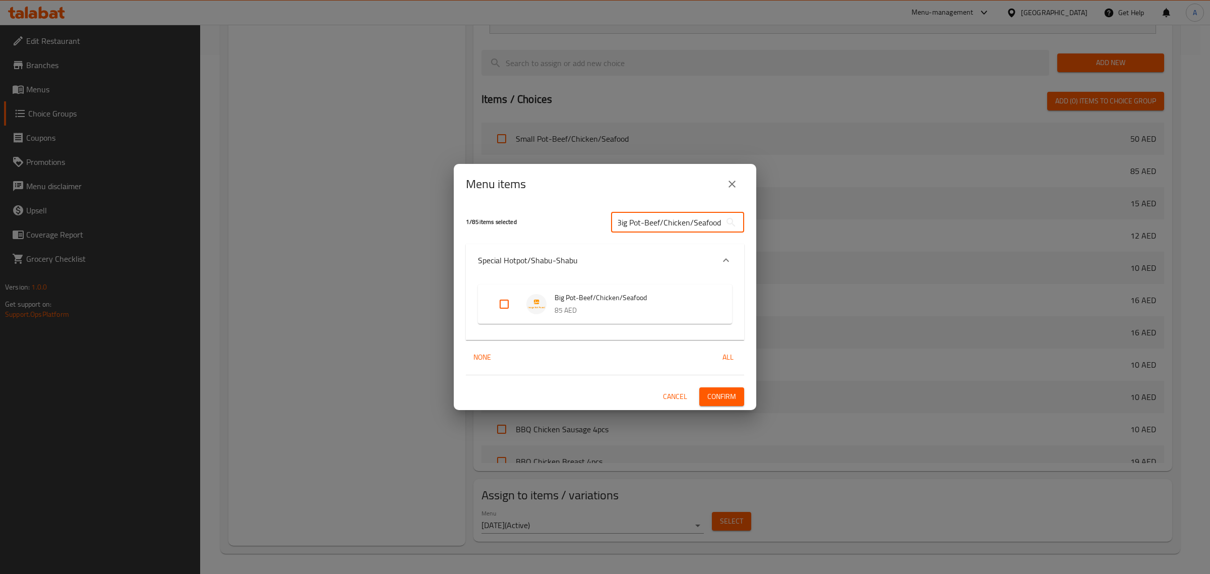
checkbox input "true"
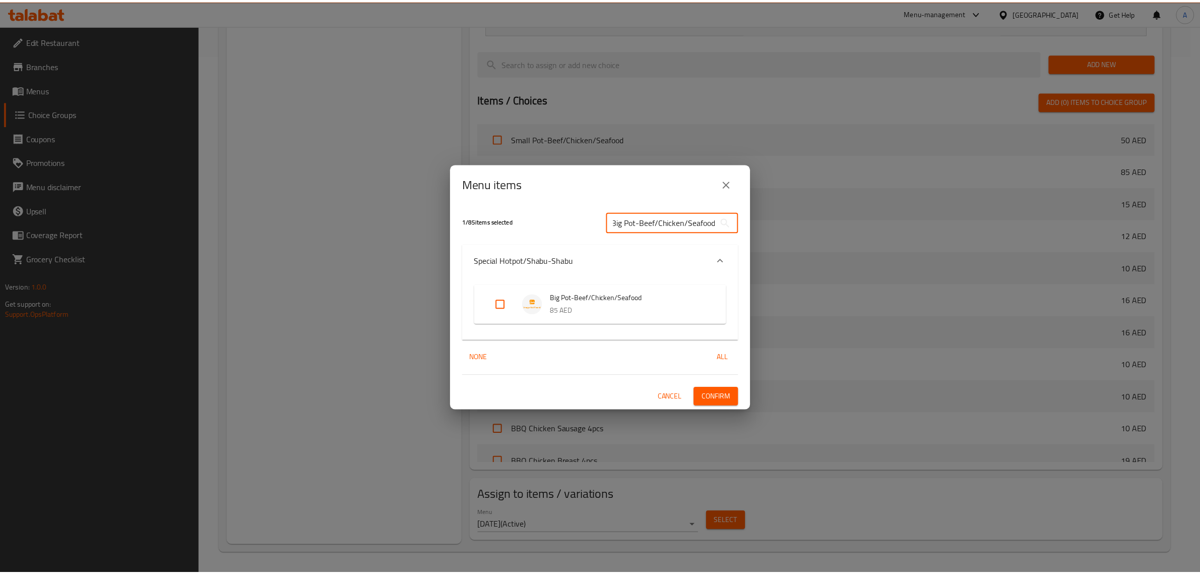
scroll to position [0, 0]
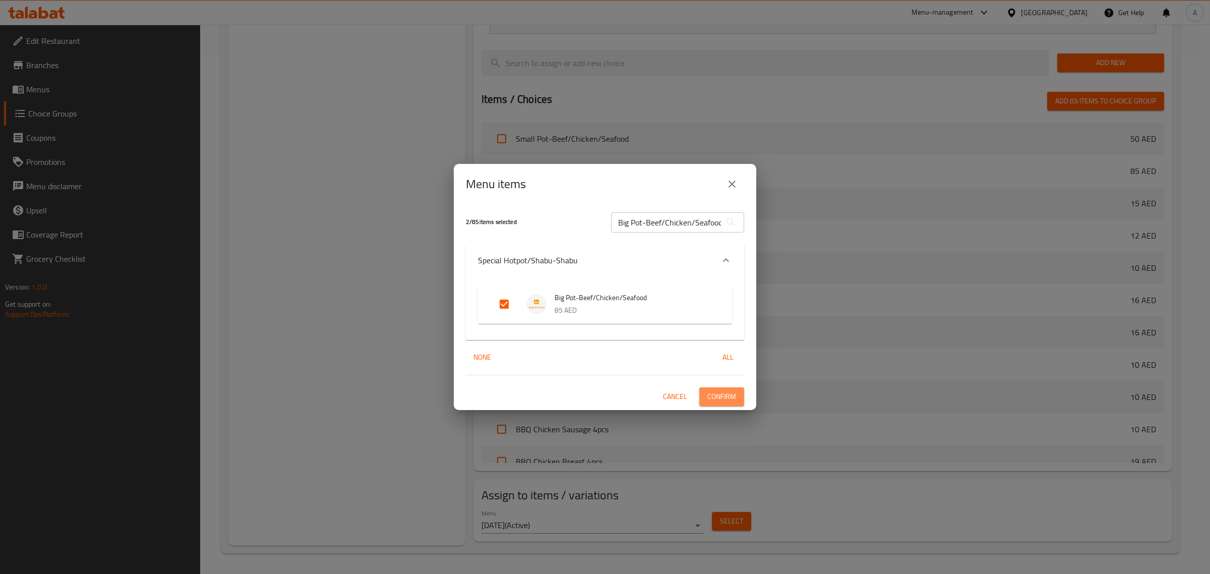
click at [713, 399] on span "Confirm" at bounding box center [721, 396] width 29 height 13
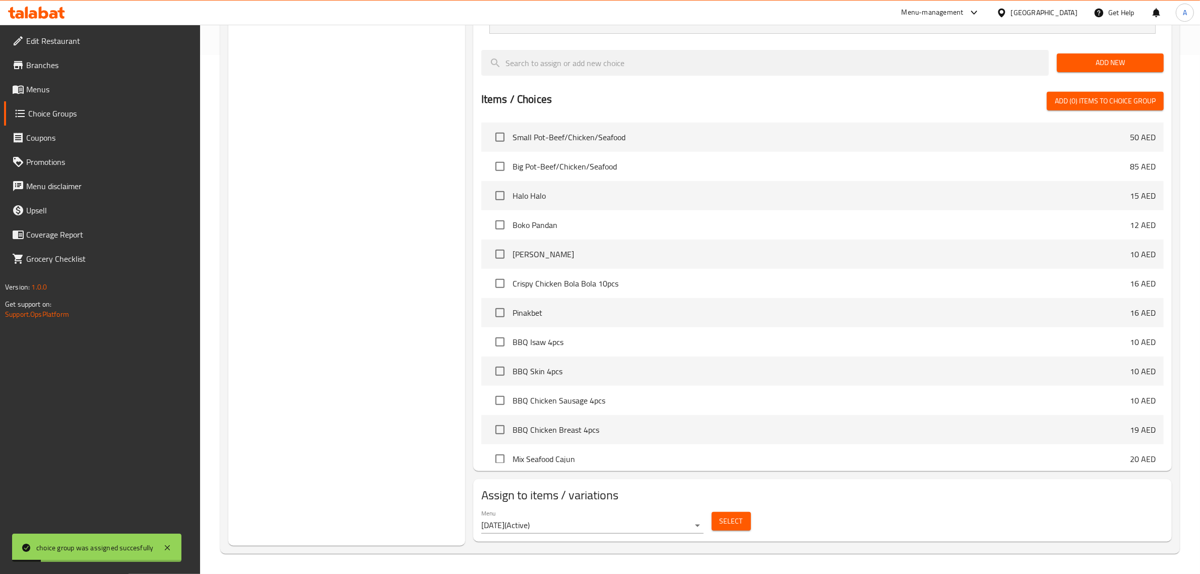
click at [354, 212] on div "Choice Groups Your Choice Of: 3 Your Choice Of: 4" at bounding box center [346, 71] width 237 height 950
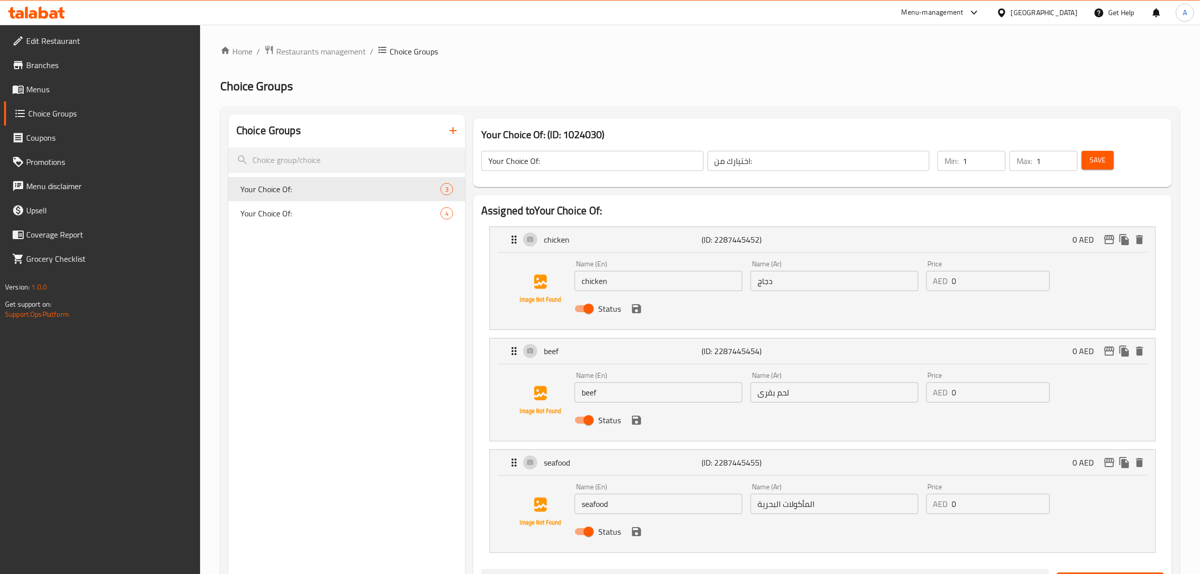
click at [820, 87] on h2 "Choice Groups" at bounding box center [700, 86] width 960 height 16
click at [445, 130] on button "button" at bounding box center [453, 130] width 24 height 24
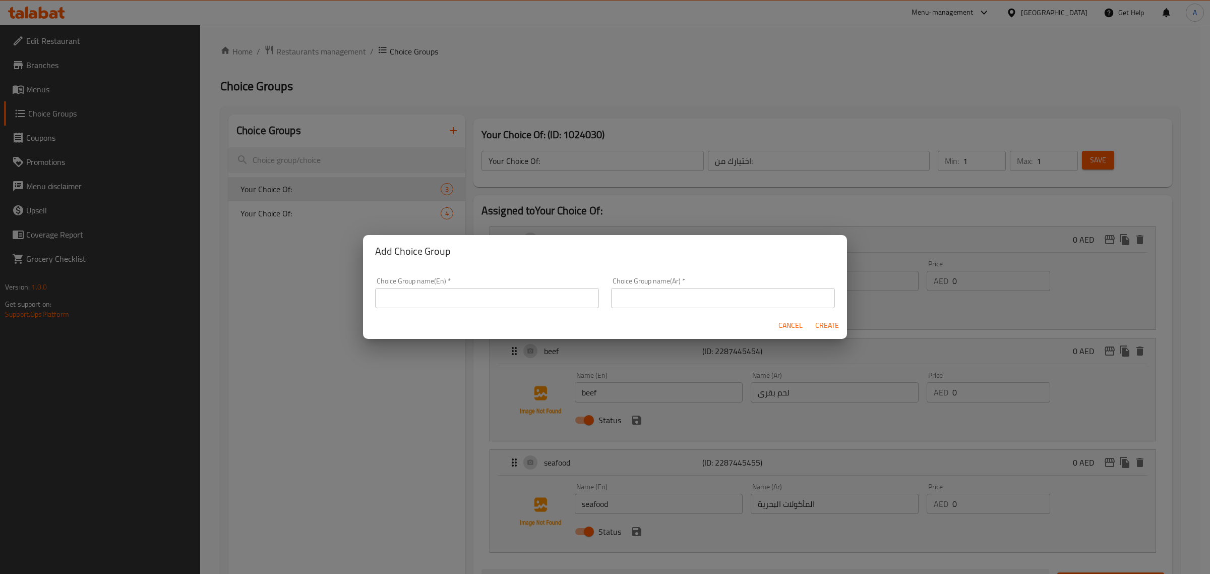
click at [469, 296] on input "text" at bounding box center [487, 298] width 224 height 20
paste input "Sides Hao Chi Special BBQ"
type input "Sides Hao Chi Special BBQ"
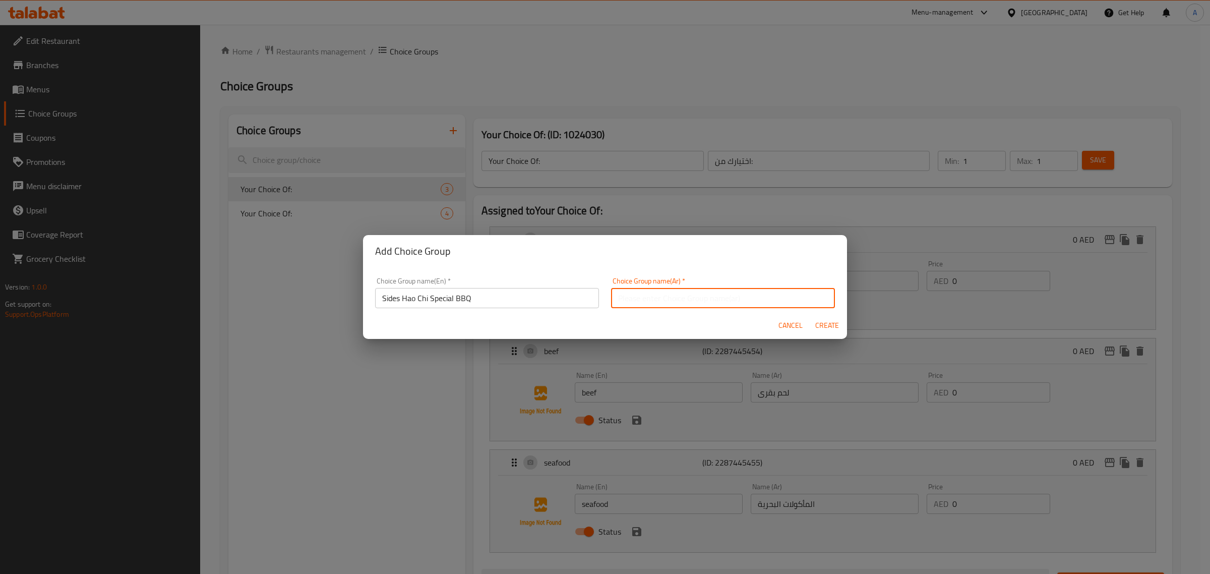
click at [649, 297] on input "text" at bounding box center [723, 298] width 224 height 20
paste input "أطباق جانبية هاو تشي باربيكيو خاص"
type input "أطباق جانبية هاو تشي باربيكيو خاص"
click at [826, 325] on span "Create" at bounding box center [827, 325] width 24 height 13
type input "Sides Hao Chi Special BBQ"
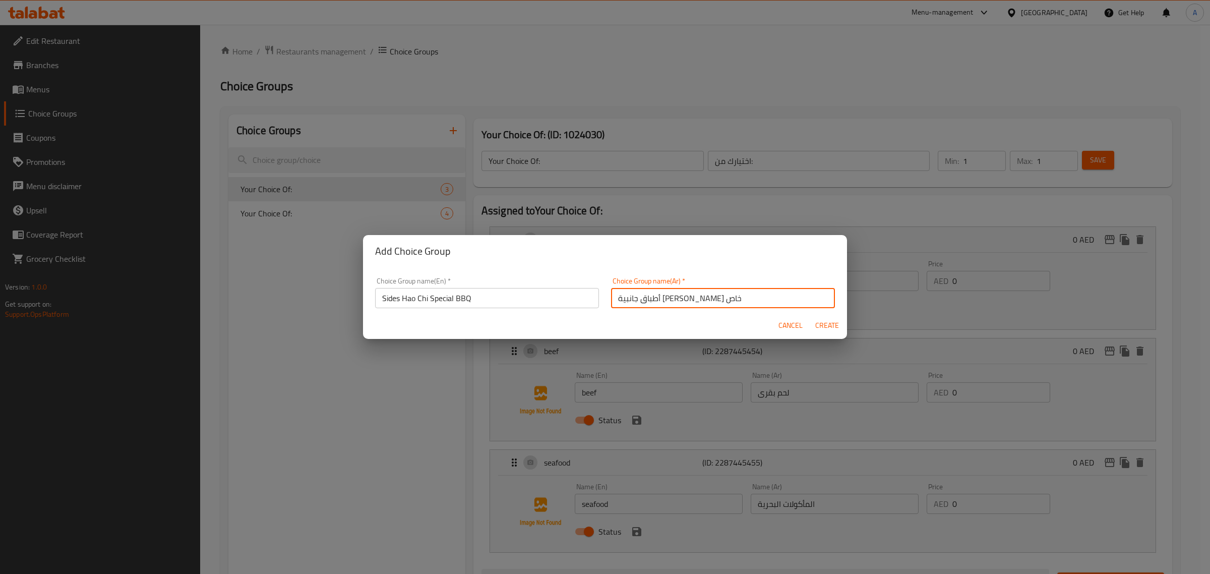
type input "أطباق جانبية هاو تشي باربيكيو خاص"
type input "0"
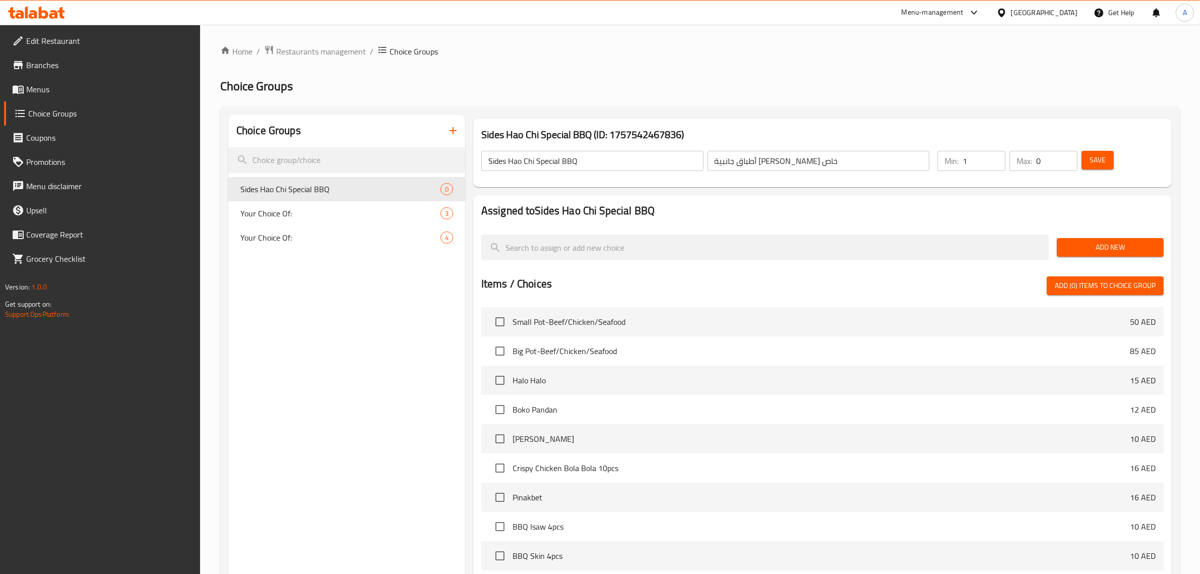
type input "1"
click at [992, 157] on input "1" at bounding box center [984, 161] width 43 height 20
type input "1"
click at [1064, 158] on input "1" at bounding box center [1057, 161] width 41 height 20
click at [328, 354] on div "Choice Groups Sides Hao Chi Special BBQ 0 Your Choice Of: 3 Your Choice Of: 4" at bounding box center [346, 422] width 237 height 616
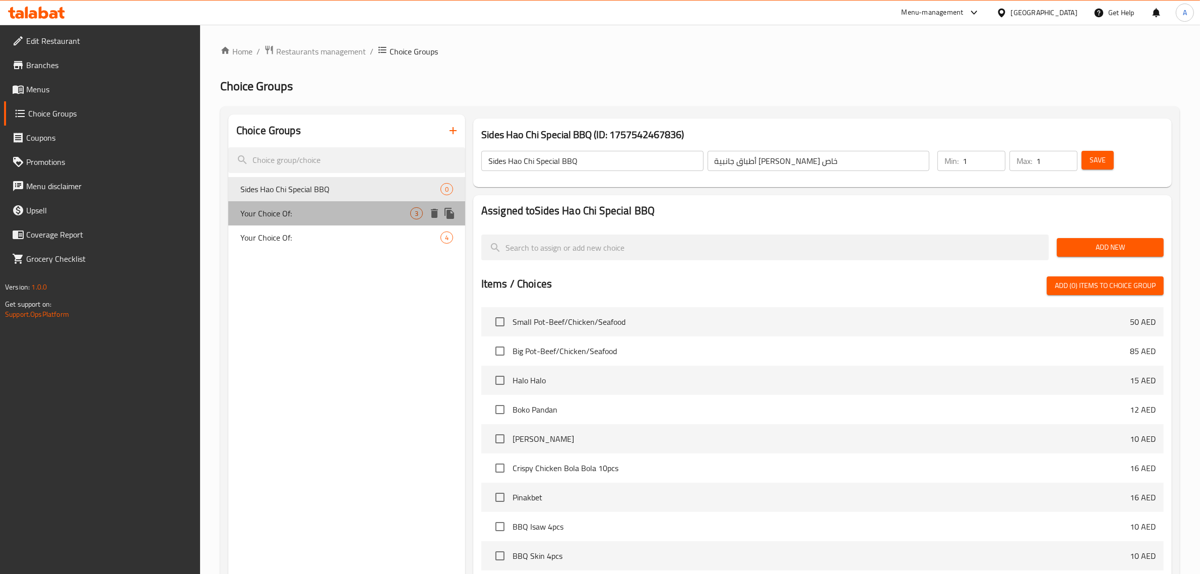
click at [328, 209] on span "Your Choice Of:" at bounding box center [325, 213] width 170 height 12
type input "Your Choice Of:"
type input "اختيارك من:"
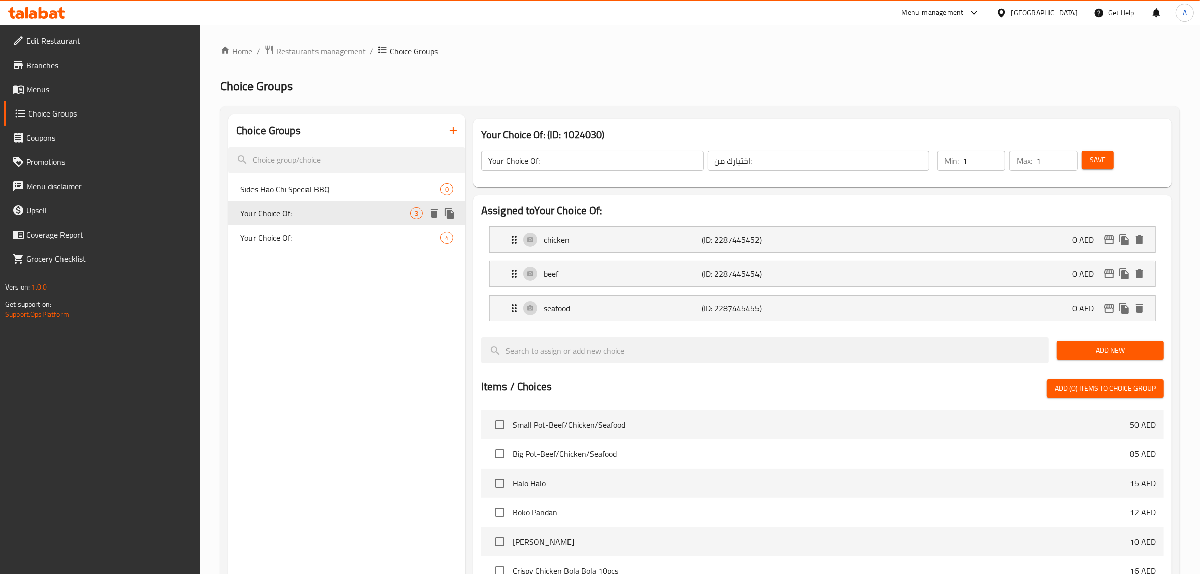
drag, startPoint x: 321, startPoint y: 313, endPoint x: 318, endPoint y: 306, distance: 7.2
click at [319, 309] on div "Choice Groups Sides Hao Chi Special BBQ 0 Your Choice Of: 3 Your Choice Of: 4" at bounding box center [346, 473] width 237 height 718
